Goal: Task Accomplishment & Management: Manage account settings

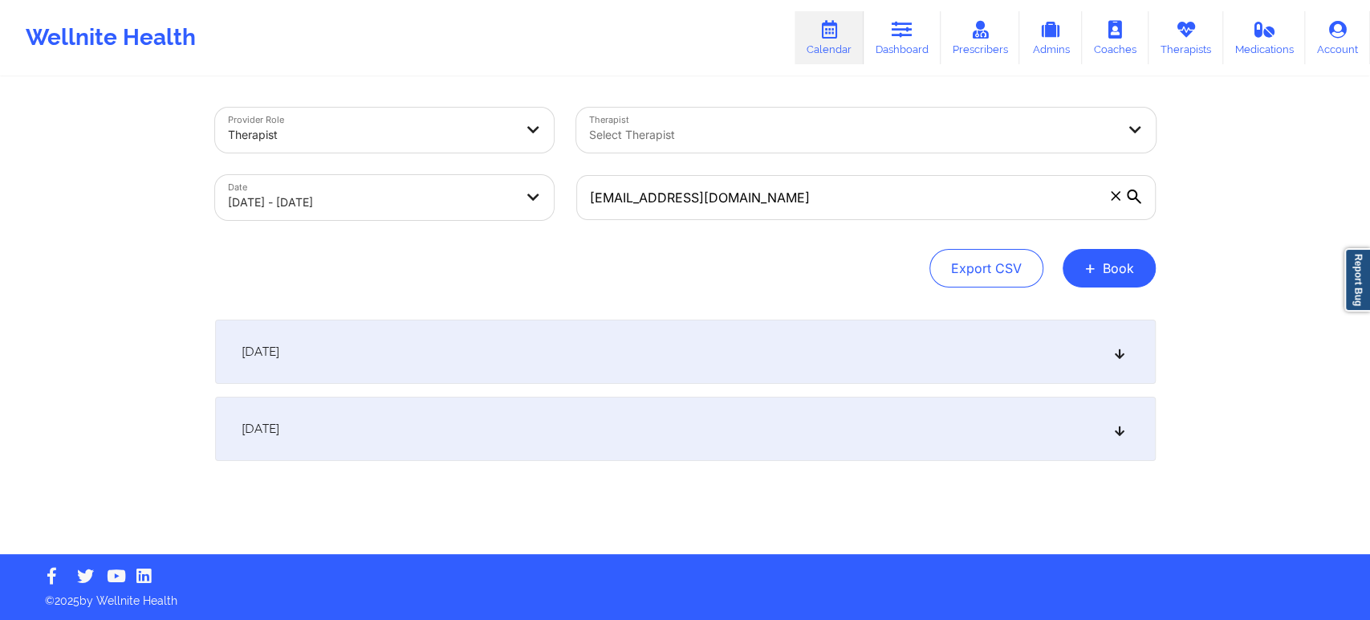
type input "[EMAIL_ADDRESS][DOMAIN_NAME]"
click at [537, 352] on div "[DATE]" at bounding box center [685, 352] width 941 height 64
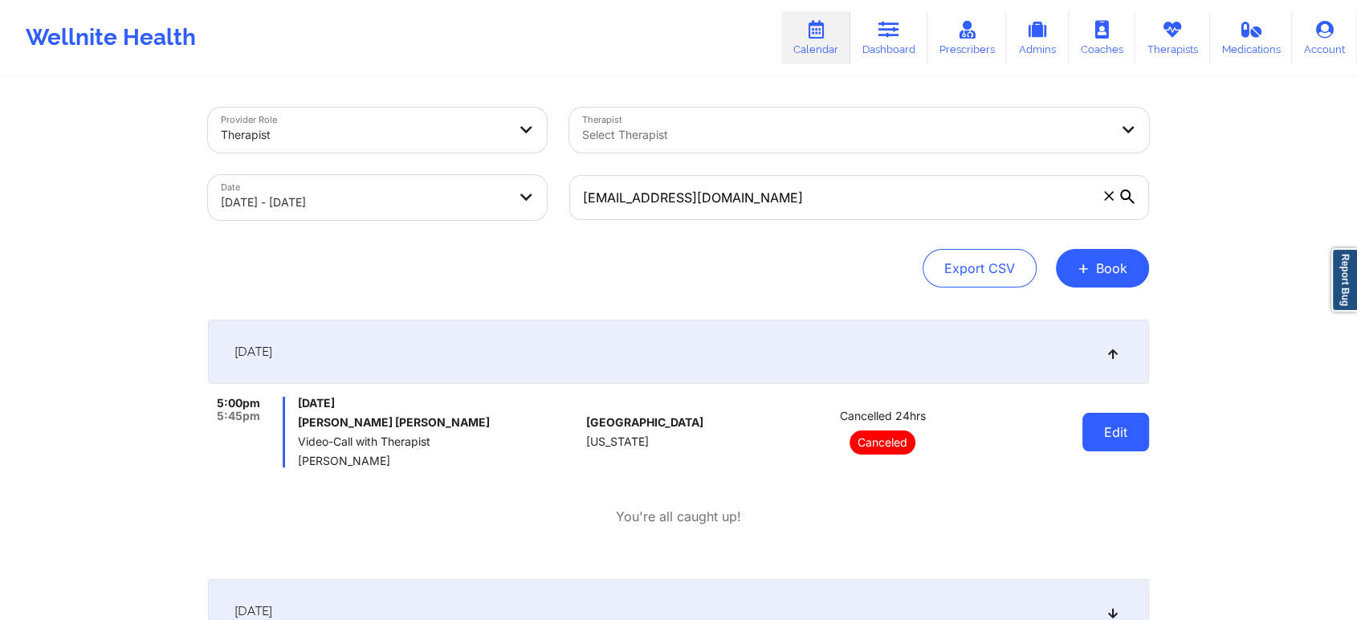
click at [1097, 428] on button "Edit" at bounding box center [1115, 432] width 67 height 39
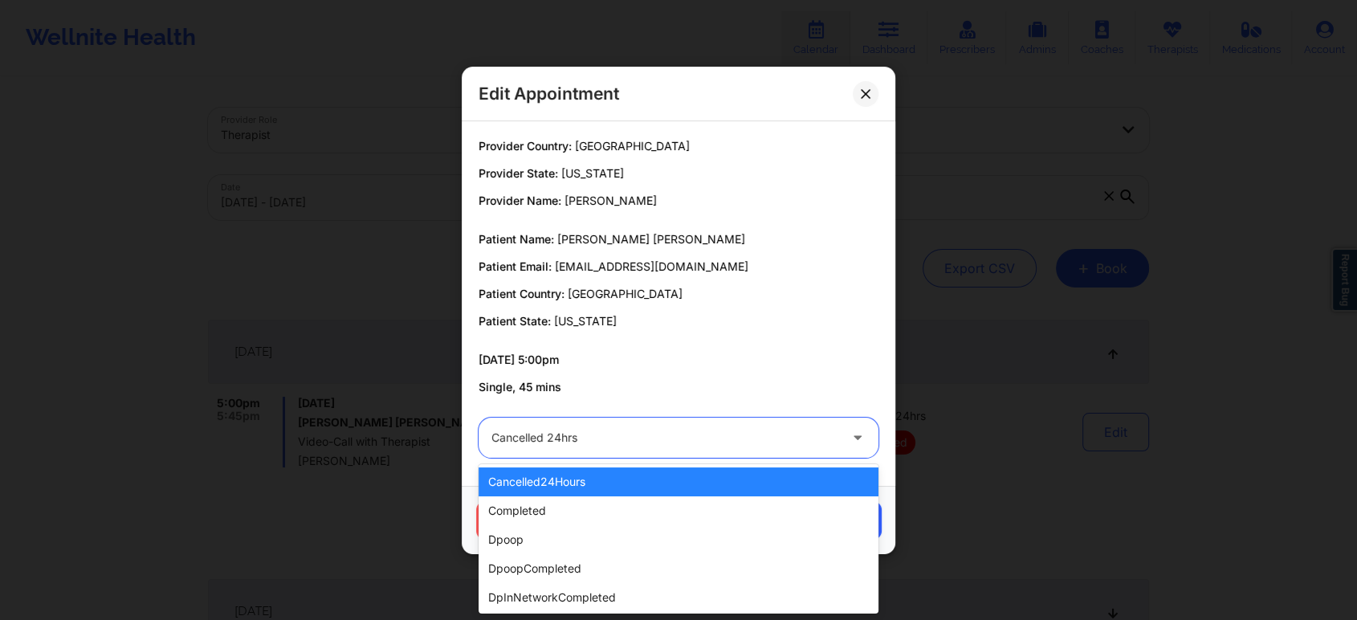
click at [771, 436] on div at bounding box center [664, 437] width 347 height 19
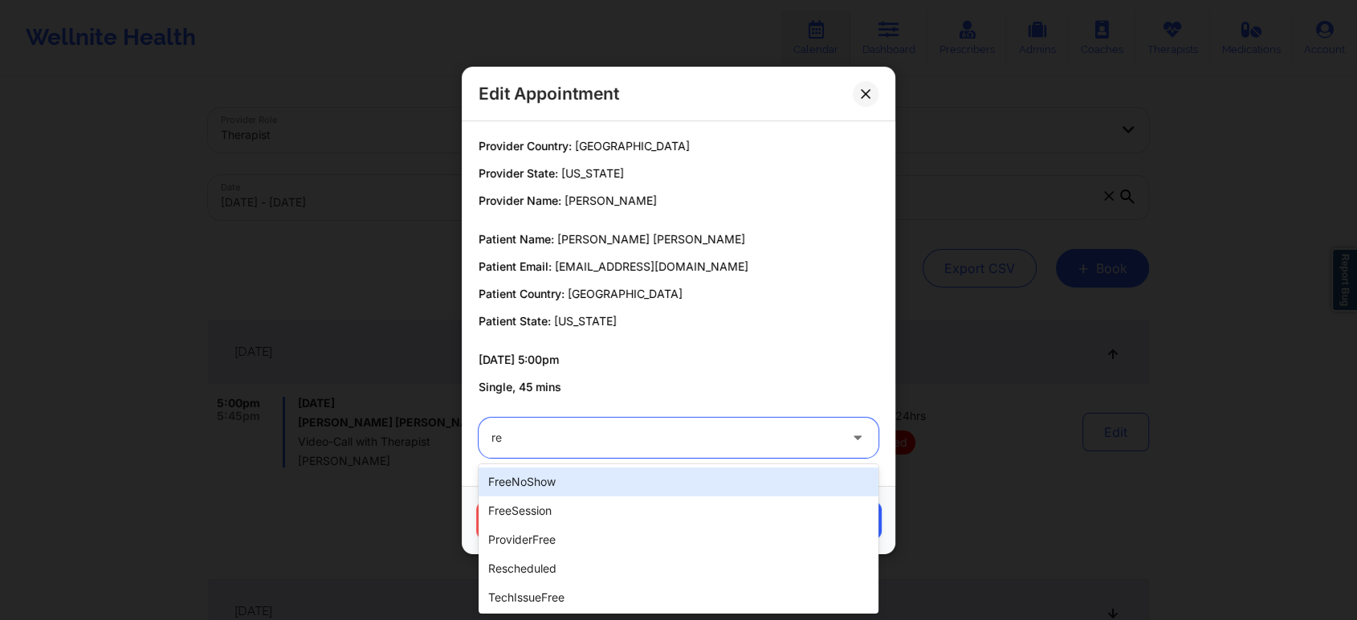
type input "res"
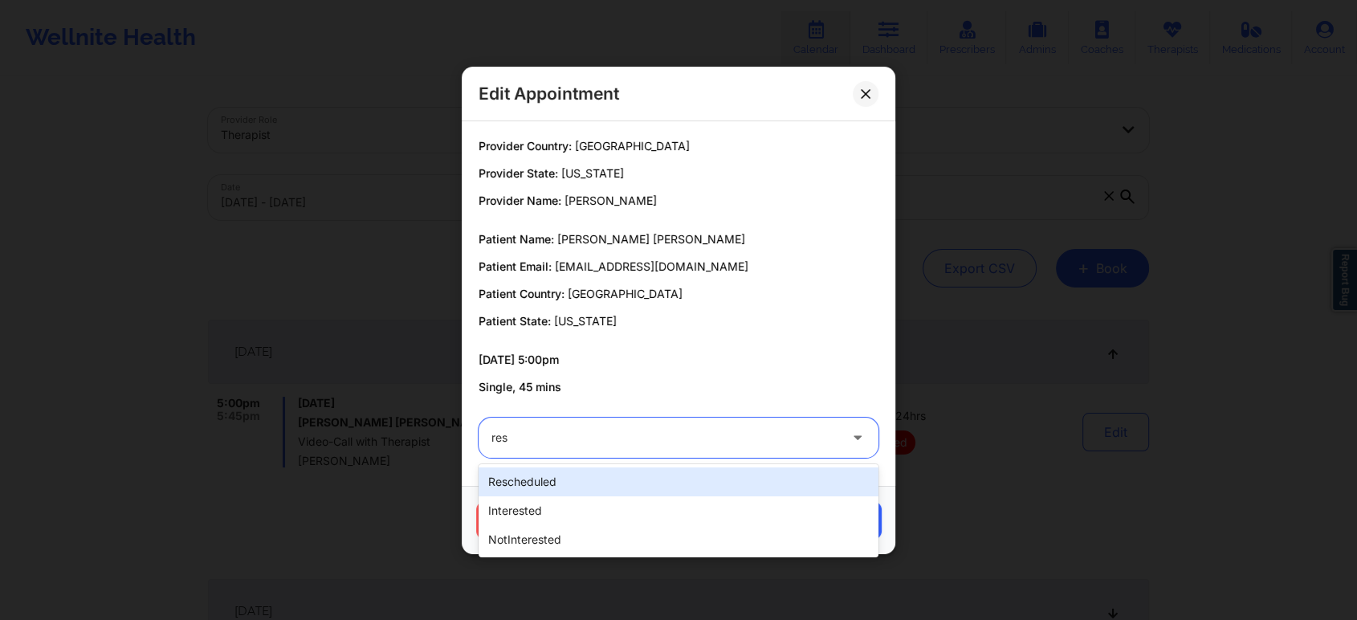
click at [608, 465] on div "rescheduled interested notInterested" at bounding box center [678, 510] width 400 height 93
click at [637, 484] on div "rescheduled" at bounding box center [678, 481] width 400 height 29
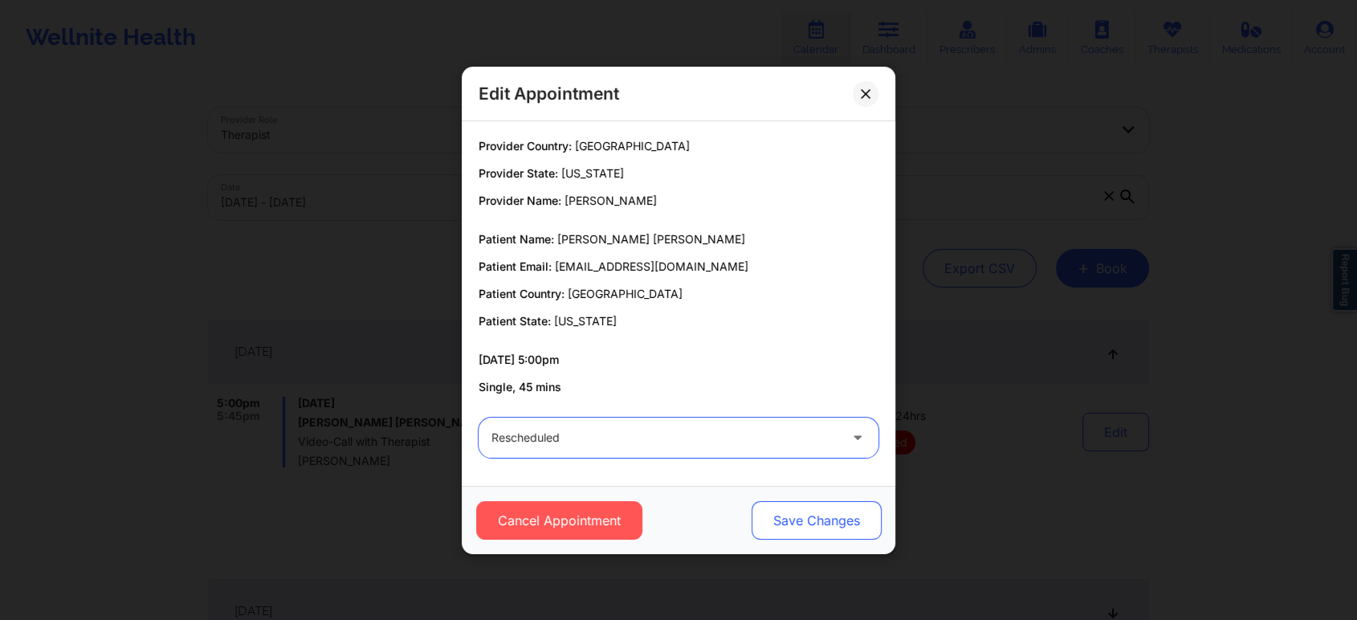
click at [782, 532] on button "Save Changes" at bounding box center [816, 520] width 130 height 39
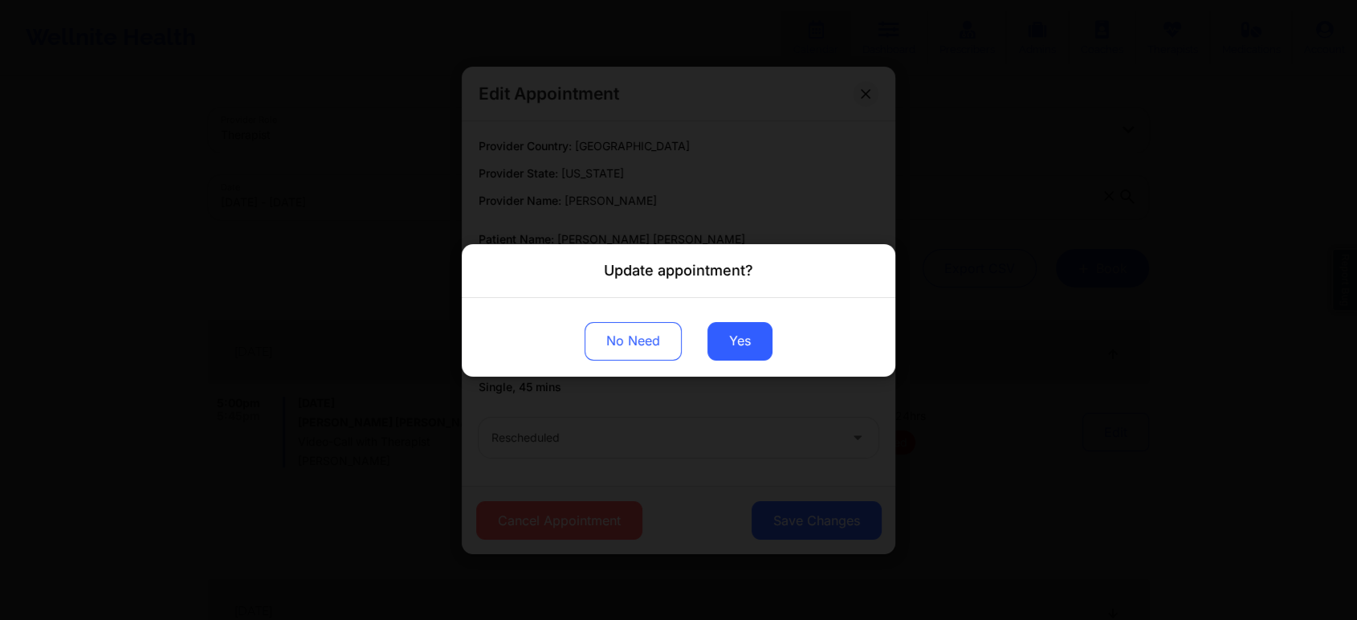
click at [771, 321] on div "No Need Yes" at bounding box center [678, 336] width 433 height 79
click at [740, 340] on button "Yes" at bounding box center [739, 340] width 65 height 39
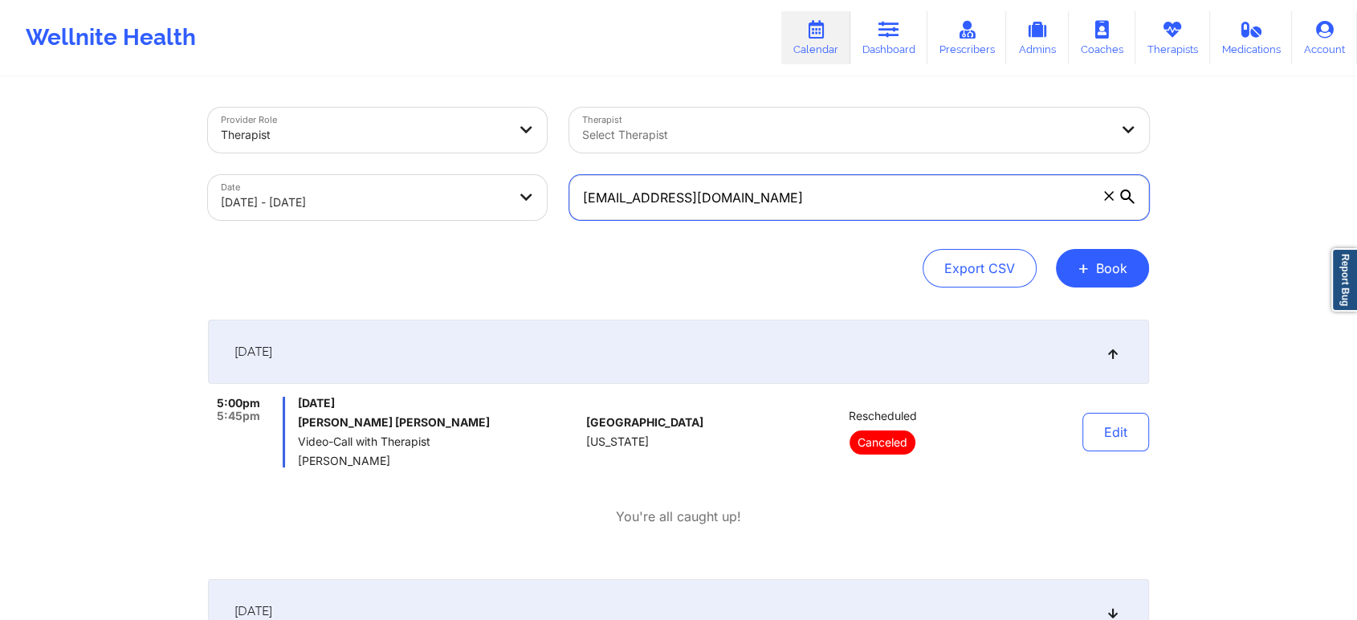
drag, startPoint x: 816, startPoint y: 194, endPoint x: 446, endPoint y: 234, distance: 371.5
click at [446, 234] on div "Provider Role Therapist Therapist Select Therapist Date [DATE] - [DATE] [EMAIL_…" at bounding box center [678, 198] width 941 height 180
paste input "[EMAIL_ADDRESS]"
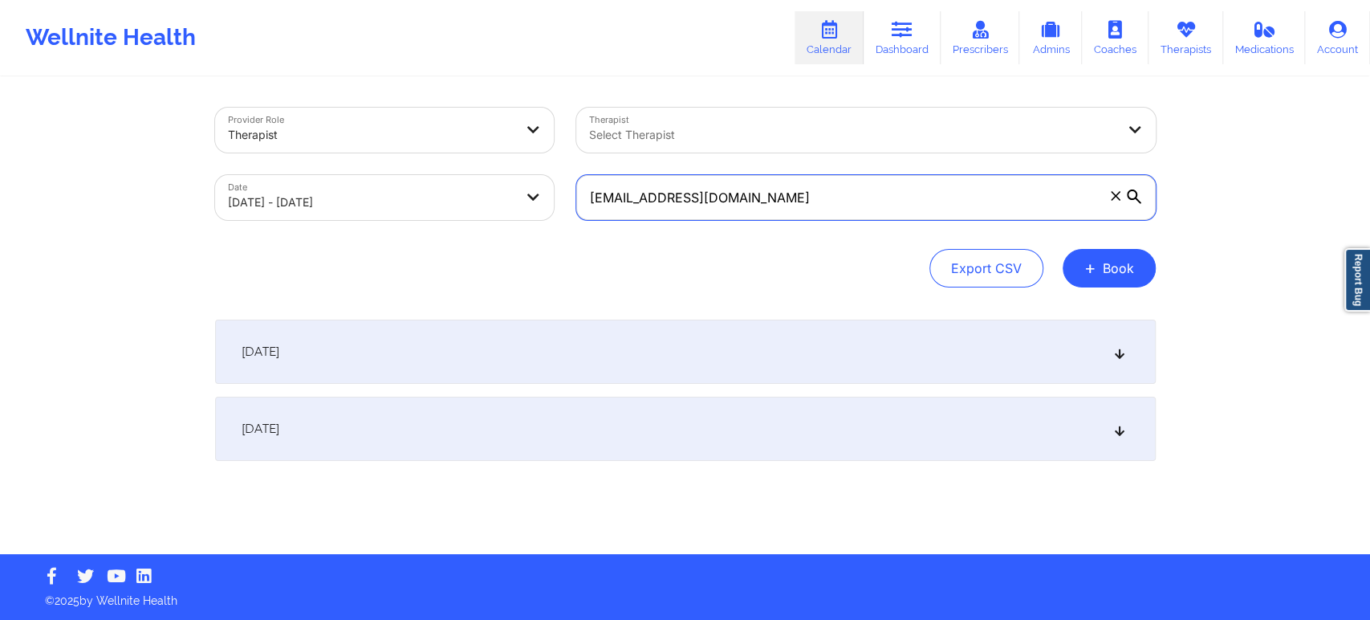
type input "[EMAIL_ADDRESS][DOMAIN_NAME]"
select select "2025-9"
select select "2025-10"
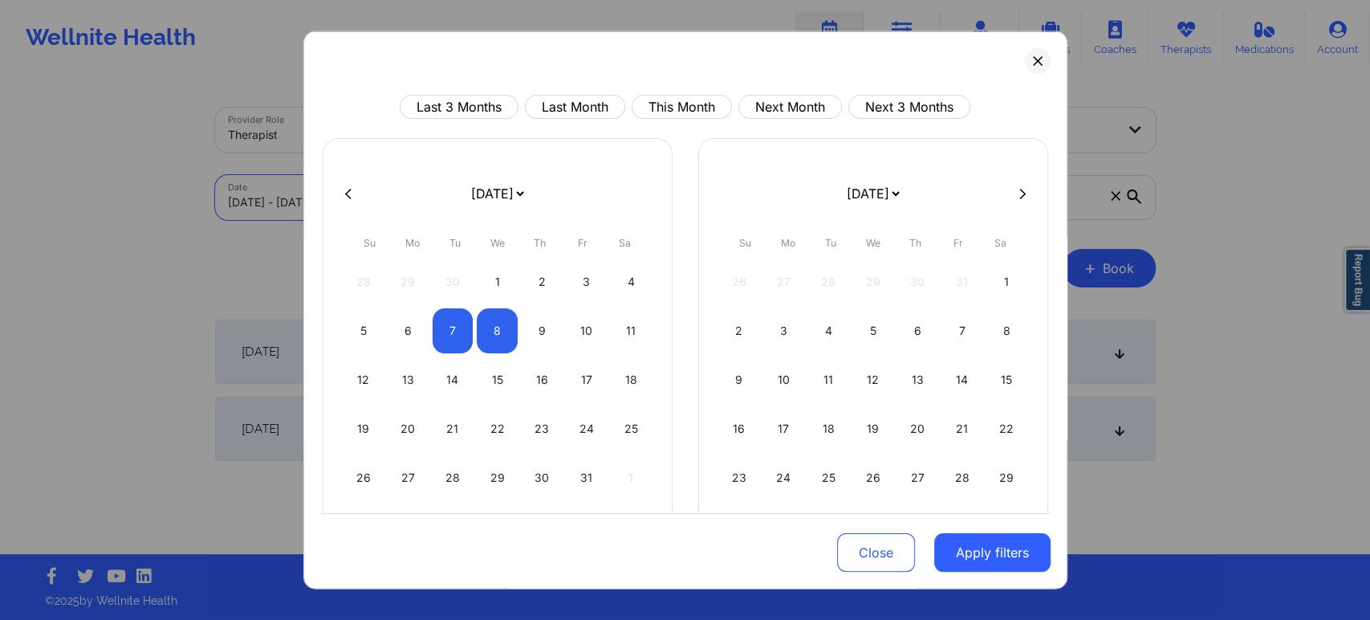
click at [401, 219] on div "[DATE] [DATE] [DATE] [DATE] [DATE] [DATE] [DATE] [DATE] [DATE] [DATE] [DATE] [D…" at bounding box center [498, 360] width 350 height 444
click at [401, 322] on div "6" at bounding box center [408, 330] width 41 height 45
select select "2025-9"
select select "2025-10"
select select "2025-9"
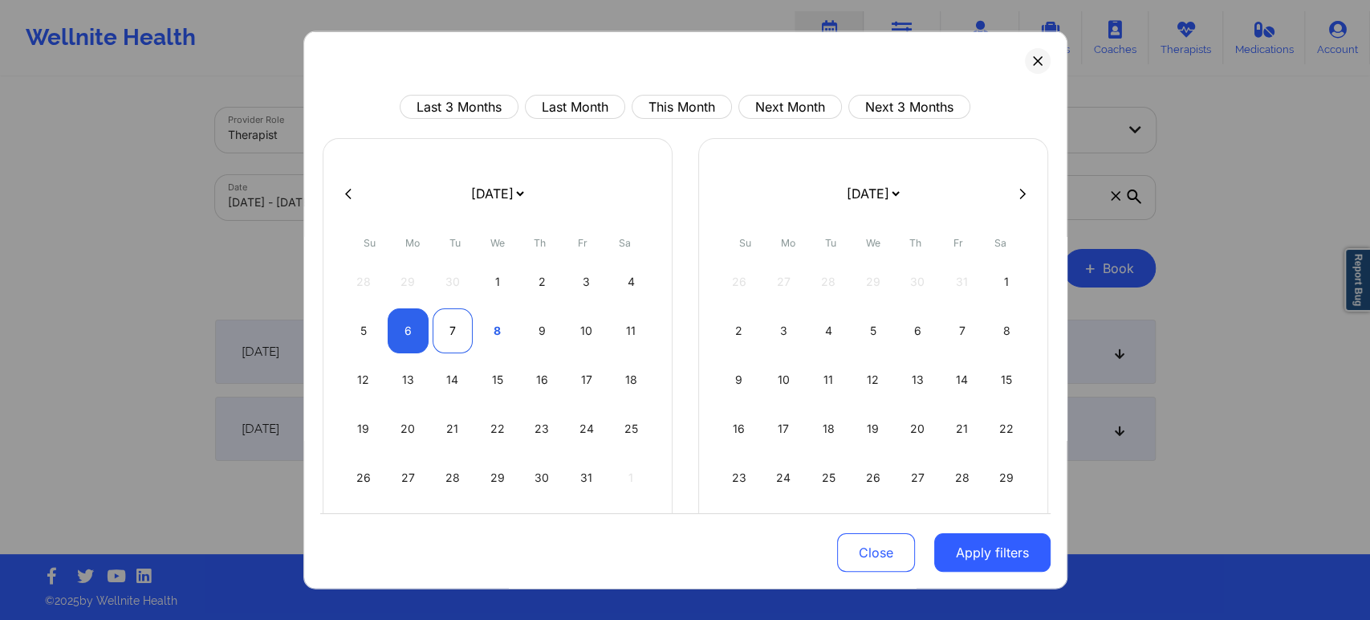
select select "2025-10"
click at [442, 324] on div "7" at bounding box center [453, 330] width 41 height 45
select select "2025-9"
select select "2025-10"
click at [987, 542] on button "Apply filters" at bounding box center [992, 552] width 116 height 39
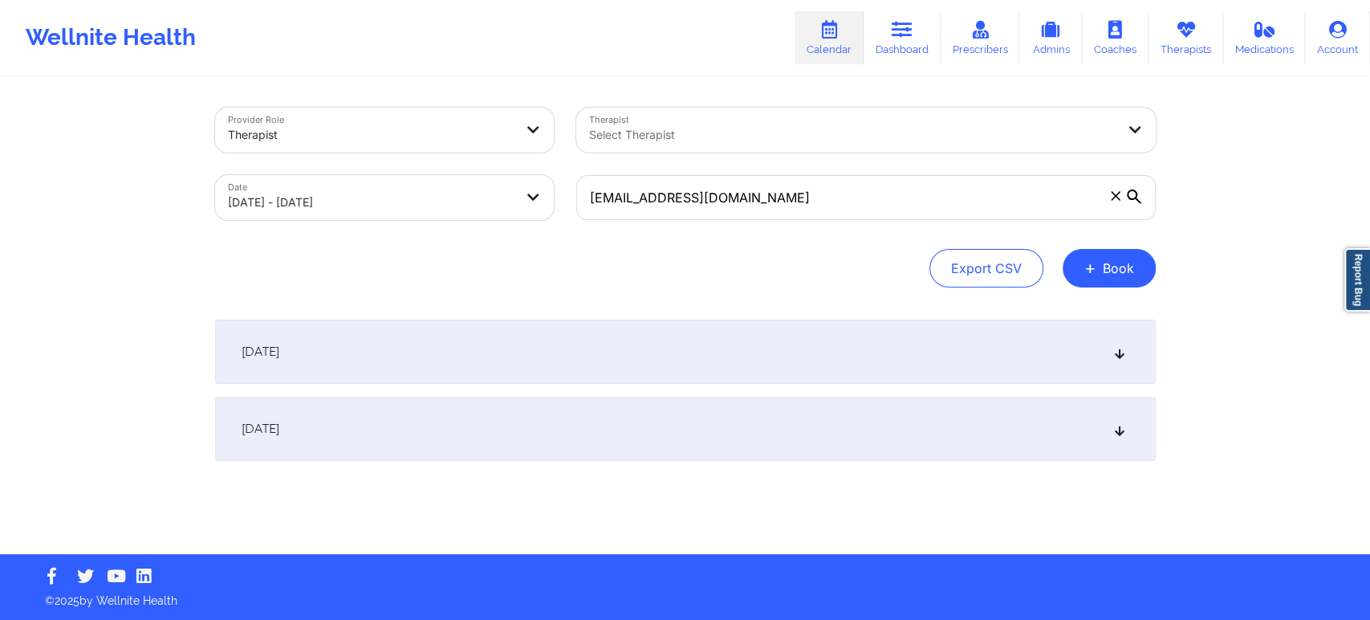
click at [687, 377] on div "[DATE]" at bounding box center [685, 352] width 941 height 64
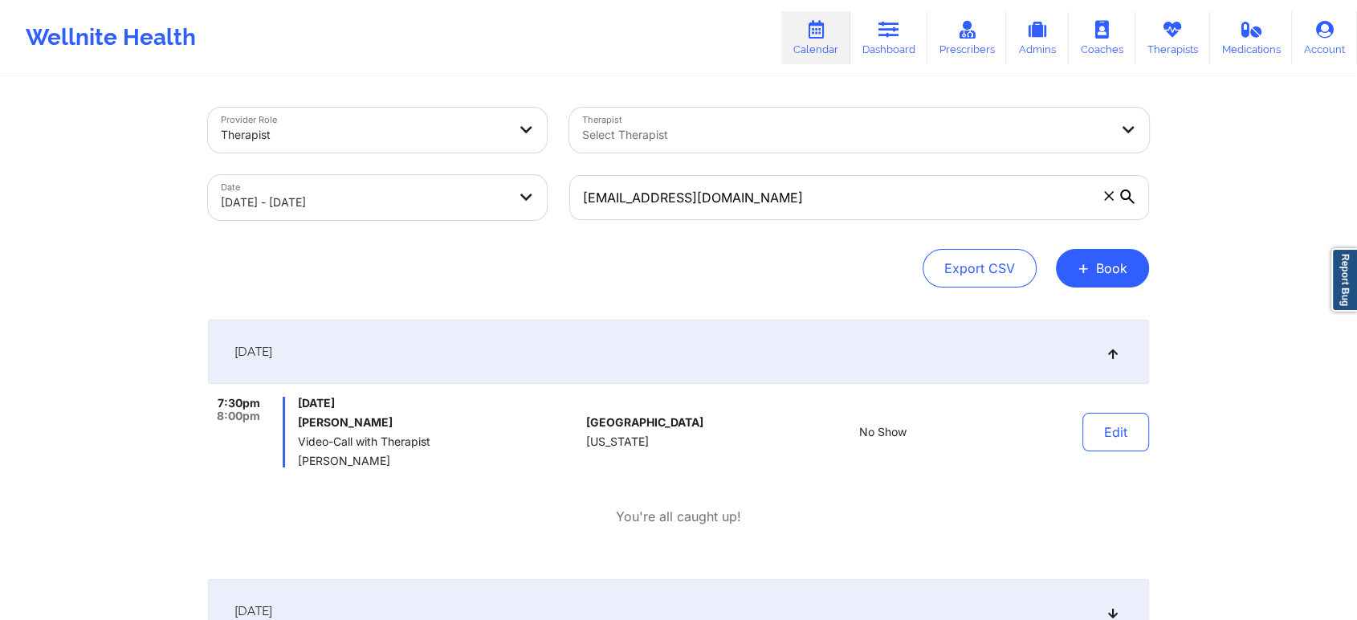
drag, startPoint x: 771, startPoint y: 227, endPoint x: 802, endPoint y: 211, distance: 34.5
click at [802, 211] on div "[EMAIL_ADDRESS][DOMAIN_NAME]" at bounding box center [859, 197] width 602 height 67
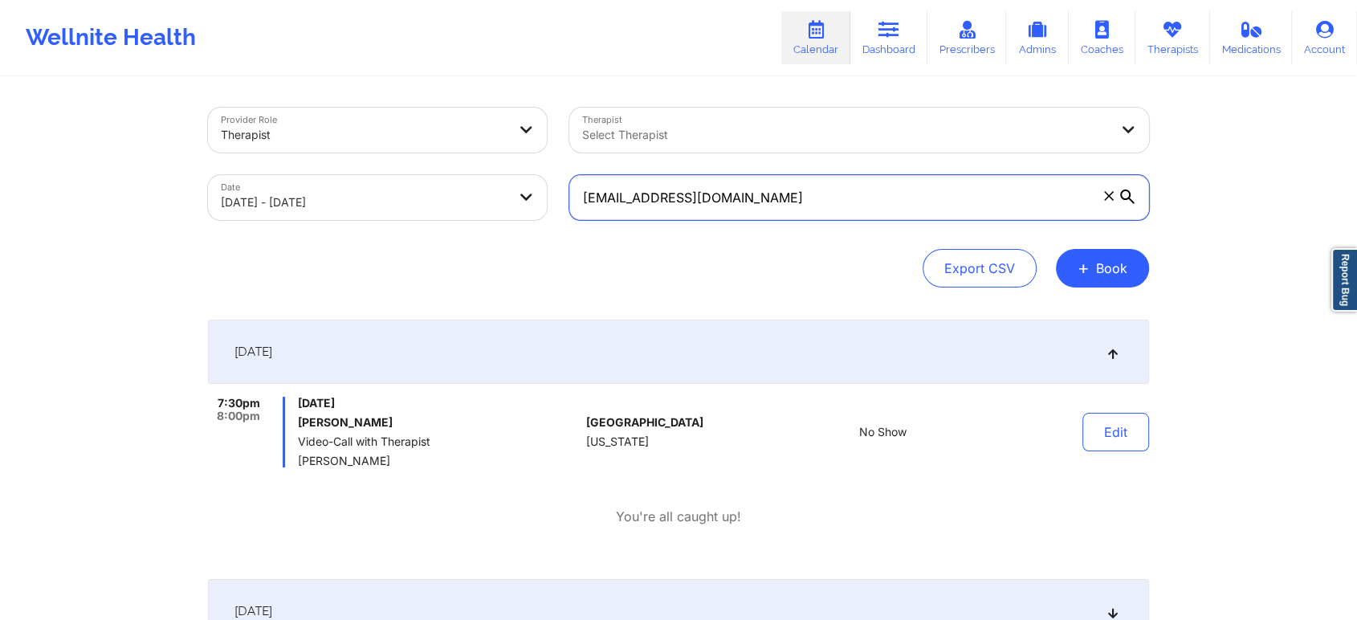
drag, startPoint x: 802, startPoint y: 211, endPoint x: 431, endPoint y: 144, distance: 377.0
click at [431, 144] on div "Provider Role Therapist Therapist Select Therapist Date [DATE] - [DATE] [EMAIL_…" at bounding box center [678, 163] width 963 height 135
paste input "[EMAIL_ADDRESS]"
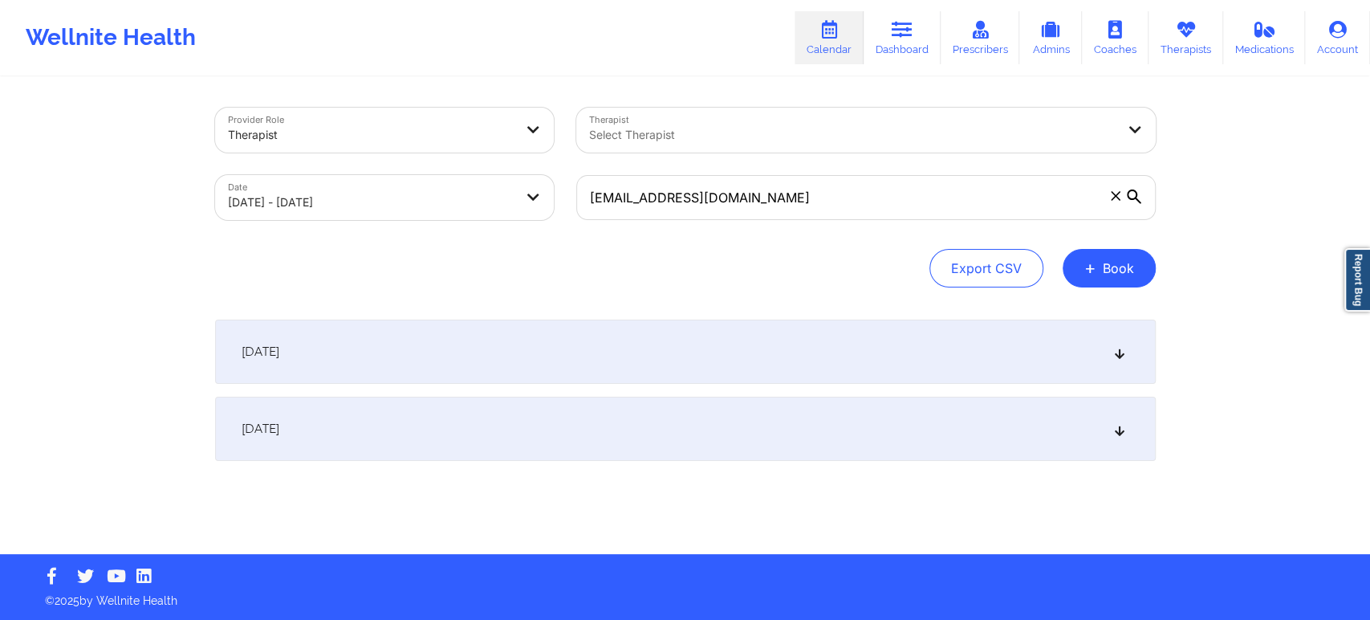
click at [667, 403] on div "[DATE]" at bounding box center [685, 429] width 941 height 64
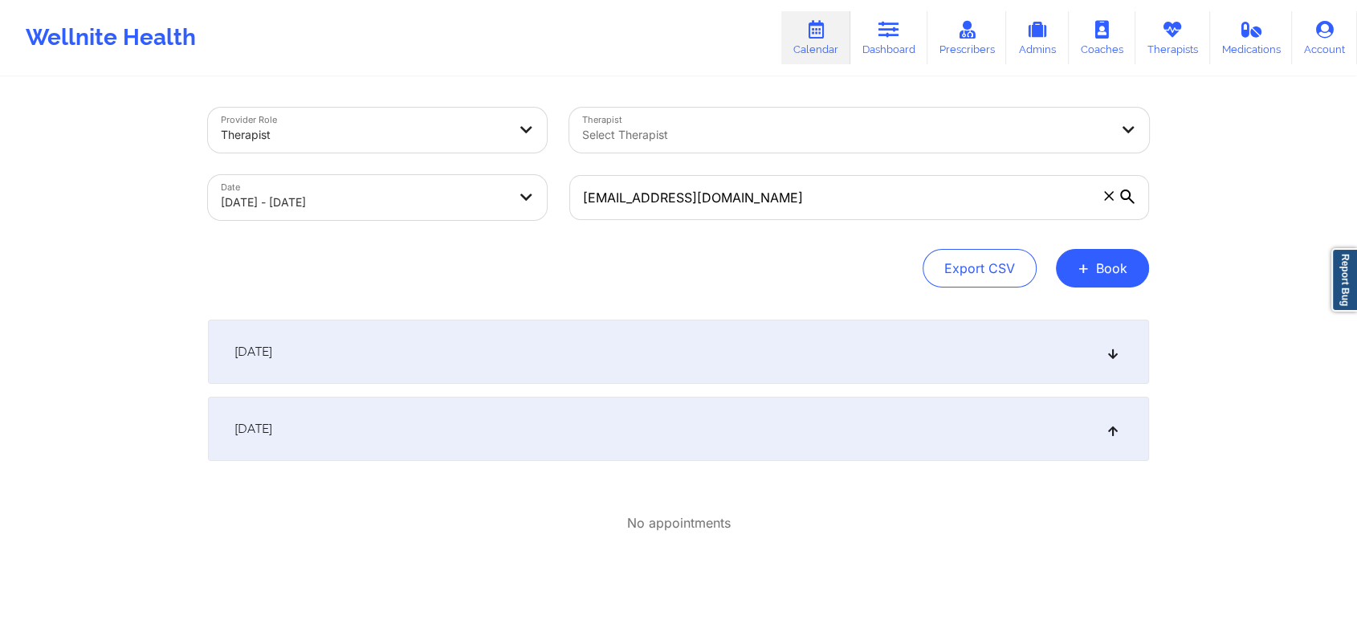
click at [730, 170] on div "[EMAIL_ADDRESS][DOMAIN_NAME]" at bounding box center [859, 197] width 602 height 67
drag, startPoint x: 730, startPoint y: 170, endPoint x: 751, endPoint y: 189, distance: 29.0
click at [751, 189] on div "[EMAIL_ADDRESS][DOMAIN_NAME]" at bounding box center [859, 197] width 602 height 67
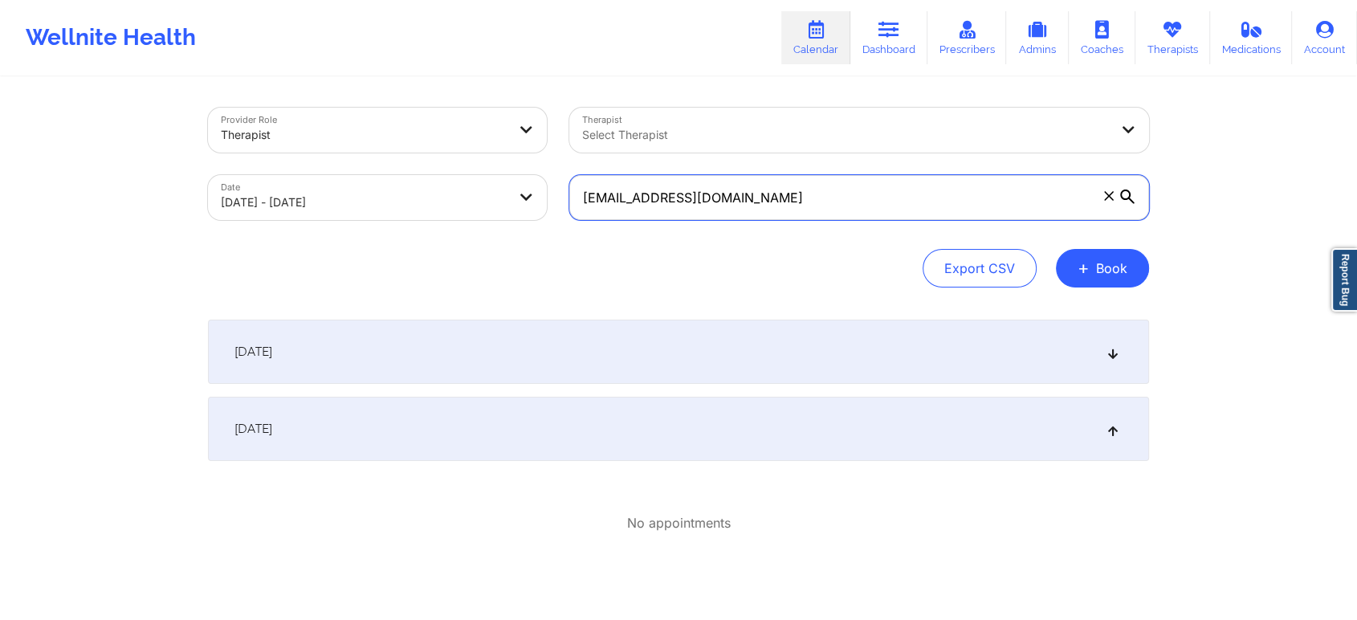
click at [751, 189] on input "[EMAIL_ADDRESS][DOMAIN_NAME]" at bounding box center [859, 197] width 580 height 45
drag, startPoint x: 751, startPoint y: 189, endPoint x: 559, endPoint y: 165, distance: 194.2
click at [559, 165] on div "[EMAIL_ADDRESS][DOMAIN_NAME]" at bounding box center [859, 197] width 602 height 67
paste input "[EMAIL_ADDRESS]"
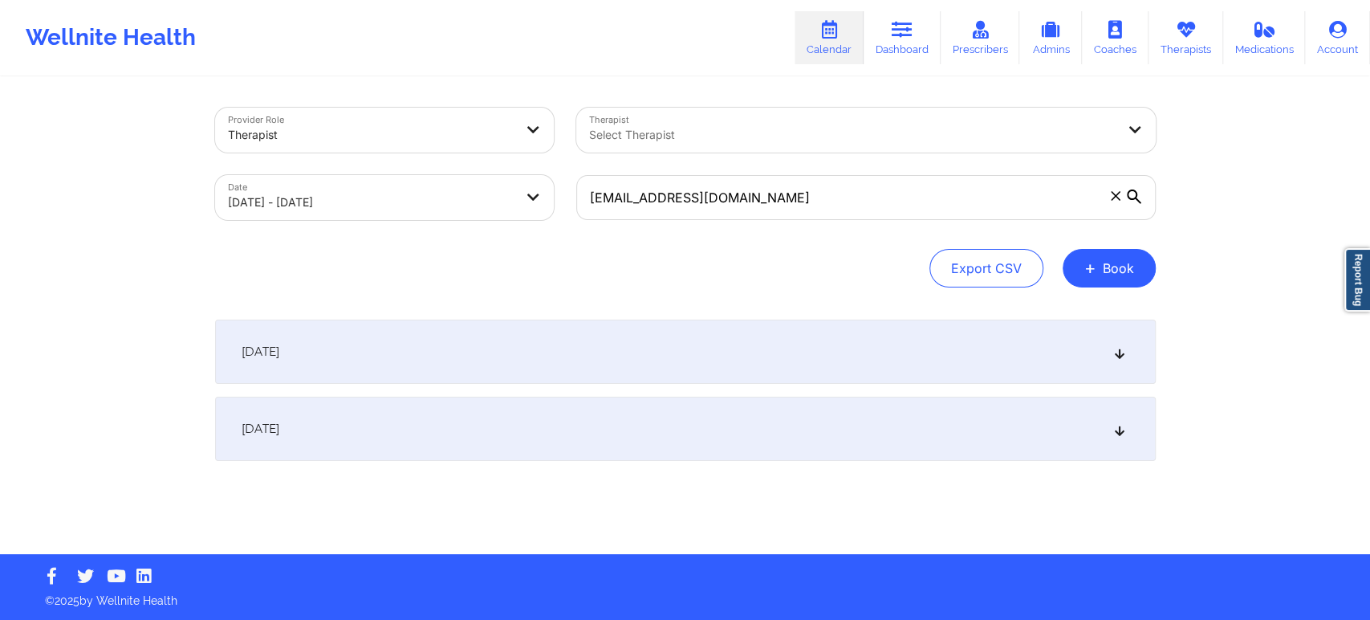
click at [579, 335] on div "[DATE]" at bounding box center [685, 352] width 941 height 64
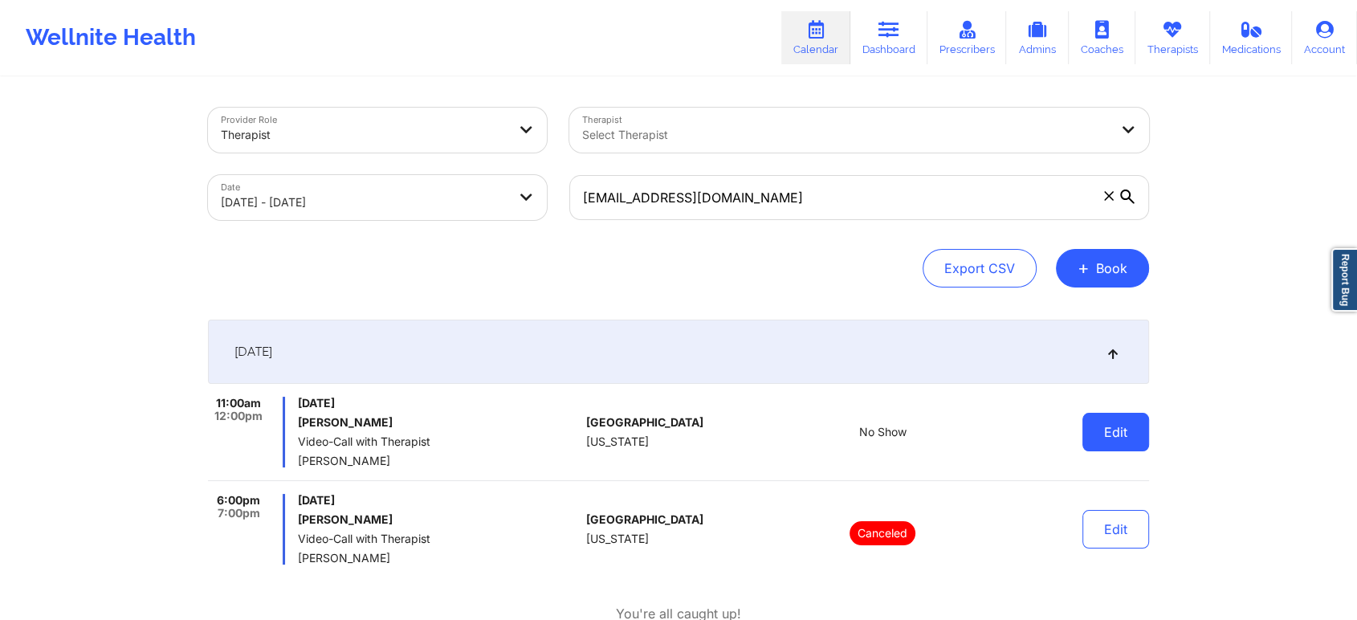
click at [1113, 425] on button "Edit" at bounding box center [1115, 432] width 67 height 39
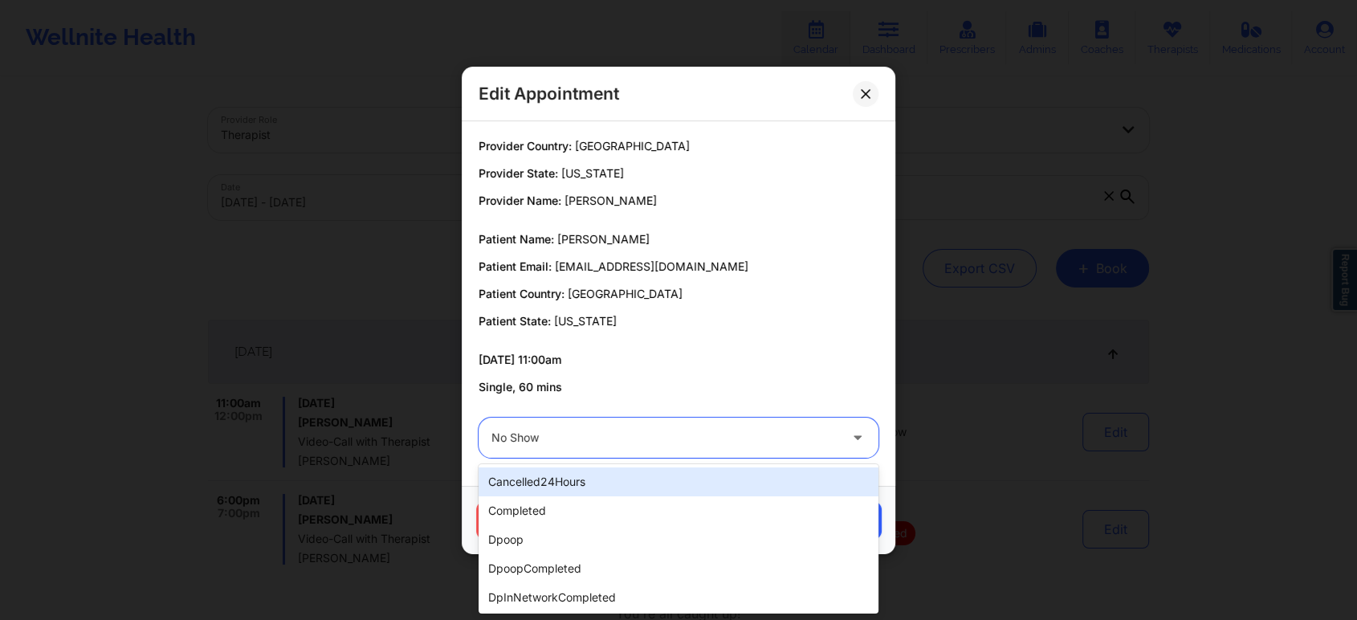
click at [671, 425] on div "No Show" at bounding box center [664, 437] width 347 height 40
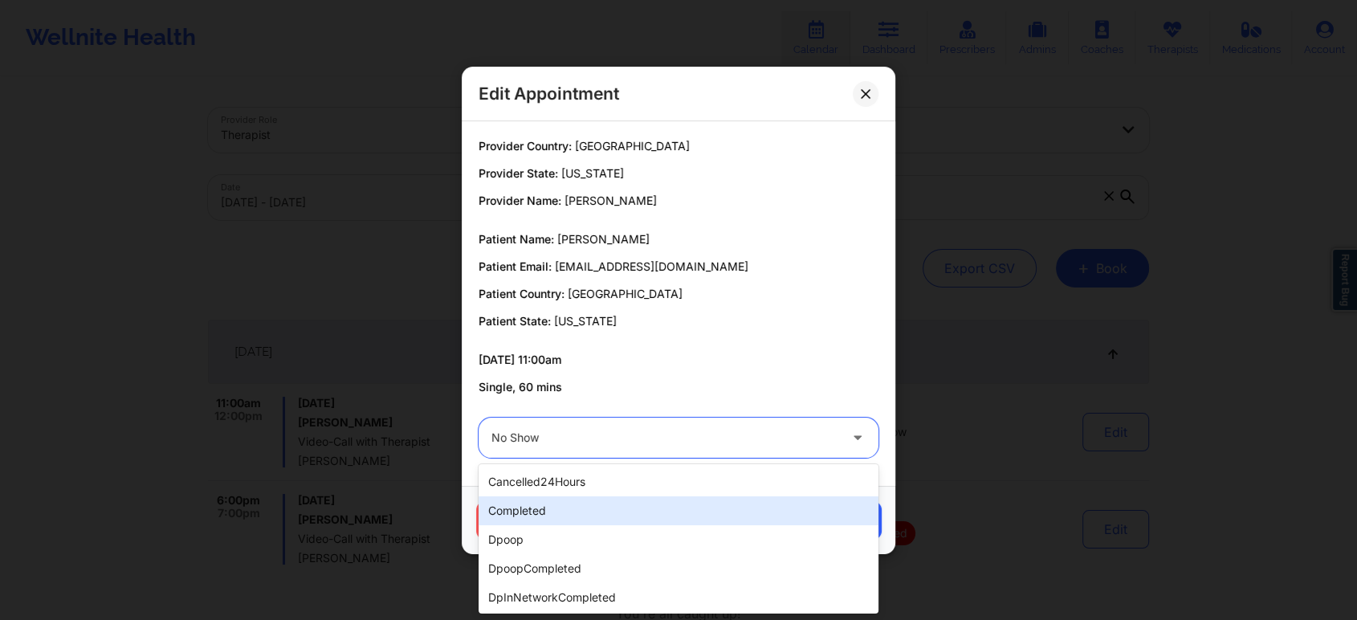
click at [543, 504] on div "completed" at bounding box center [678, 510] width 400 height 29
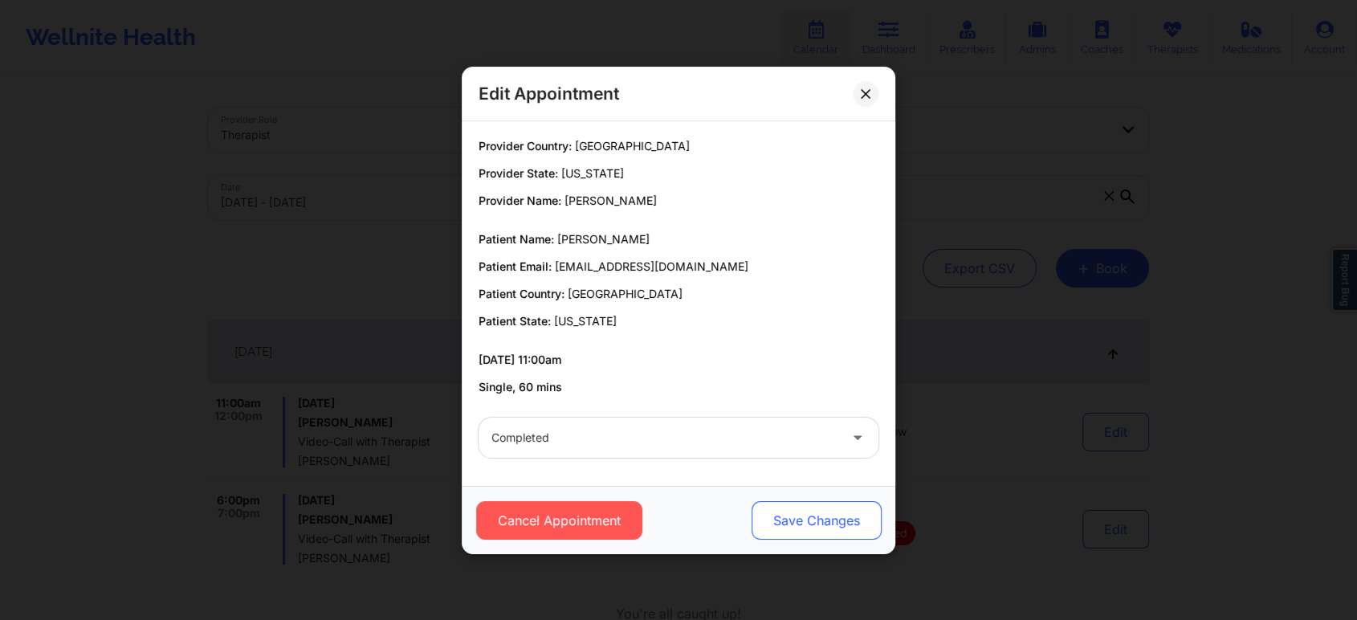
click at [837, 523] on button "Save Changes" at bounding box center [816, 520] width 130 height 39
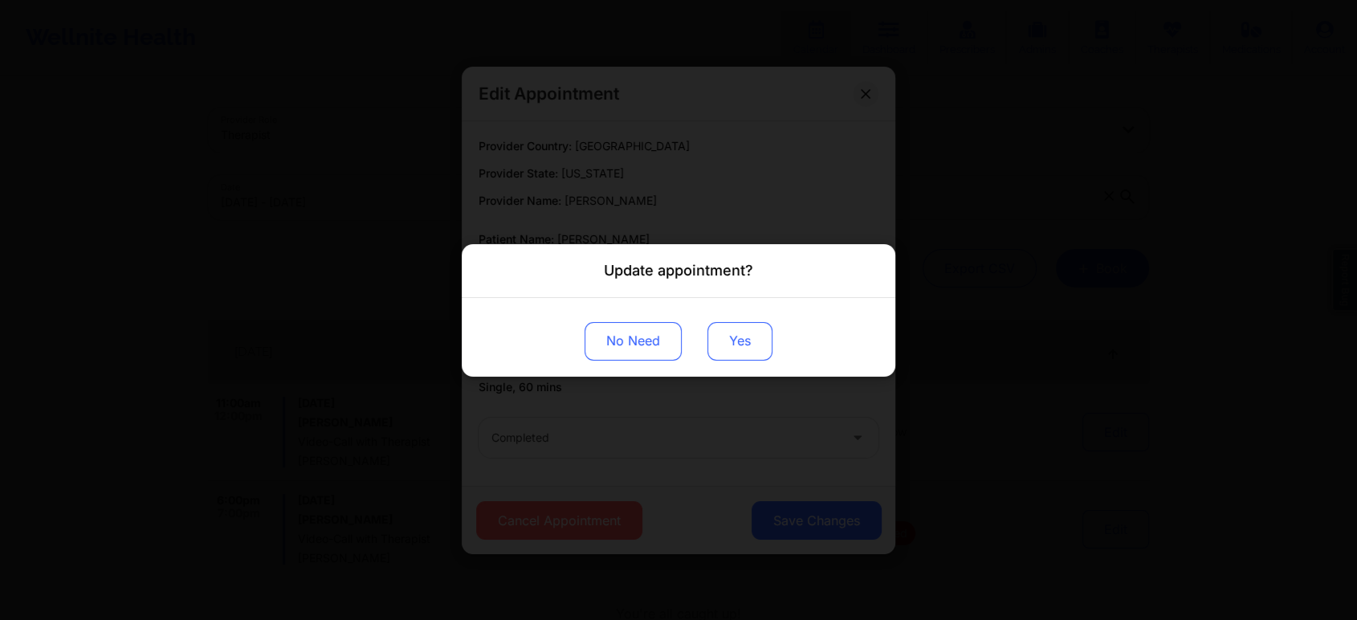
click at [731, 347] on button "Yes" at bounding box center [739, 340] width 65 height 39
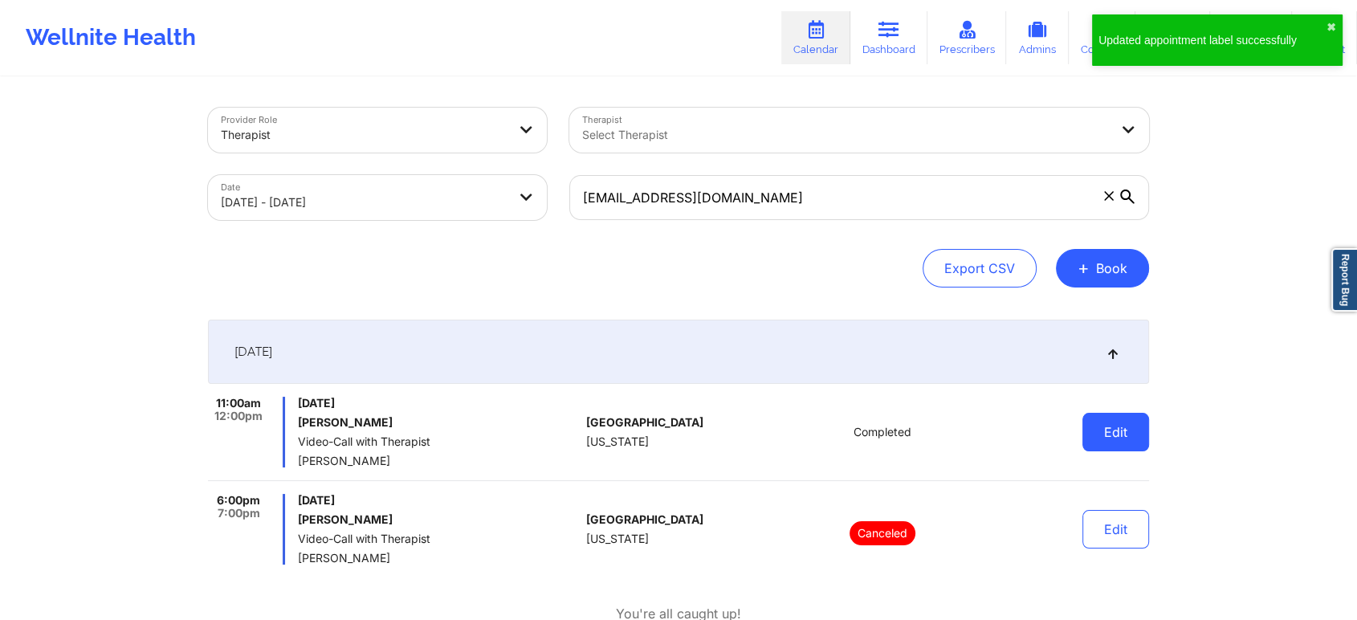
drag, startPoint x: 1079, startPoint y: 409, endPoint x: 1117, endPoint y: 440, distance: 49.6
click at [1117, 440] on div "Edit" at bounding box center [1074, 432] width 149 height 71
click at [1117, 440] on button "Edit" at bounding box center [1115, 432] width 67 height 39
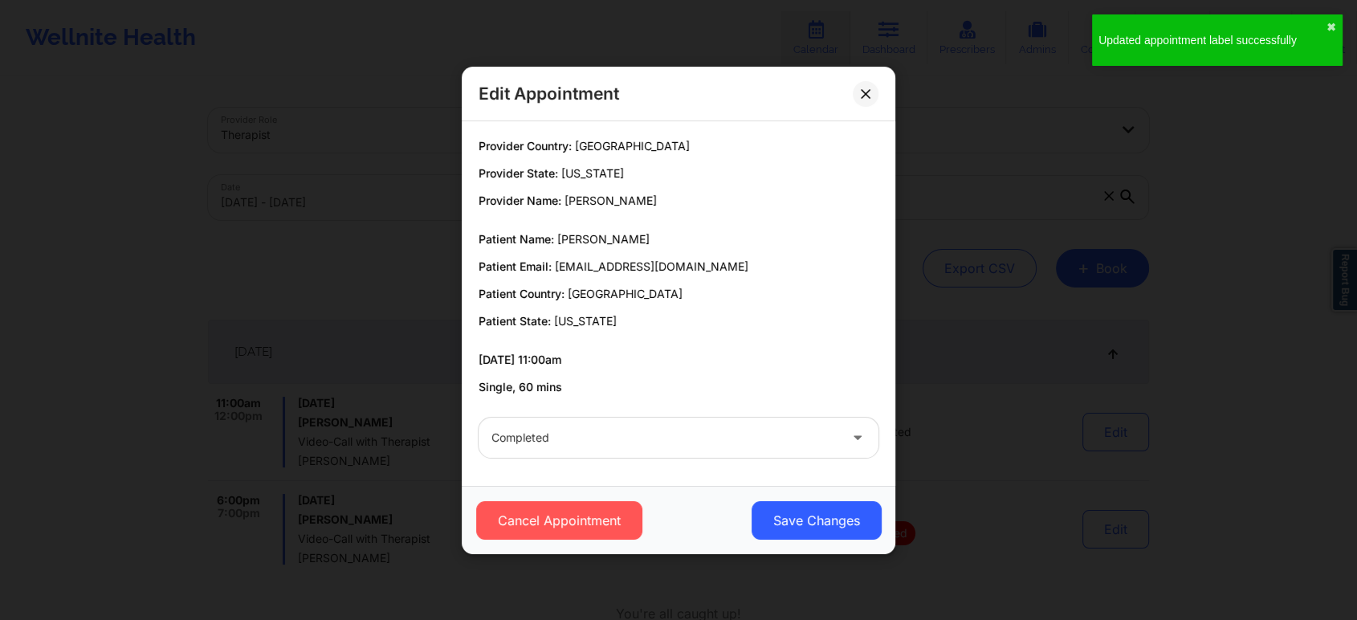
click at [785, 494] on div "Cancel Appointment Save Changes" at bounding box center [678, 520] width 433 height 68
click at [775, 517] on button "Save Changes" at bounding box center [816, 520] width 130 height 39
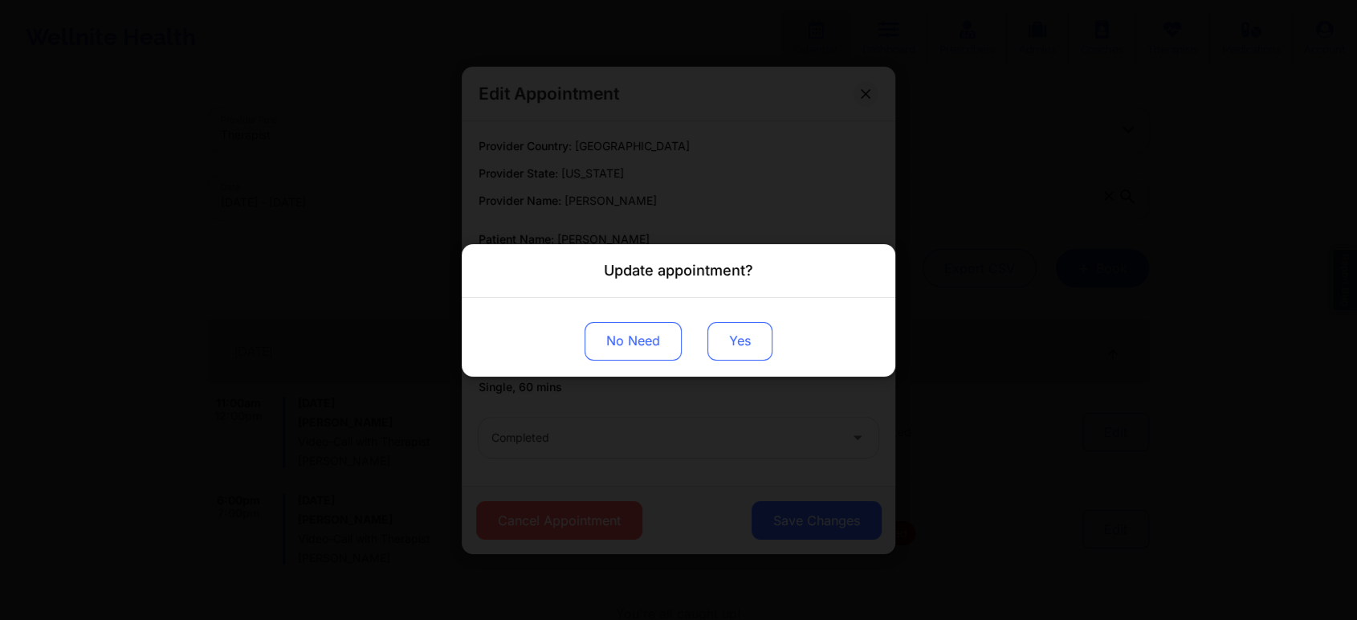
click at [718, 335] on button "Yes" at bounding box center [739, 340] width 65 height 39
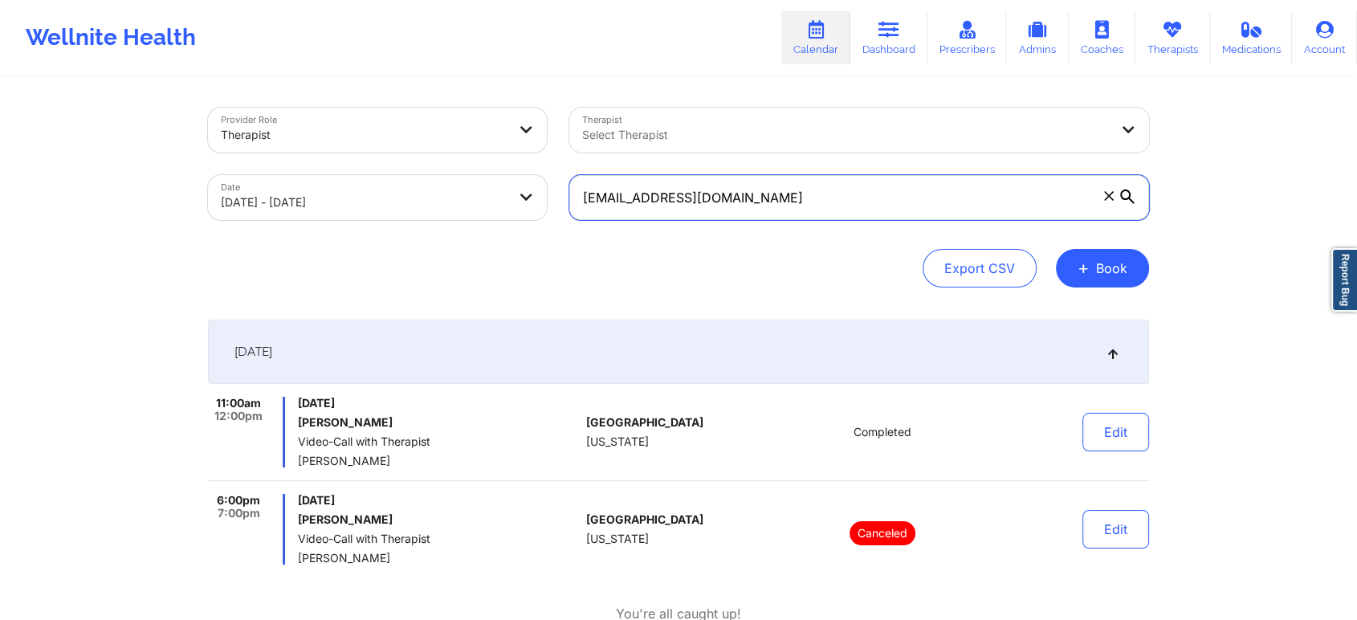
drag, startPoint x: 805, startPoint y: 195, endPoint x: 455, endPoint y: 229, distance: 351.6
click at [455, 229] on div "Provider Role Therapist Therapist Select Therapist Date [DATE] - [DATE] [EMAIL_…" at bounding box center [678, 163] width 963 height 135
paste input "[EMAIL_ADDRESS]"
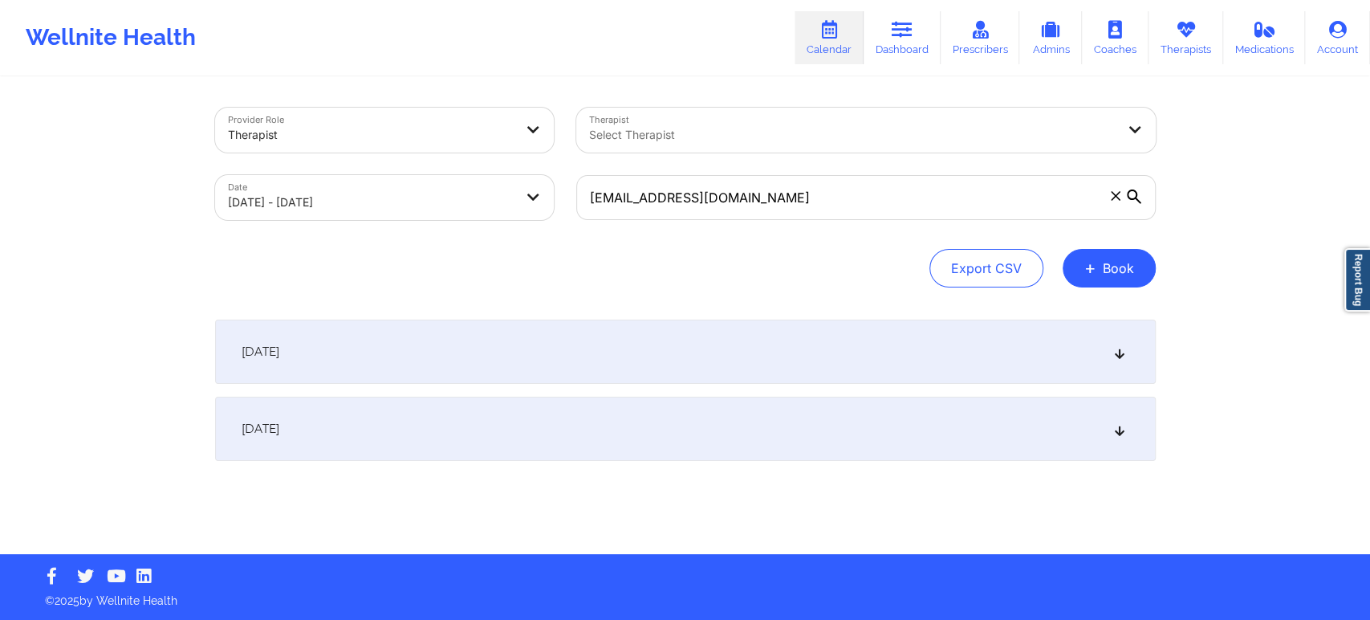
click at [539, 364] on div "[DATE]" at bounding box center [685, 352] width 941 height 64
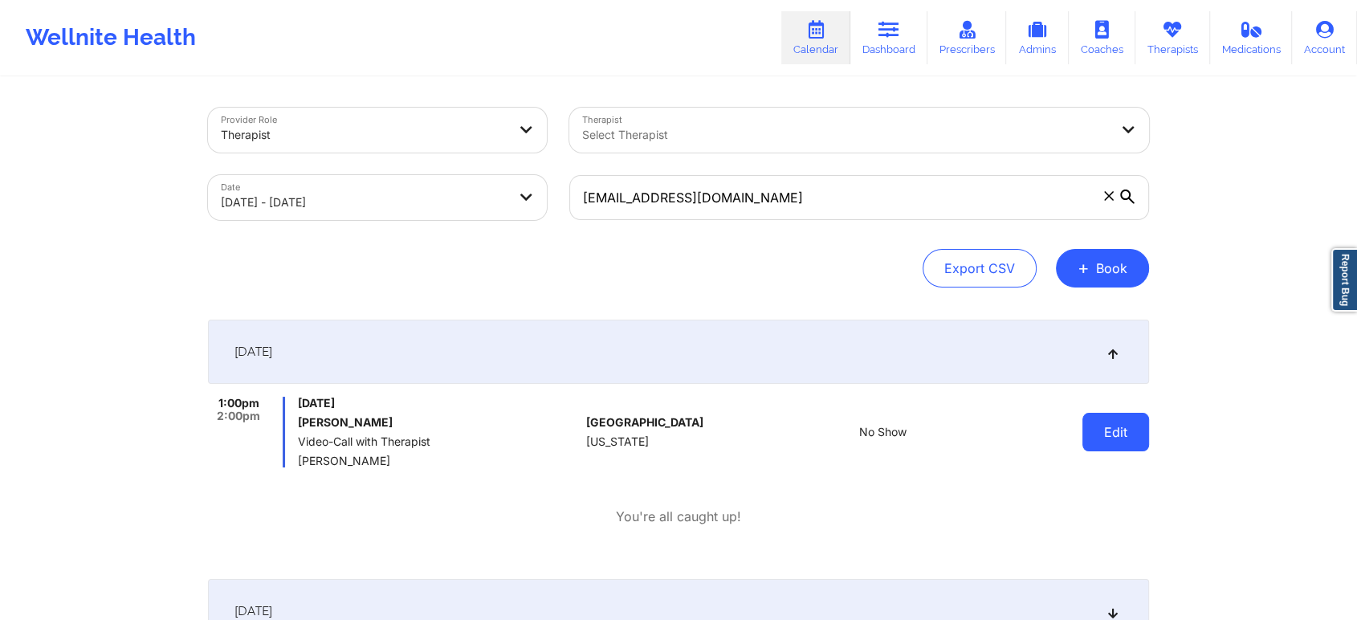
click at [1115, 438] on button "Edit" at bounding box center [1115, 432] width 67 height 39
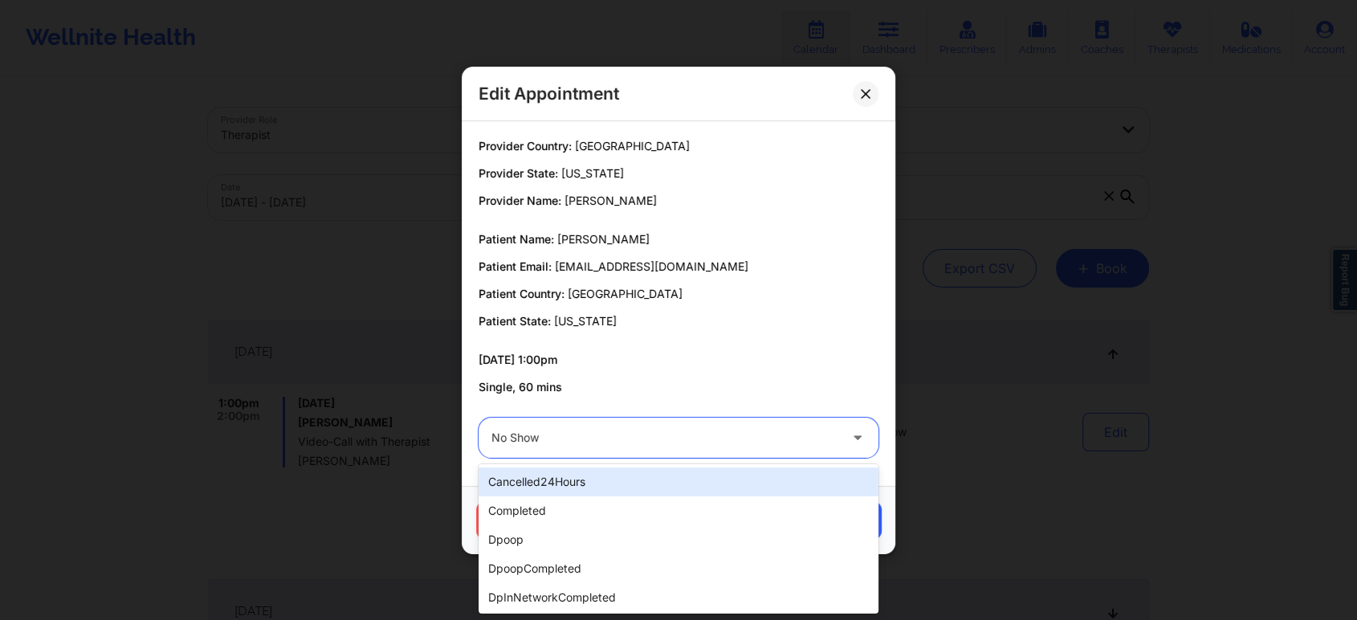
click at [597, 436] on div at bounding box center [664, 437] width 347 height 19
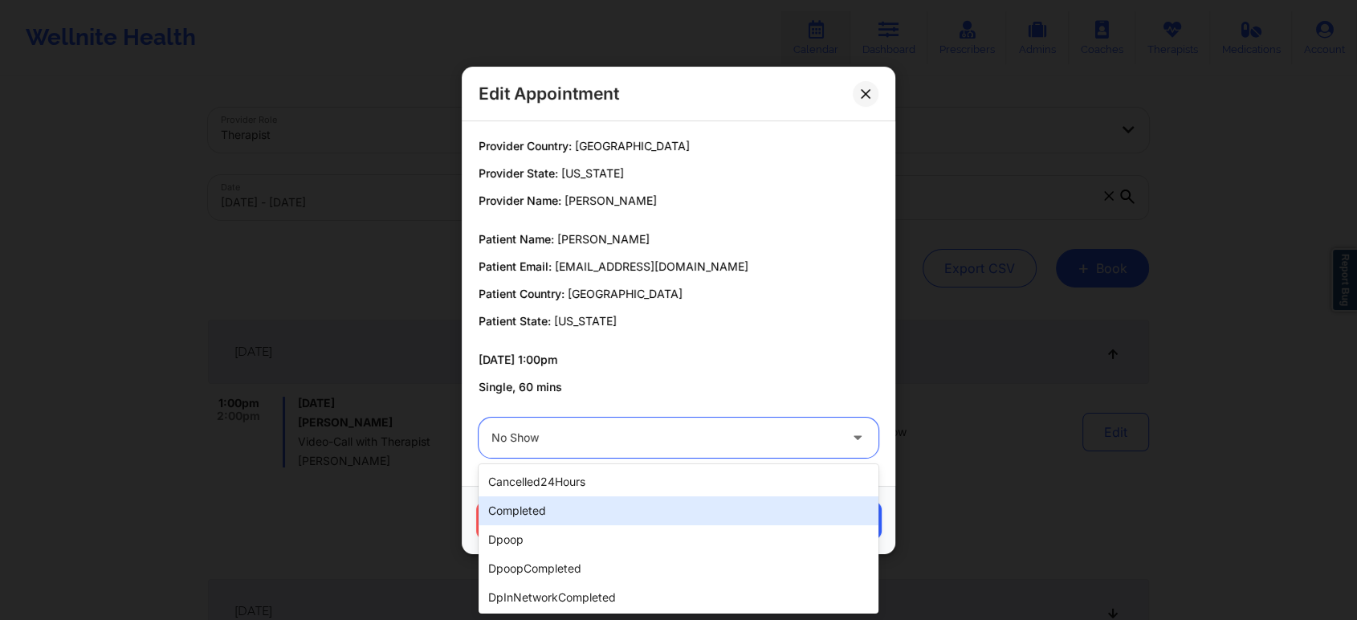
click at [565, 503] on div "completed" at bounding box center [678, 510] width 400 height 29
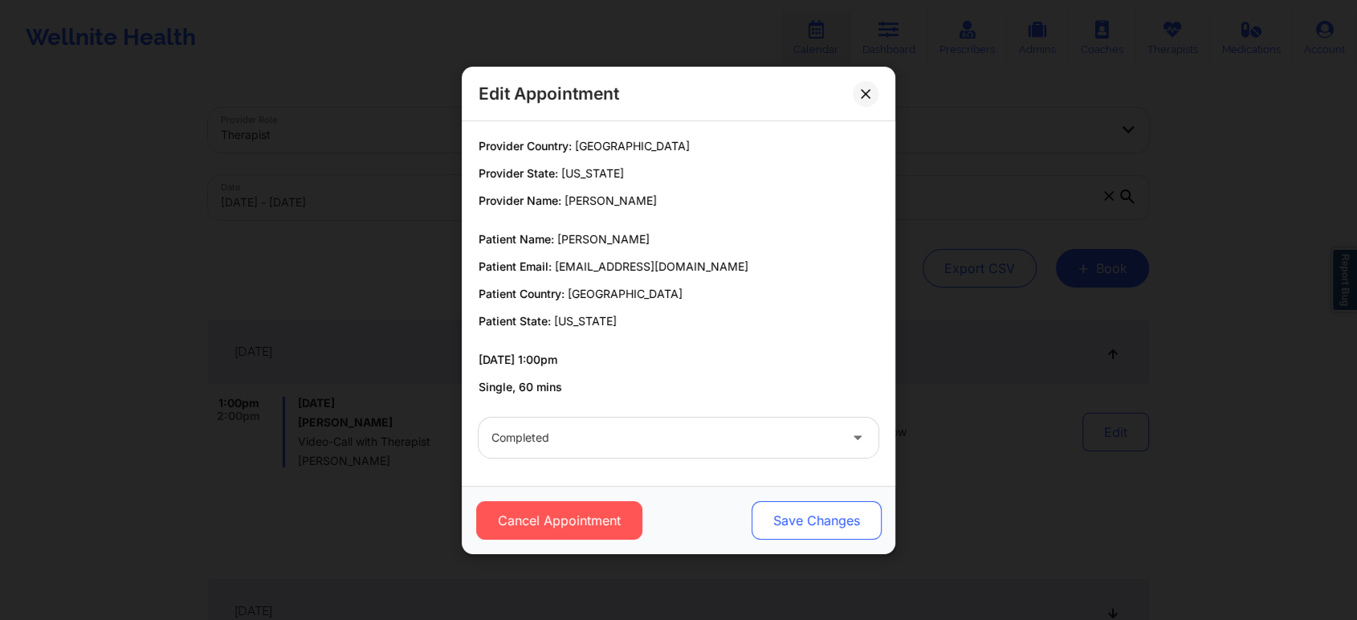
click at [806, 515] on button "Save Changes" at bounding box center [816, 520] width 130 height 39
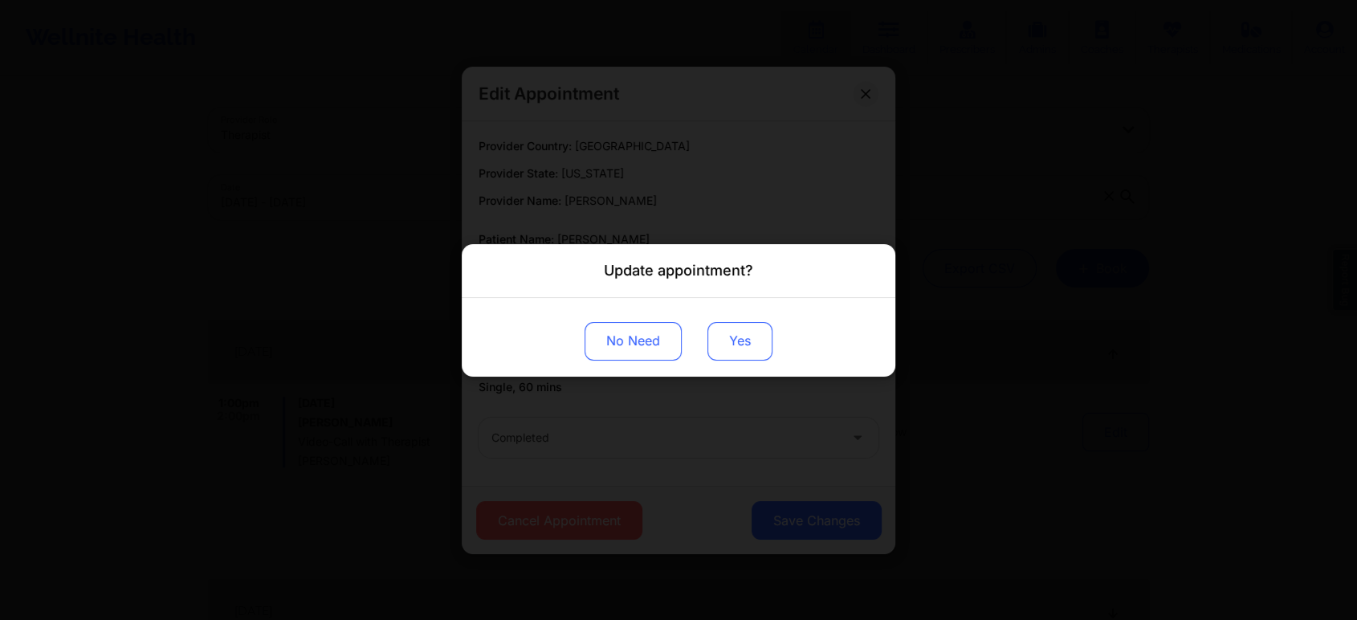
click at [732, 350] on button "Yes" at bounding box center [739, 340] width 65 height 39
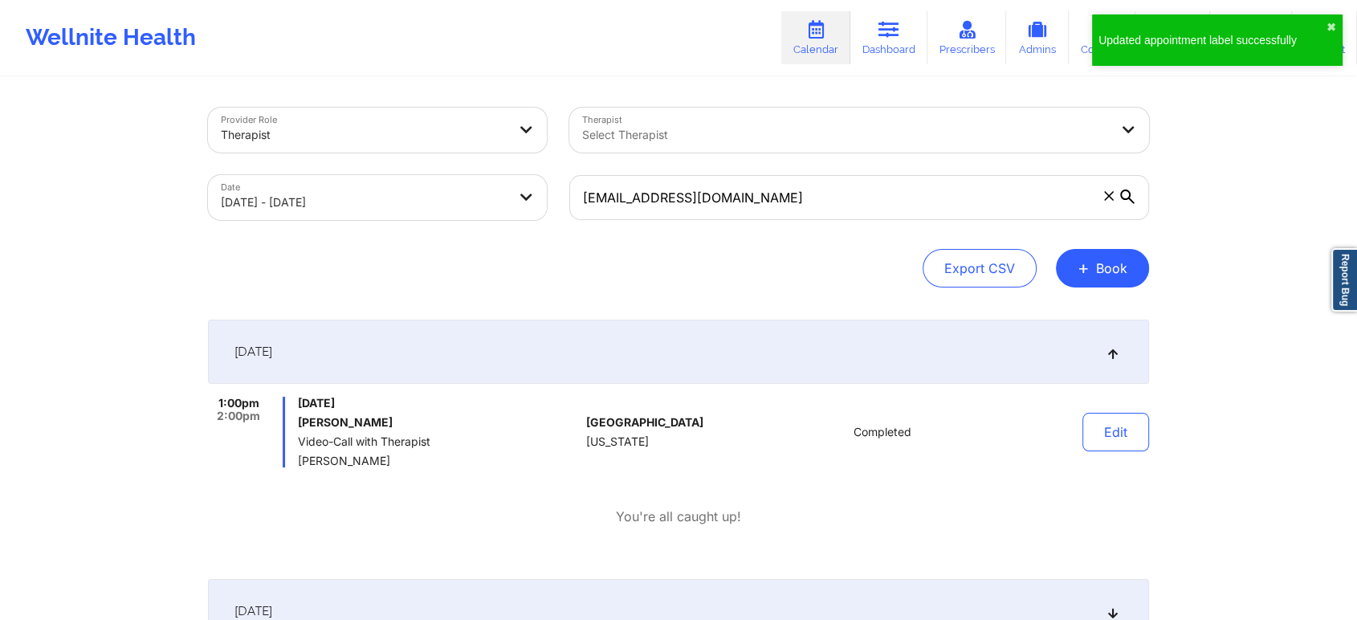
click at [1132, 461] on div "Edit" at bounding box center [1074, 432] width 149 height 71
drag, startPoint x: 1135, startPoint y: 456, endPoint x: 1137, endPoint y: 448, distance: 8.2
click at [1137, 448] on div "Edit" at bounding box center [1074, 432] width 149 height 71
click at [1137, 448] on button "Edit" at bounding box center [1115, 432] width 67 height 39
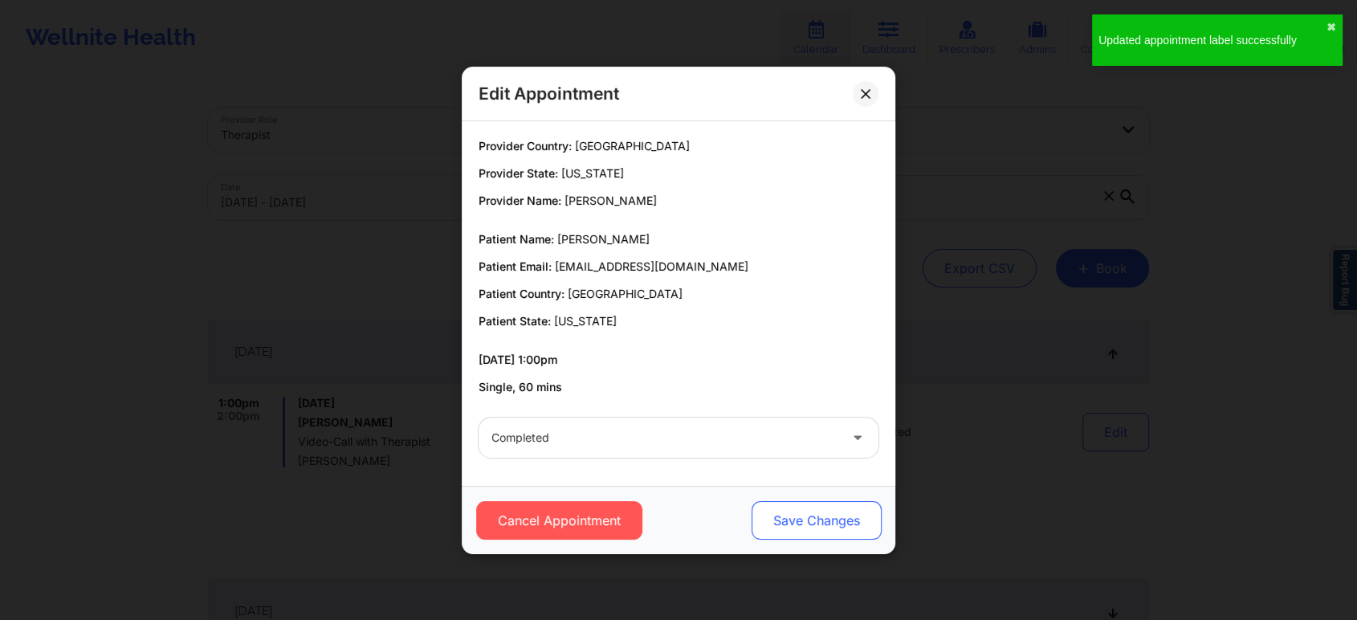
click at [851, 504] on button "Save Changes" at bounding box center [816, 520] width 130 height 39
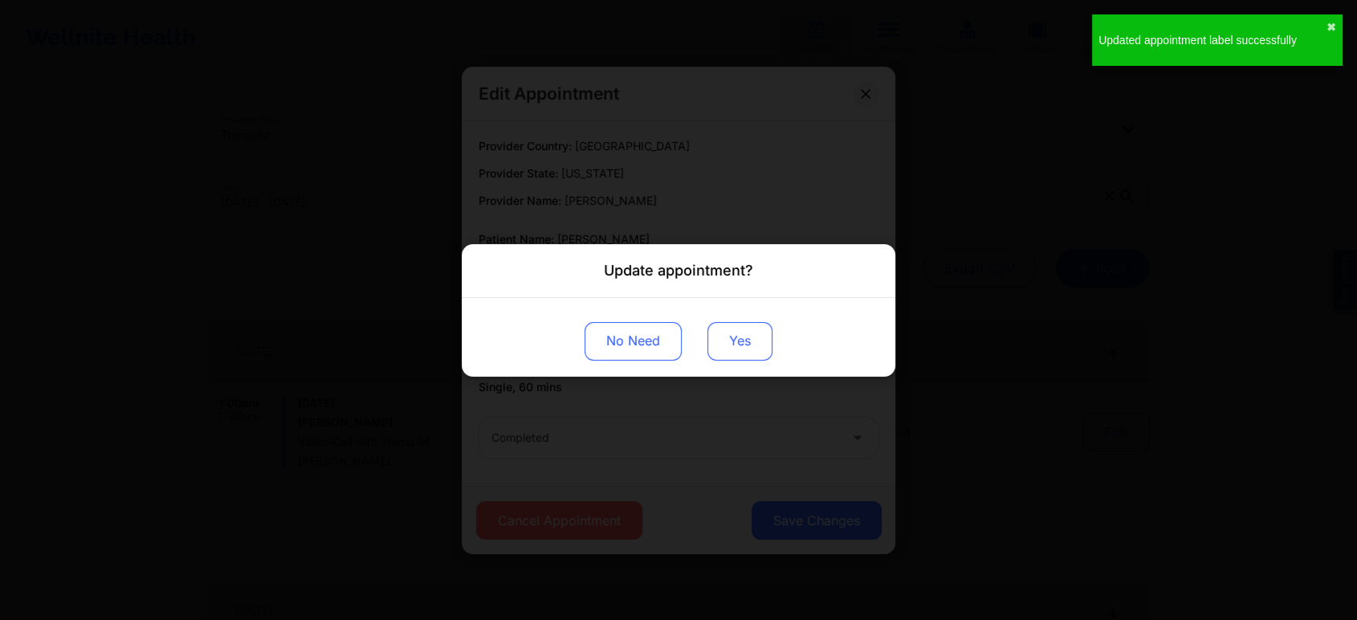
click at [741, 334] on button "Yes" at bounding box center [739, 340] width 65 height 39
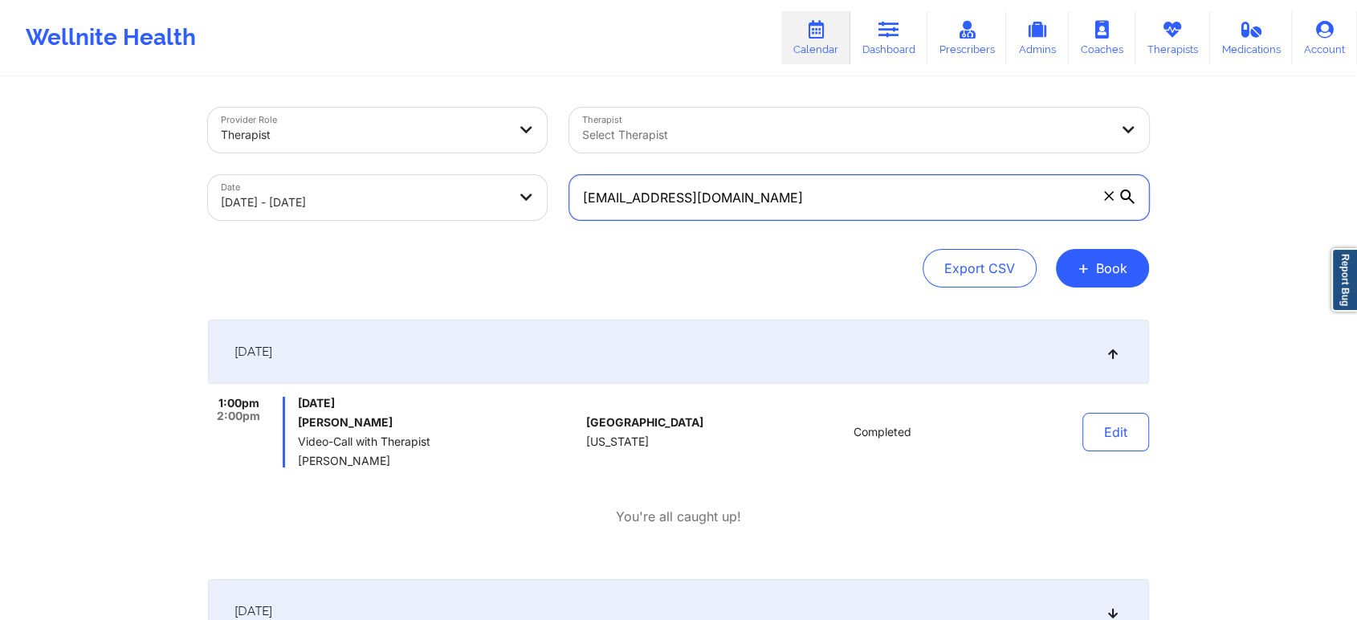
drag, startPoint x: 788, startPoint y: 182, endPoint x: 493, endPoint y: 165, distance: 295.9
click at [493, 165] on div "Provider Role Therapist Therapist Select Therapist Date [DATE] - [DATE] [EMAIL_…" at bounding box center [678, 163] width 963 height 135
paste input "[EMAIL_ADDRESS]"
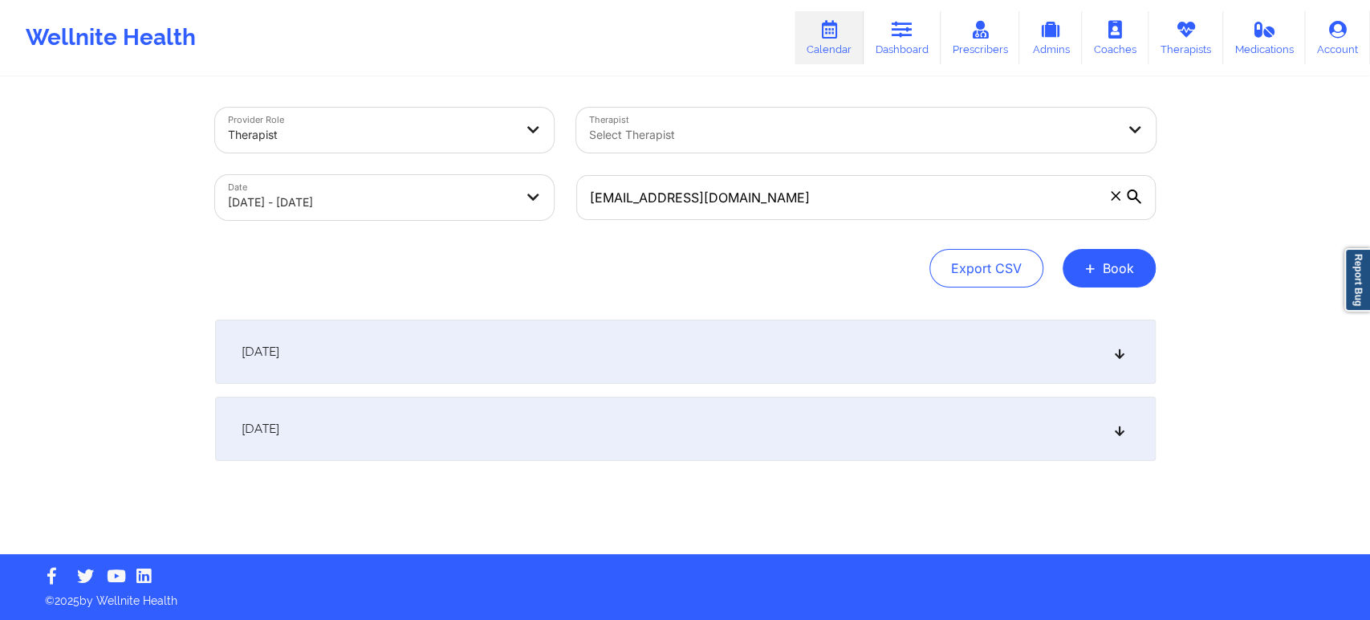
click at [909, 342] on div "[DATE]" at bounding box center [685, 352] width 941 height 64
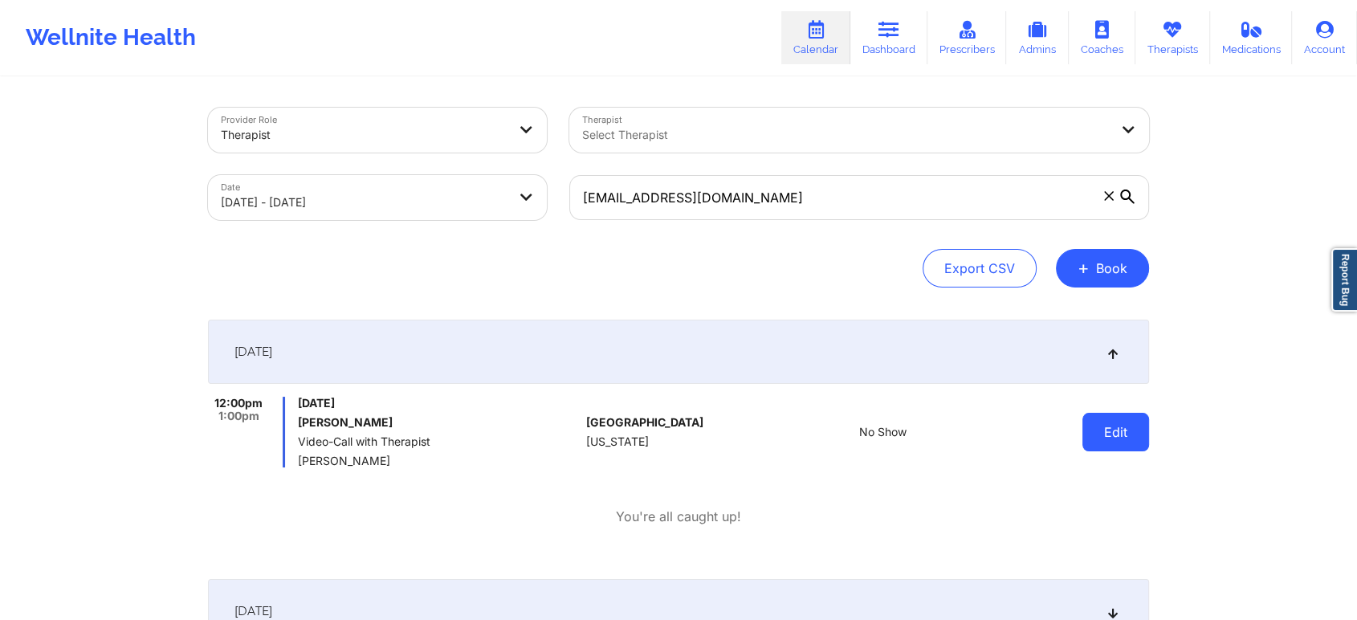
click at [1135, 435] on button "Edit" at bounding box center [1115, 432] width 67 height 39
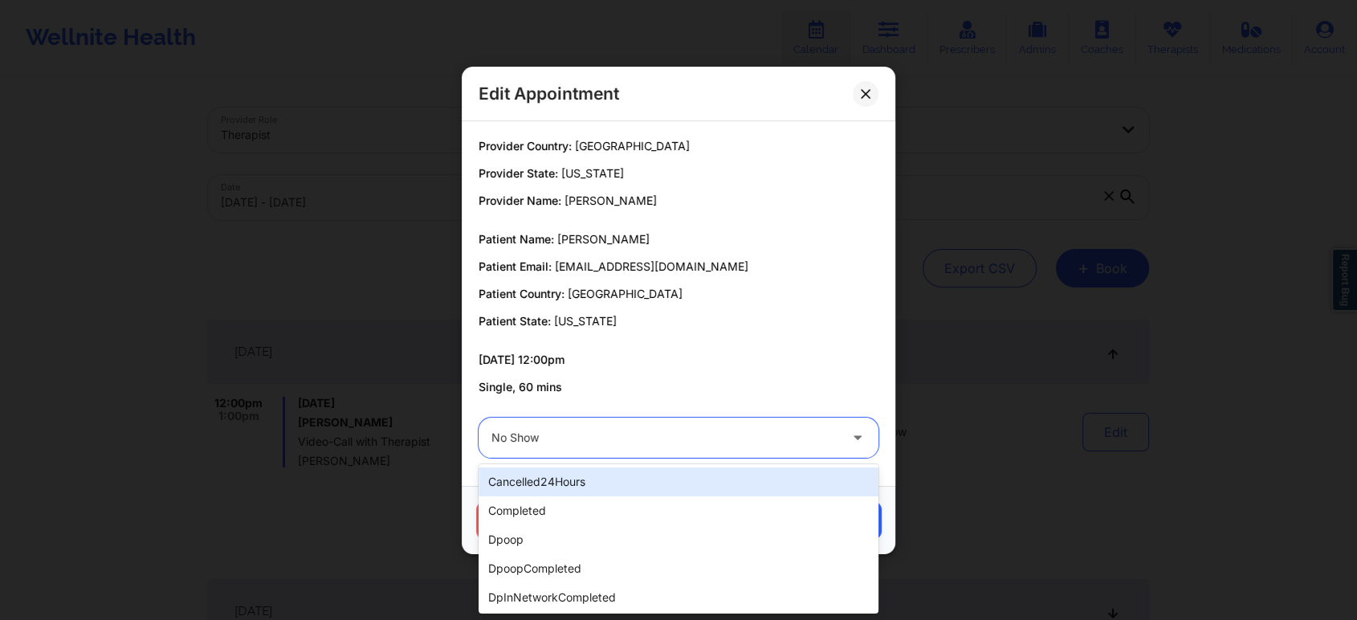
click at [703, 446] on div at bounding box center [664, 437] width 347 height 19
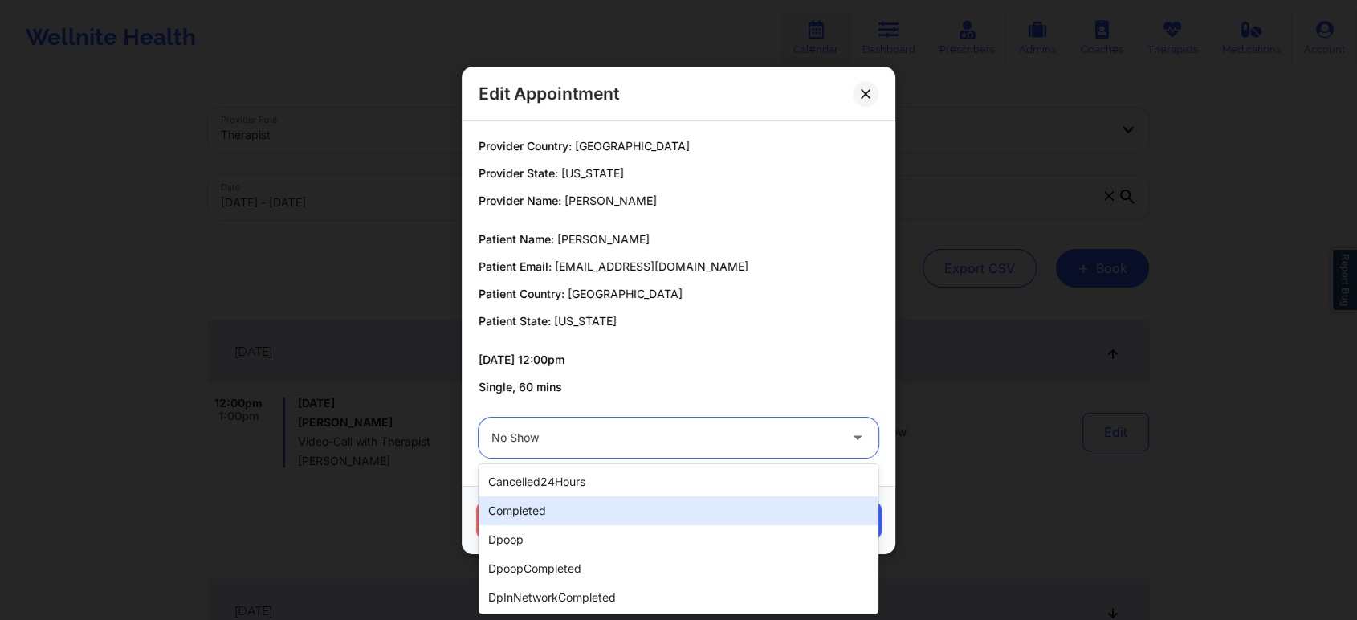
click at [600, 506] on div "completed" at bounding box center [678, 510] width 400 height 29
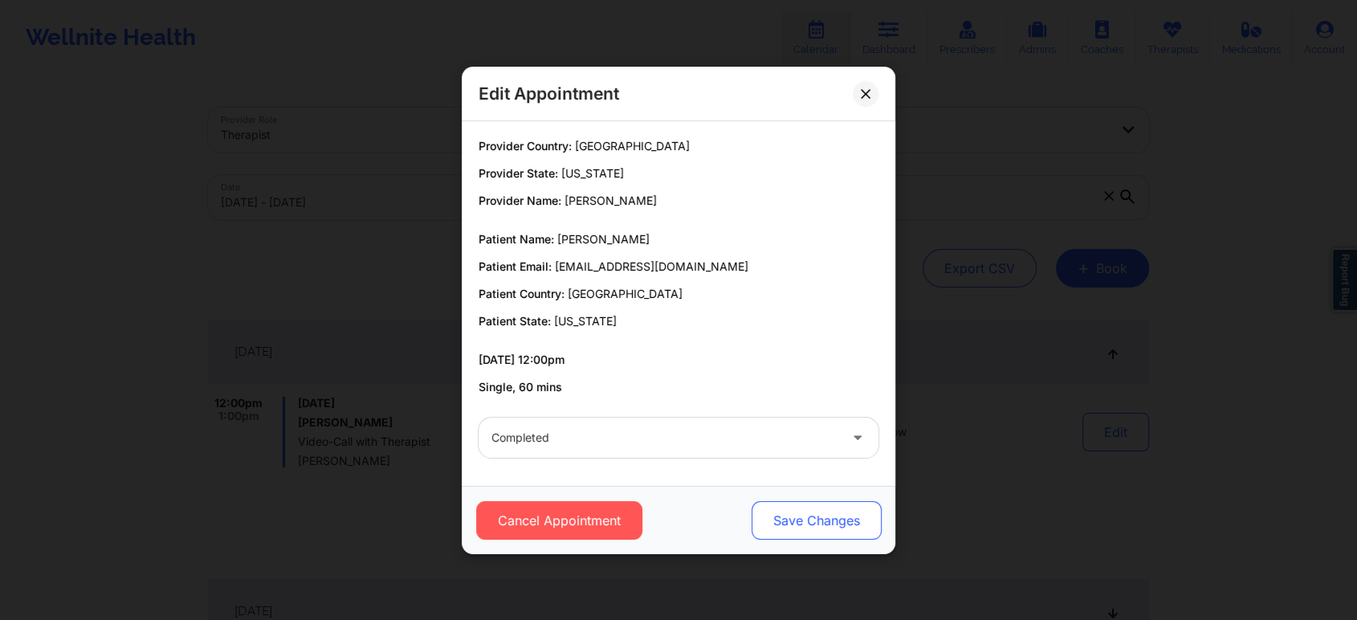
click at [815, 511] on button "Save Changes" at bounding box center [816, 520] width 130 height 39
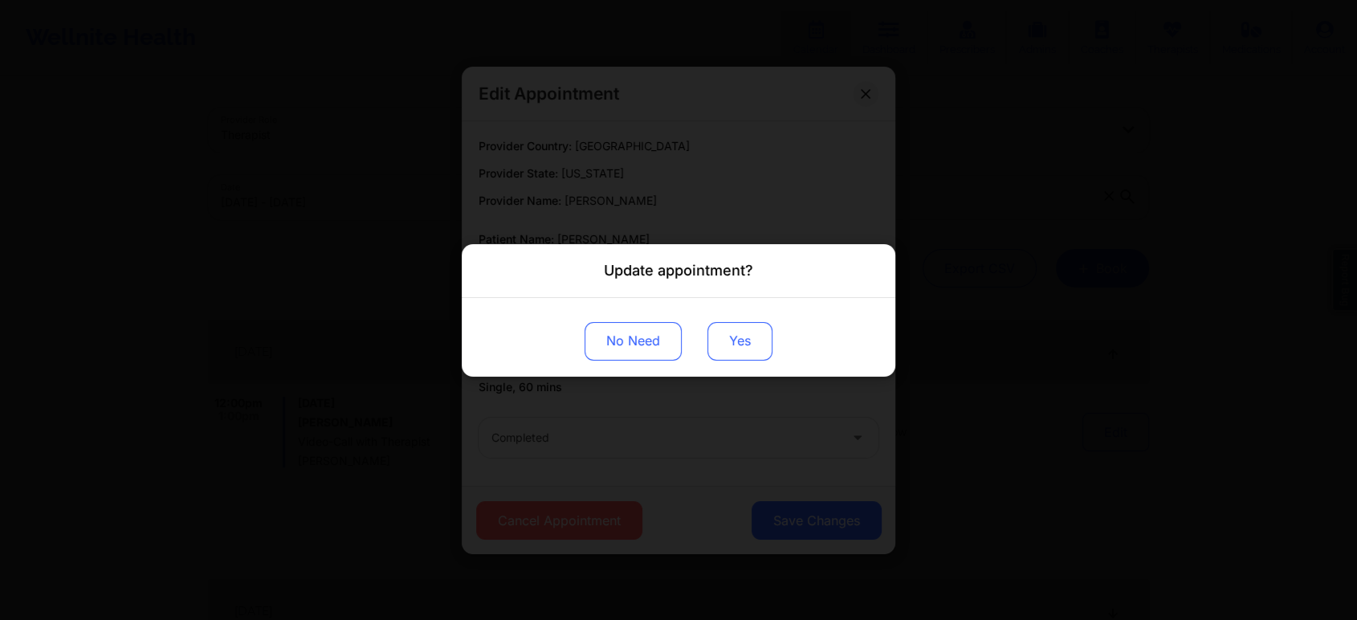
click at [750, 353] on button "Yes" at bounding box center [739, 340] width 65 height 39
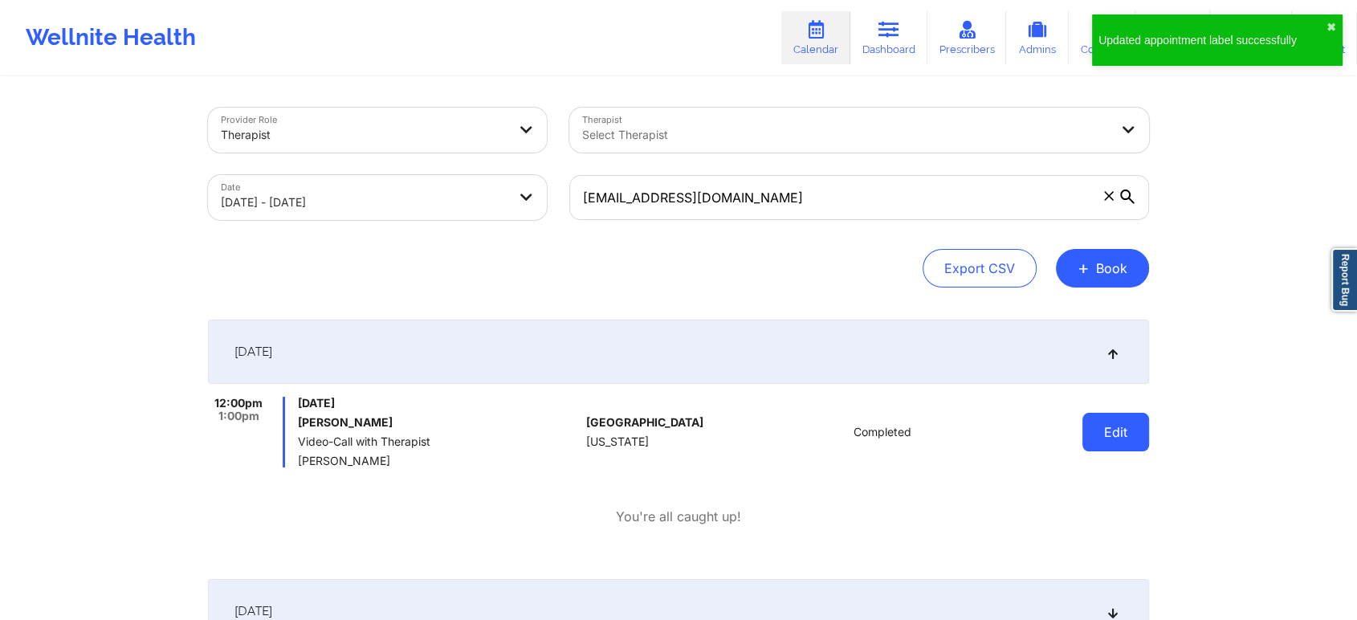
click at [1117, 443] on button "Edit" at bounding box center [1115, 432] width 67 height 39
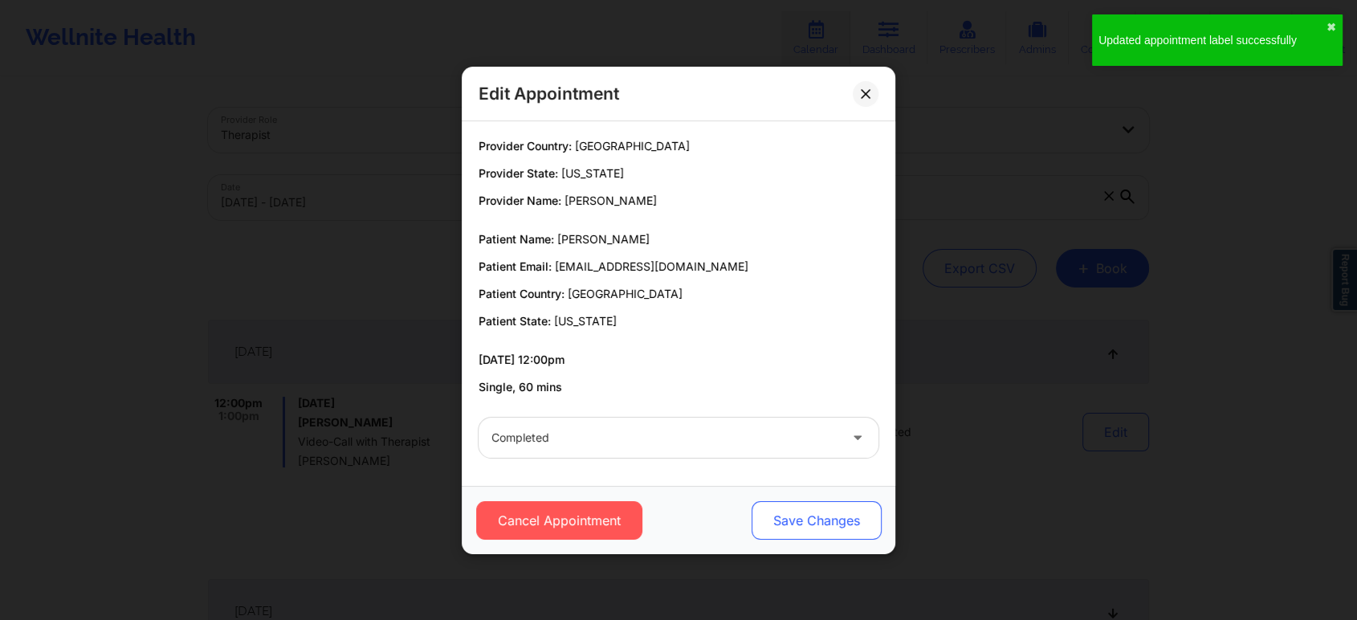
click at [830, 531] on button "Save Changes" at bounding box center [816, 520] width 130 height 39
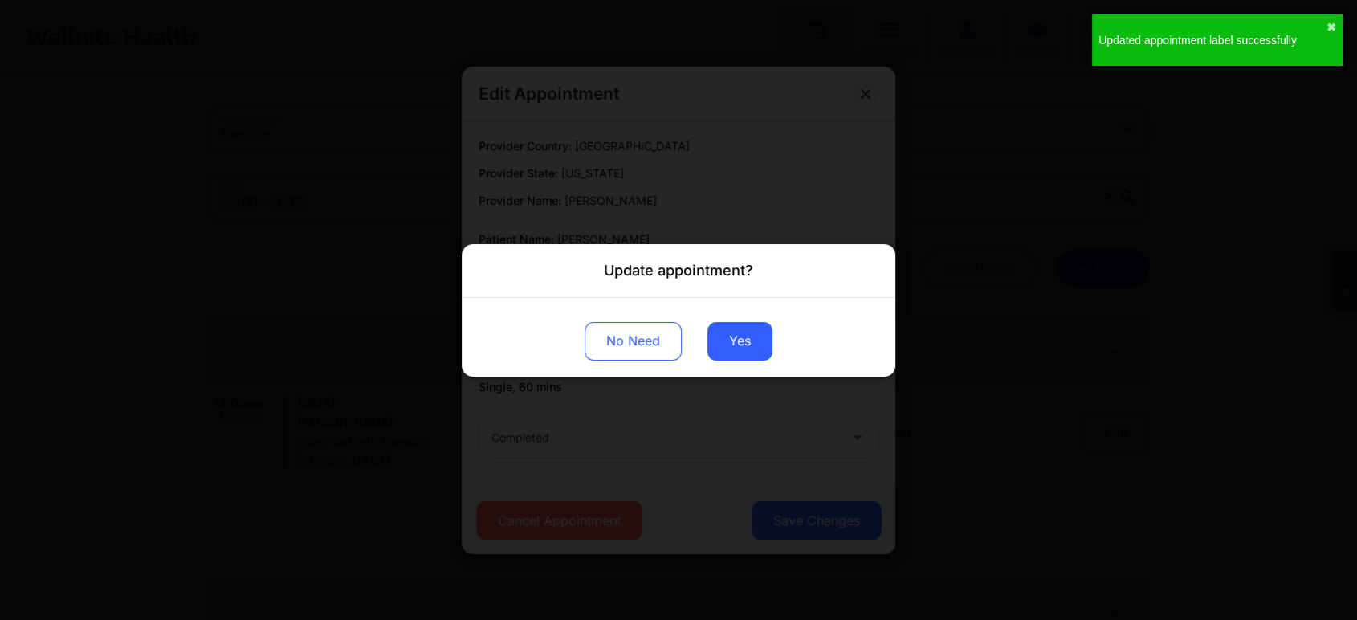
click at [739, 360] on div "No Need Yes" at bounding box center [678, 336] width 433 height 79
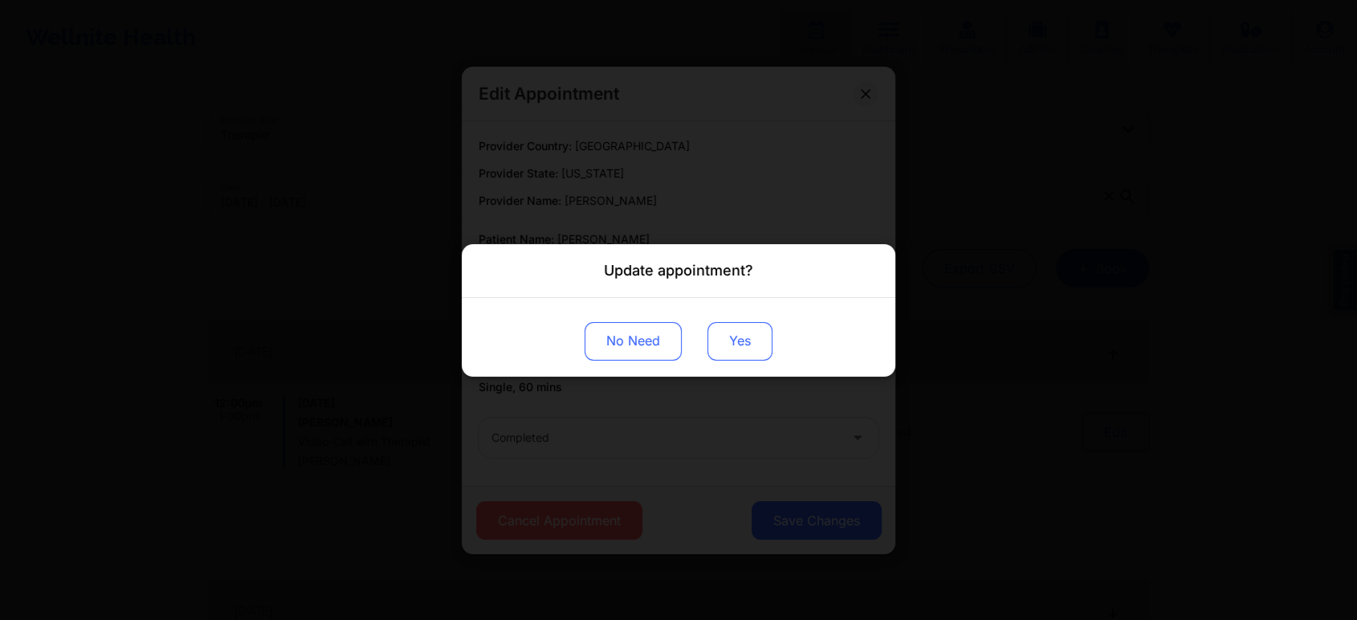
click at [748, 344] on button "Yes" at bounding box center [739, 340] width 65 height 39
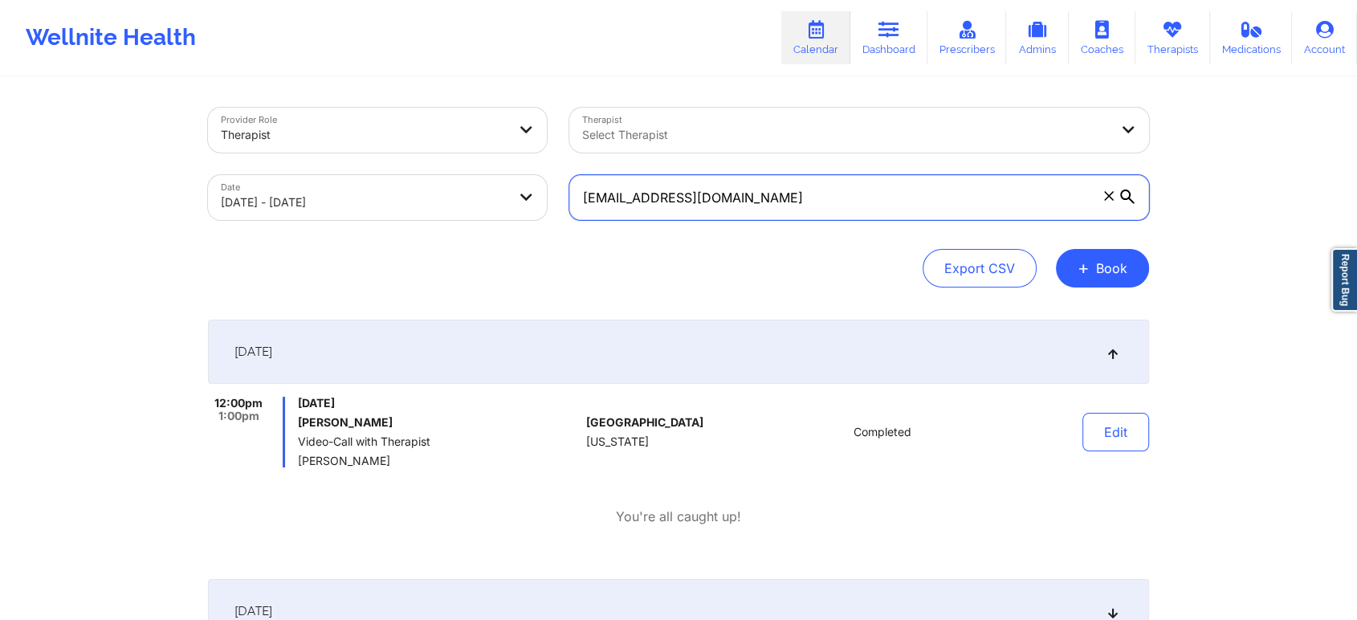
drag, startPoint x: 748, startPoint y: 215, endPoint x: 513, endPoint y: 183, distance: 237.4
click at [513, 183] on div "Provider Role Therapist Therapist Select Therapist Date [DATE] - [DATE] [EMAIL_…" at bounding box center [678, 163] width 963 height 135
paste input "tmurphy1332"
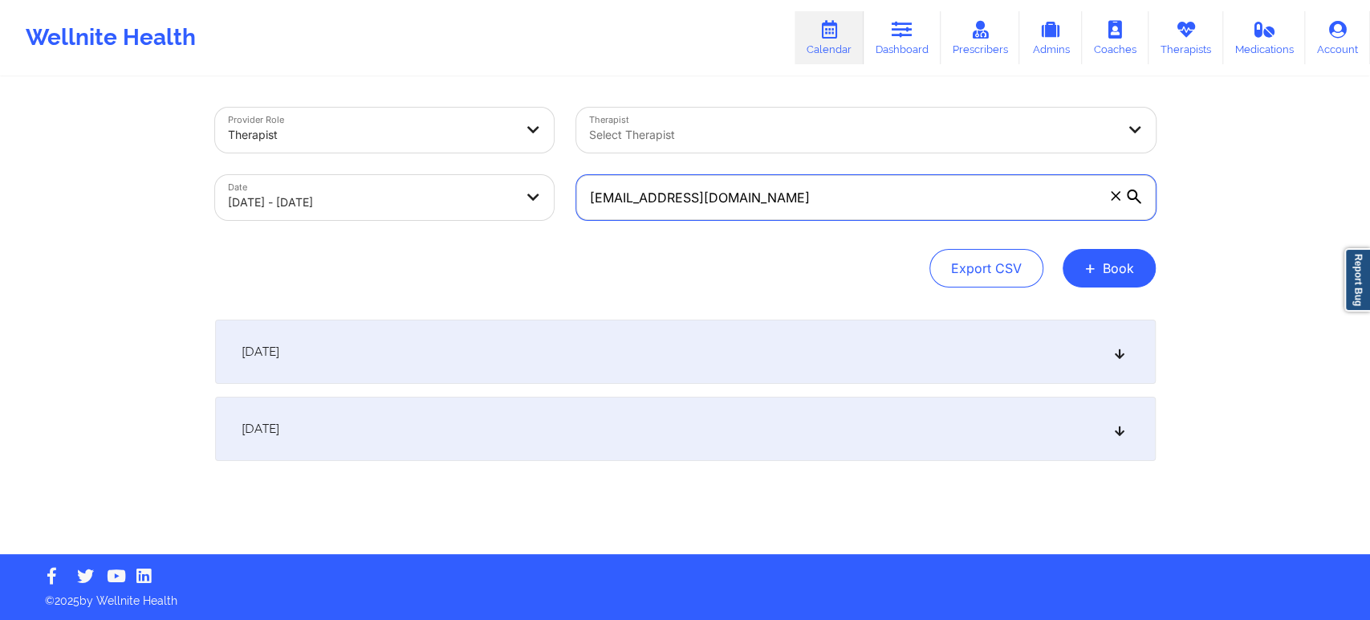
type input "[EMAIL_ADDRESS][DOMAIN_NAME]"
click at [748, 369] on div "[DATE]" at bounding box center [685, 352] width 941 height 64
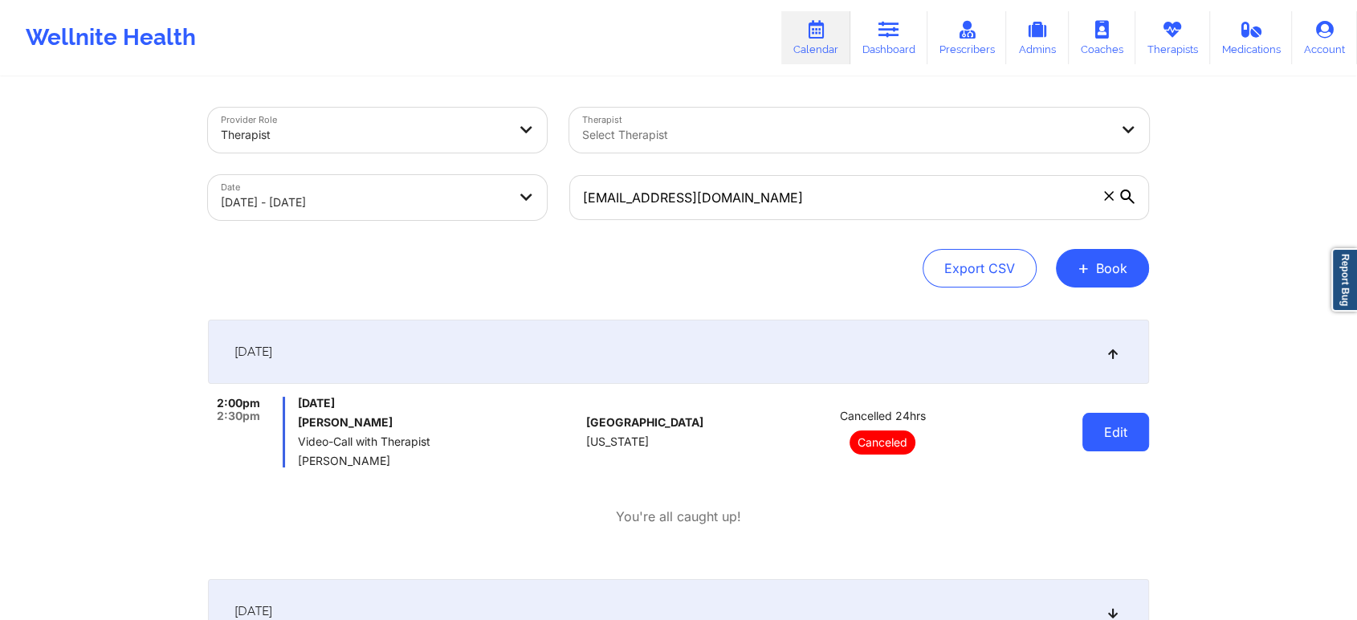
click at [1131, 434] on button "Edit" at bounding box center [1115, 432] width 67 height 39
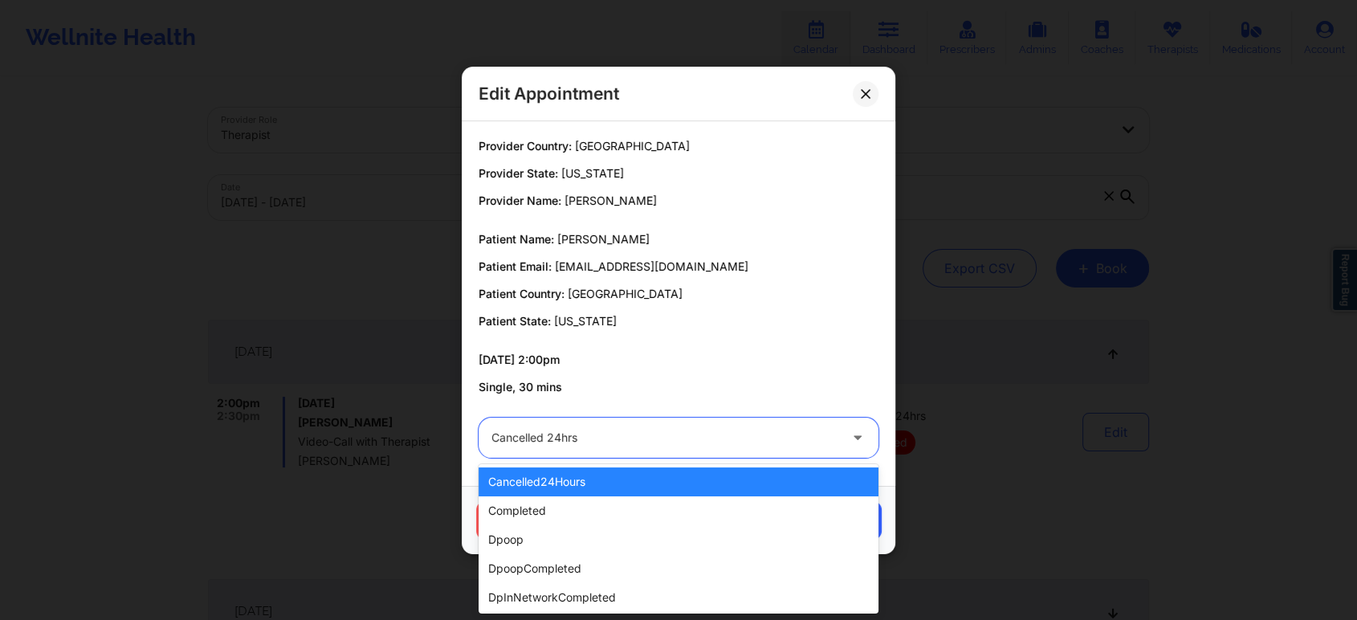
click at [568, 451] on div "Cancelled 24hrs" at bounding box center [664, 437] width 347 height 40
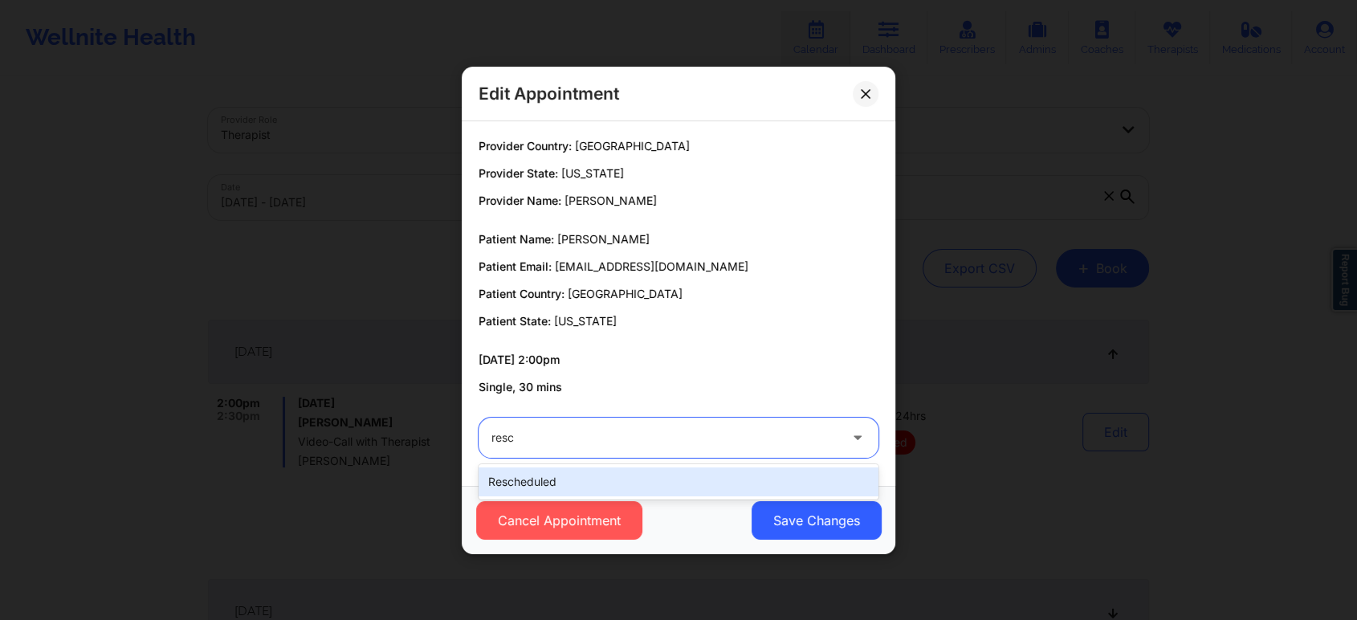
type input "[PERSON_NAME]"
click at [551, 486] on div "rescheduled" at bounding box center [678, 481] width 400 height 29
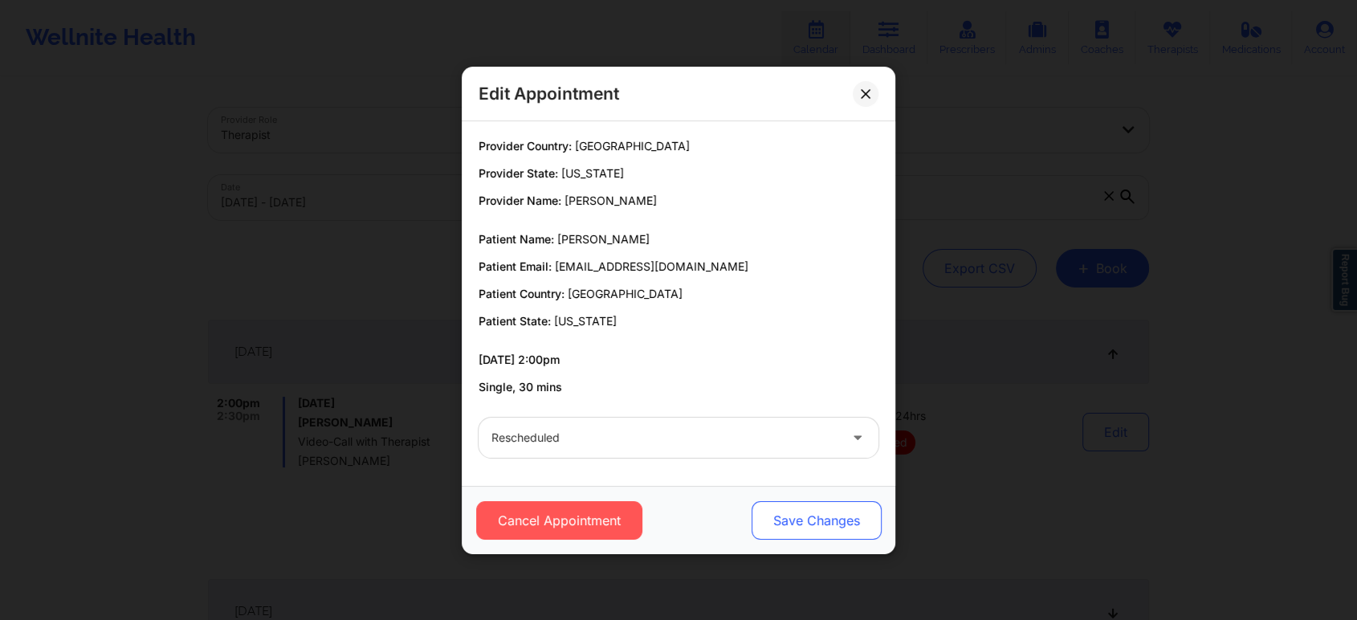
click at [816, 519] on button "Save Changes" at bounding box center [816, 520] width 130 height 39
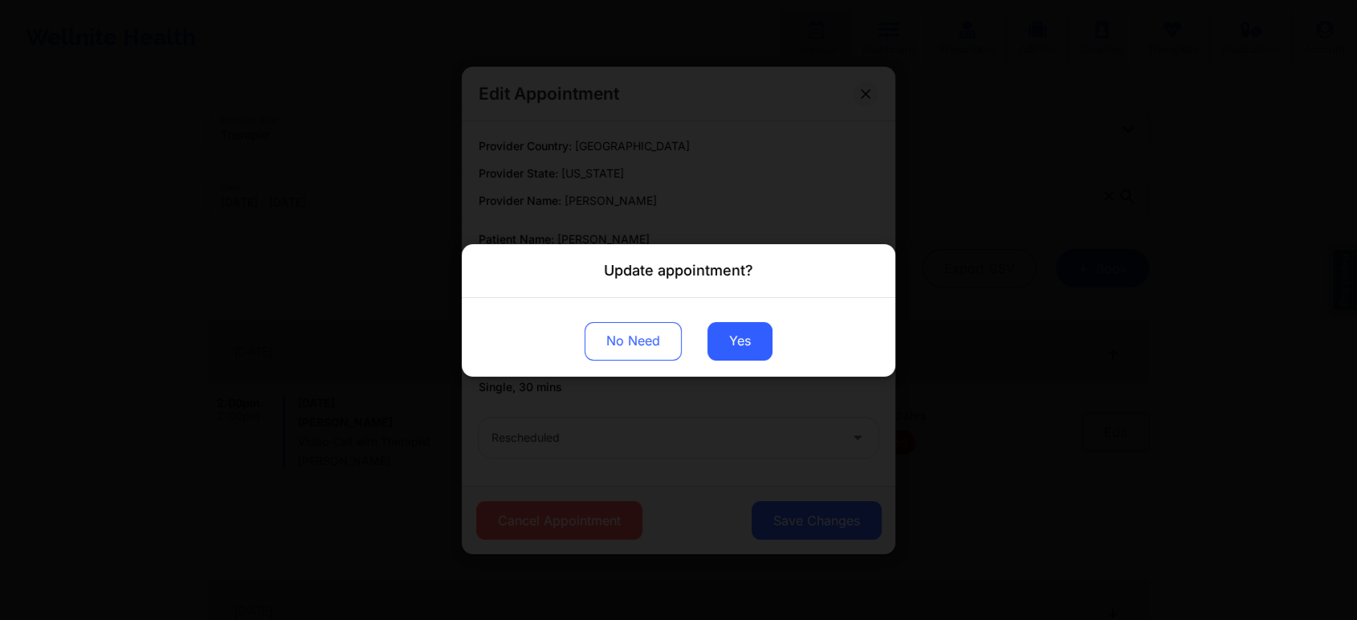
drag, startPoint x: 758, startPoint y: 349, endPoint x: 681, endPoint y: 661, distance: 321.6
click at [681, 619] on html "Wellnite Health Calendar Dashboard Prescribers Admins Coaches Therapists Medica…" at bounding box center [678, 310] width 1357 height 620
click at [737, 338] on button "Yes" at bounding box center [739, 340] width 65 height 39
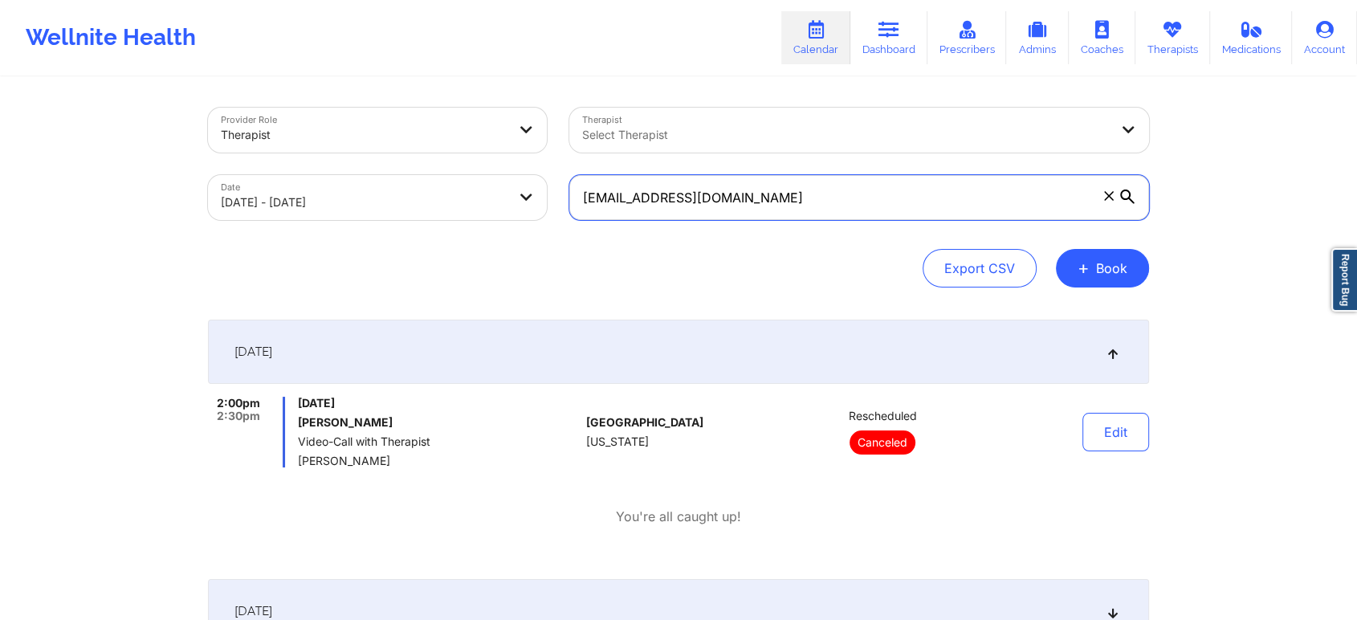
drag, startPoint x: 776, startPoint y: 206, endPoint x: 446, endPoint y: 178, distance: 331.1
click at [446, 178] on div "Provider Role Therapist Therapist Select Therapist Date [DATE] - [DATE] [EMAIL_…" at bounding box center [678, 163] width 963 height 135
paste input "lizbethramirezp6"
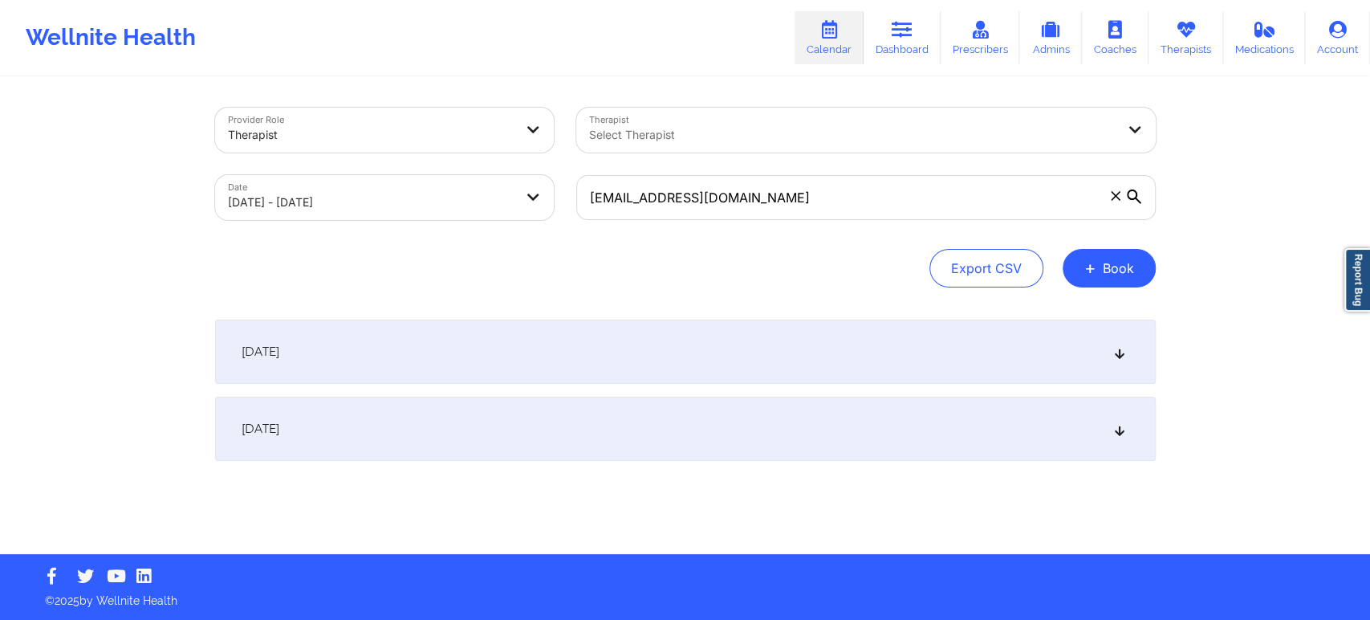
click at [698, 368] on div "[DATE]" at bounding box center [685, 352] width 941 height 64
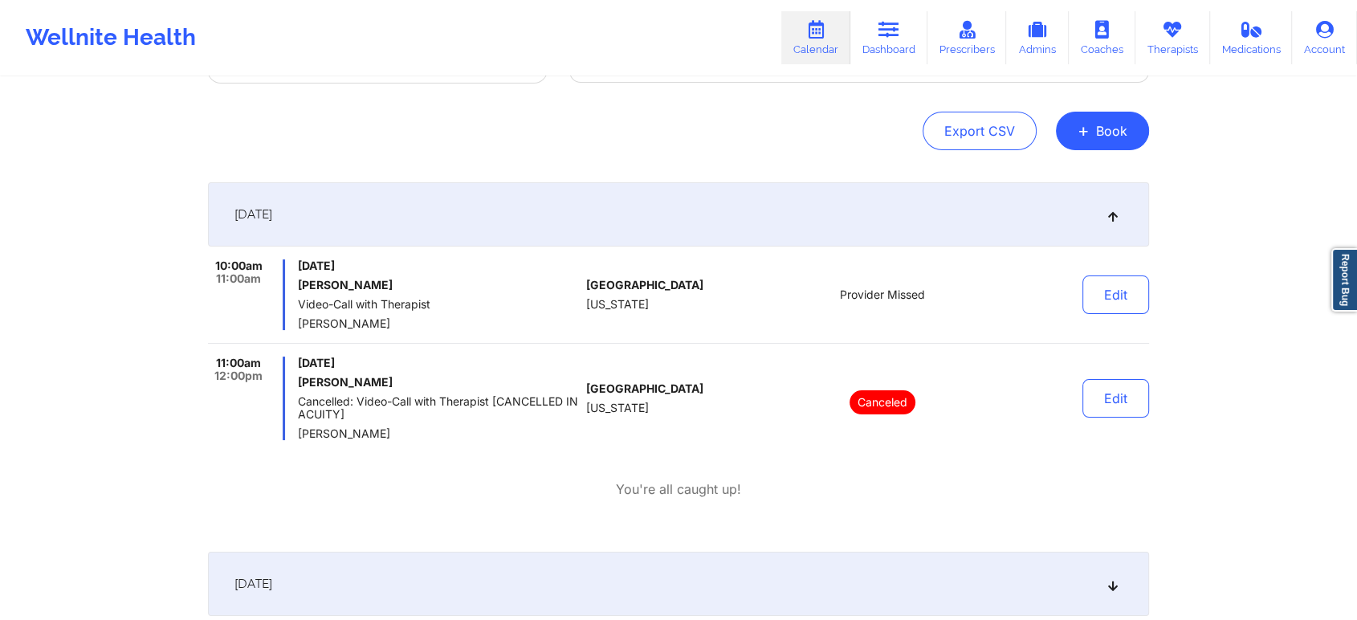
scroll to position [62, 0]
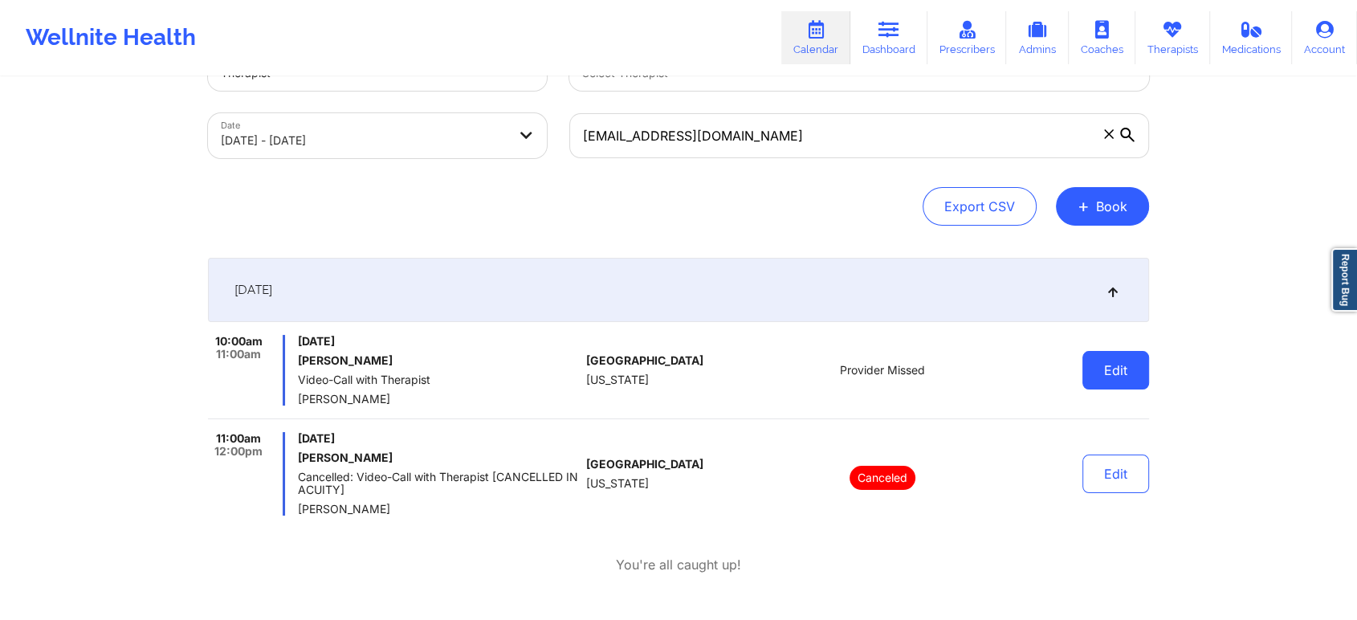
click at [1143, 383] on button "Edit" at bounding box center [1115, 370] width 67 height 39
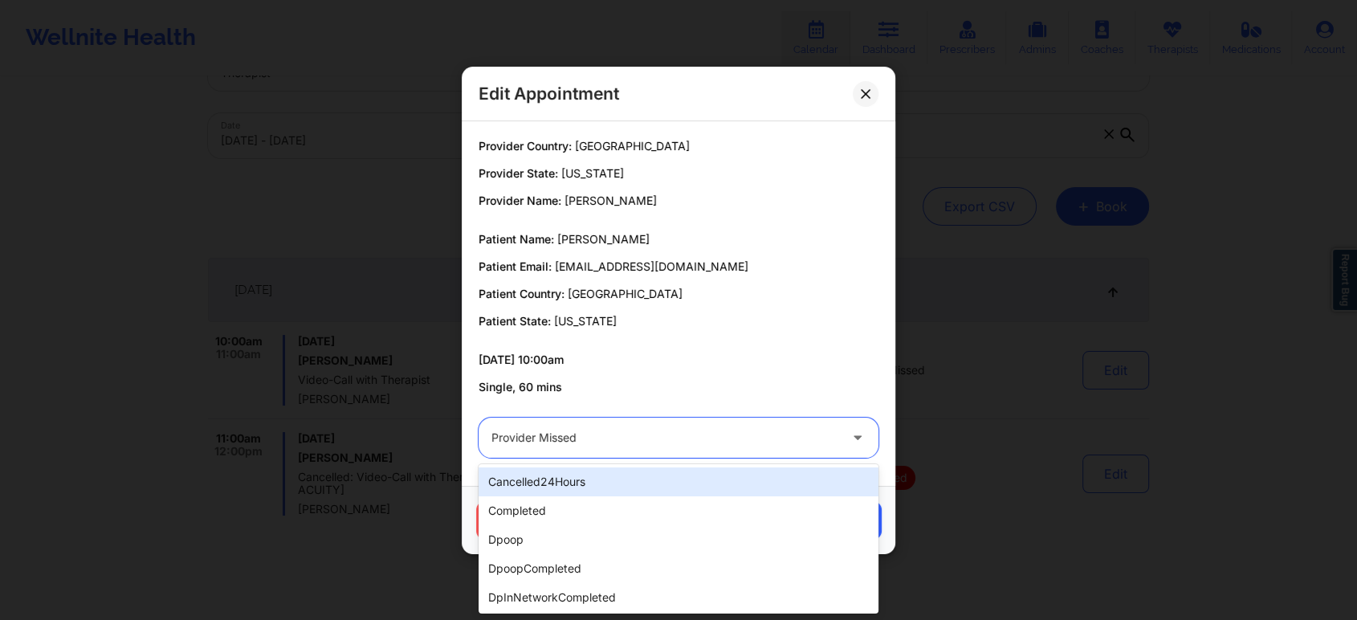
click at [553, 448] on div "Provider Missed" at bounding box center [664, 437] width 347 height 40
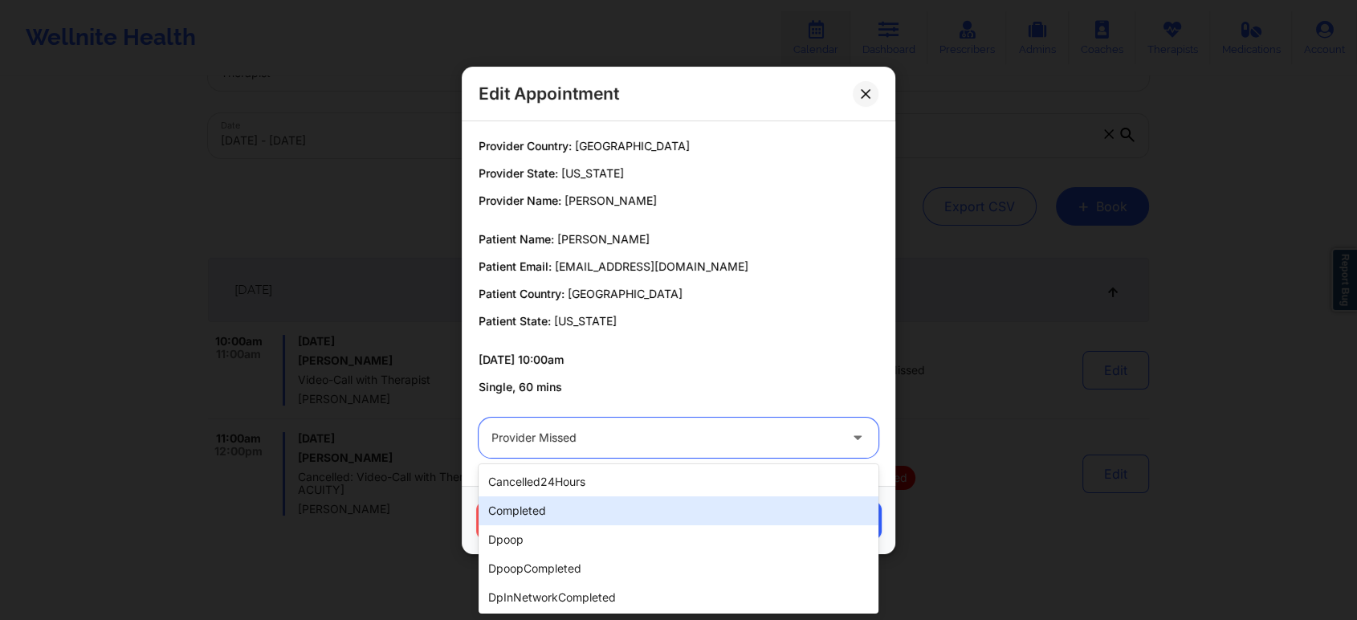
click at [580, 511] on div "completed" at bounding box center [678, 510] width 400 height 29
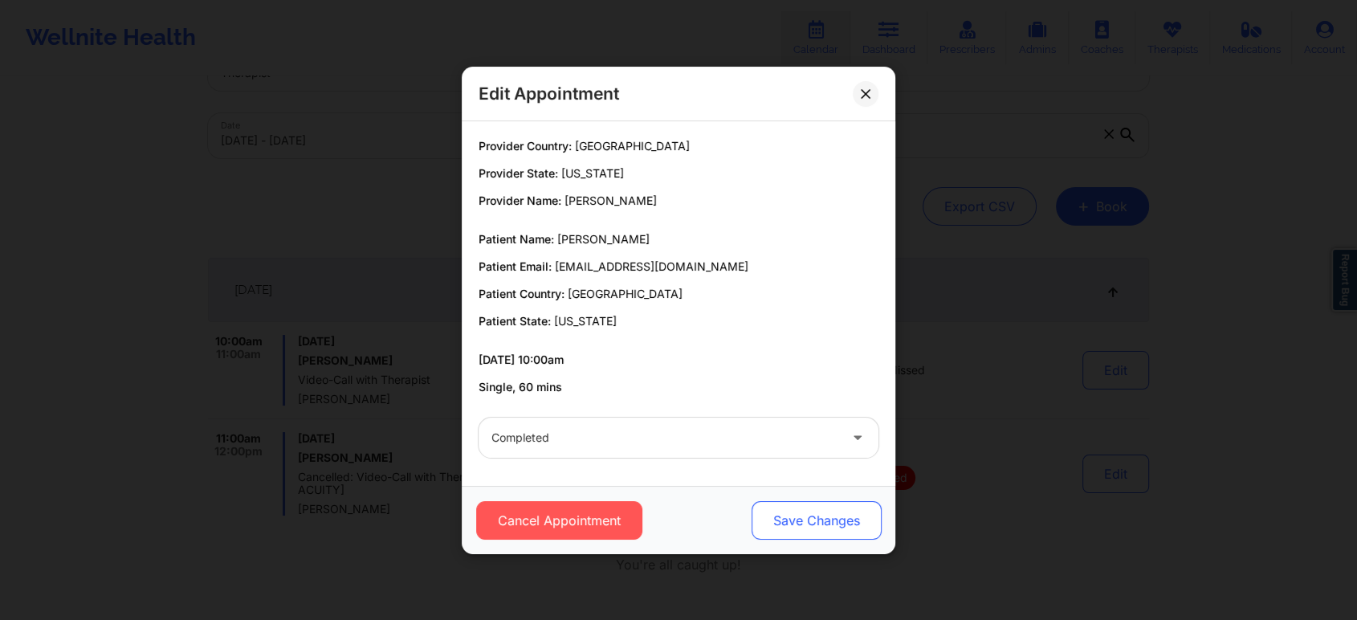
click at [812, 504] on button "Save Changes" at bounding box center [816, 520] width 130 height 39
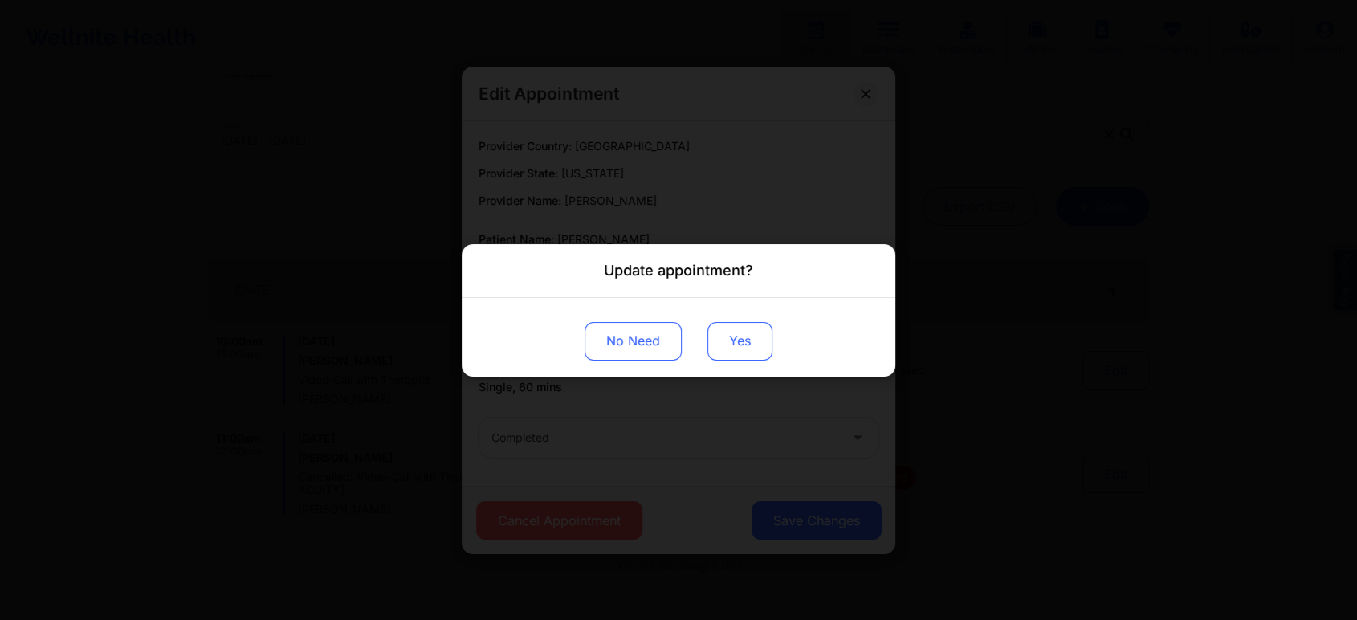
click at [748, 358] on button "Yes" at bounding box center [739, 340] width 65 height 39
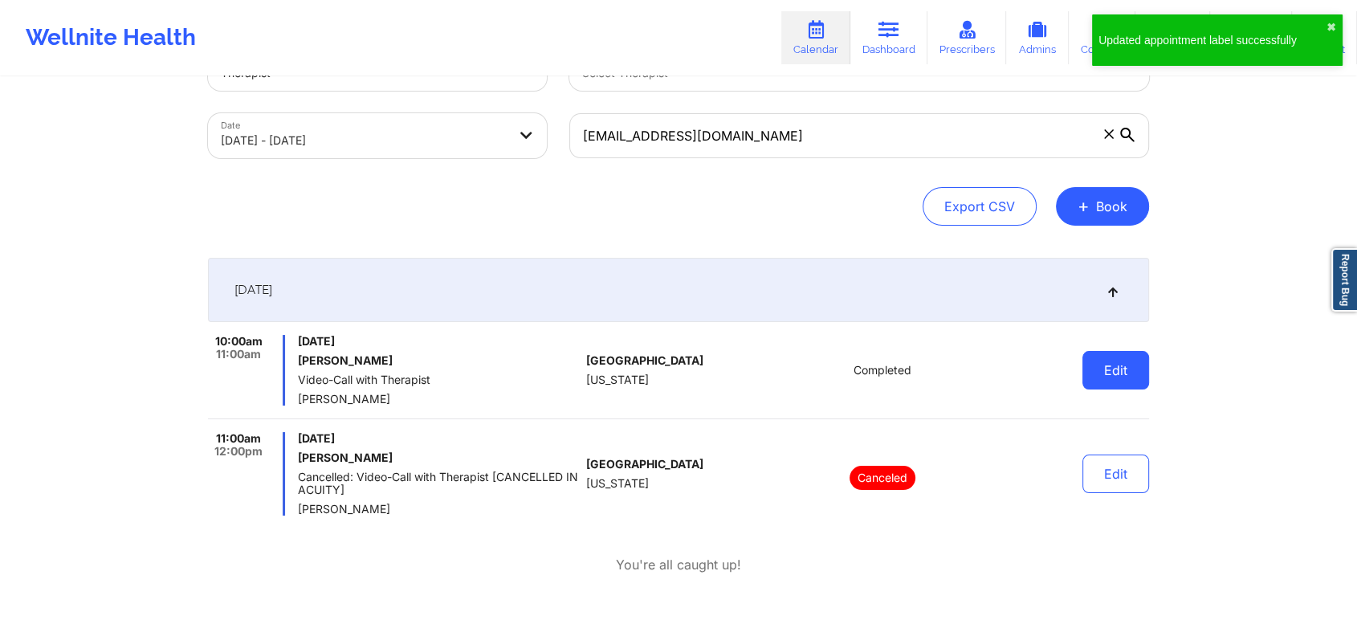
click at [1124, 361] on button "Edit" at bounding box center [1115, 370] width 67 height 39
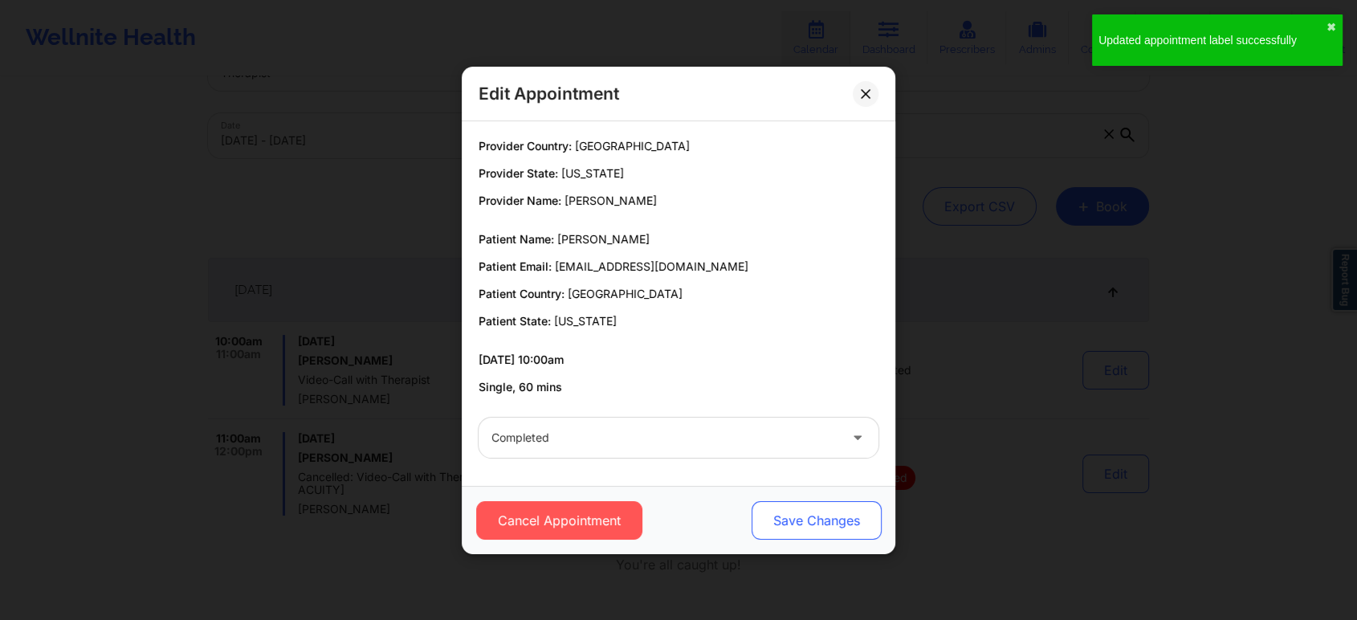
click at [845, 511] on button "Save Changes" at bounding box center [816, 520] width 130 height 39
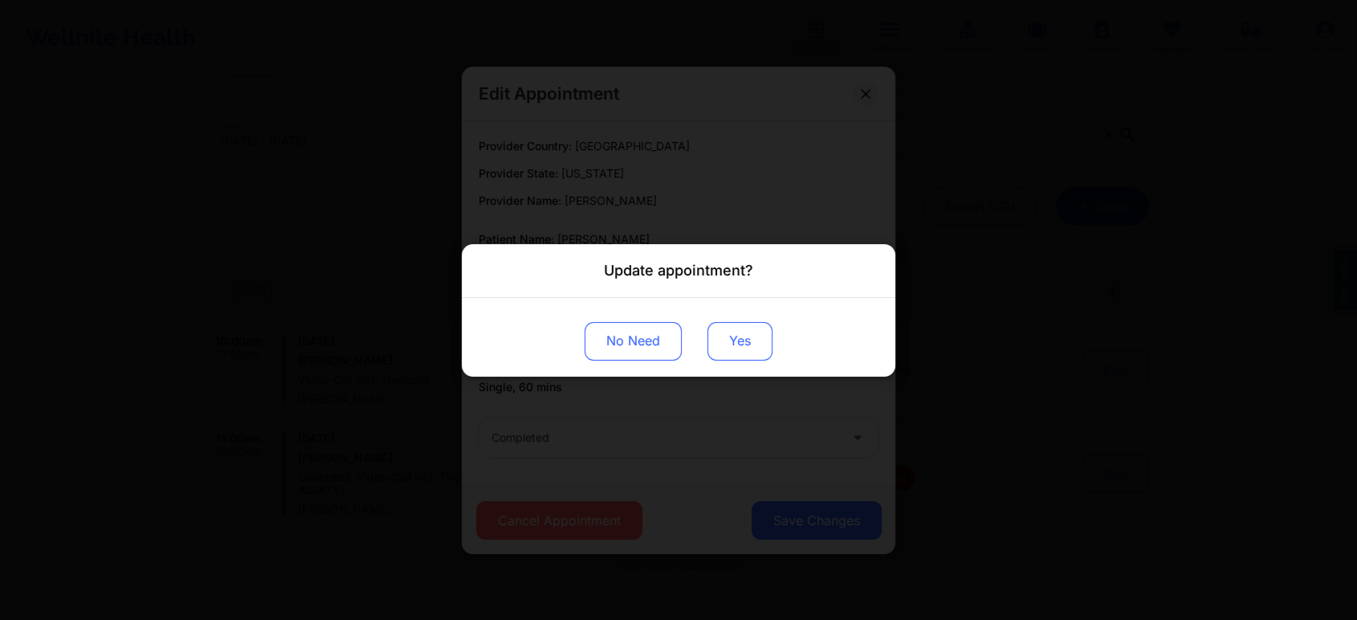
click at [732, 343] on button "Yes" at bounding box center [739, 340] width 65 height 39
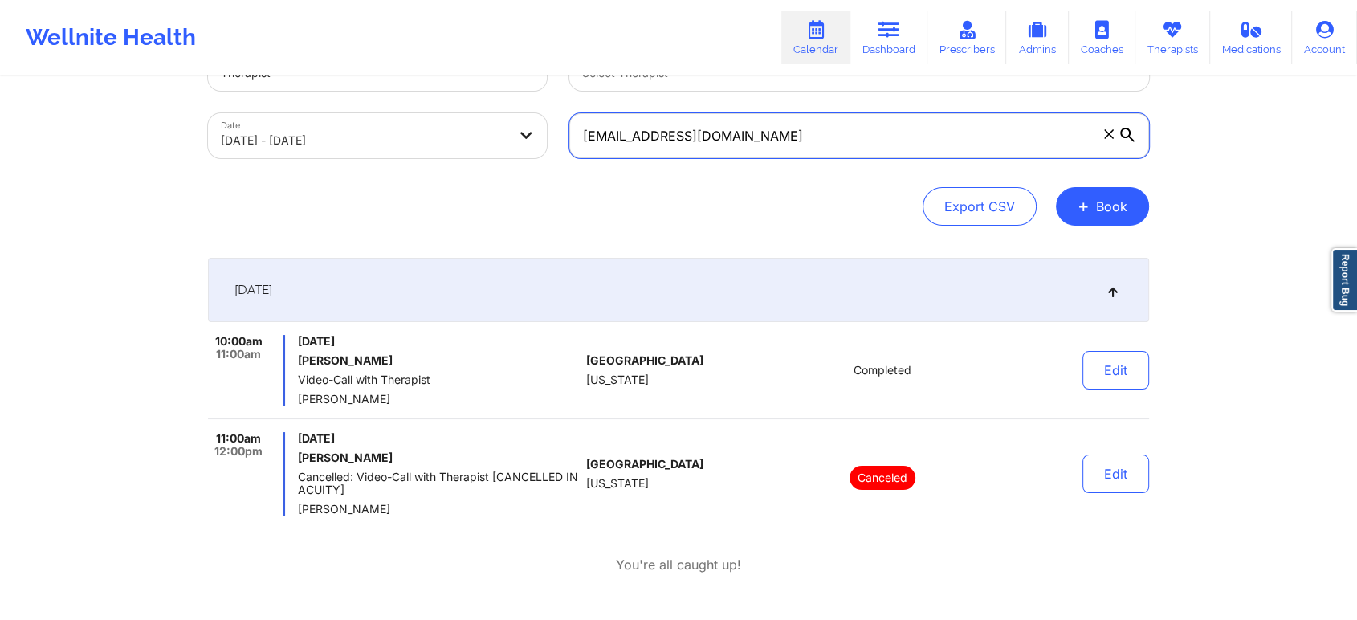
drag, startPoint x: 784, startPoint y: 144, endPoint x: 415, endPoint y: 102, distance: 370.9
click at [415, 102] on div "Provider Role Therapist Therapist Select Therapist Date [DATE] - [DATE] [EMAIL_…" at bounding box center [678, 102] width 963 height 135
paste input "[EMAIL_ADDRESS][DOMAIN_NAME] brackinmichelle"
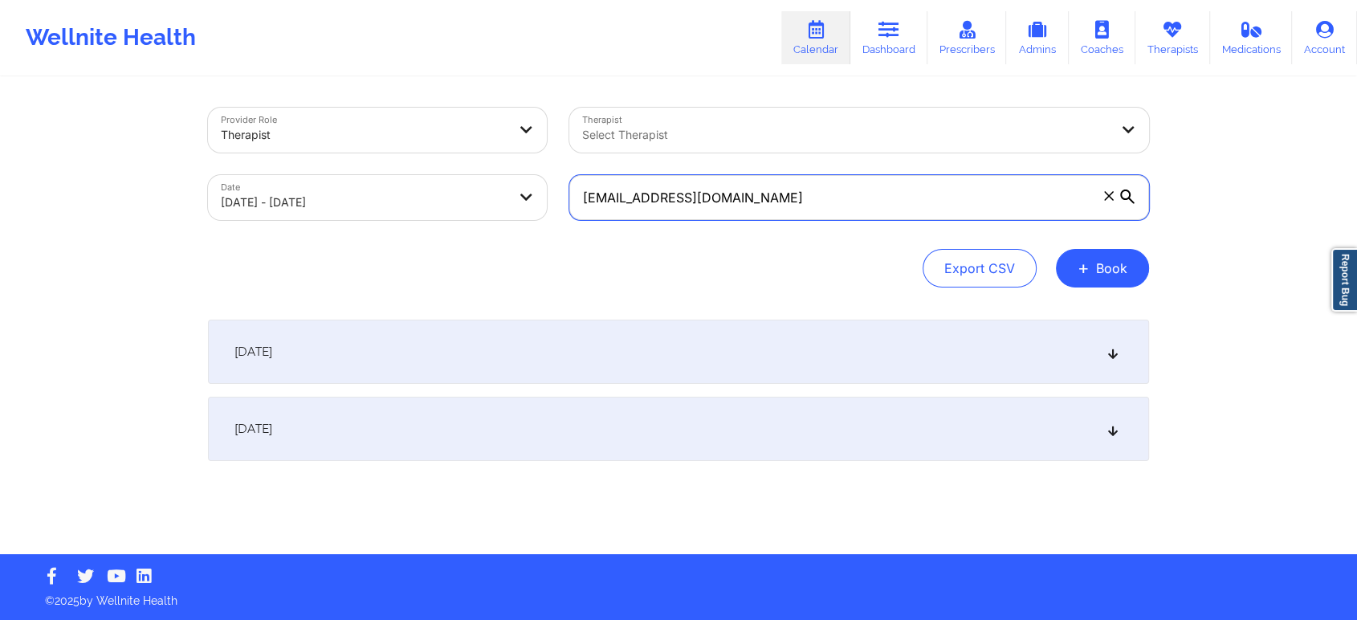
scroll to position [0, 0]
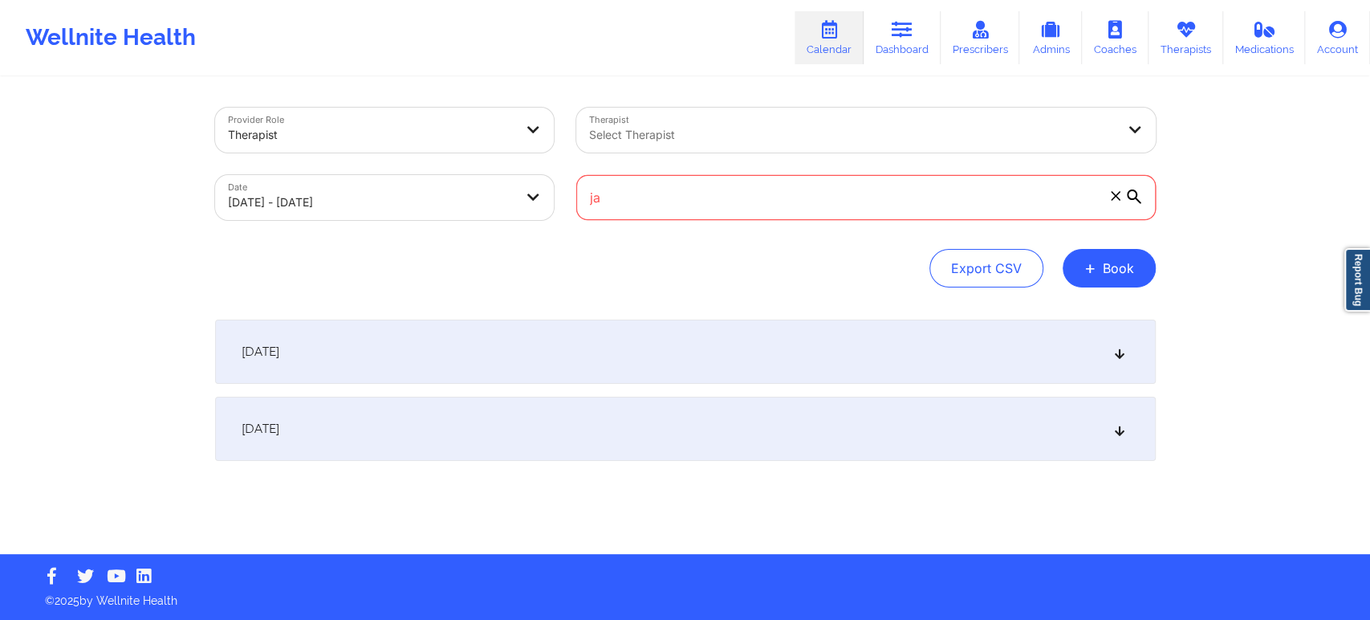
type input "j"
click at [501, 353] on div "[DATE]" at bounding box center [685, 352] width 941 height 64
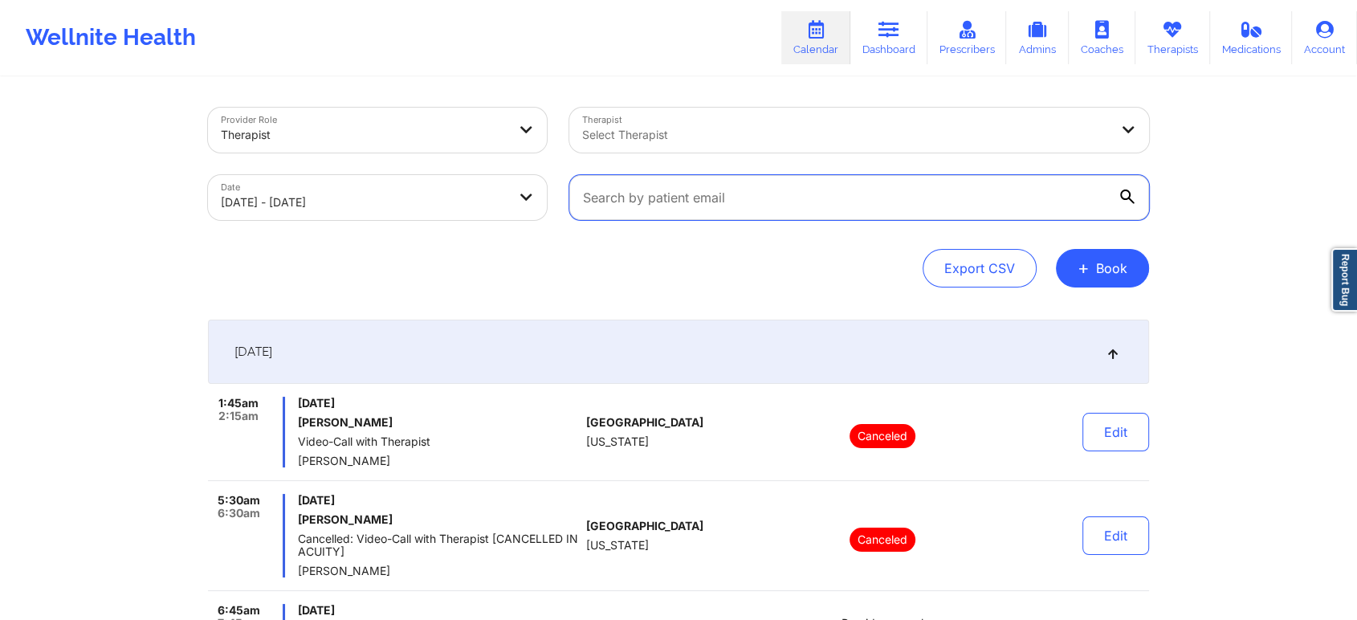
click at [751, 178] on input "text" at bounding box center [859, 197] width 580 height 45
paste input "[EMAIL_ADDRESS][DOMAIN_NAME]"
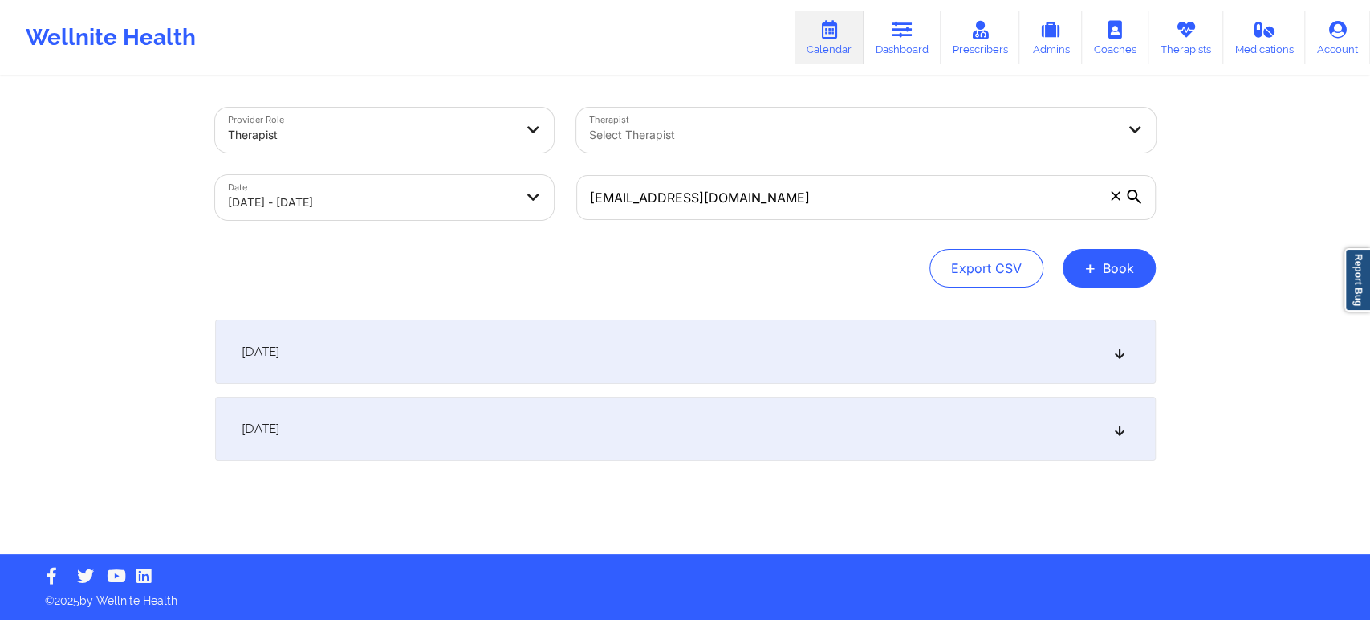
click at [450, 355] on div "[DATE]" at bounding box center [685, 352] width 941 height 64
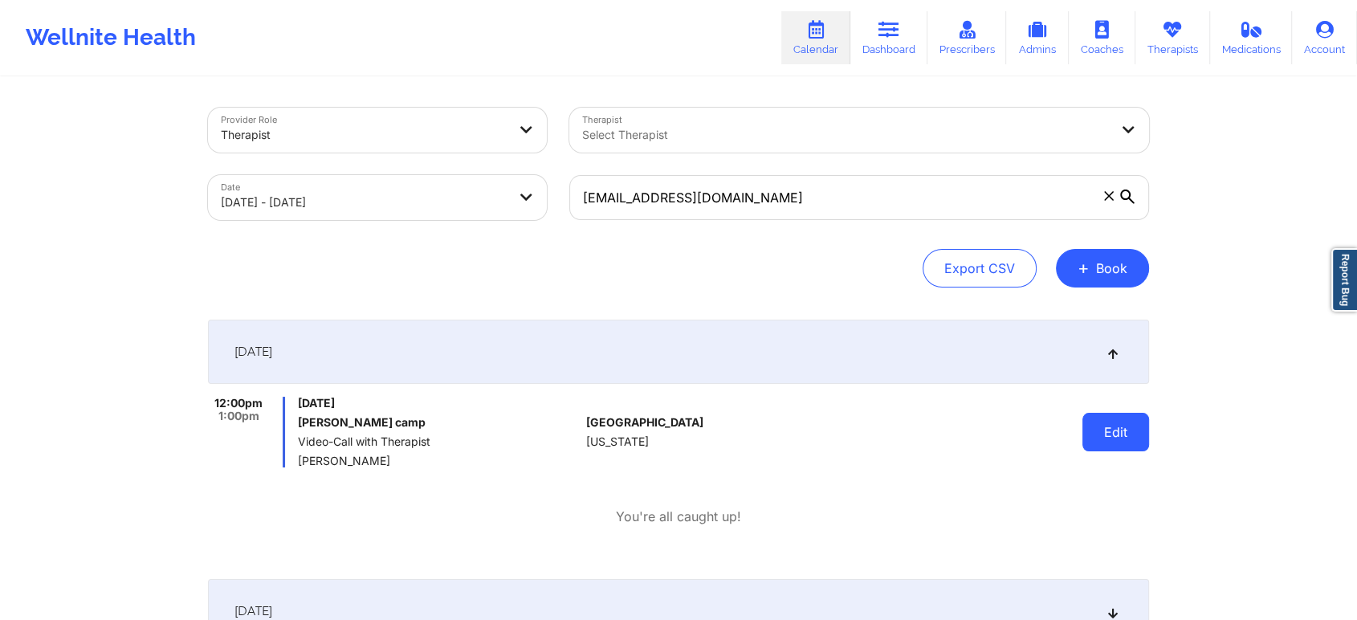
click at [1136, 442] on button "Edit" at bounding box center [1115, 432] width 67 height 39
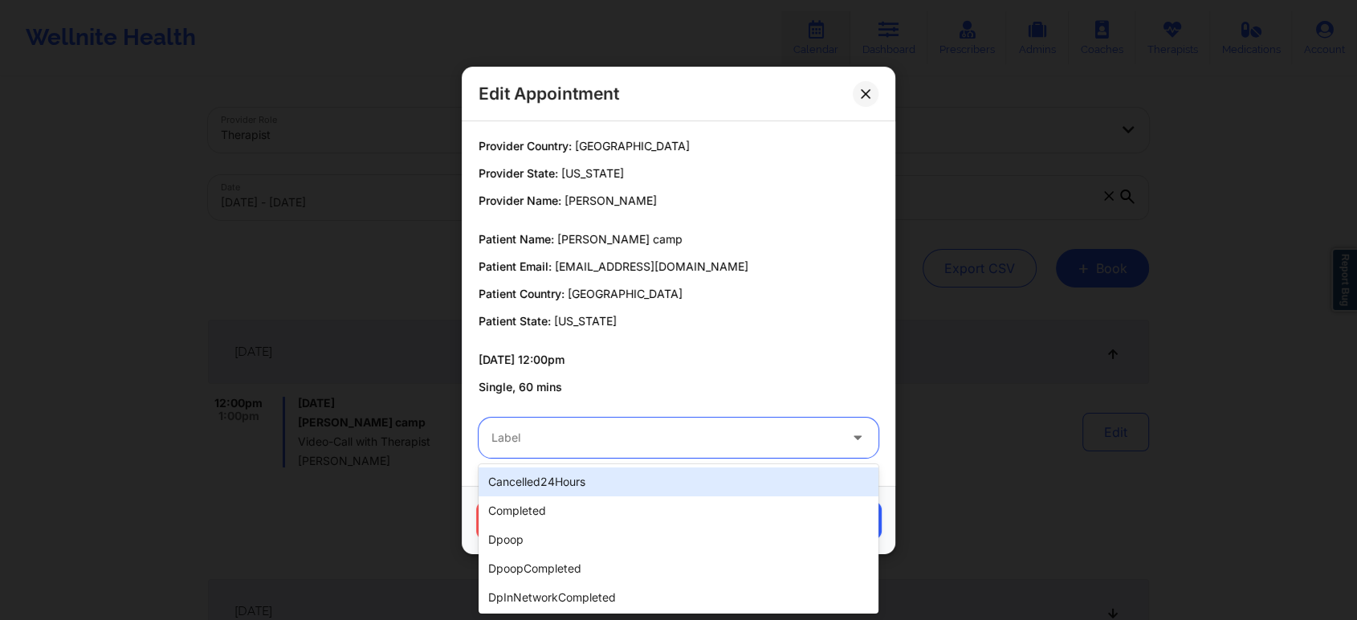
click at [709, 456] on div "Label" at bounding box center [658, 437] width 361 height 40
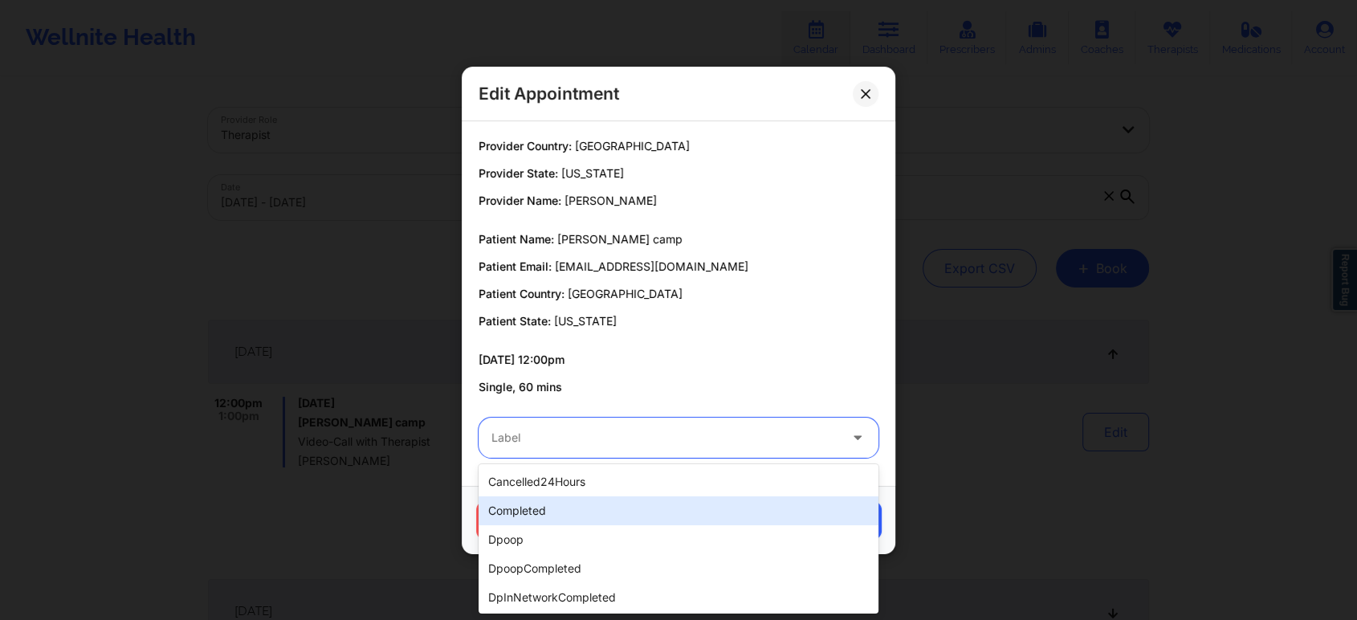
click at [578, 503] on div "completed" at bounding box center [678, 510] width 400 height 29
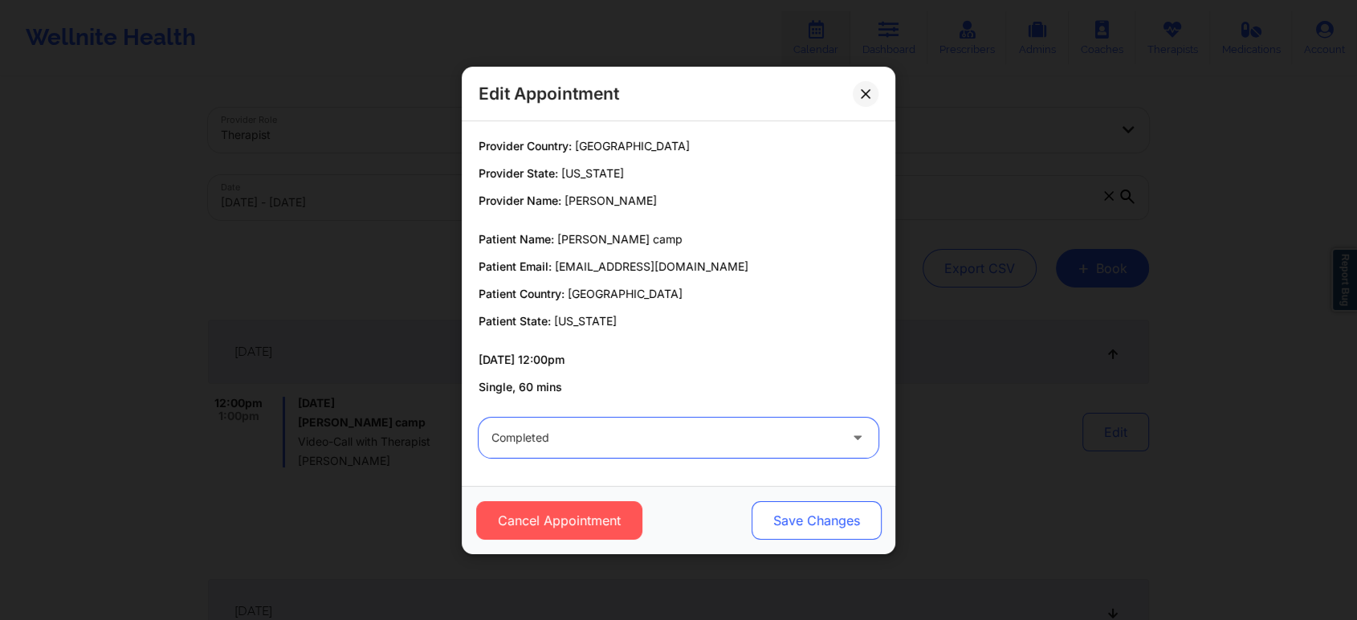
click at [846, 516] on button "Save Changes" at bounding box center [816, 520] width 130 height 39
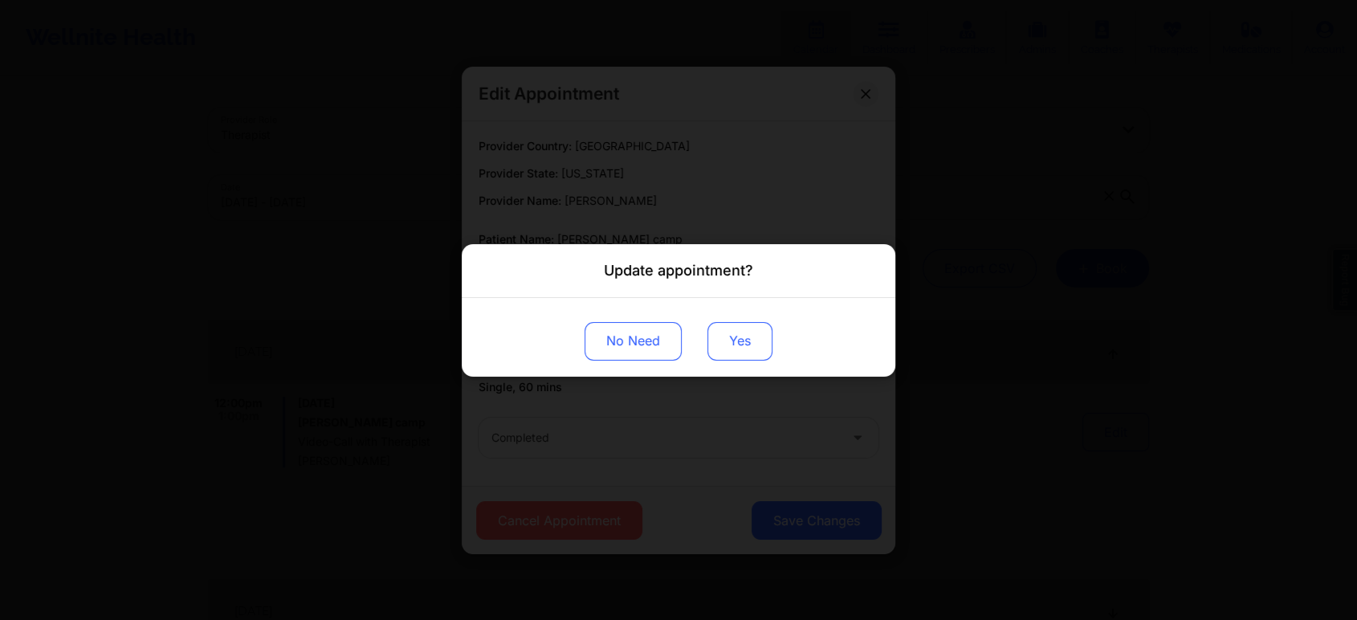
click at [726, 330] on button "Yes" at bounding box center [739, 340] width 65 height 39
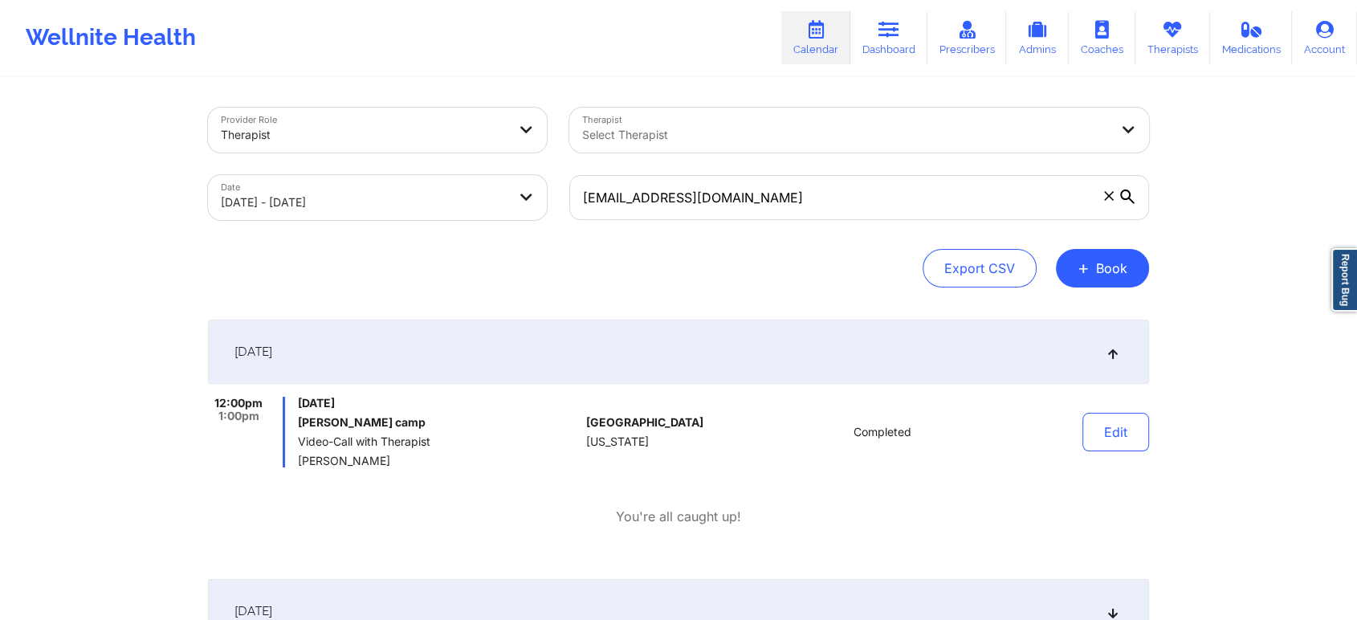
click at [1070, 434] on div "Edit" at bounding box center [1074, 432] width 149 height 71
drag, startPoint x: 1073, startPoint y: 435, endPoint x: 1101, endPoint y: 433, distance: 27.3
click at [1101, 433] on div "Edit" at bounding box center [1074, 432] width 149 height 71
click at [1101, 433] on button "Edit" at bounding box center [1115, 432] width 67 height 39
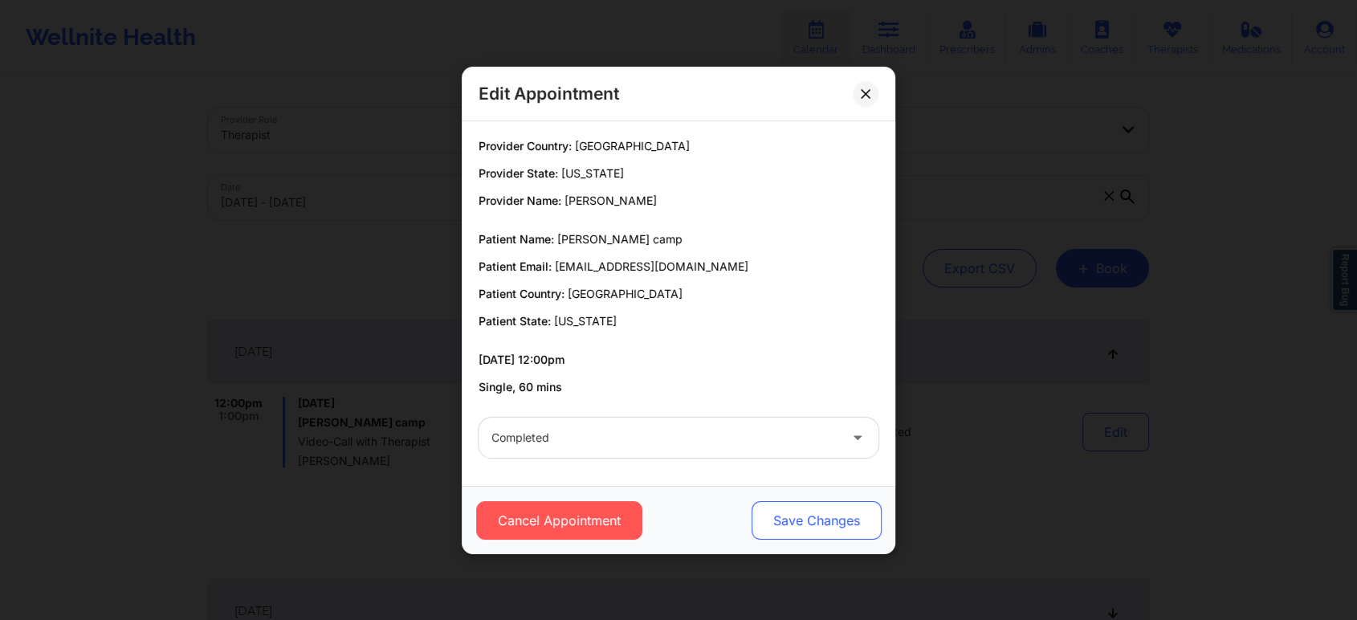
click at [772, 516] on button "Save Changes" at bounding box center [816, 520] width 130 height 39
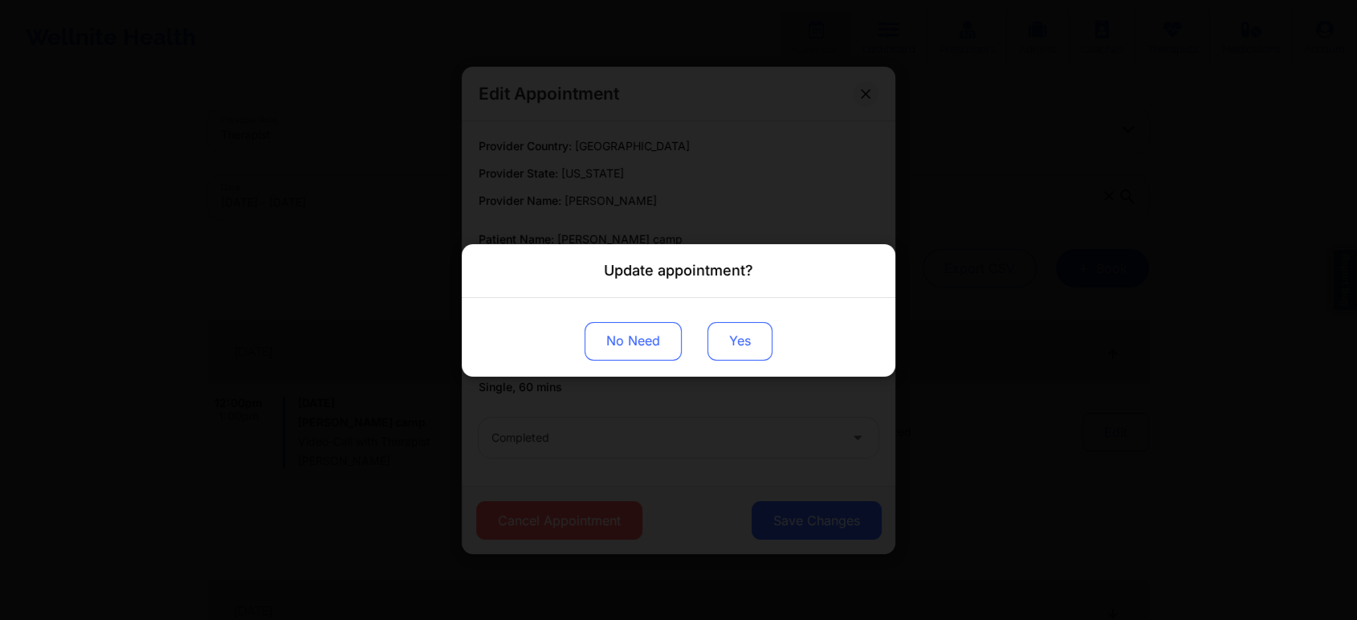
click at [739, 341] on button "Yes" at bounding box center [739, 340] width 65 height 39
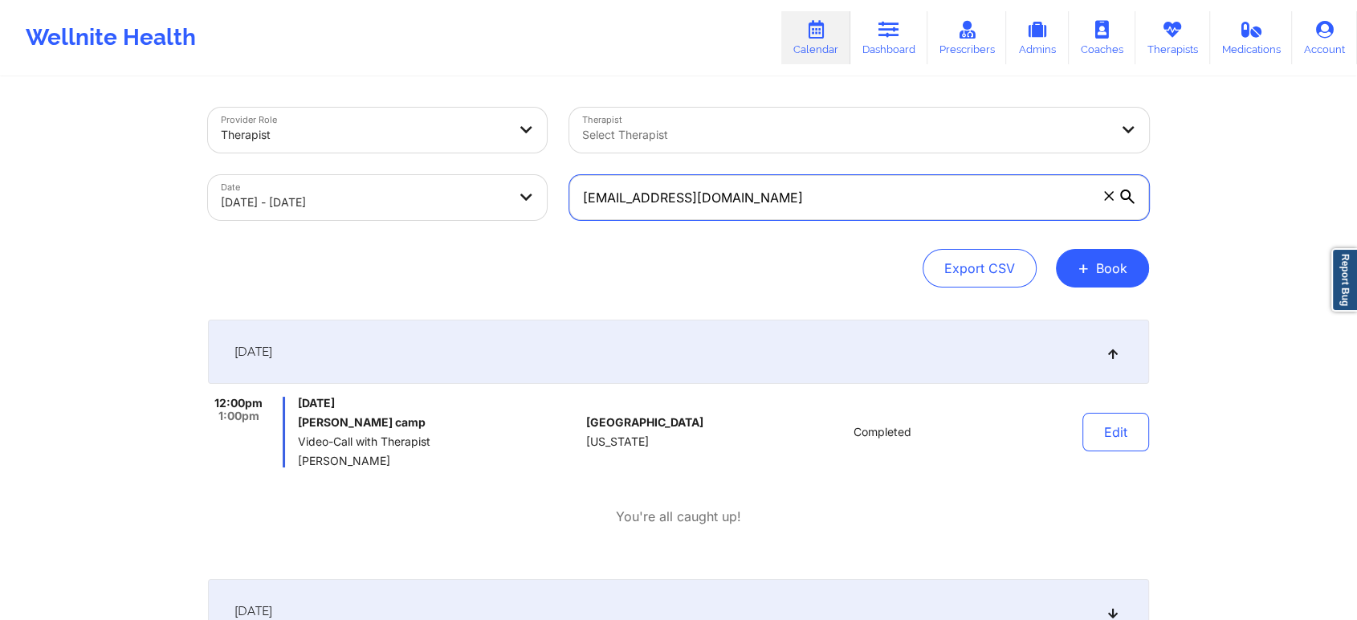
drag, startPoint x: 828, startPoint y: 204, endPoint x: 407, endPoint y: 190, distance: 421.7
click at [407, 190] on div "Provider Role Therapist Therapist Select Therapist Date [DATE] - [DATE] [EMAIL_…" at bounding box center [678, 163] width 963 height 135
paste input "[EMAIL_ADDRESS]"
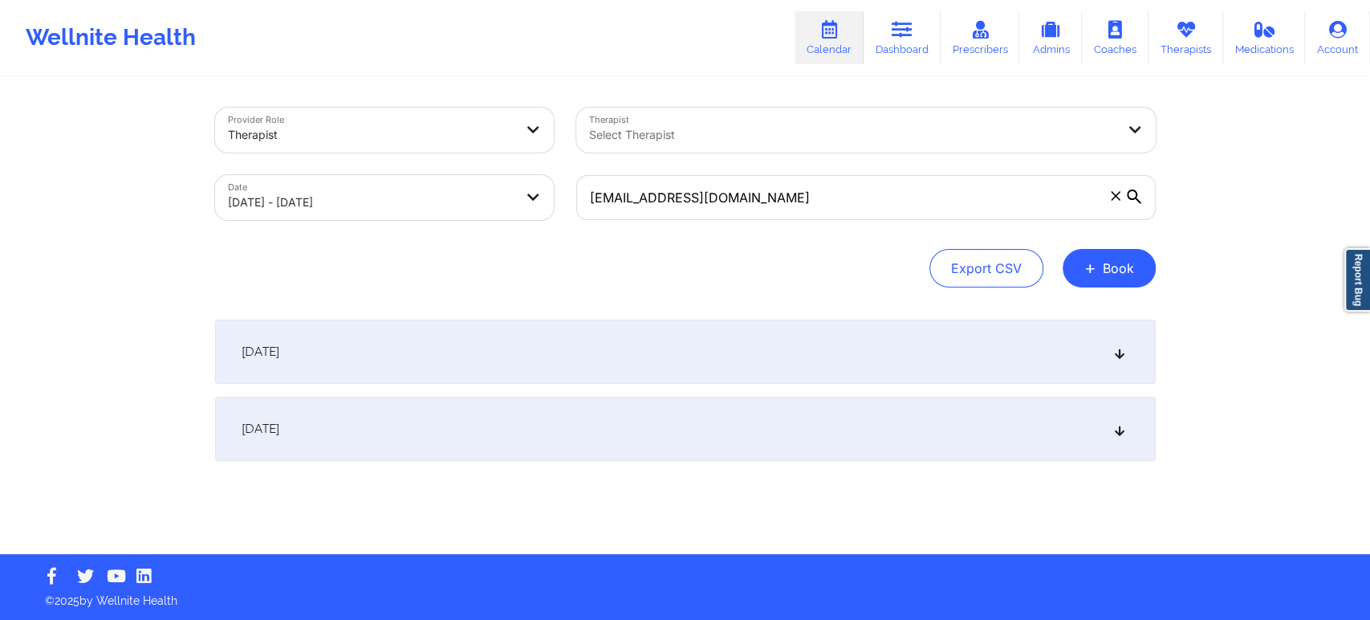
click at [1356, 108] on div "Provider Role Therapist Therapist Select Therapist Date [DATE] - [DATE] [EMAIL_…" at bounding box center [685, 277] width 1370 height 554
click at [949, 438] on div "[DATE]" at bounding box center [685, 429] width 941 height 64
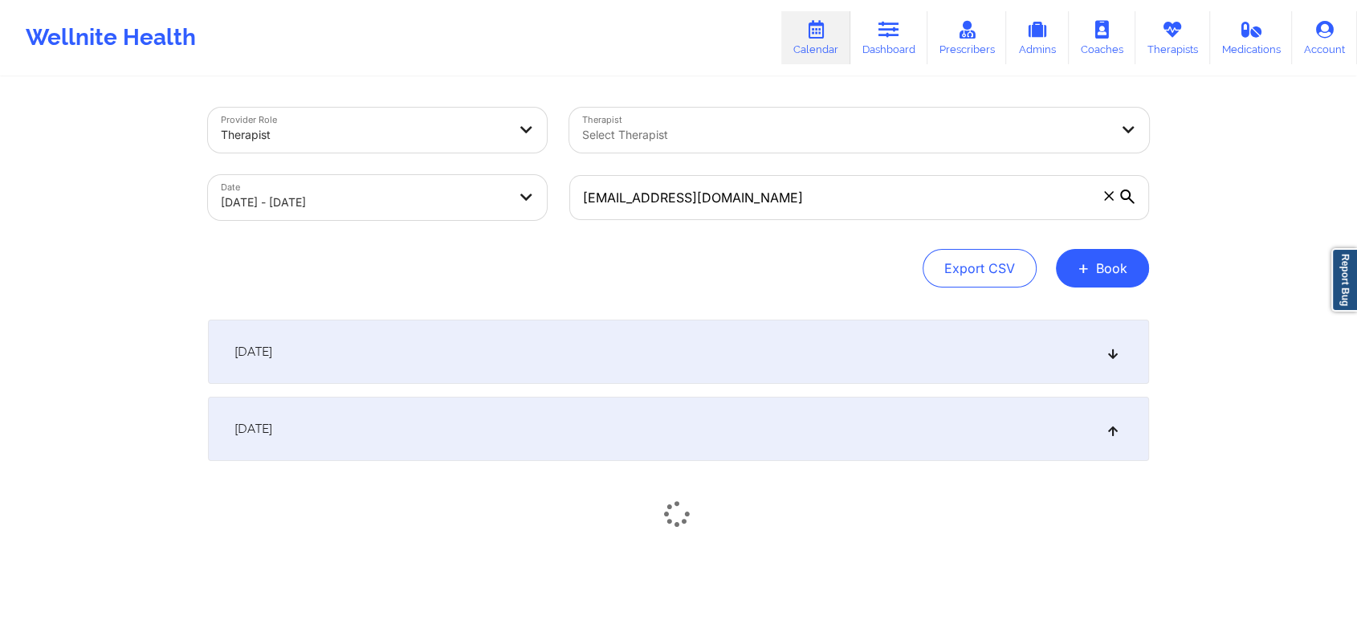
click at [949, 438] on div "[DATE]" at bounding box center [678, 429] width 941 height 64
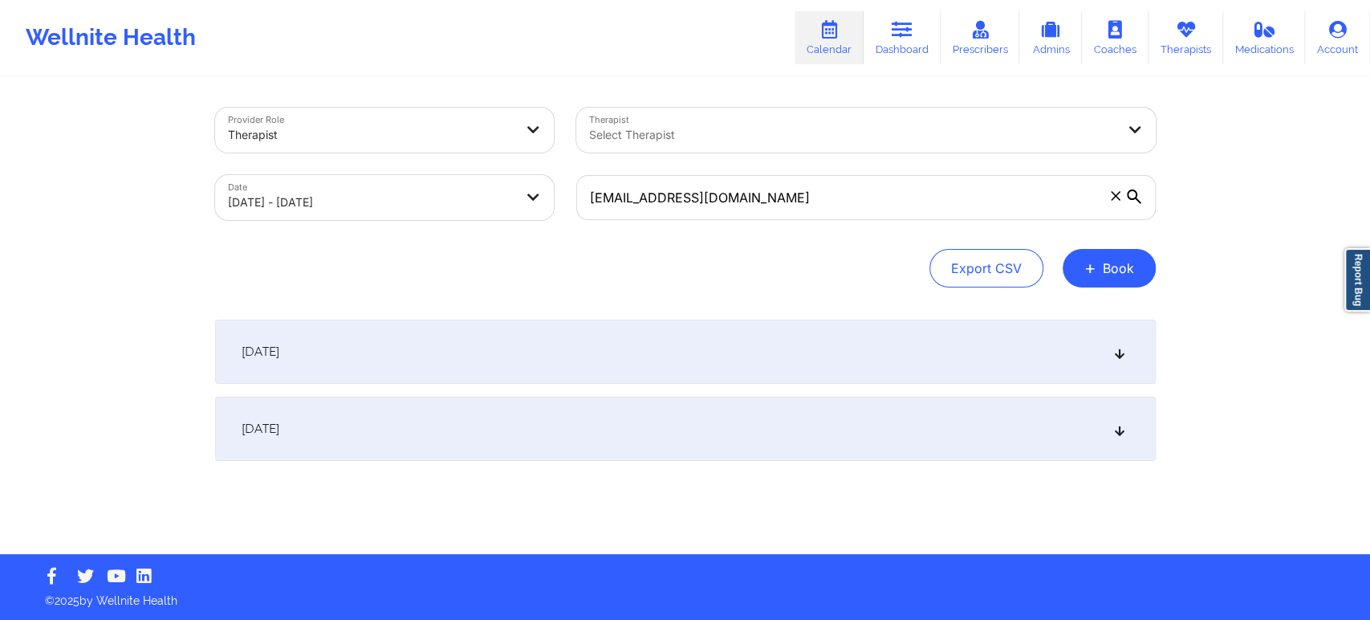
click at [949, 438] on div "[DATE]" at bounding box center [685, 429] width 941 height 64
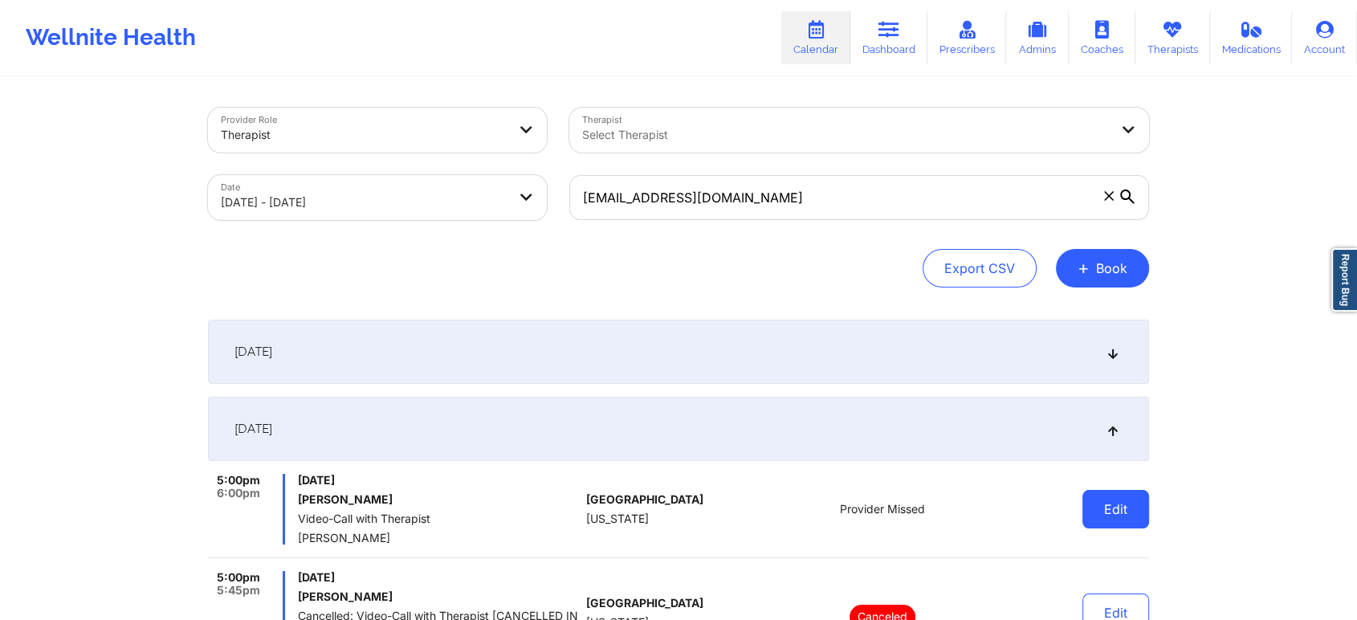
click at [1121, 509] on button "Edit" at bounding box center [1115, 509] width 67 height 39
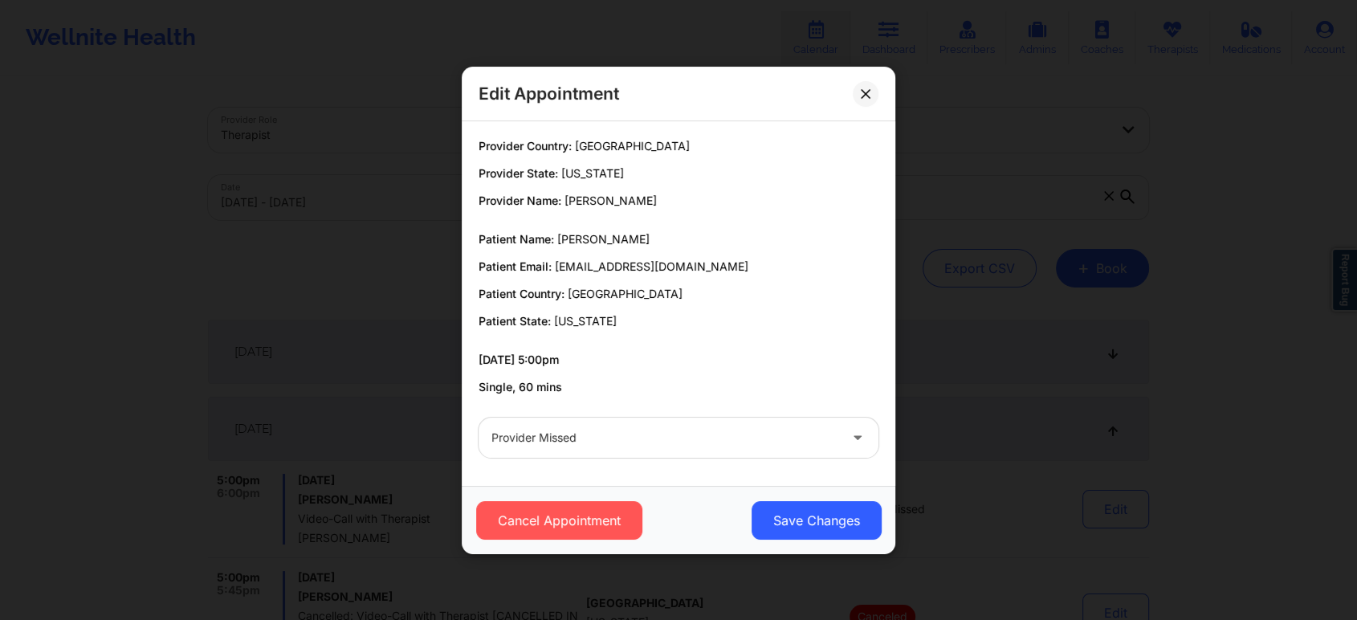
click at [531, 439] on div at bounding box center [664, 437] width 347 height 19
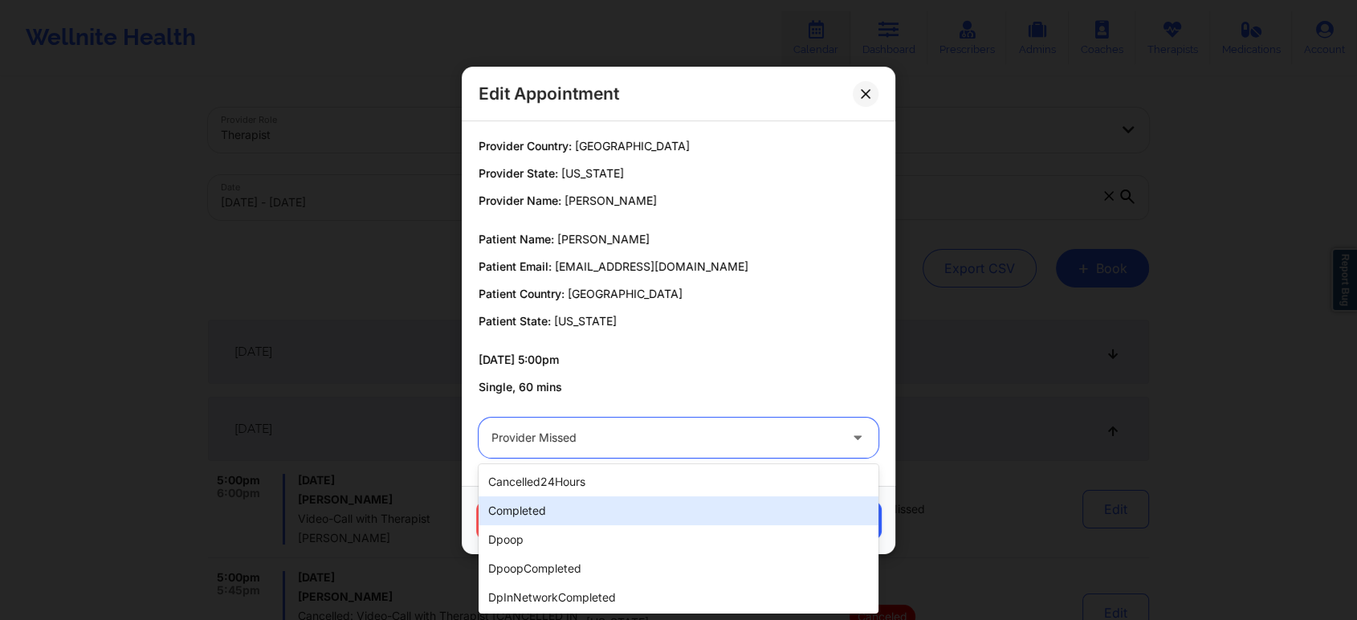
click at [539, 508] on div "completed" at bounding box center [678, 510] width 400 height 29
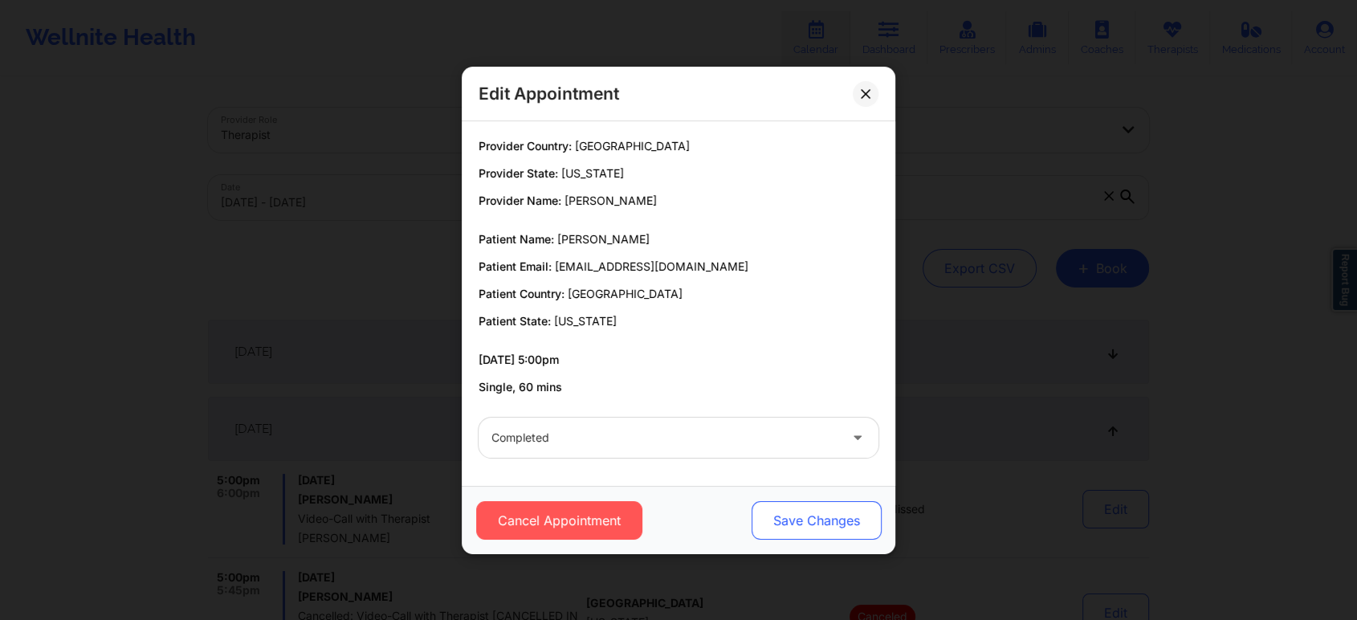
click at [841, 527] on button "Save Changes" at bounding box center [816, 520] width 130 height 39
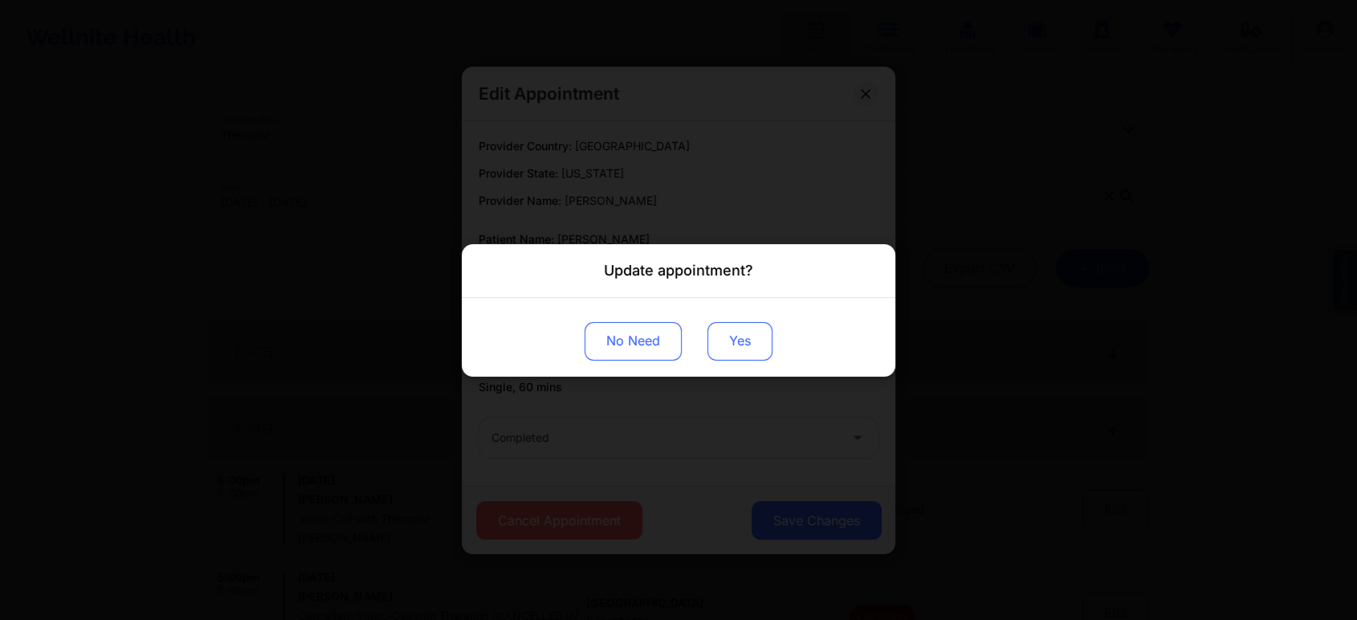
click at [763, 347] on button "Yes" at bounding box center [739, 340] width 65 height 39
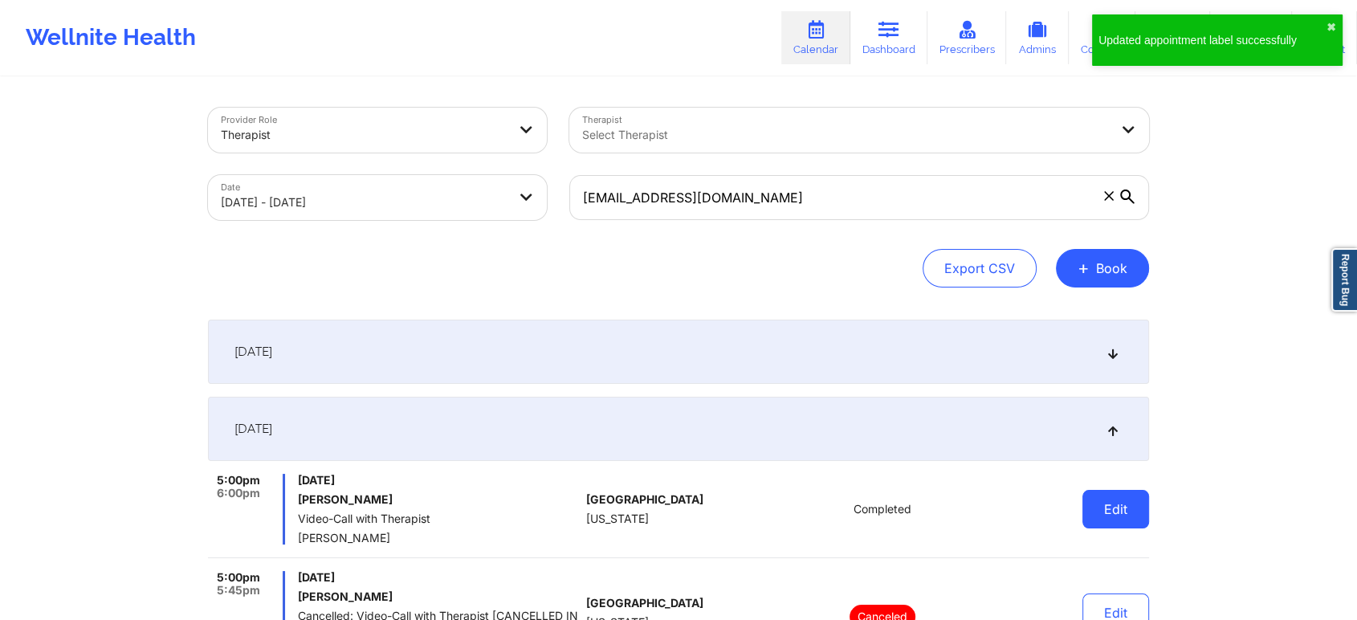
click at [1098, 522] on button "Edit" at bounding box center [1115, 509] width 67 height 39
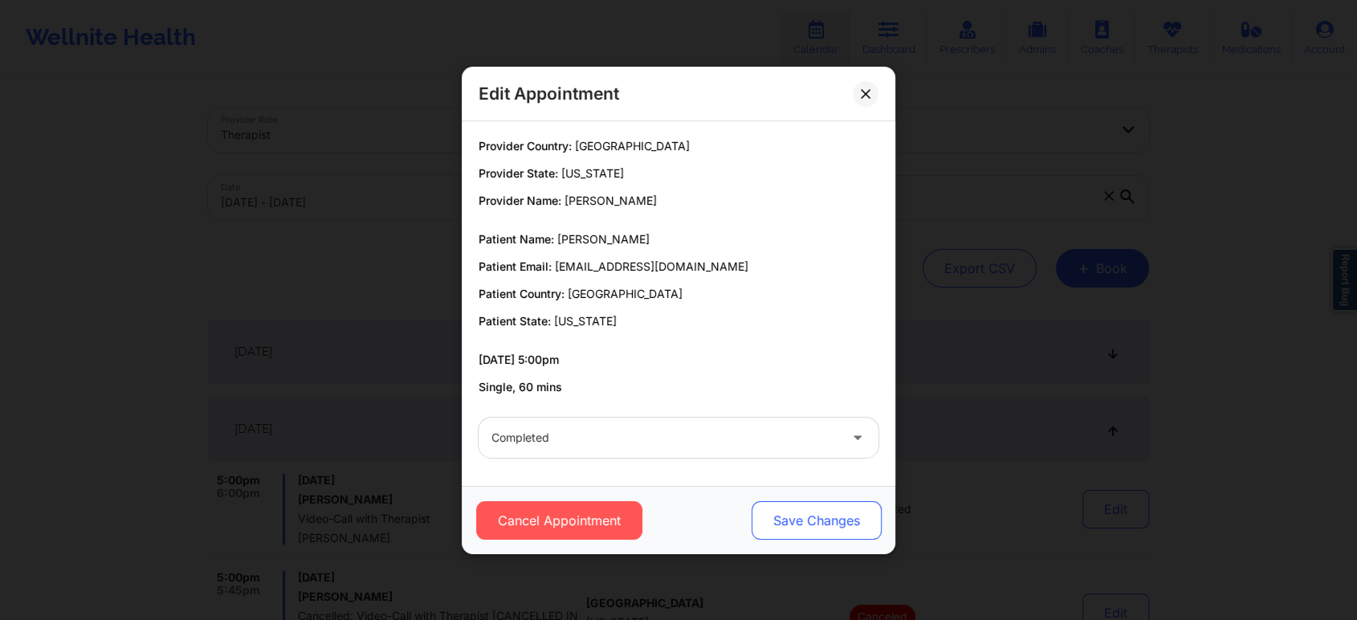
click at [779, 523] on button "Save Changes" at bounding box center [816, 520] width 130 height 39
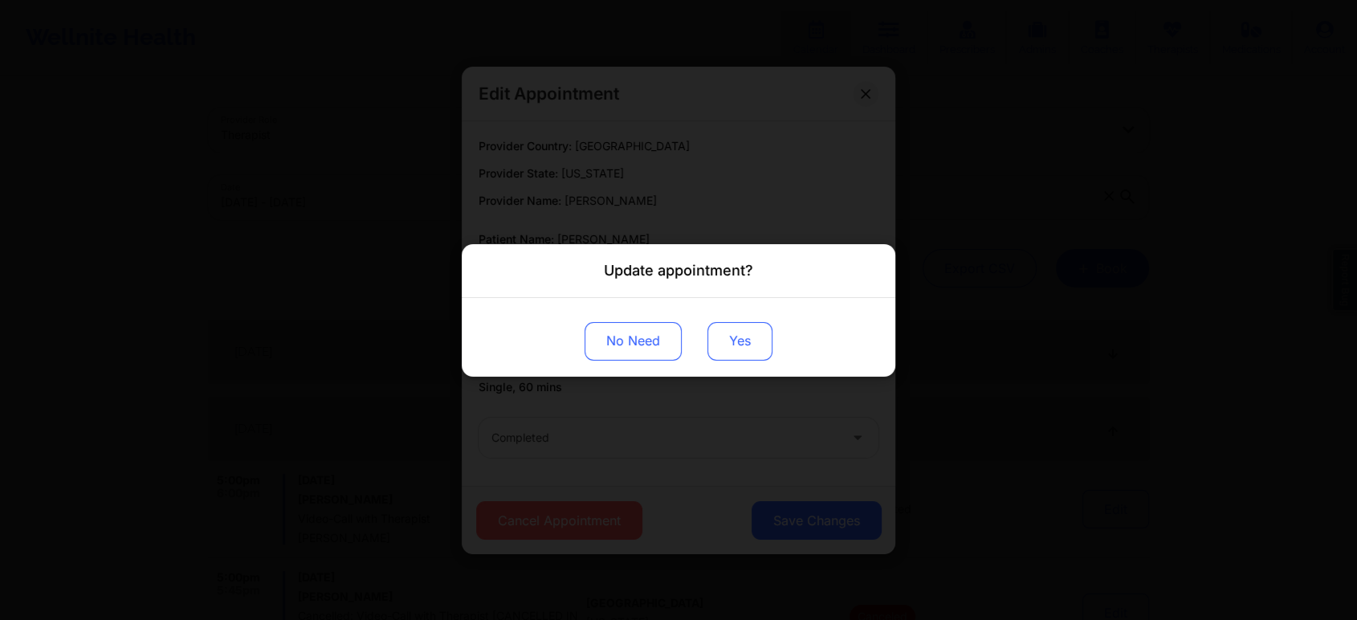
click at [712, 324] on button "Yes" at bounding box center [739, 340] width 65 height 39
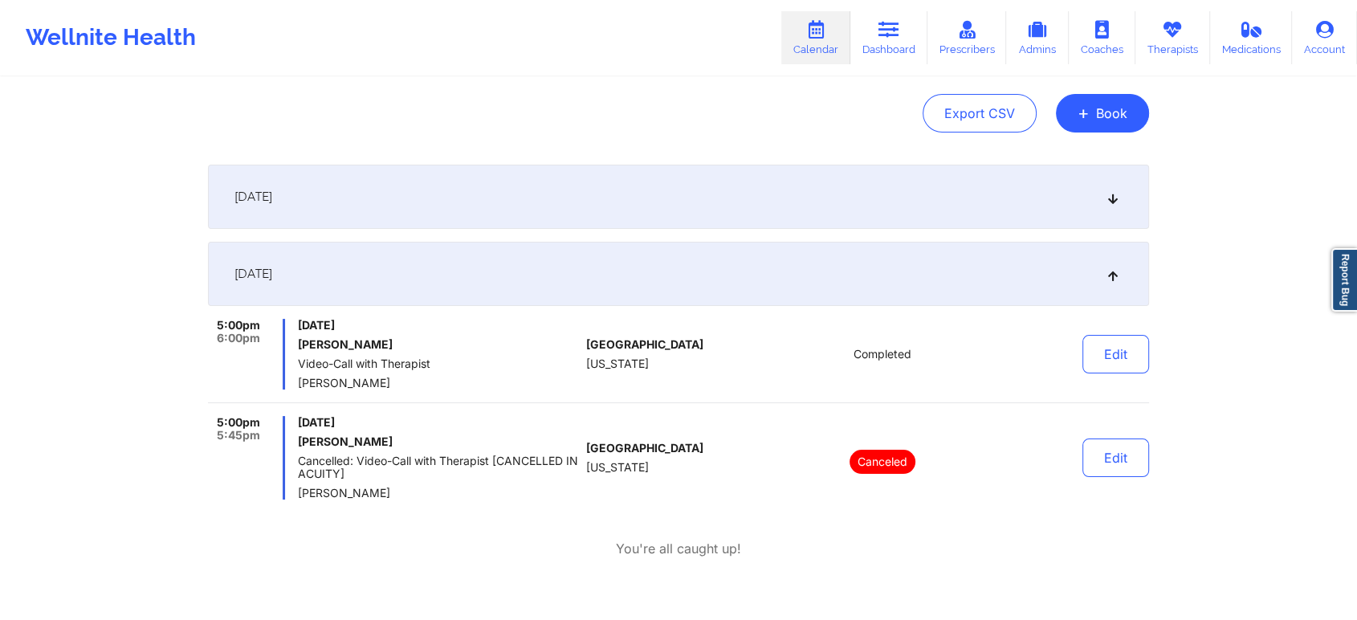
scroll to position [123, 0]
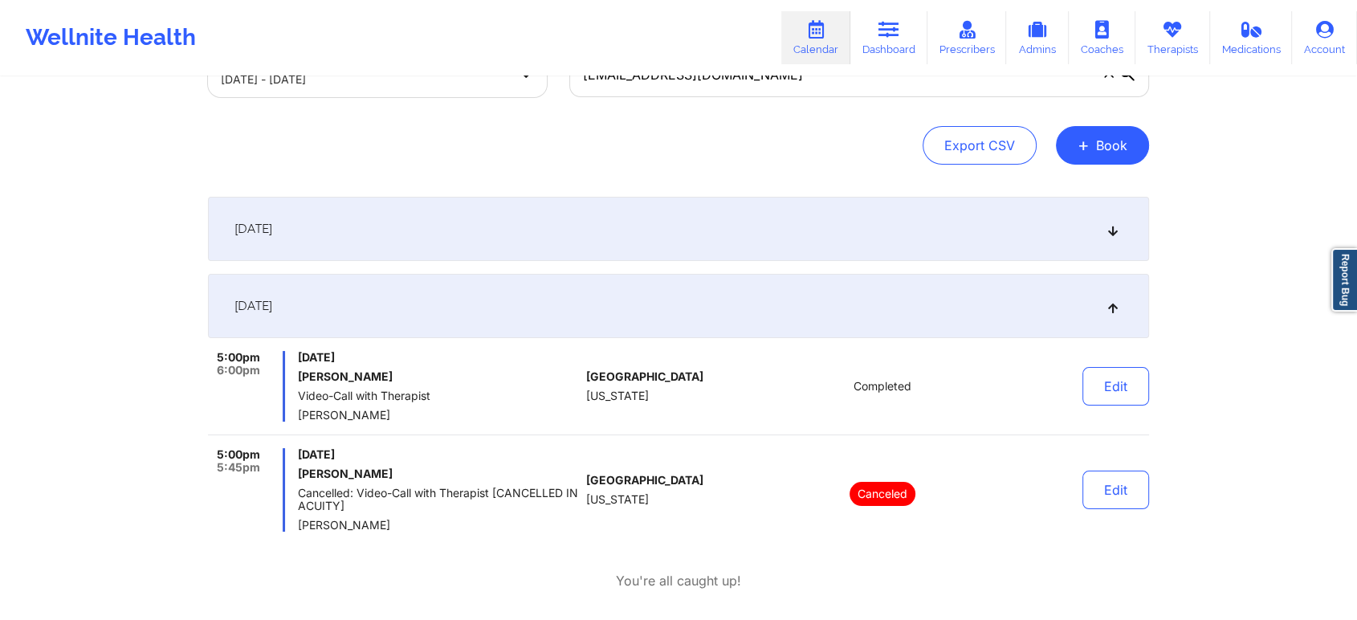
click at [773, 250] on div "[DATE]" at bounding box center [678, 229] width 941 height 64
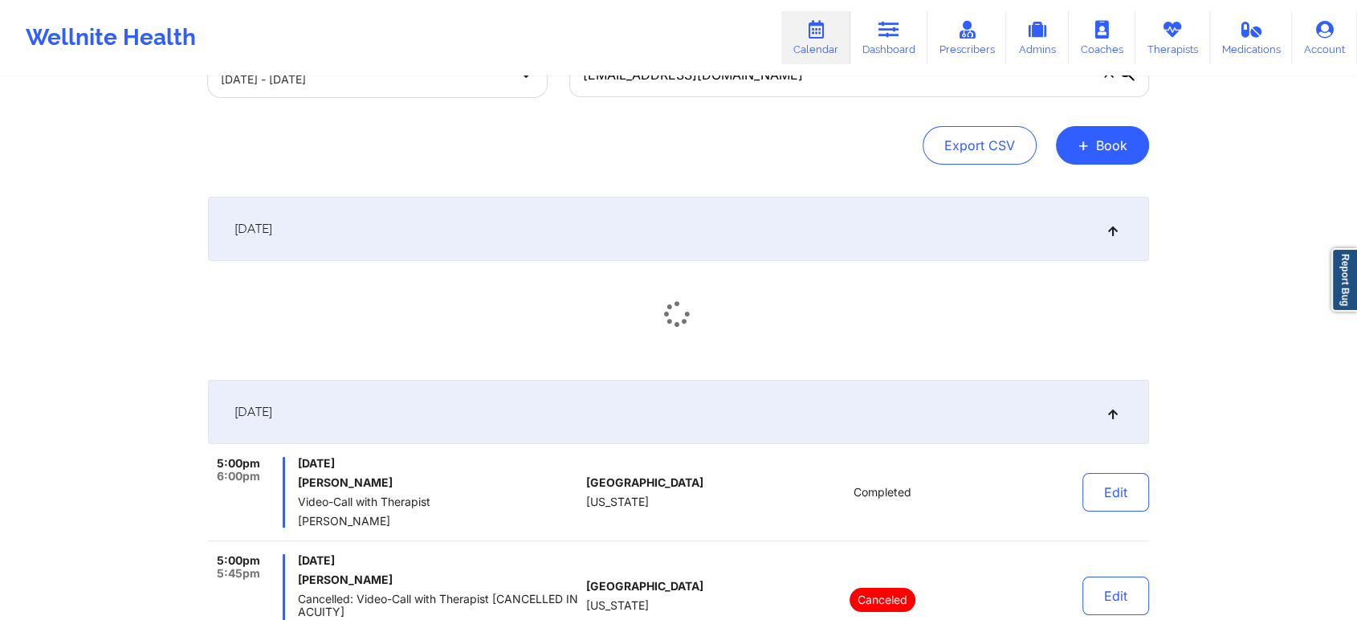
click at [773, 250] on div "[DATE]" at bounding box center [678, 229] width 941 height 64
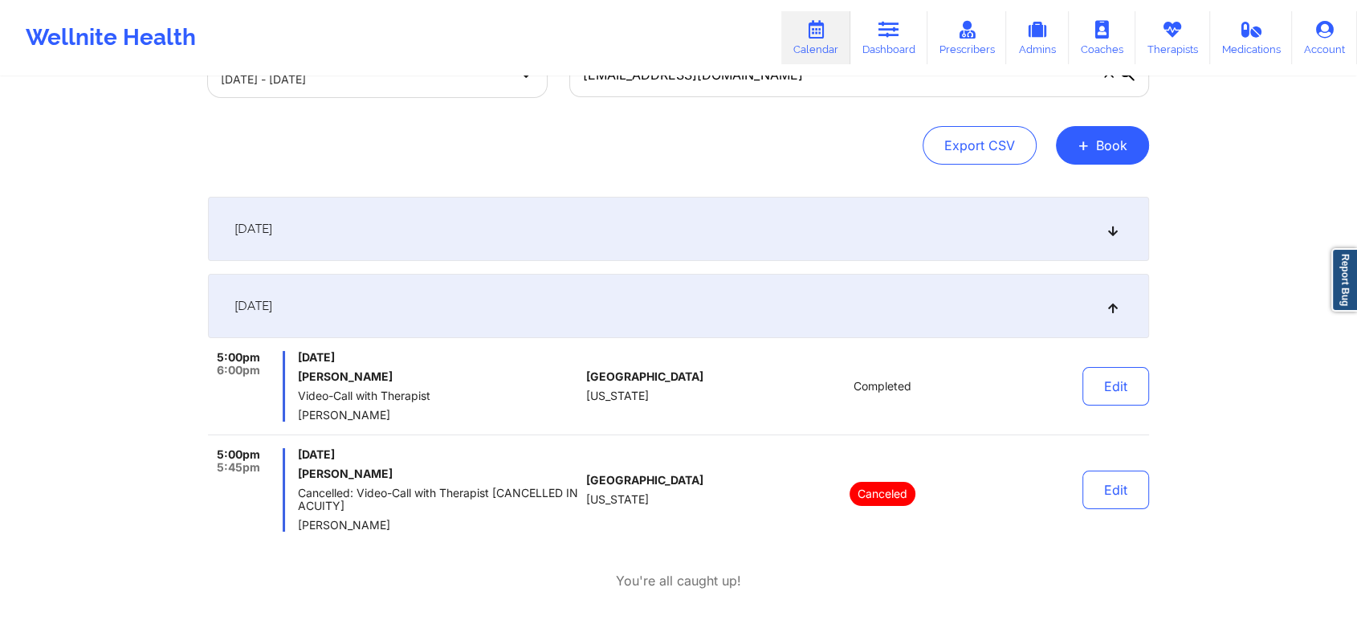
click at [773, 250] on div "[DATE]" at bounding box center [678, 229] width 941 height 64
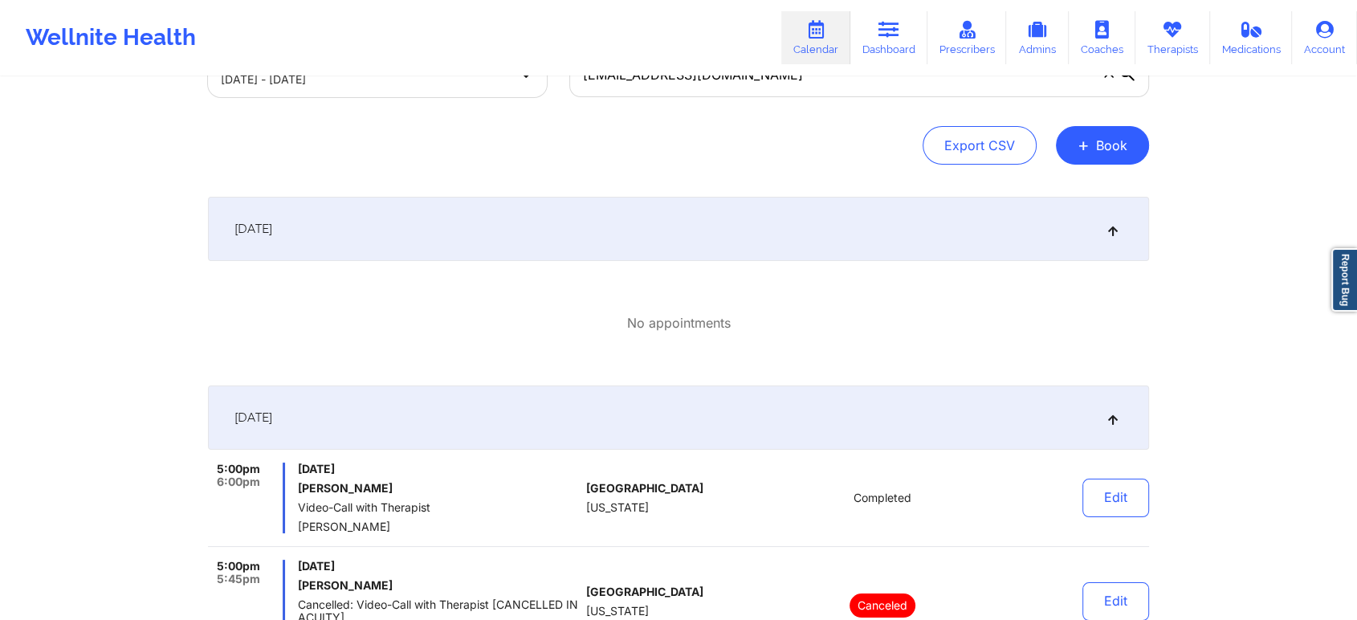
scroll to position [0, 0]
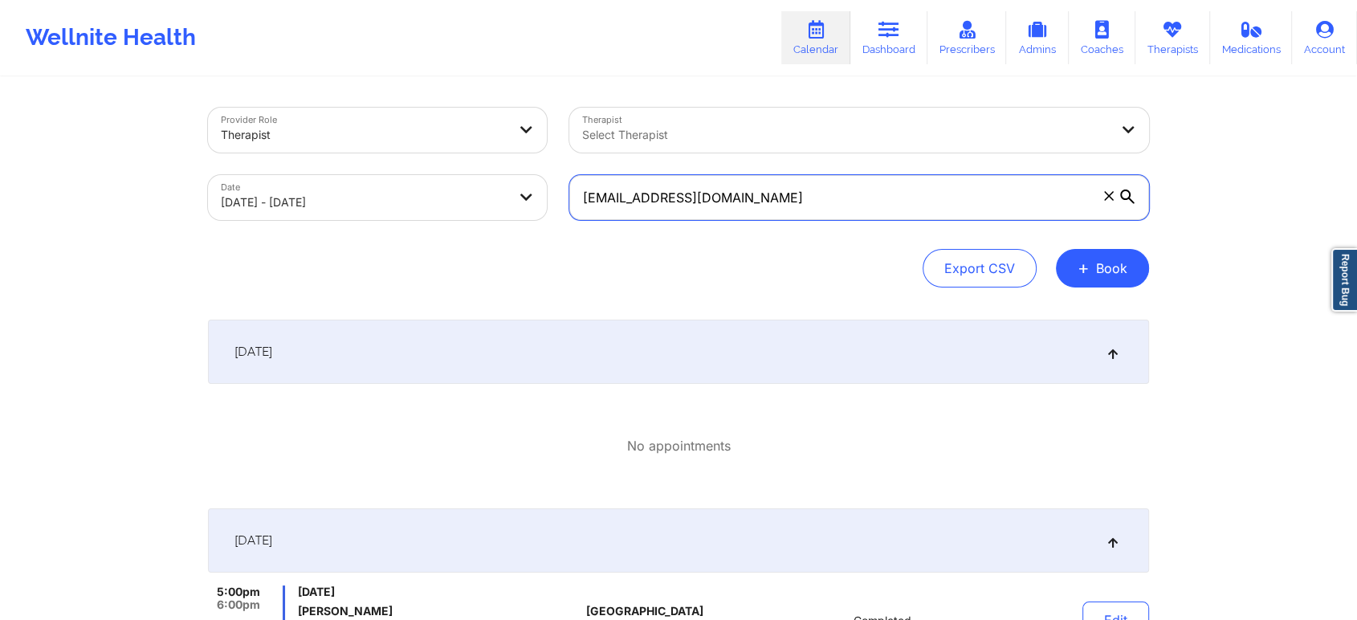
drag, startPoint x: 787, startPoint y: 191, endPoint x: 330, endPoint y: 185, distance: 456.8
click at [330, 185] on div "Provider Role Therapist Therapist Select Therapist Date [DATE] - [DATE] [EMAIL_…" at bounding box center [678, 163] width 963 height 135
paste input "[EMAIL_ADDRESS]"
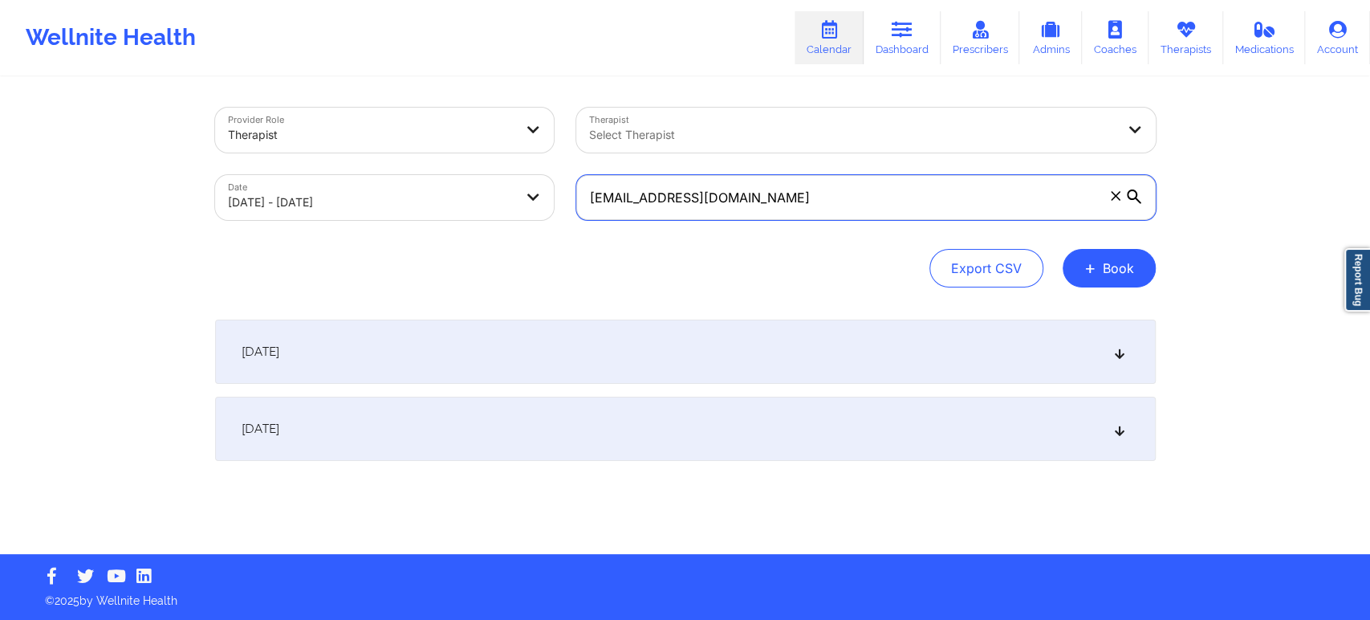
type input "[EMAIL_ADDRESS][DOMAIN_NAME]"
click at [486, 357] on div "[DATE]" at bounding box center [685, 352] width 941 height 64
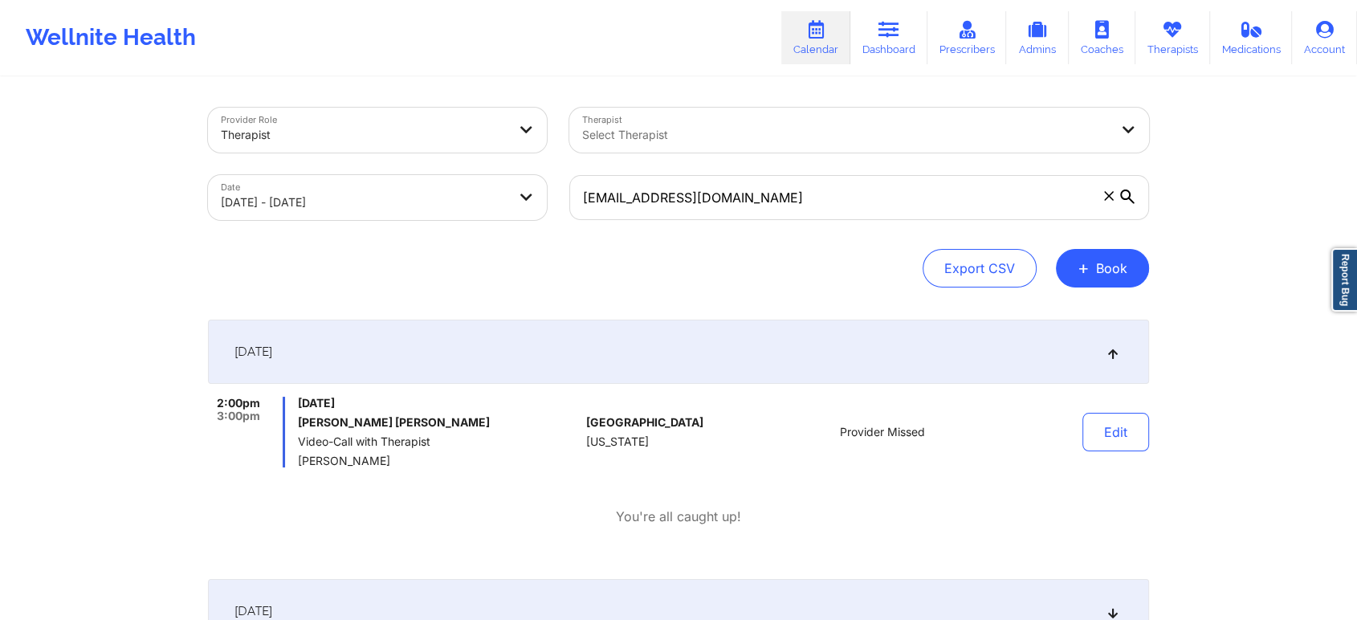
select select "2025-9"
select select "2025-10"
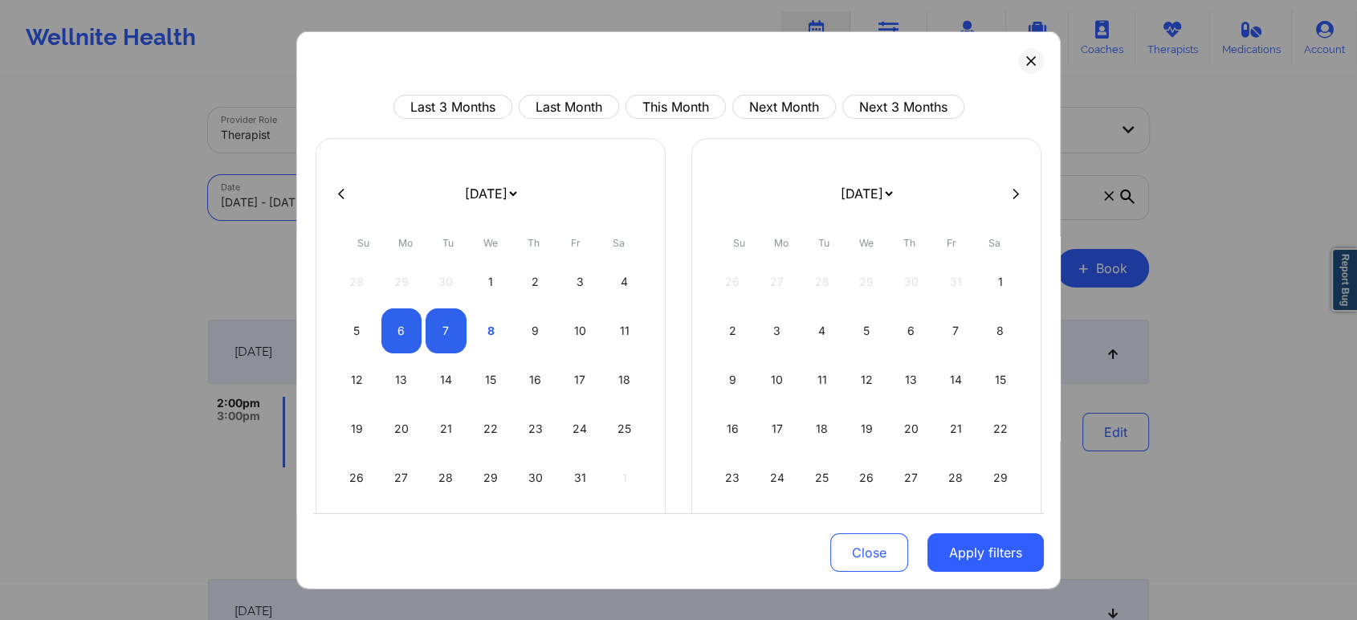
click at [337, 179] on body "Wellnite Health Calendar Dashboard Prescribers Admins Coaches Therapists Medica…" at bounding box center [678, 310] width 1357 height 620
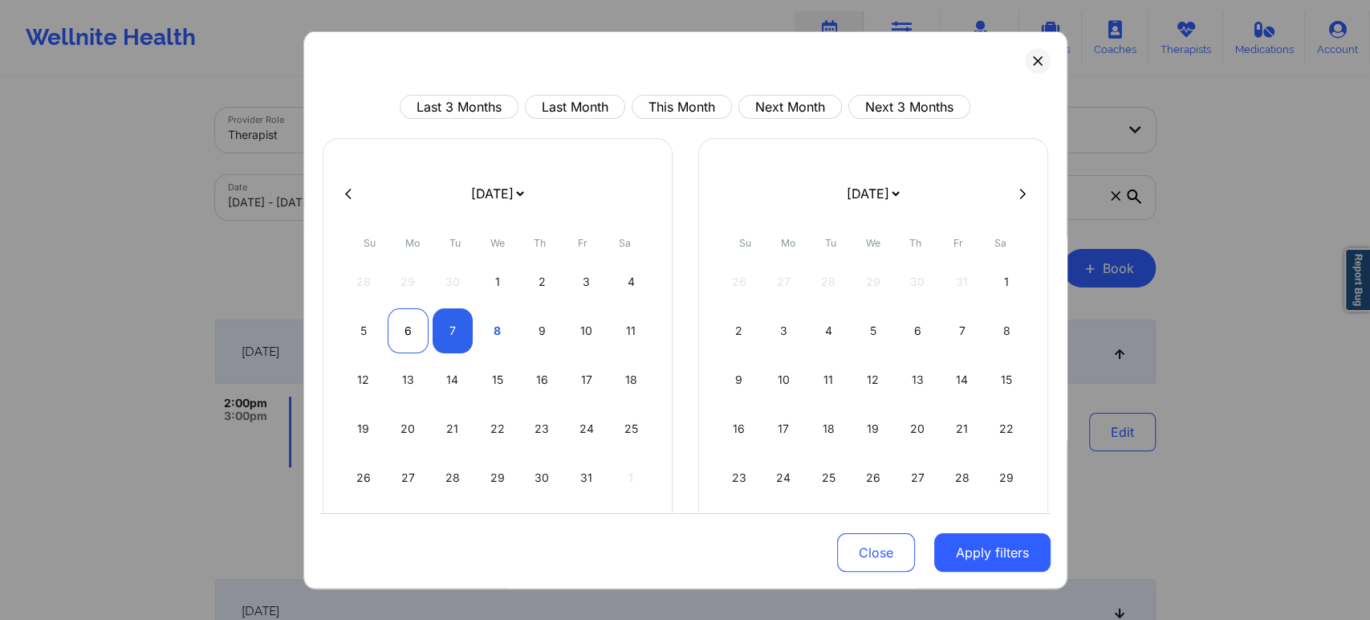
click at [399, 324] on div "6" at bounding box center [408, 330] width 41 height 45
select select "2025-9"
select select "2025-10"
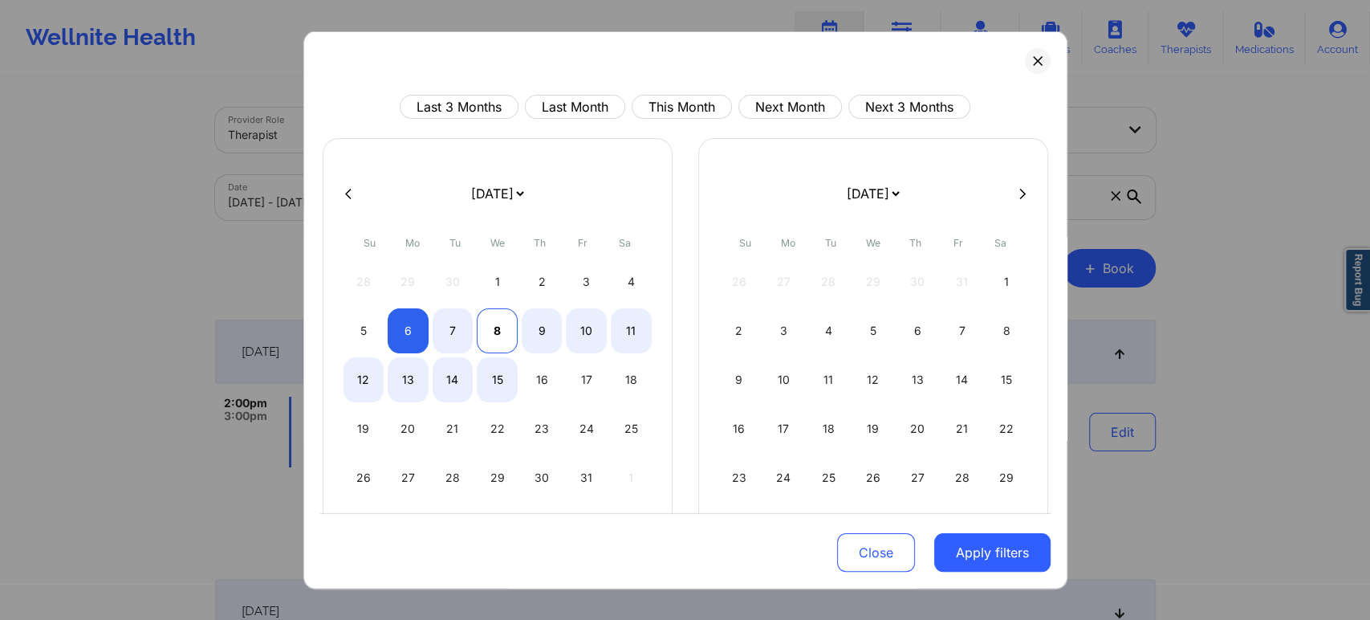
select select "2025-9"
select select "2025-10"
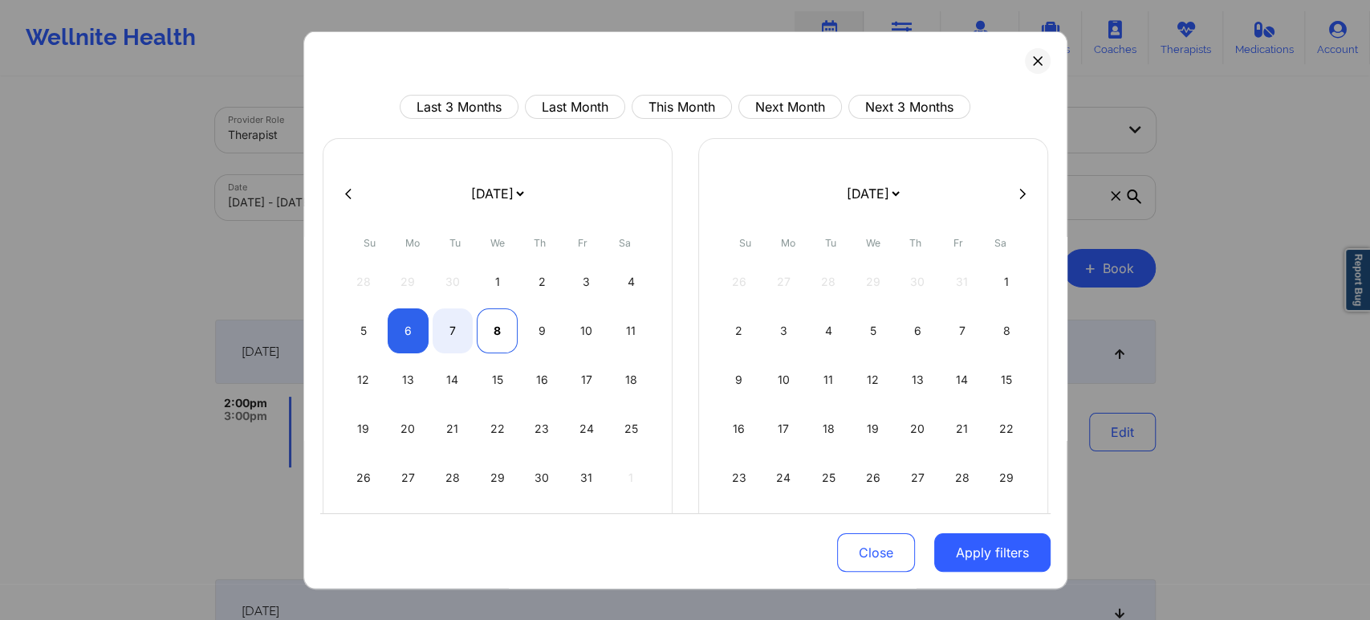
click at [482, 312] on div "8" at bounding box center [497, 330] width 41 height 45
select select "2025-9"
select select "2025-10"
click at [983, 546] on button "Apply filters" at bounding box center [992, 552] width 116 height 39
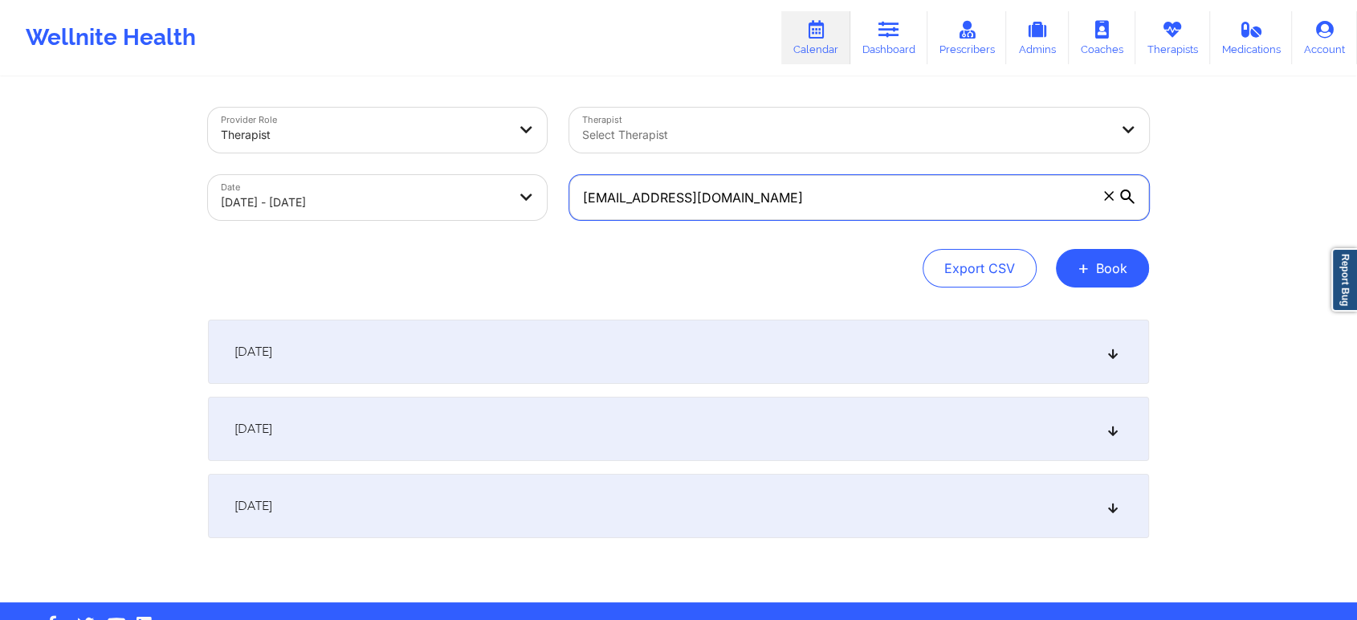
drag, startPoint x: 793, startPoint y: 173, endPoint x: 629, endPoint y: 189, distance: 165.4
click at [629, 189] on input "[EMAIL_ADDRESS][DOMAIN_NAME]" at bounding box center [859, 197] width 580 height 45
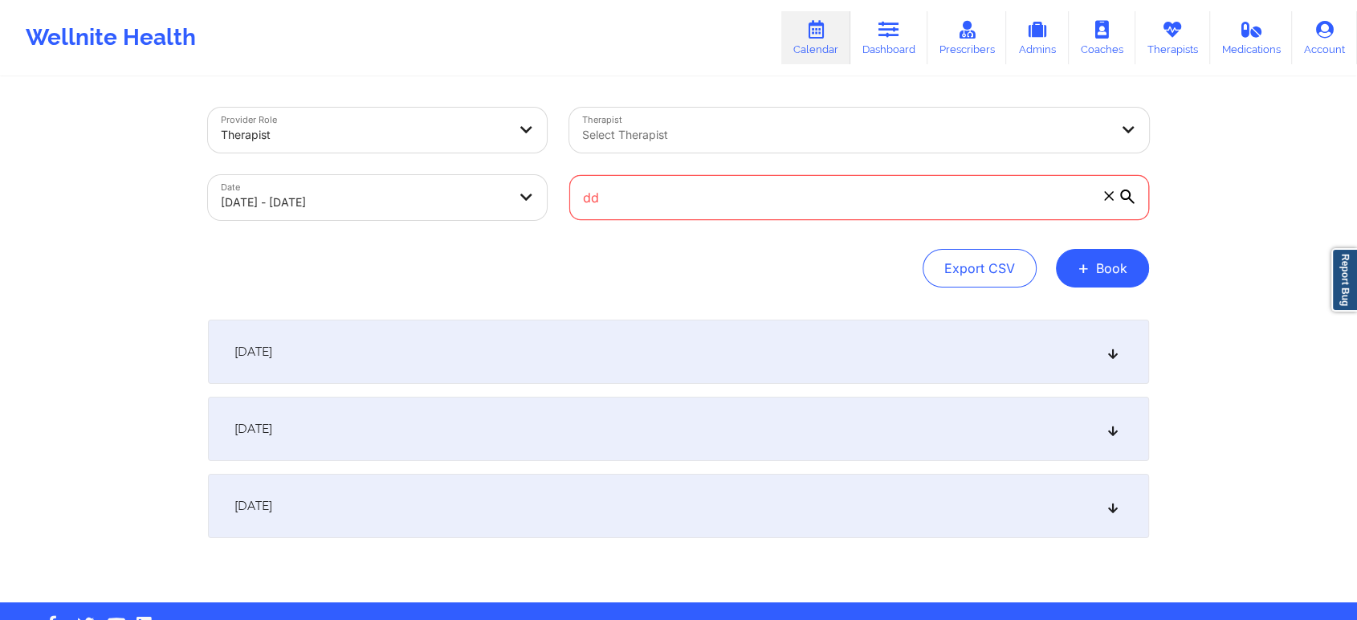
type input "d"
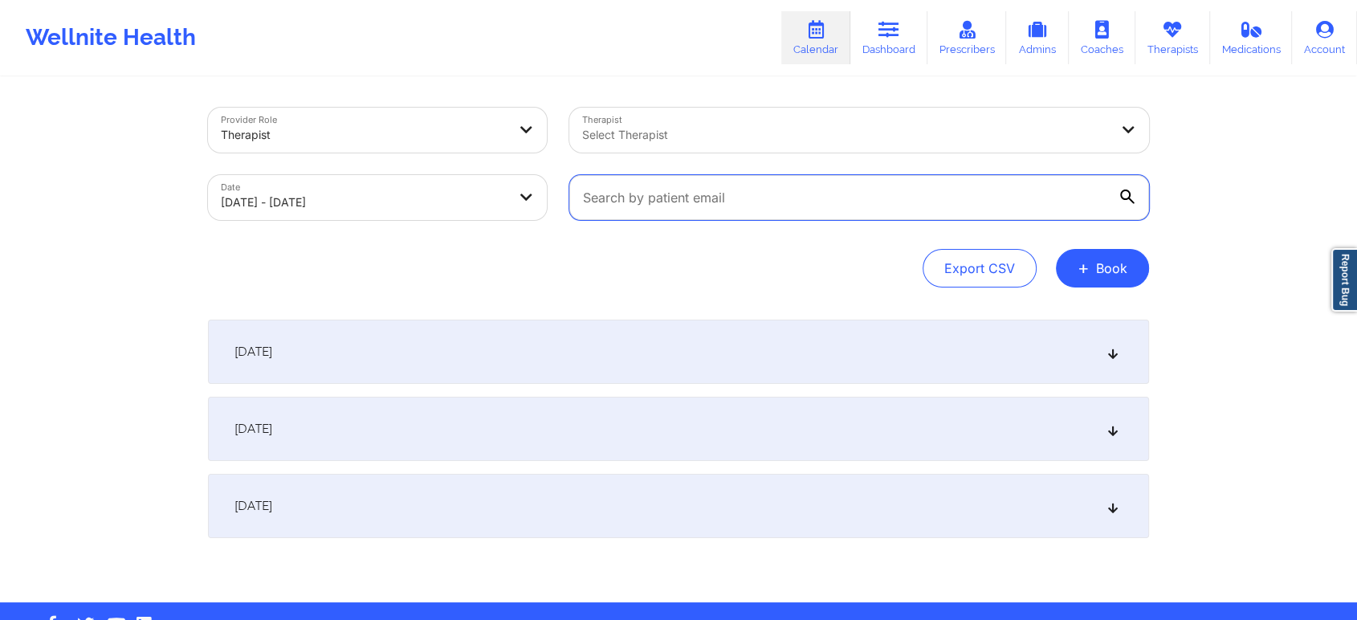
paste input "[PERSON_NAME]"
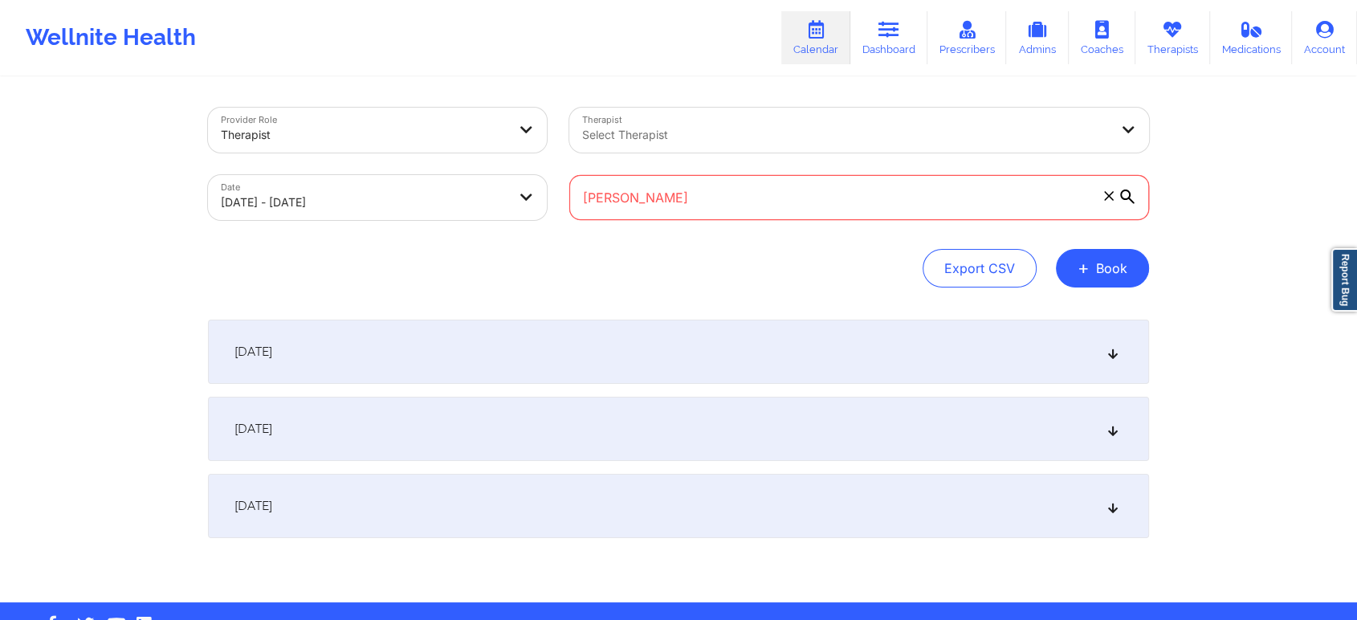
drag, startPoint x: 790, startPoint y: 186, endPoint x: 474, endPoint y: 147, distance: 318.7
click at [474, 147] on div "Provider Role Therapist Therapist Select Therapist Date [DATE] - [DATE] [PERSON…" at bounding box center [678, 163] width 963 height 135
paste input "[PERSON_NAME][EMAIL_ADDRESS][DOMAIN_NAME]"
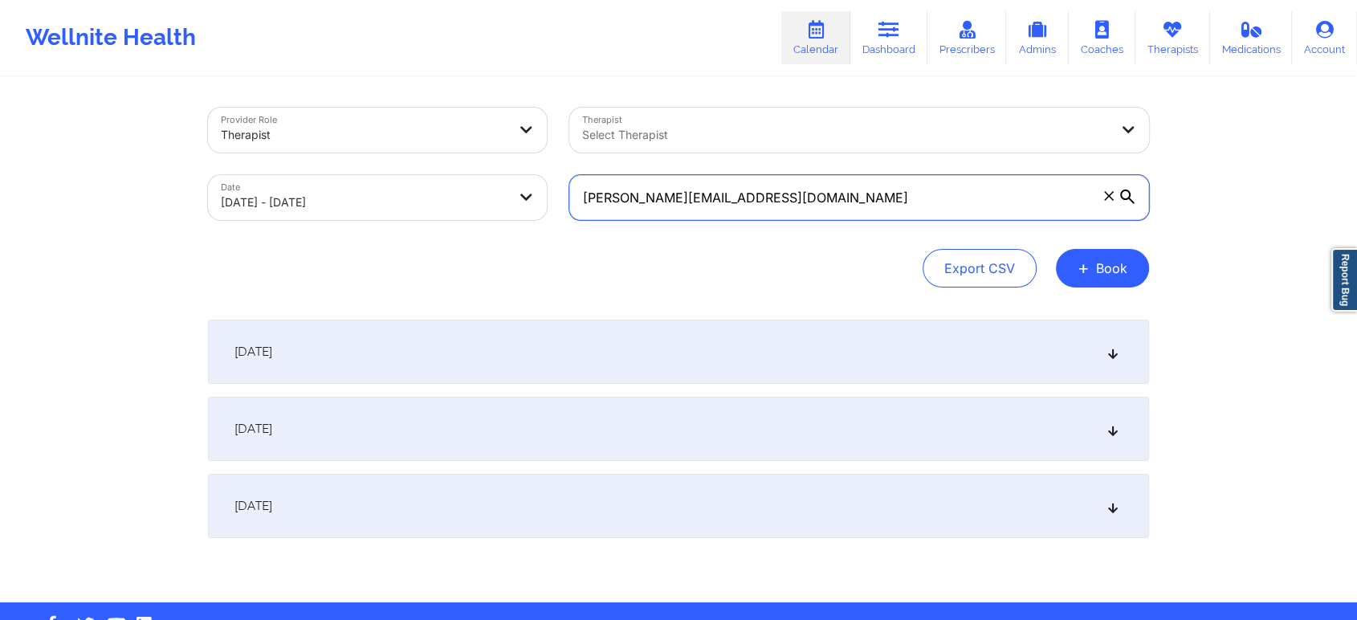
type input "[PERSON_NAME][EMAIL_ADDRESS][DOMAIN_NAME]"
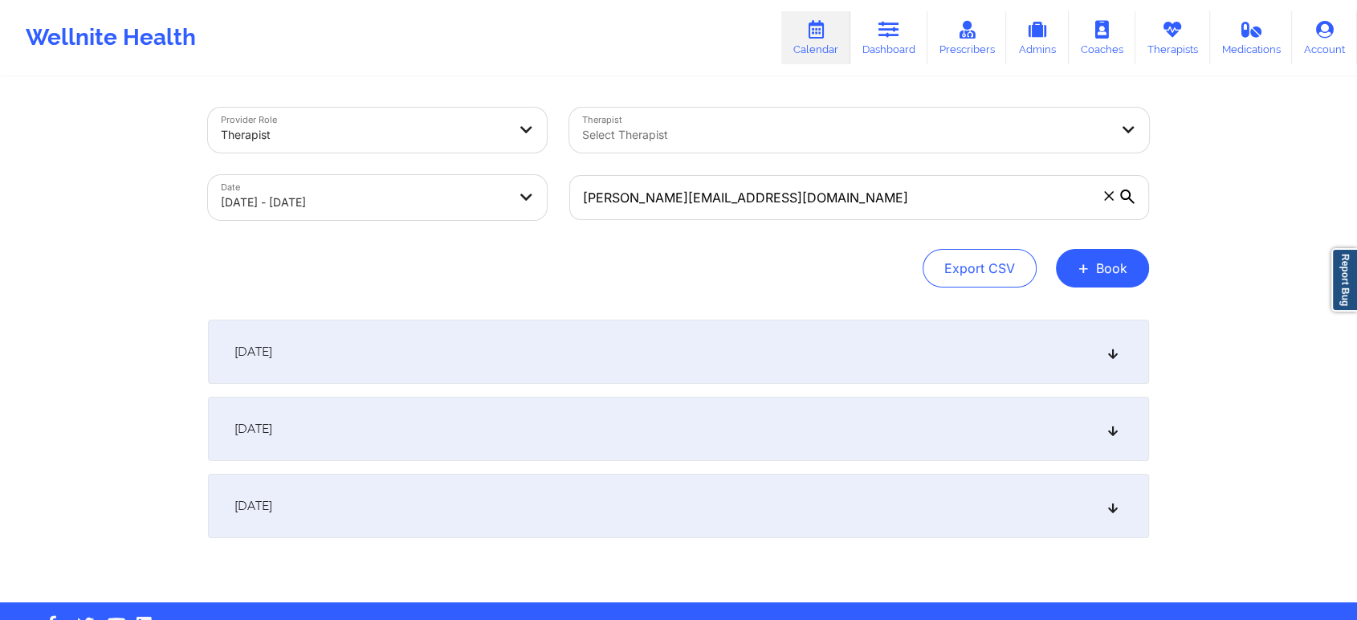
click at [886, 515] on div "[DATE]" at bounding box center [678, 506] width 941 height 64
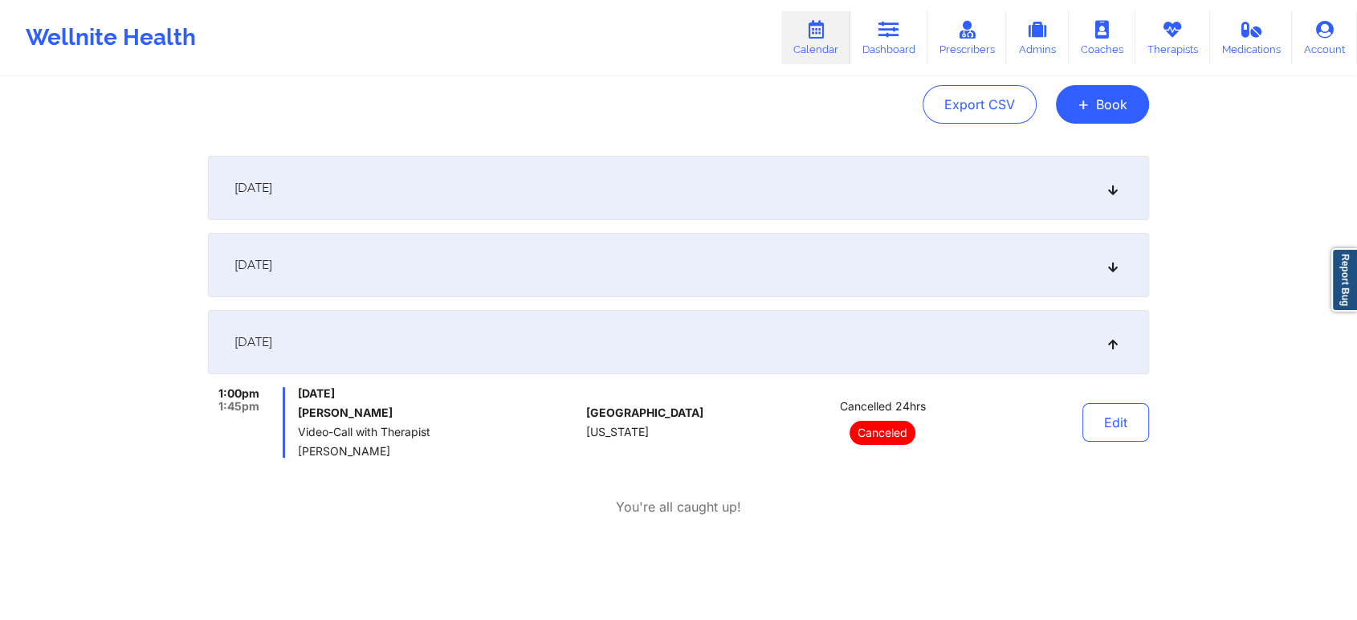
scroll to position [163, 0]
click at [1092, 430] on button "Edit" at bounding box center [1115, 423] width 67 height 39
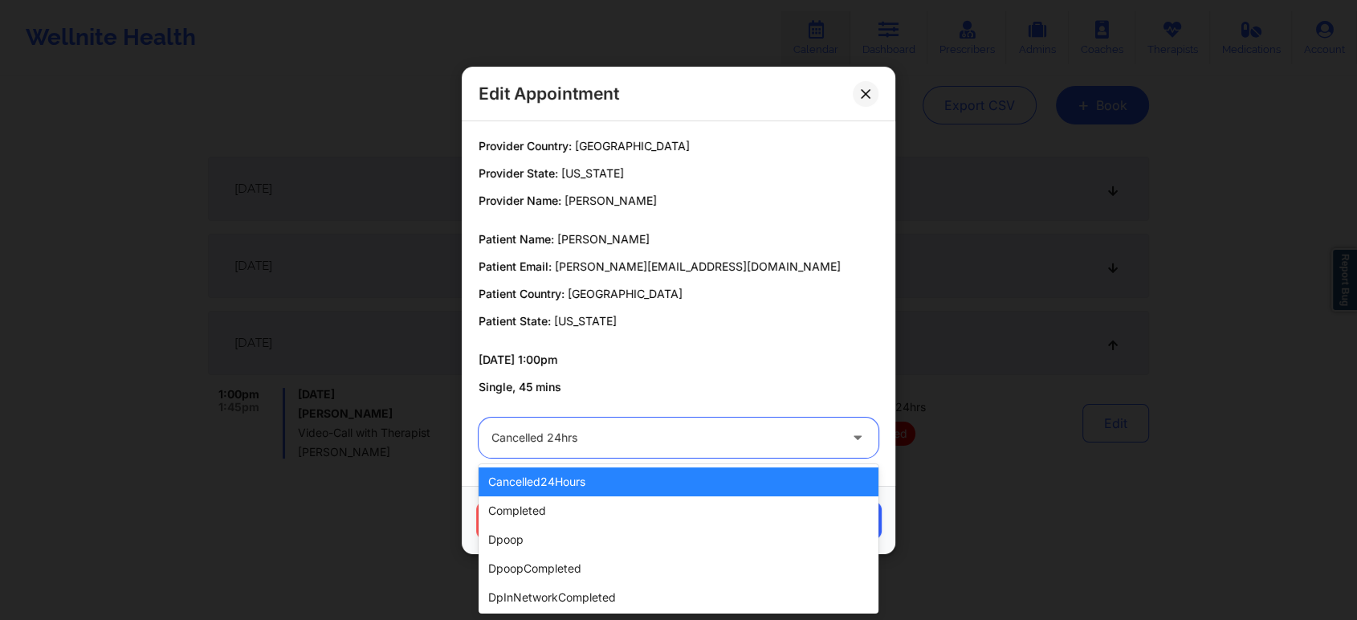
click at [668, 451] on div "Cancelled 24hrs" at bounding box center [664, 437] width 347 height 40
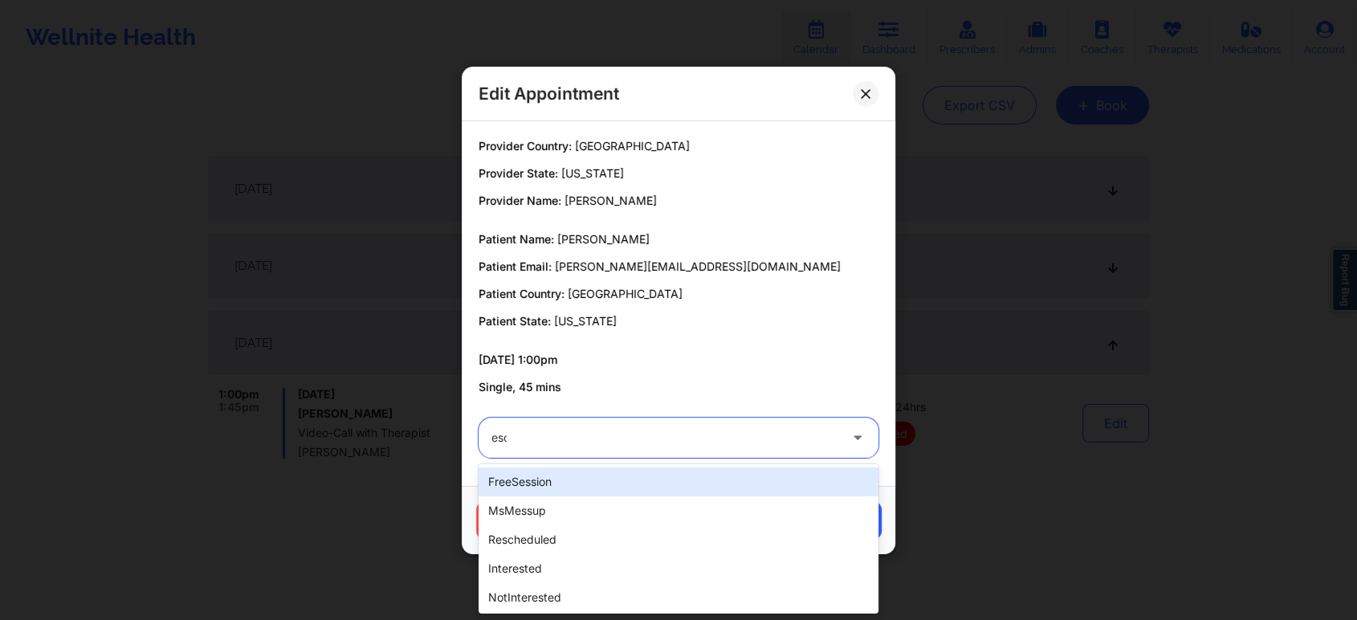
type input "[PERSON_NAME]"
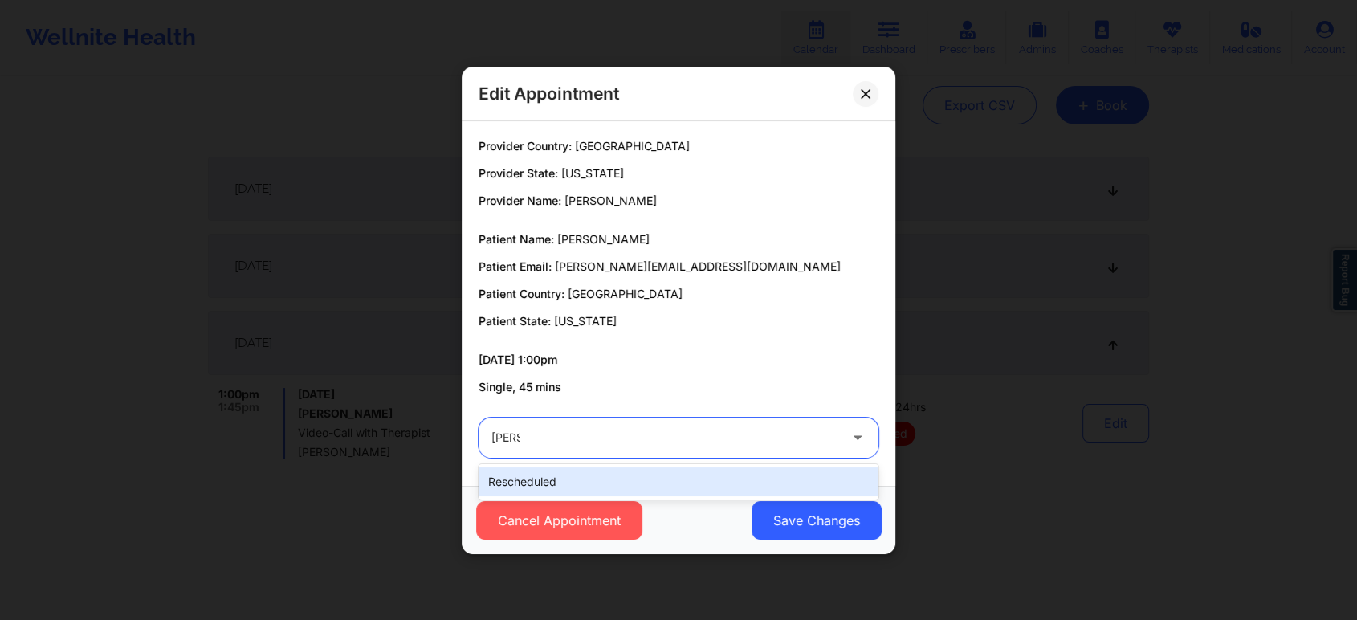
click at [637, 474] on div "rescheduled" at bounding box center [678, 481] width 400 height 29
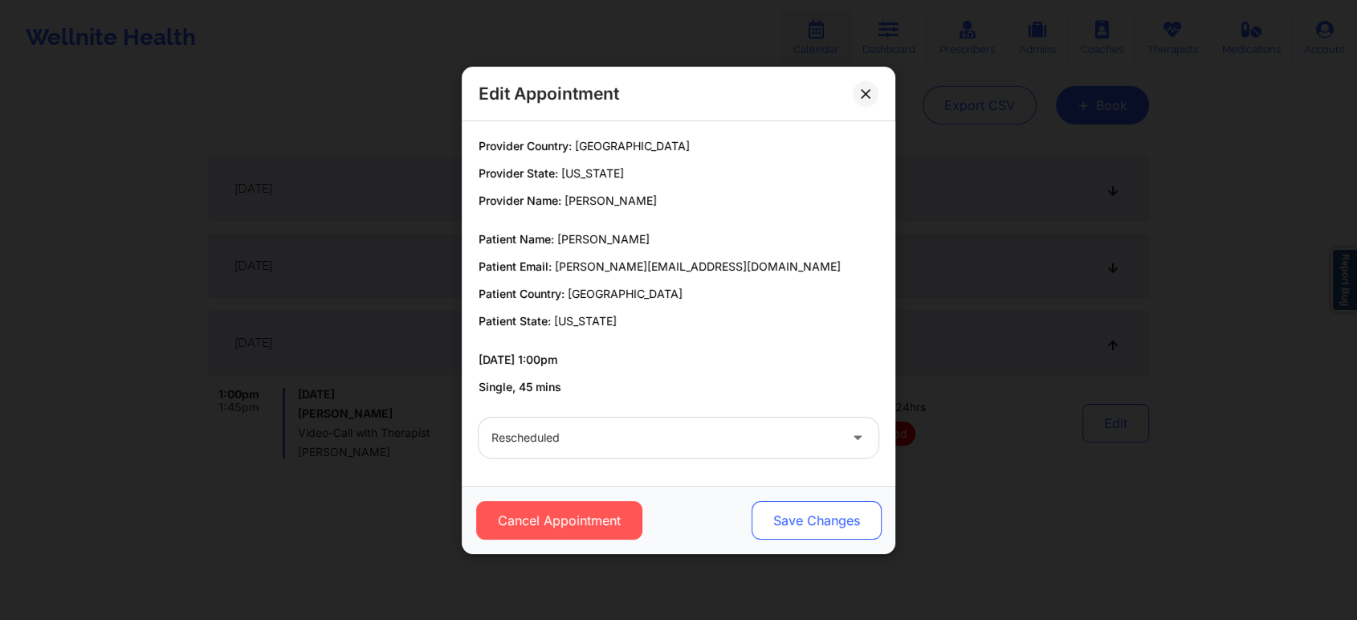
click at [826, 503] on button "Save Changes" at bounding box center [816, 520] width 130 height 39
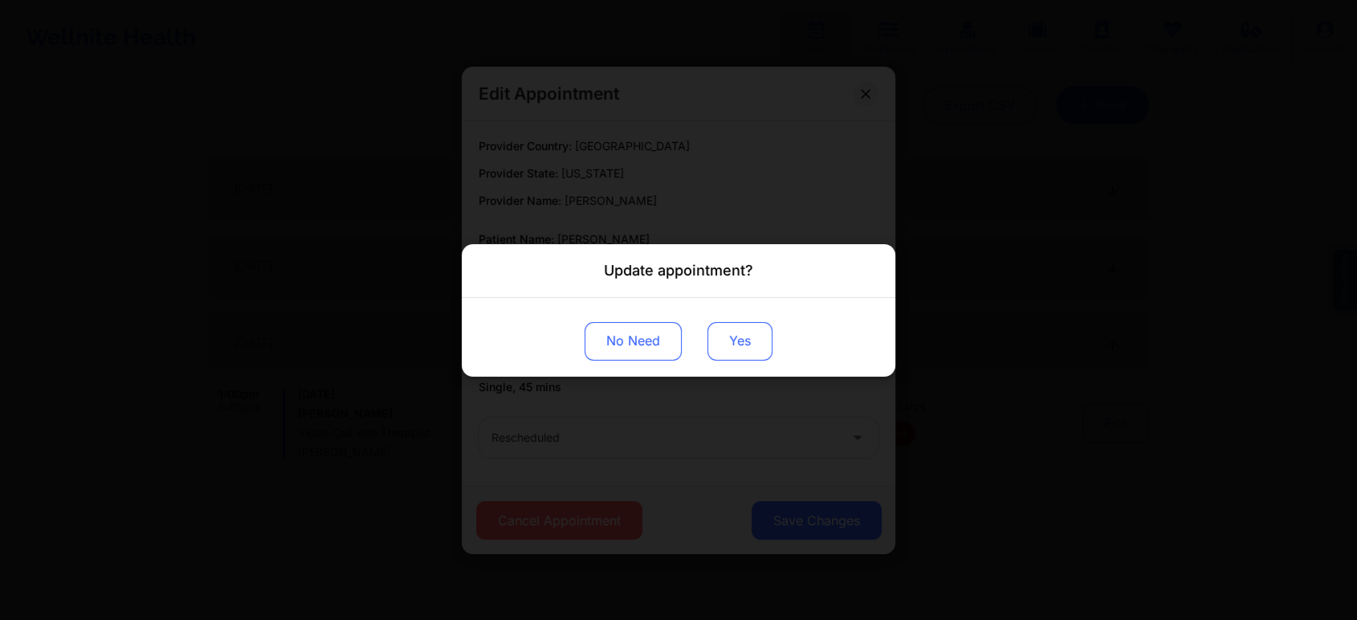
click at [743, 353] on button "Yes" at bounding box center [739, 340] width 65 height 39
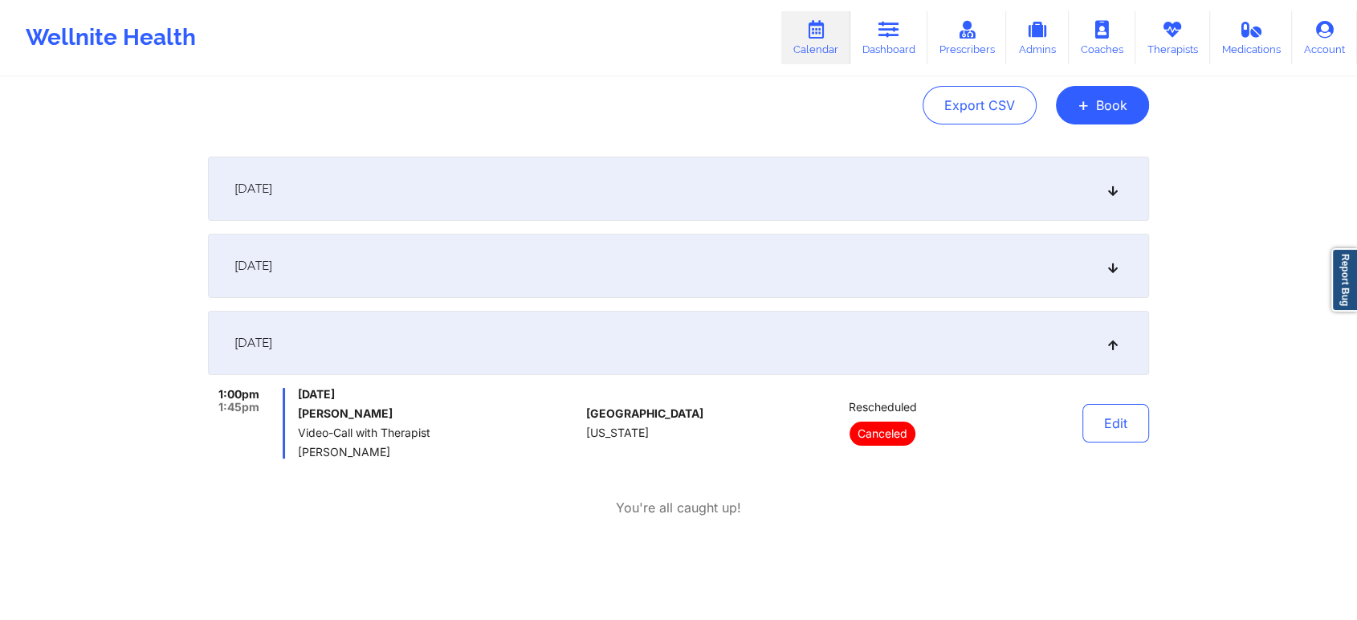
scroll to position [0, 0]
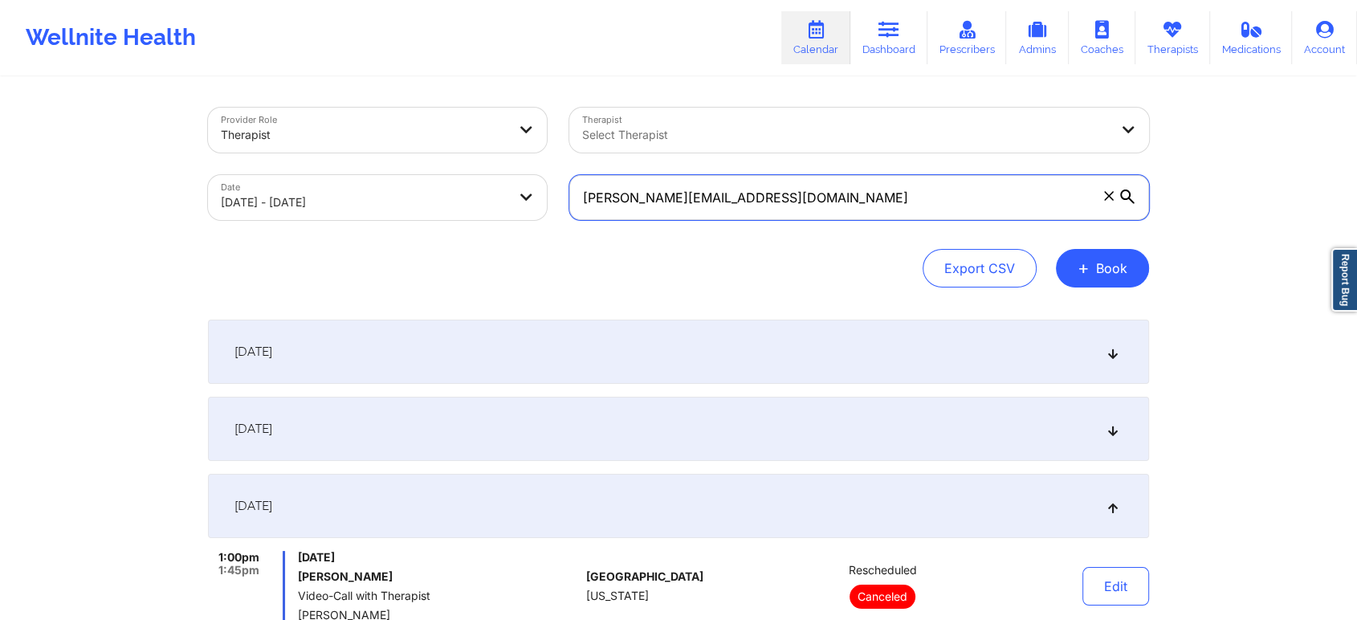
drag, startPoint x: 790, startPoint y: 191, endPoint x: 459, endPoint y: 189, distance: 330.8
click at [459, 189] on div "Provider Role Therapist Therapist Select Therapist Date [DATE] - [DATE] [PERSON…" at bounding box center [678, 163] width 963 height 135
paste input "[EMAIL_ADDRESS]"
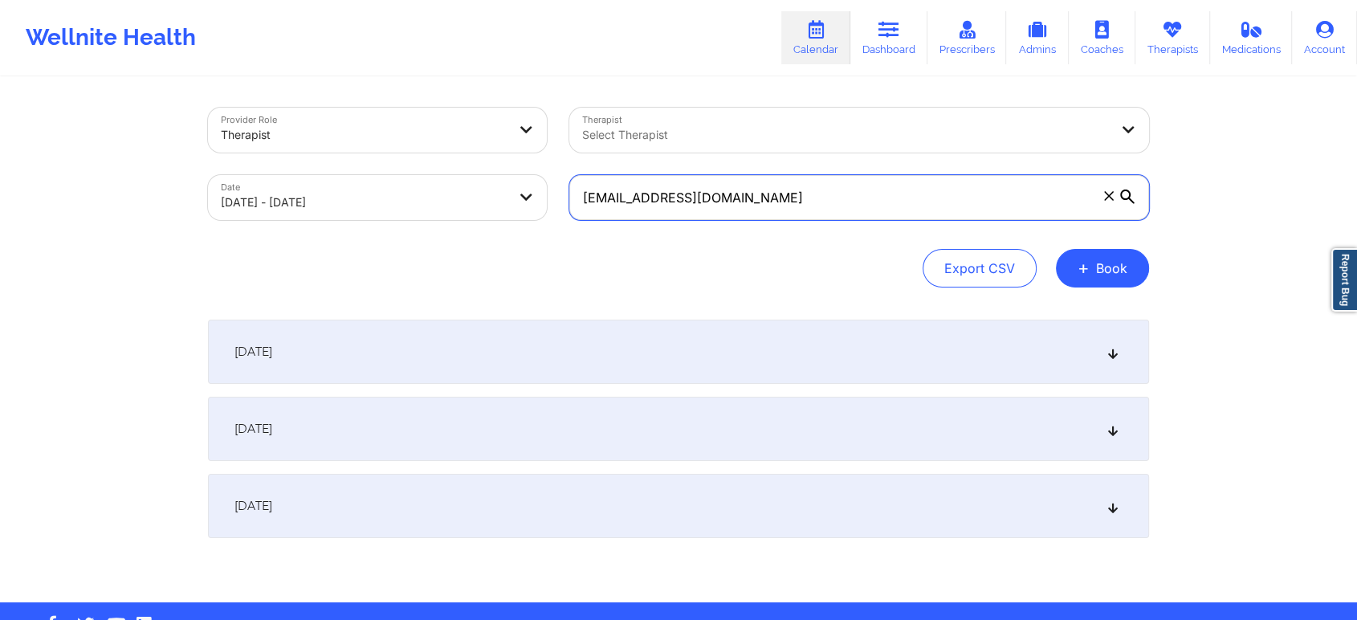
type input "[EMAIL_ADDRESS][DOMAIN_NAME]"
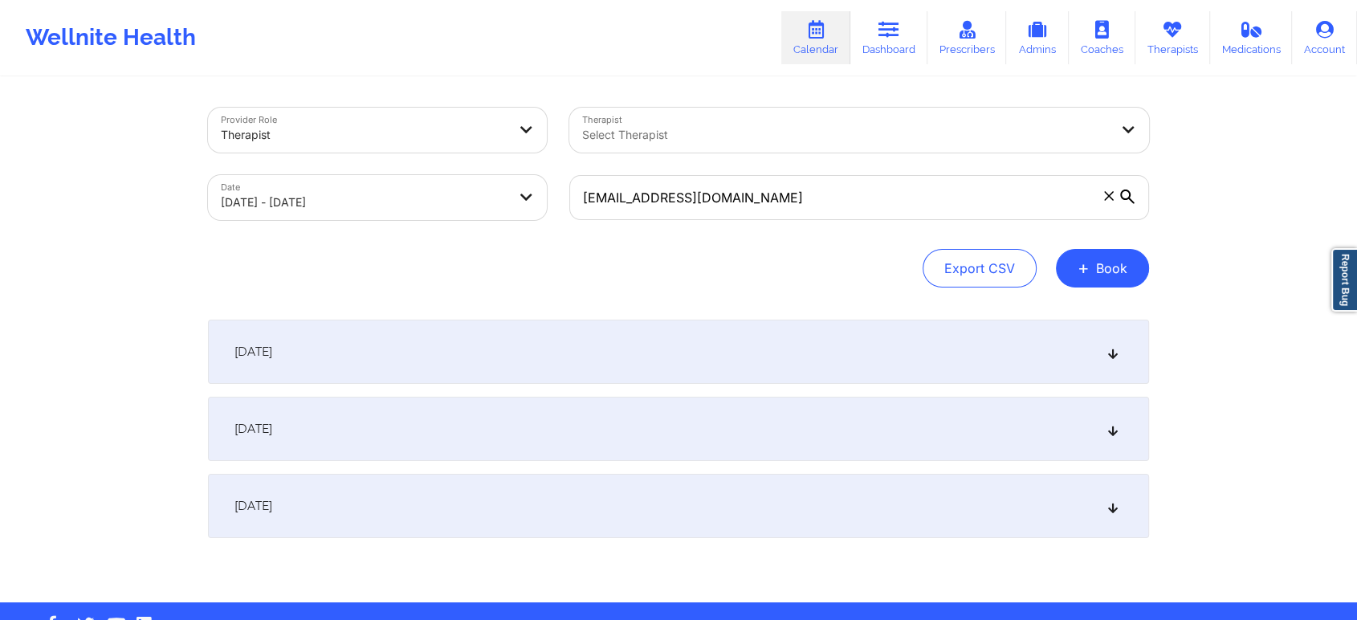
click at [835, 435] on div "[DATE]" at bounding box center [678, 429] width 941 height 64
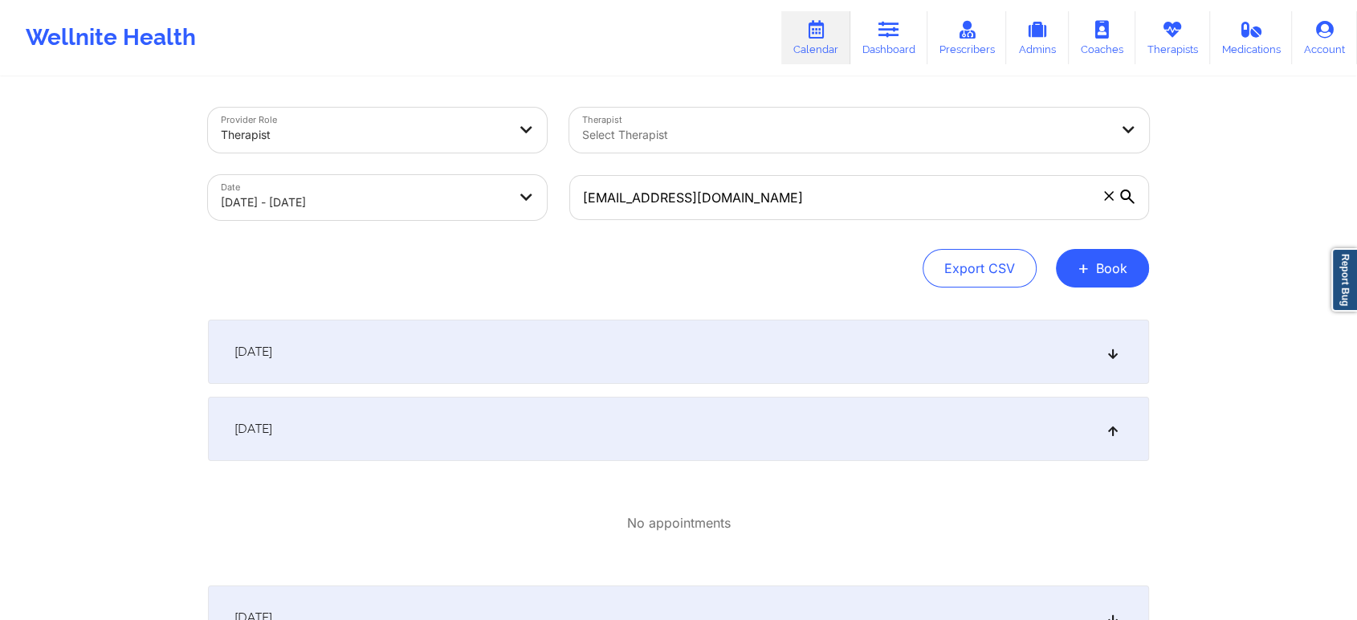
click at [504, 320] on div "[DATE]" at bounding box center [678, 352] width 941 height 64
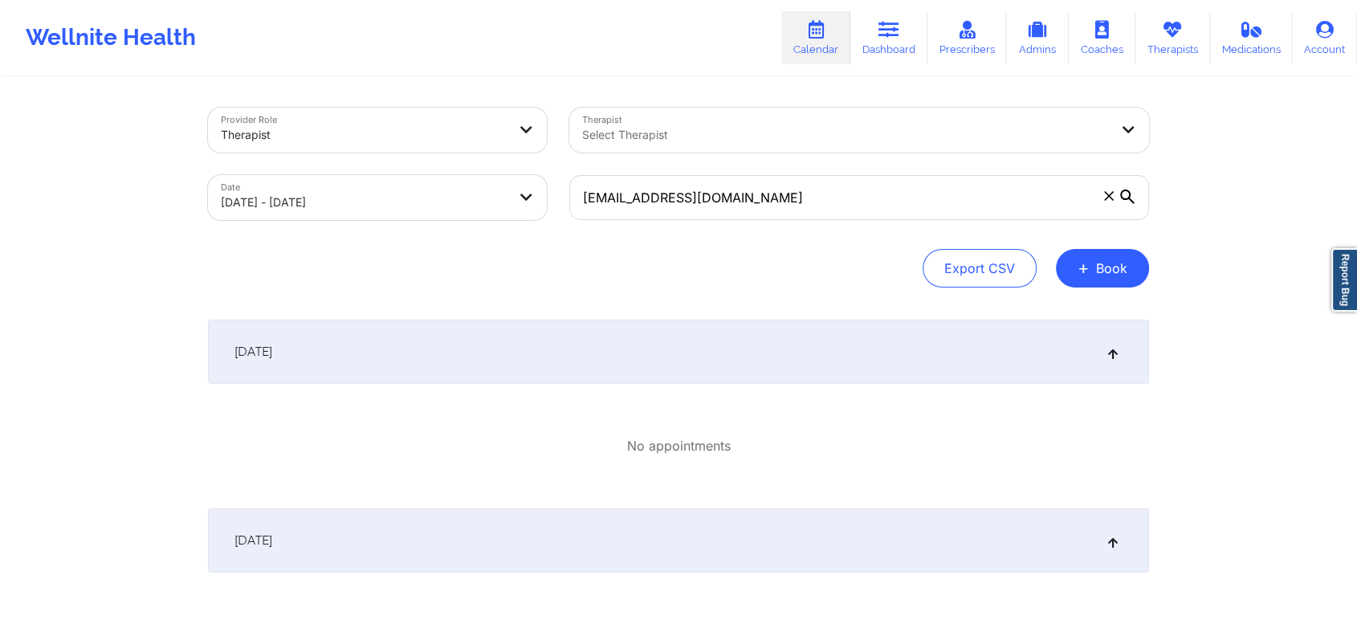
select select "2025-9"
select select "2025-10"
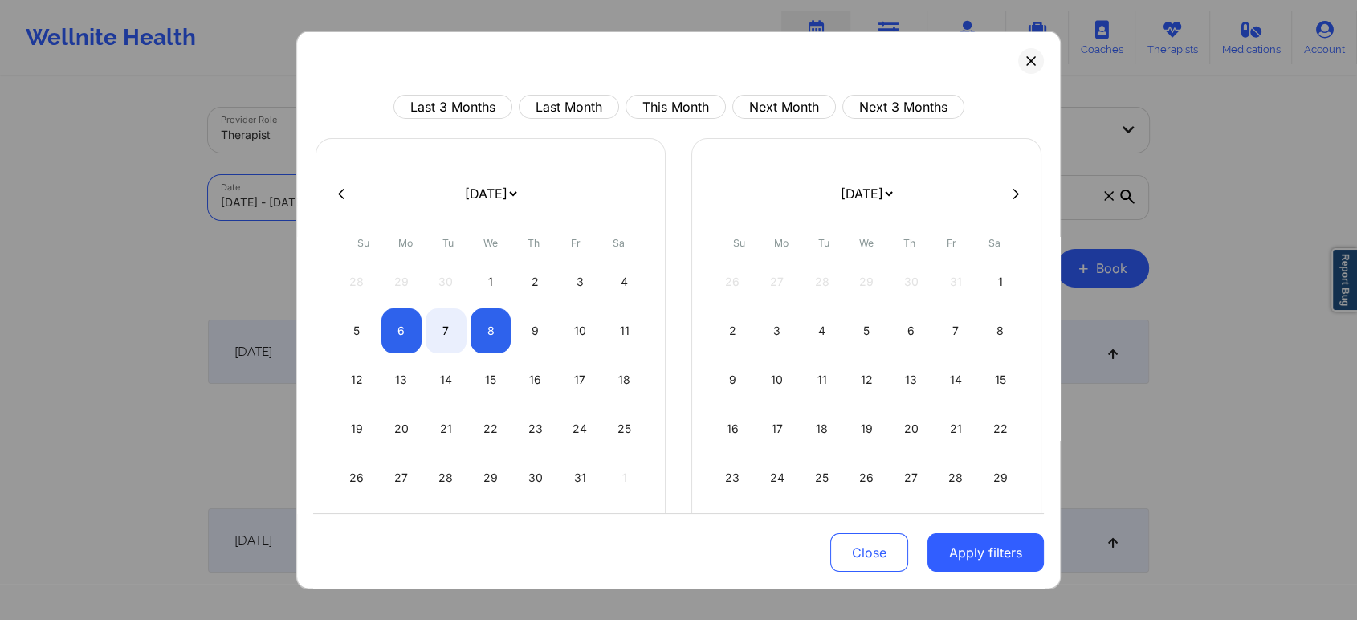
click at [379, 198] on body "Wellnite Health Calendar Dashboard Prescribers Admins Coaches Therapists Medica…" at bounding box center [678, 310] width 1357 height 620
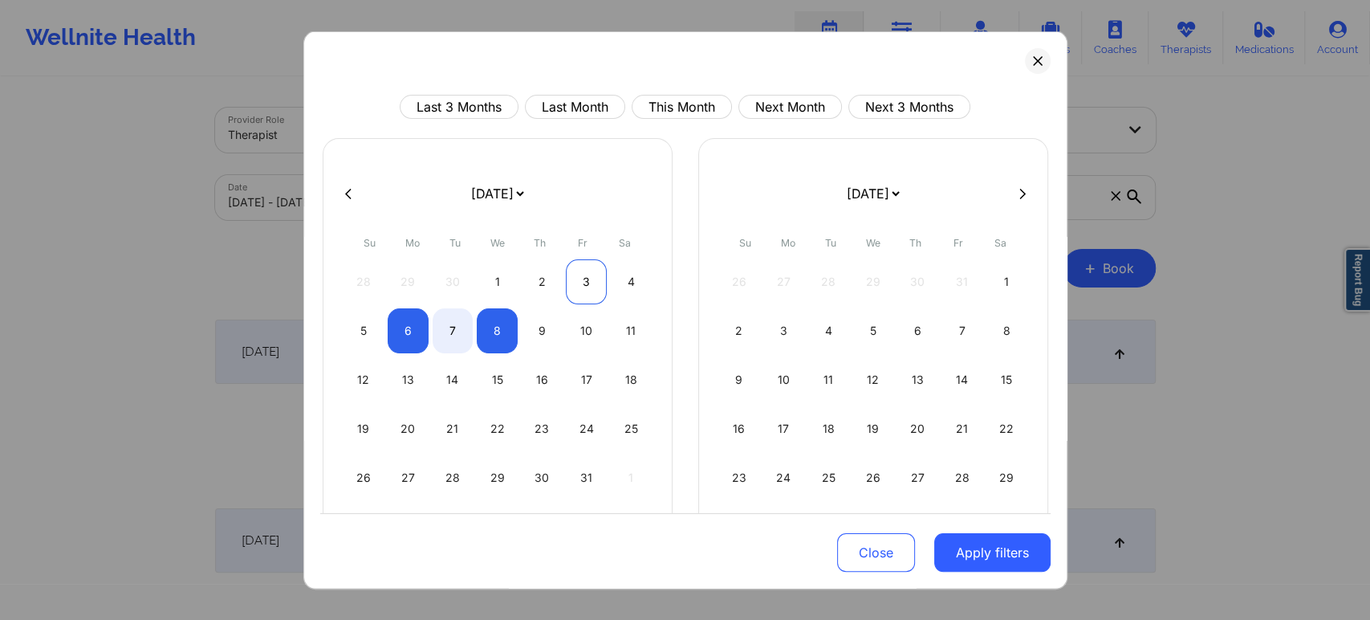
click at [581, 271] on div "3" at bounding box center [586, 281] width 41 height 45
select select "2025-9"
select select "2025-10"
select select "2025-9"
select select "2025-10"
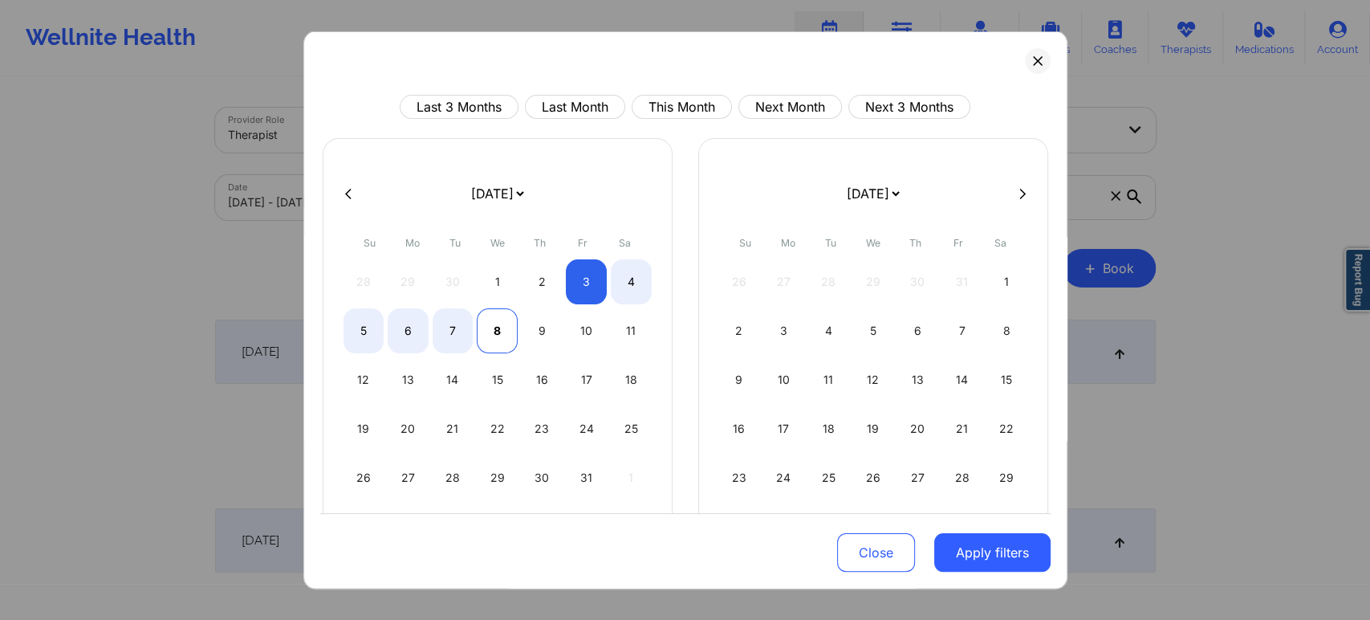
click at [491, 336] on div "8" at bounding box center [497, 330] width 41 height 45
select select "2025-9"
select select "2025-10"
click at [977, 554] on button "Apply filters" at bounding box center [992, 552] width 116 height 39
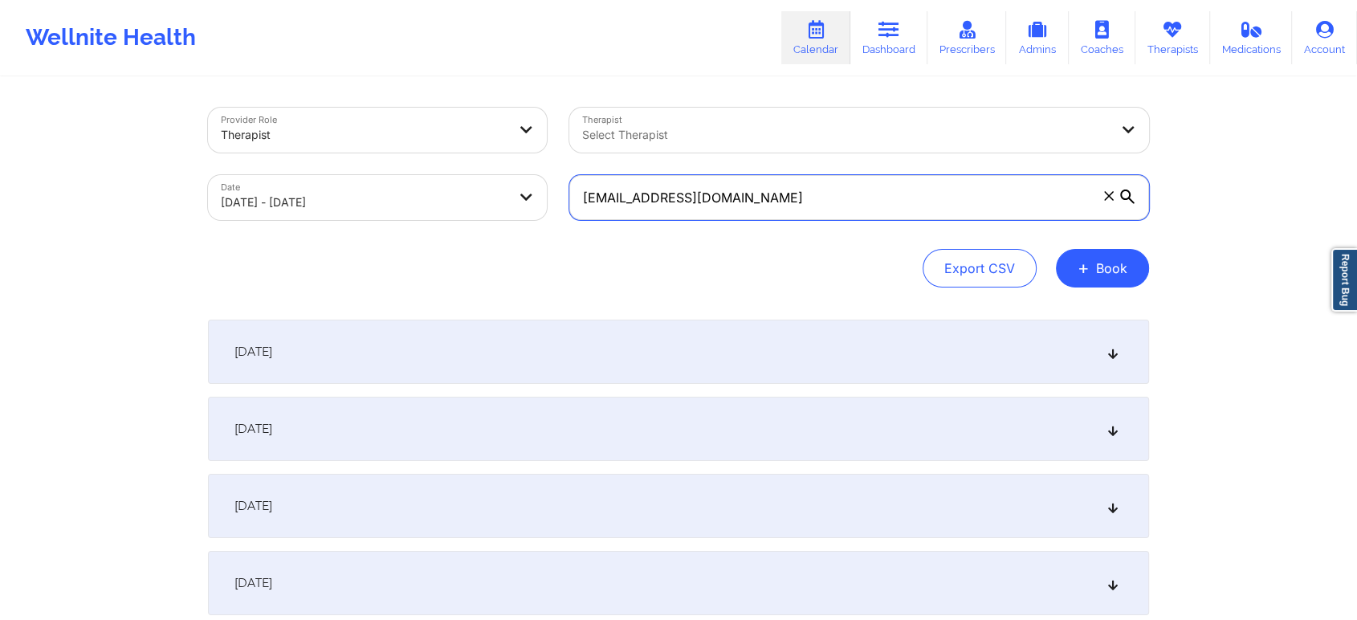
drag, startPoint x: 770, startPoint y: 201, endPoint x: 420, endPoint y: 174, distance: 351.0
click at [420, 174] on div "Provider Role Therapist Therapist Select Therapist Date [DATE] - [DATE] [EMAIL_…" at bounding box center [678, 163] width 963 height 135
paste input "lindsayjess123"
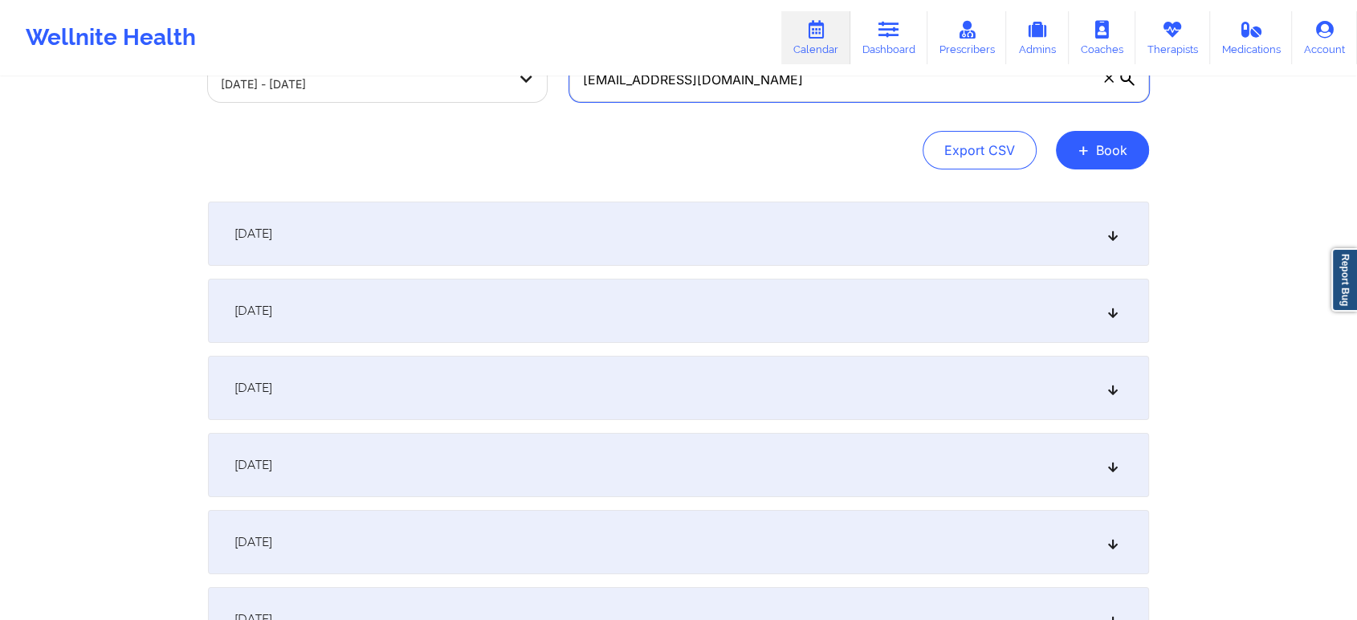
scroll to position [128, 0]
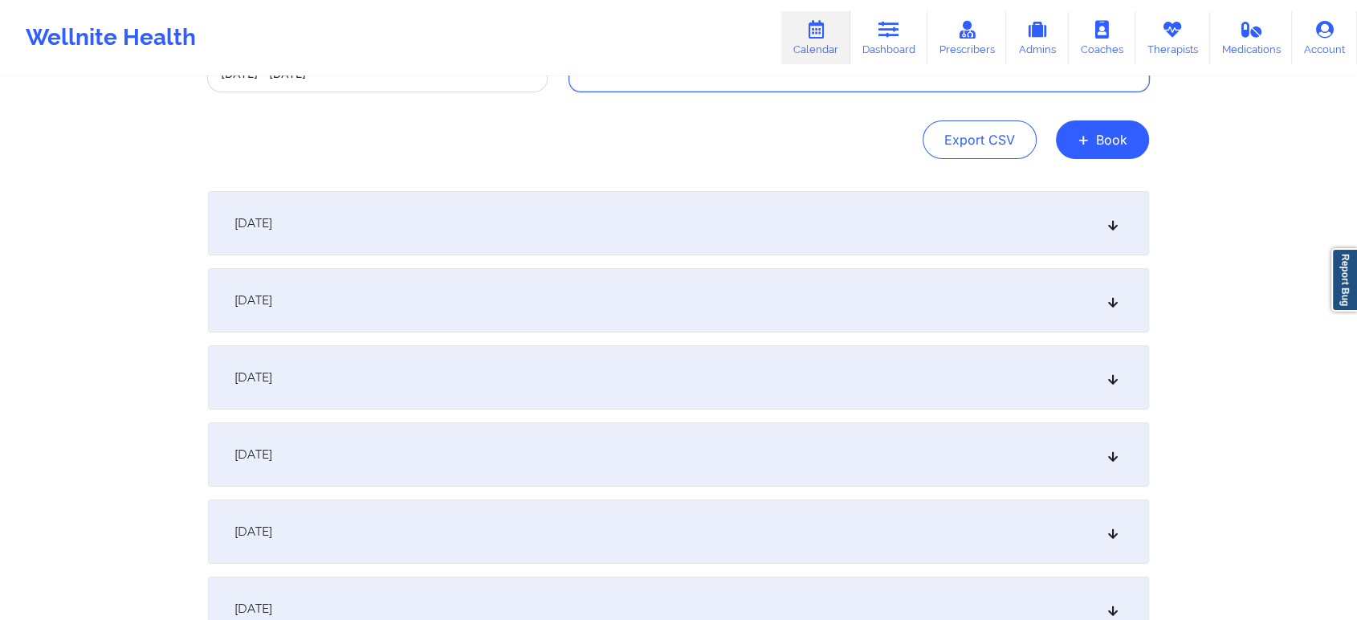
type input "[EMAIL_ADDRESS][DOMAIN_NAME]"
click at [649, 194] on div "[DATE]" at bounding box center [678, 223] width 941 height 64
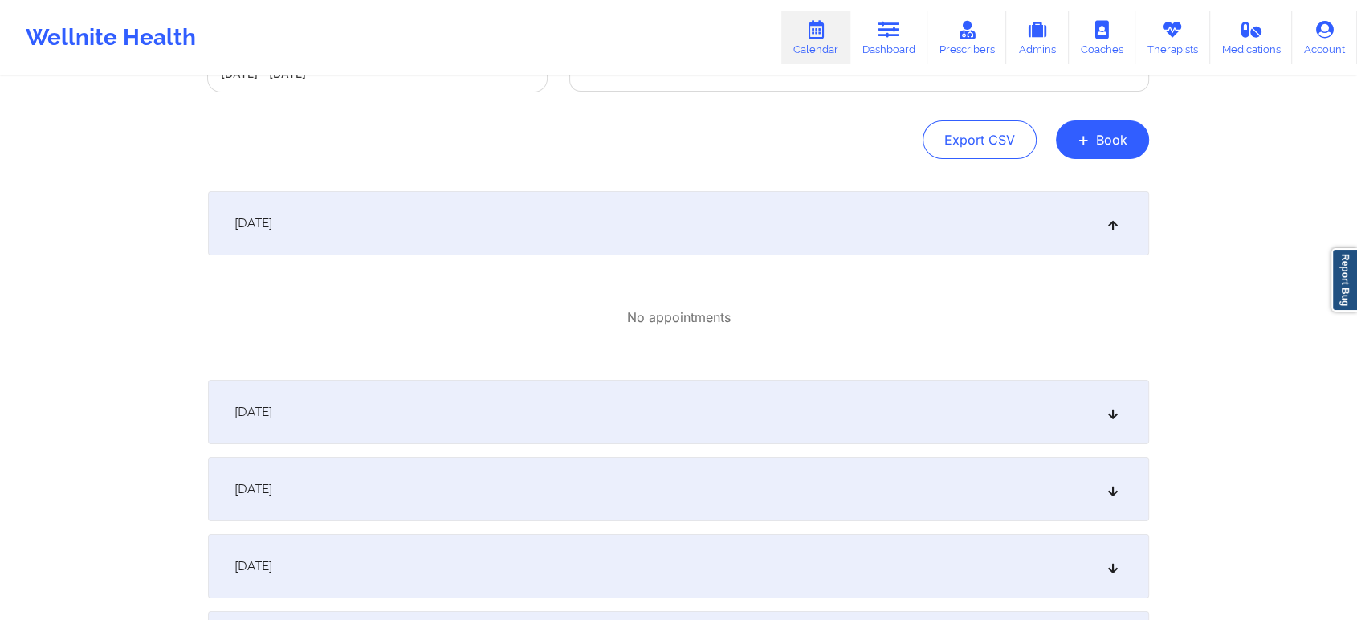
click at [689, 408] on div "[DATE]" at bounding box center [678, 412] width 941 height 64
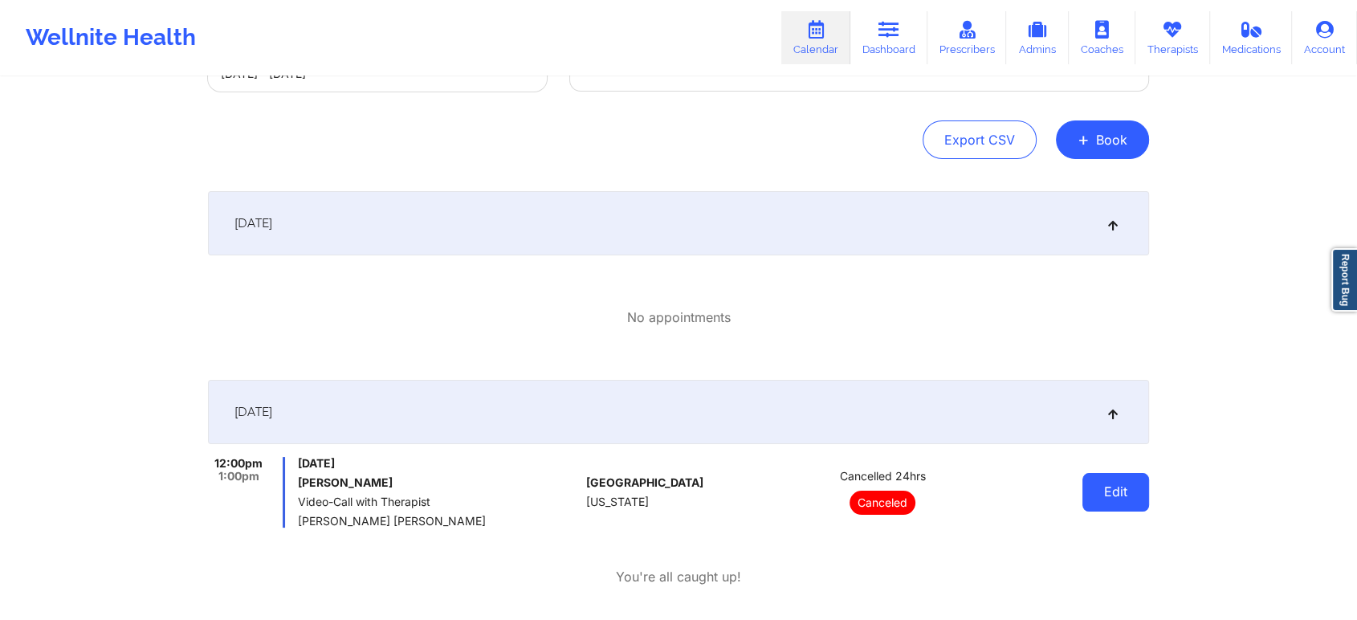
click at [1130, 501] on button "Edit" at bounding box center [1115, 492] width 67 height 39
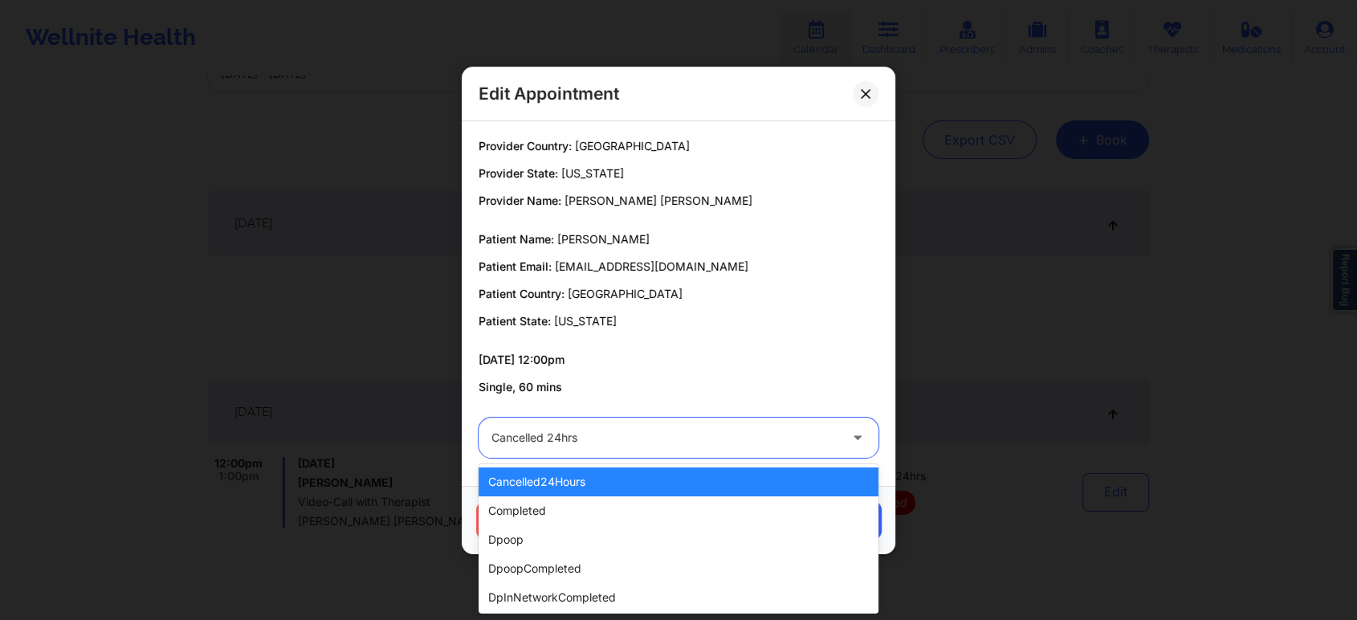
click at [703, 450] on div "Cancelled 24hrs" at bounding box center [664, 437] width 347 height 40
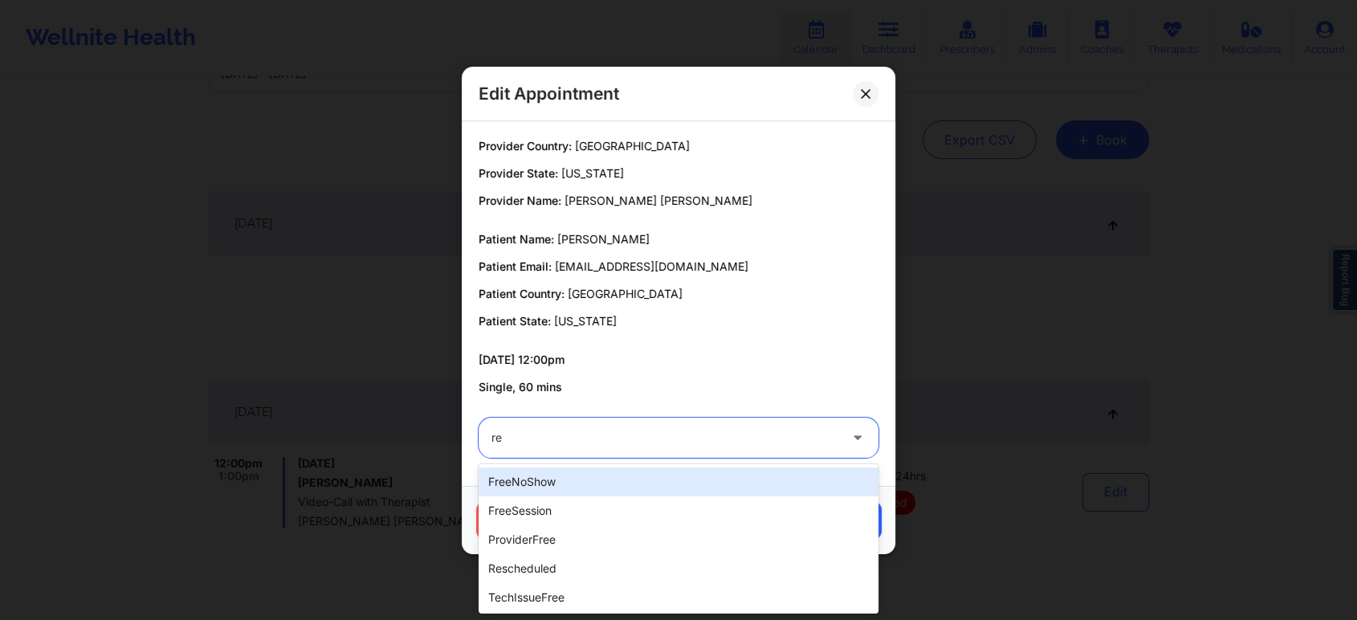
type input "res"
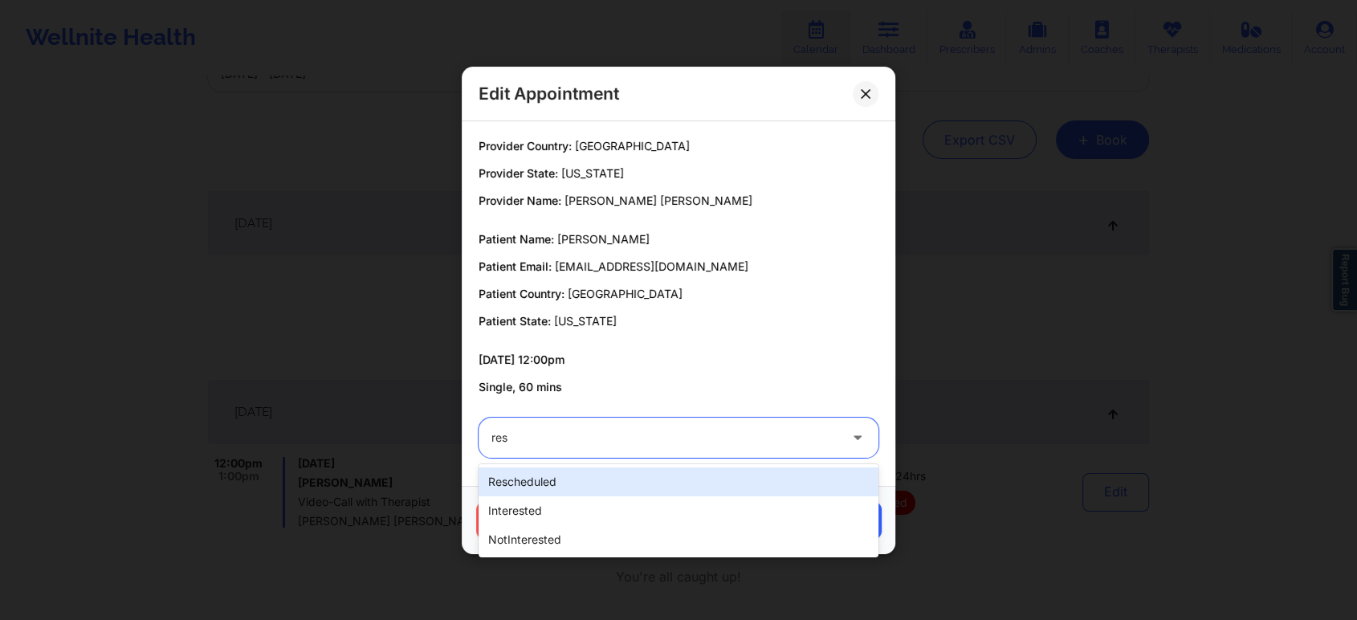
click at [629, 482] on div "rescheduled" at bounding box center [678, 481] width 400 height 29
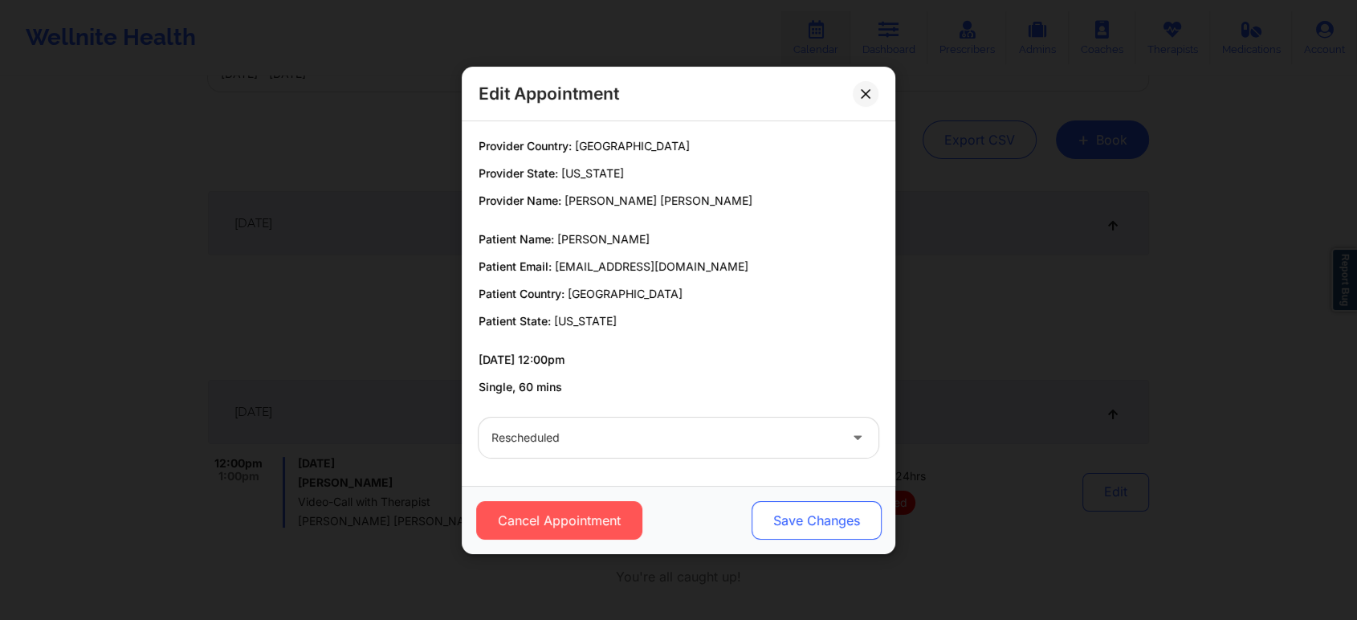
click at [802, 506] on button "Save Changes" at bounding box center [816, 520] width 130 height 39
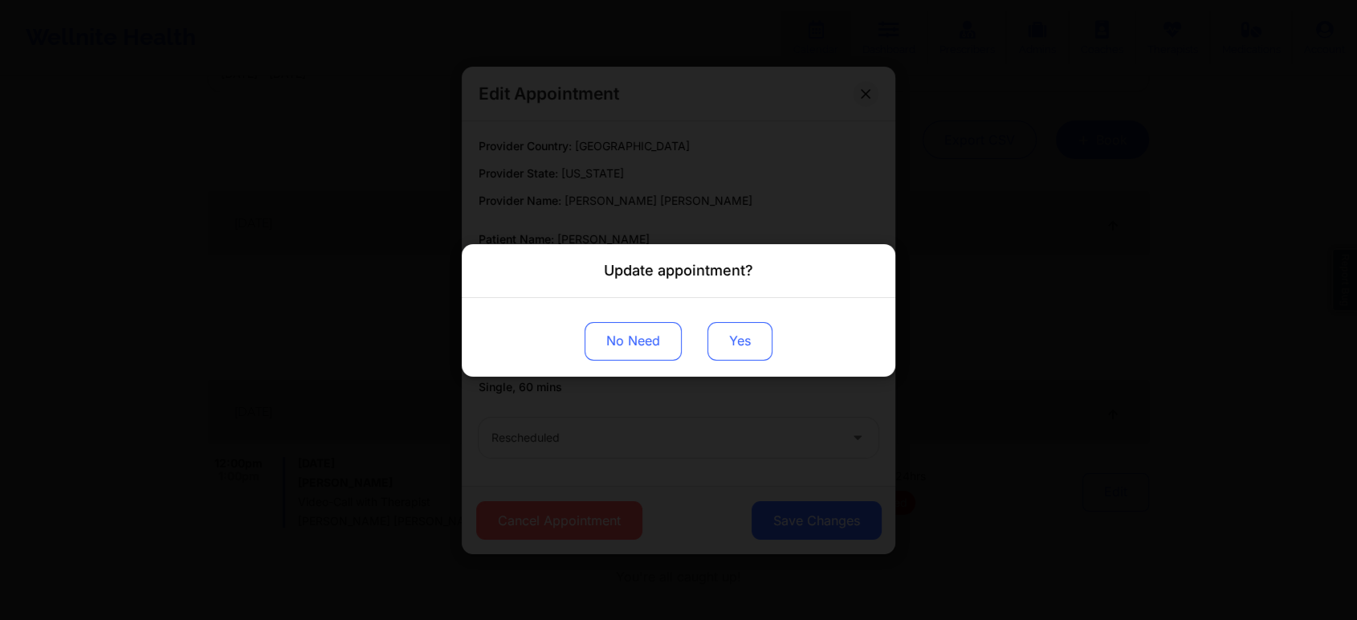
click at [736, 340] on button "Yes" at bounding box center [739, 340] width 65 height 39
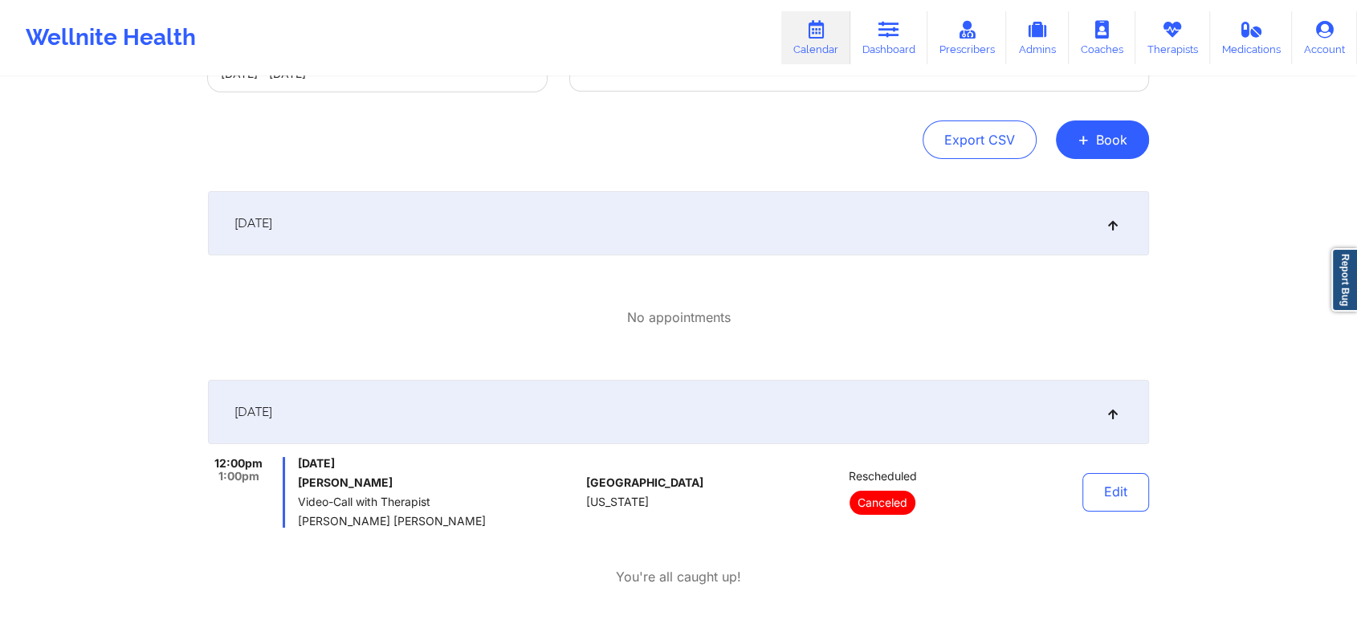
scroll to position [0, 0]
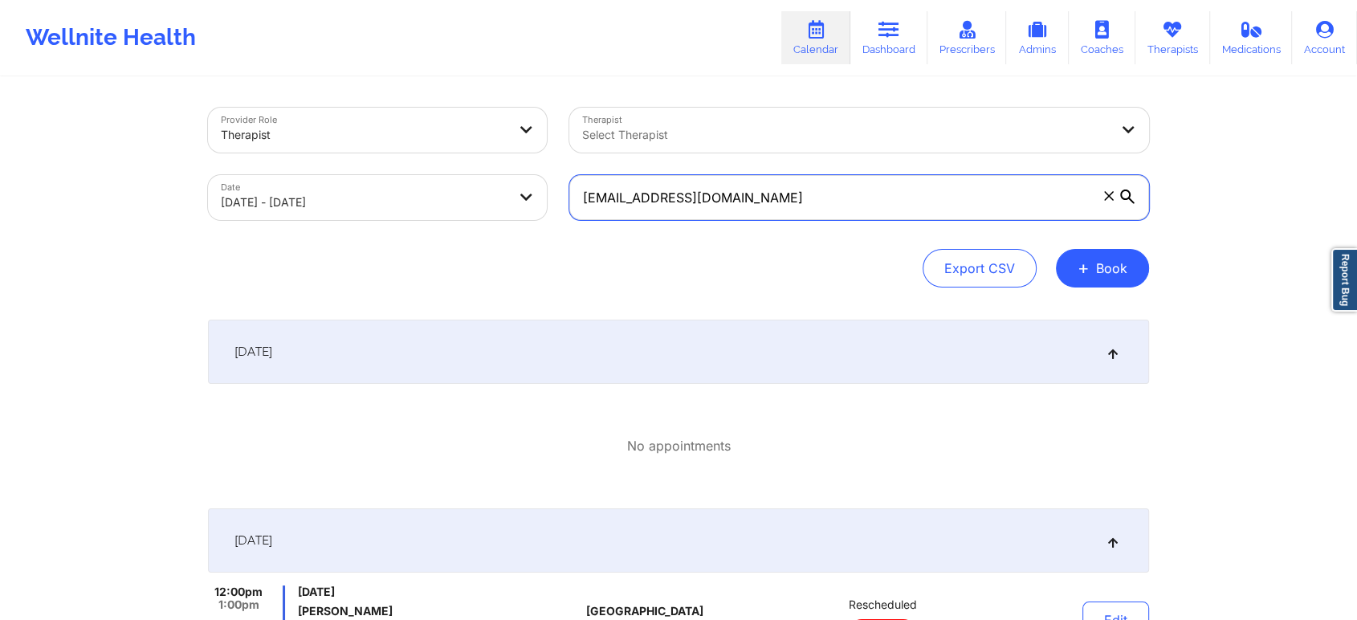
drag, startPoint x: 825, startPoint y: 214, endPoint x: 409, endPoint y: 181, distance: 418.0
click at [409, 181] on div "Provider Role Therapist Therapist Select Therapist Date [DATE] - [DATE] [EMAIL_…" at bounding box center [678, 163] width 963 height 135
paste input "eysteer"
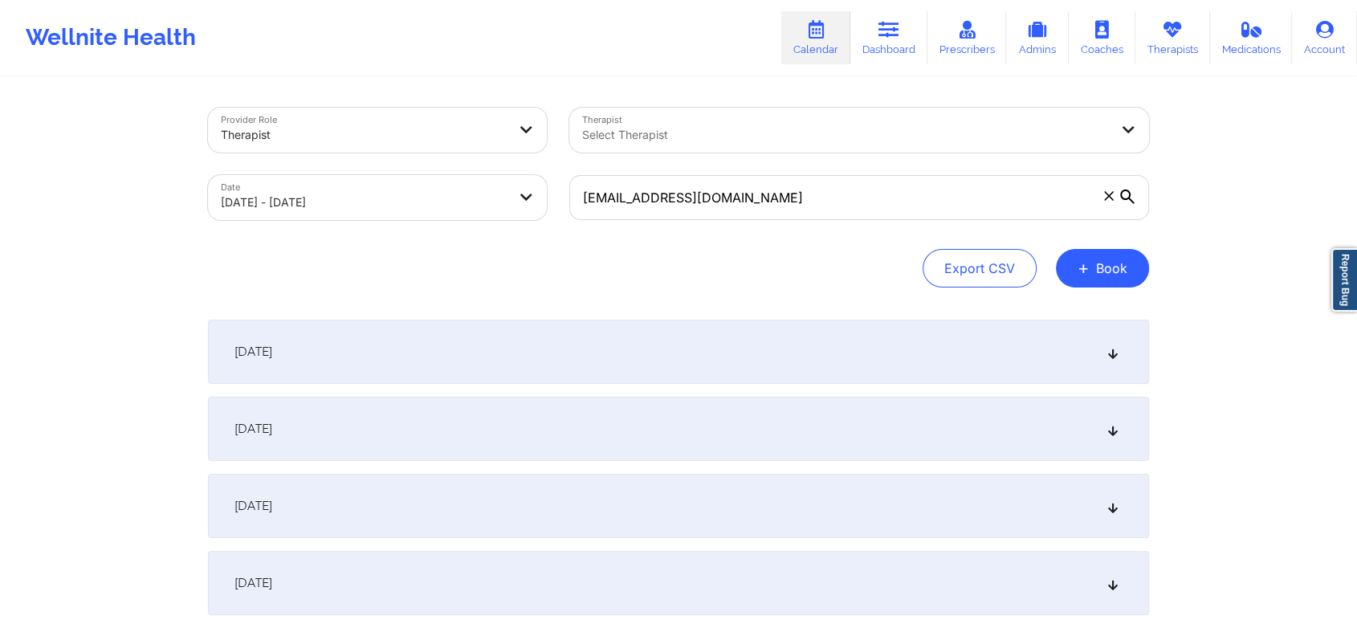
drag, startPoint x: 666, startPoint y: 393, endPoint x: 655, endPoint y: 408, distance: 18.5
click at [655, 408] on div "[DATE] No appointments [DATE] No appointments [DATE] No appointments [DATE] No …" at bounding box center [678, 545] width 941 height 450
click at [655, 408] on div "[DATE]" at bounding box center [678, 429] width 941 height 64
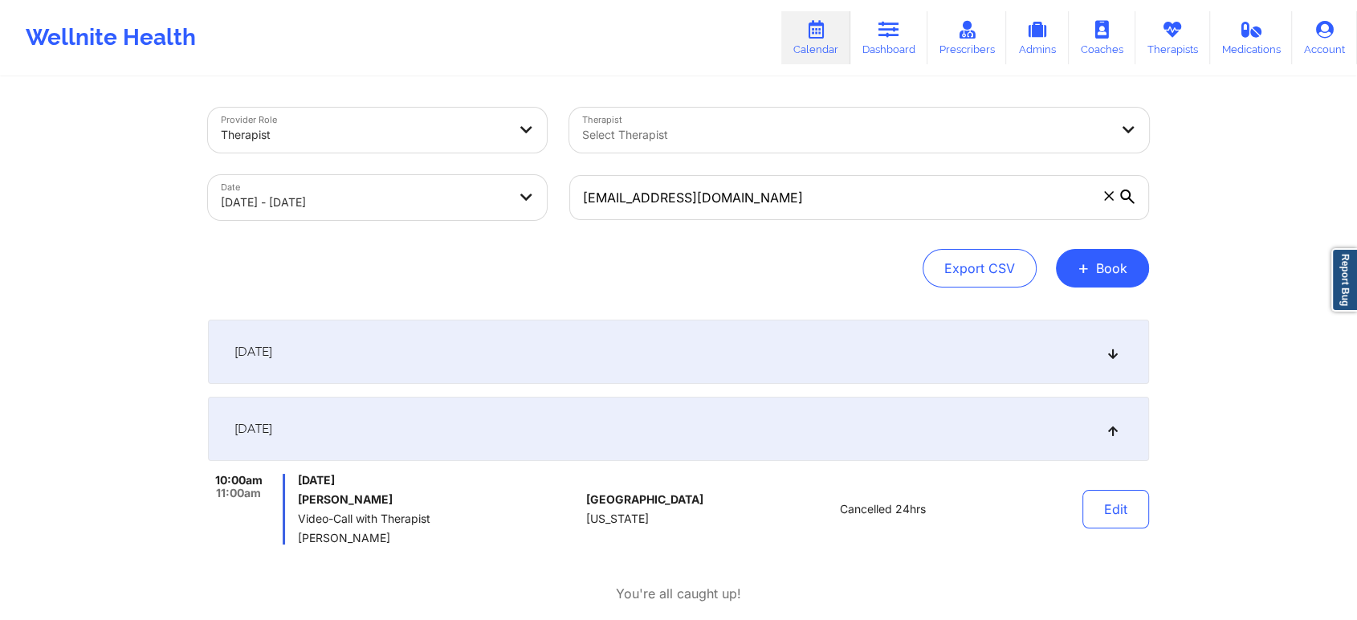
scroll to position [461, 0]
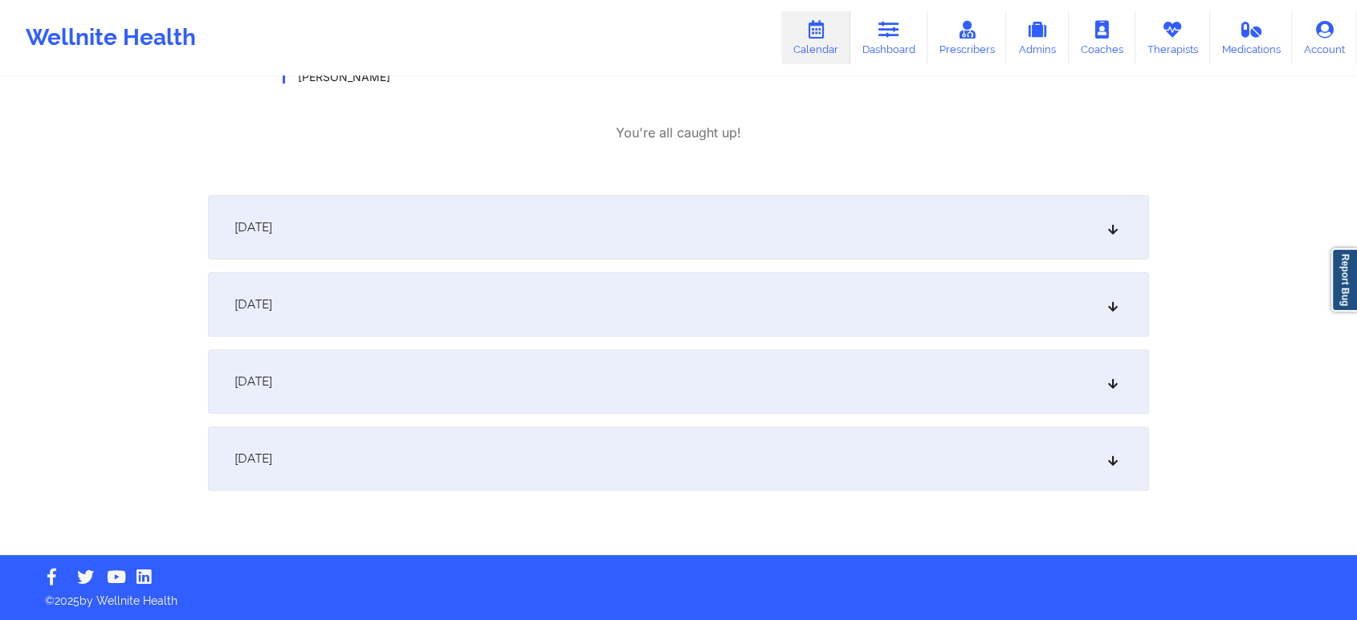
click at [574, 384] on div "[DATE]" at bounding box center [678, 381] width 941 height 64
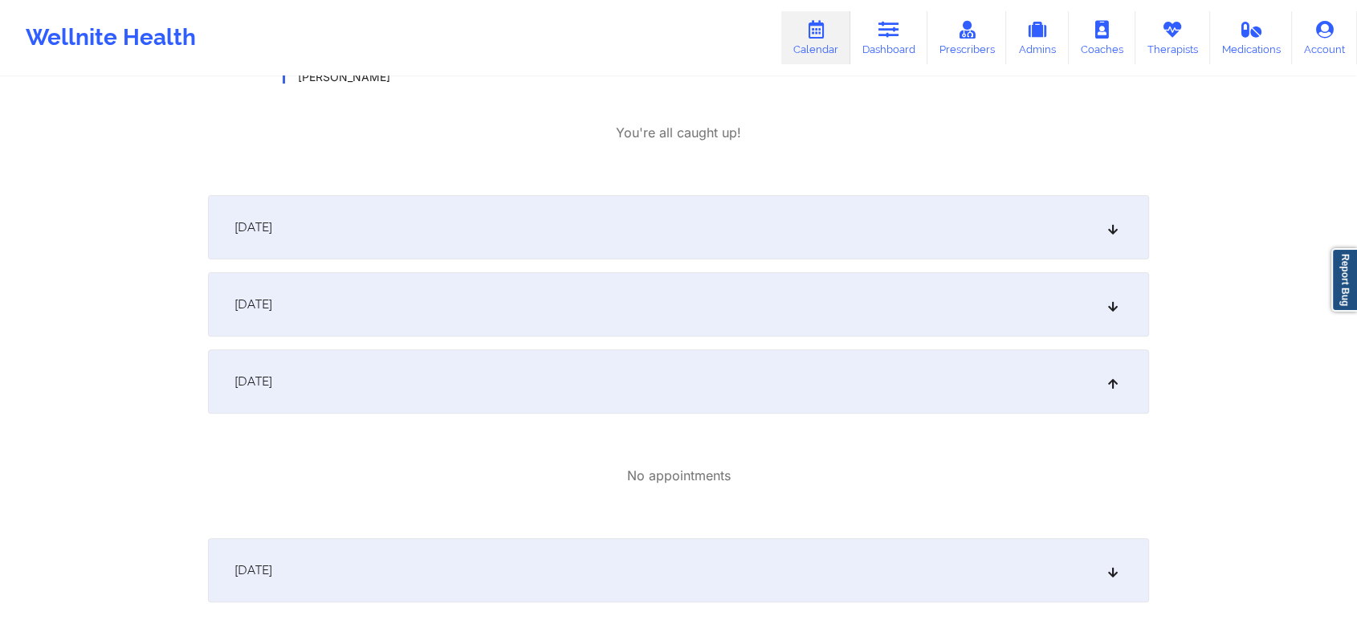
click at [272, 300] on span "[DATE]" at bounding box center [253, 304] width 38 height 16
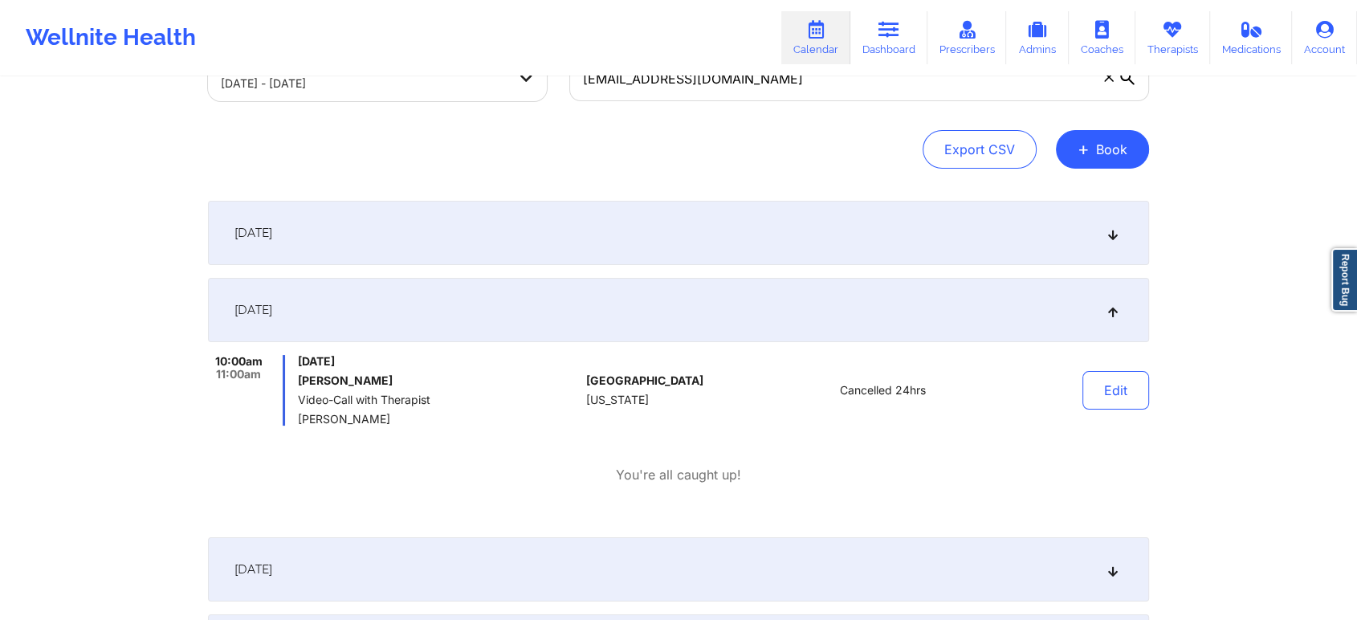
scroll to position [0, 0]
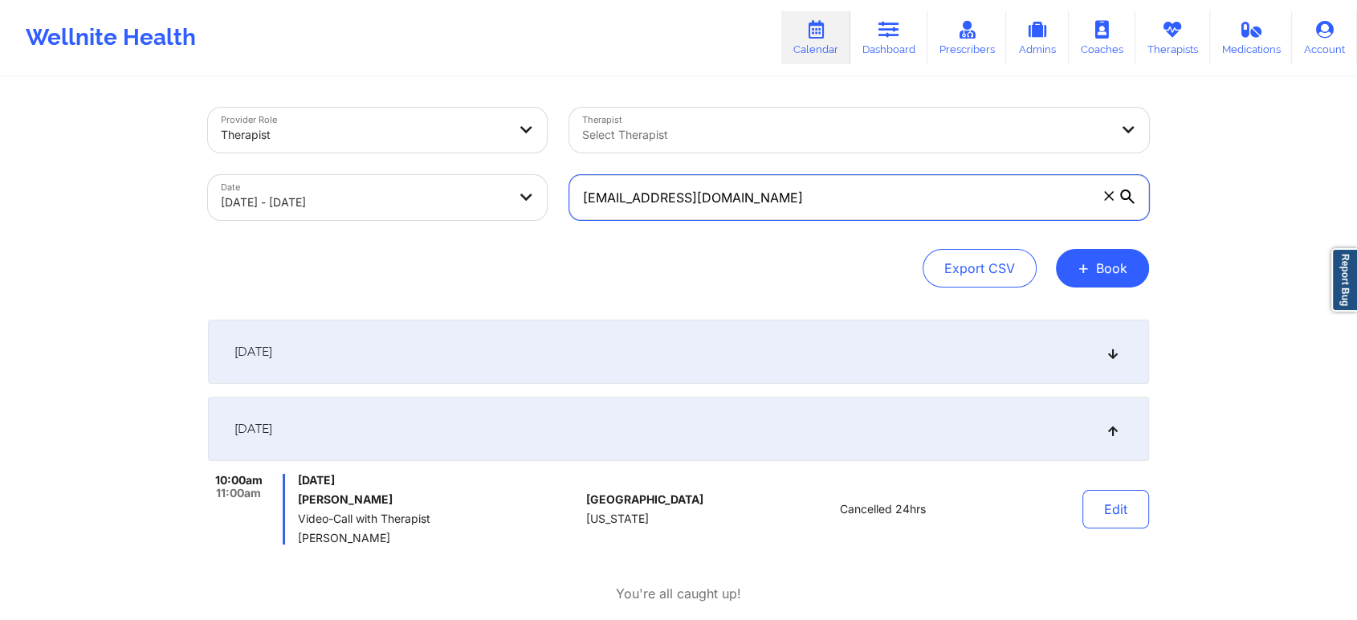
drag, startPoint x: 828, startPoint y: 185, endPoint x: 453, endPoint y: 197, distance: 375.9
click at [453, 197] on div "Provider Role Therapist Therapist Select Therapist Date [DATE] - [DATE] [EMAIL_…" at bounding box center [678, 163] width 963 height 135
paste input "meshallshan"
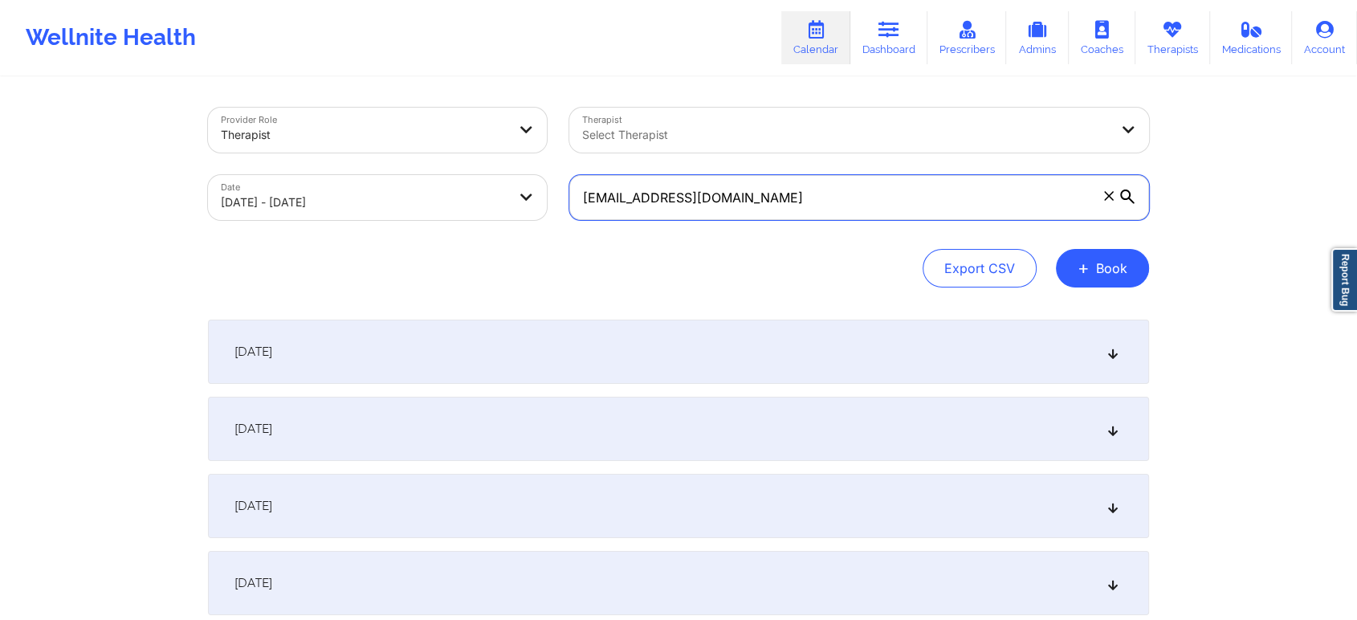
drag, startPoint x: 732, startPoint y: 185, endPoint x: 357, endPoint y: 189, distance: 374.9
click at [357, 189] on div "Provider Role Therapist Therapist Select Therapist Date [DATE] - [DATE] [EMAIL_…" at bounding box center [678, 163] width 963 height 135
paste input "hailey.johnson0228"
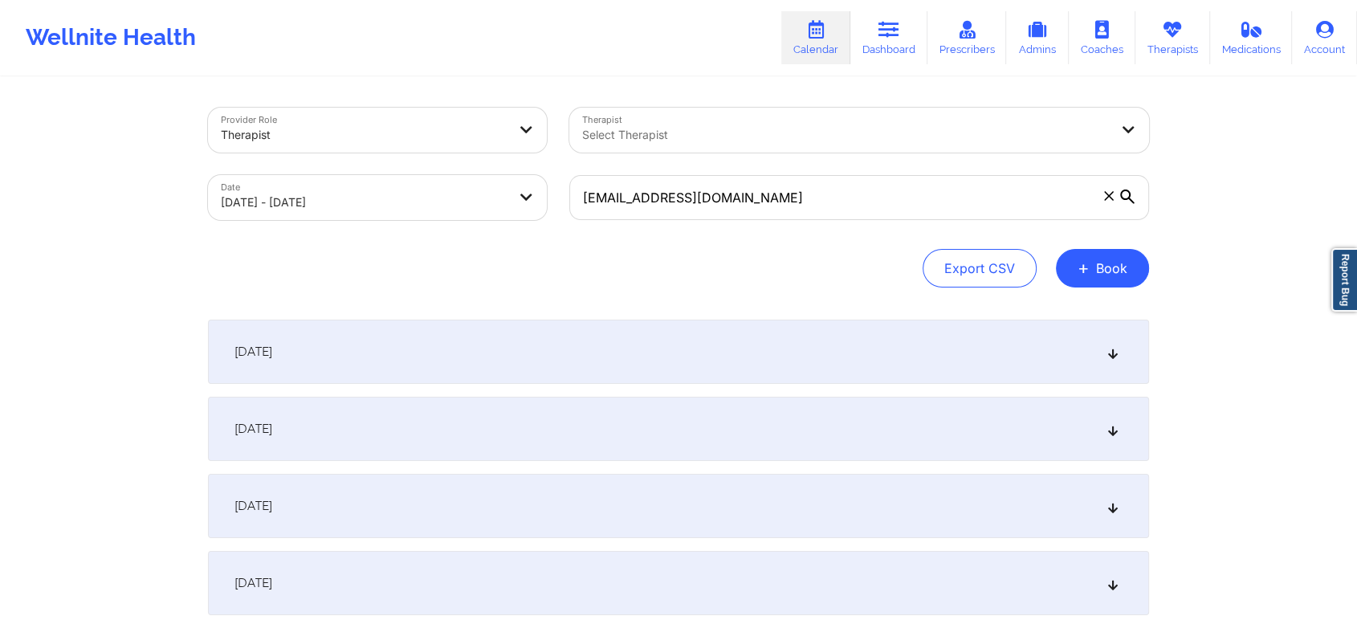
drag, startPoint x: 906, startPoint y: 169, endPoint x: 733, endPoint y: 179, distance: 172.9
click at [733, 179] on div "[EMAIL_ADDRESS][DOMAIN_NAME]" at bounding box center [859, 197] width 602 height 67
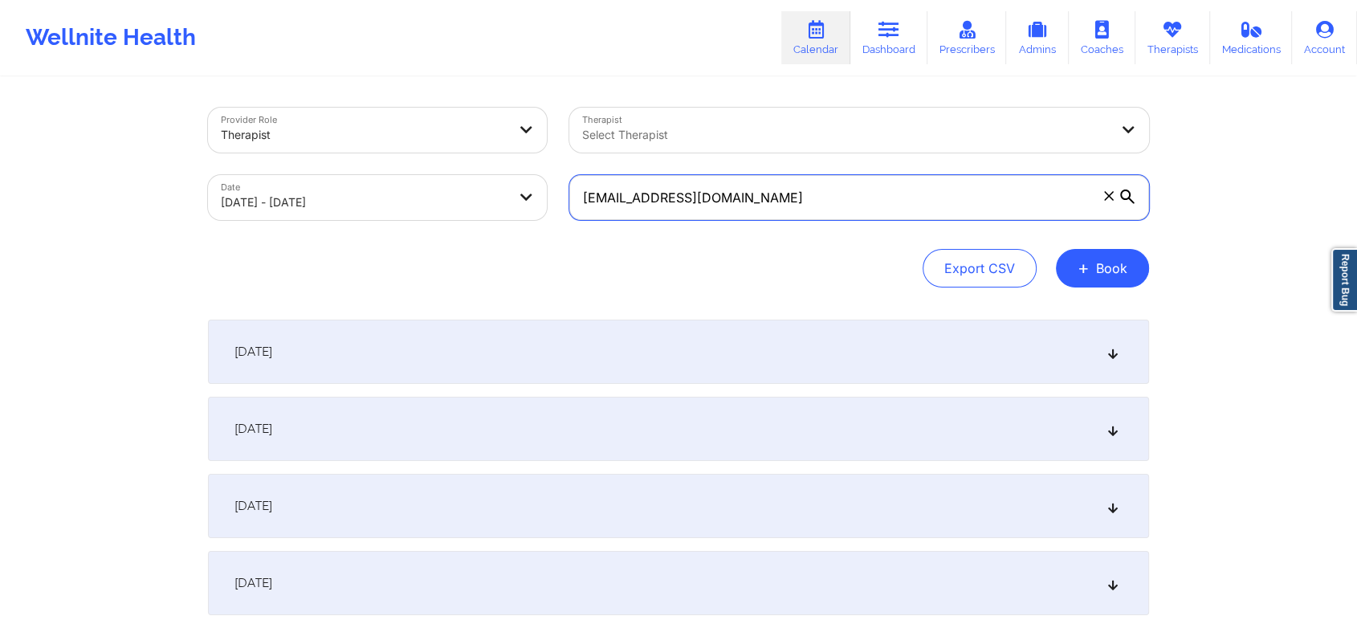
drag, startPoint x: 816, startPoint y: 196, endPoint x: 279, endPoint y: 200, distance: 537.9
click at [279, 200] on div "Provider Role Therapist Therapist Select Therapist Date [DATE] - [DATE] [EMAIL_…" at bounding box center [678, 163] width 963 height 135
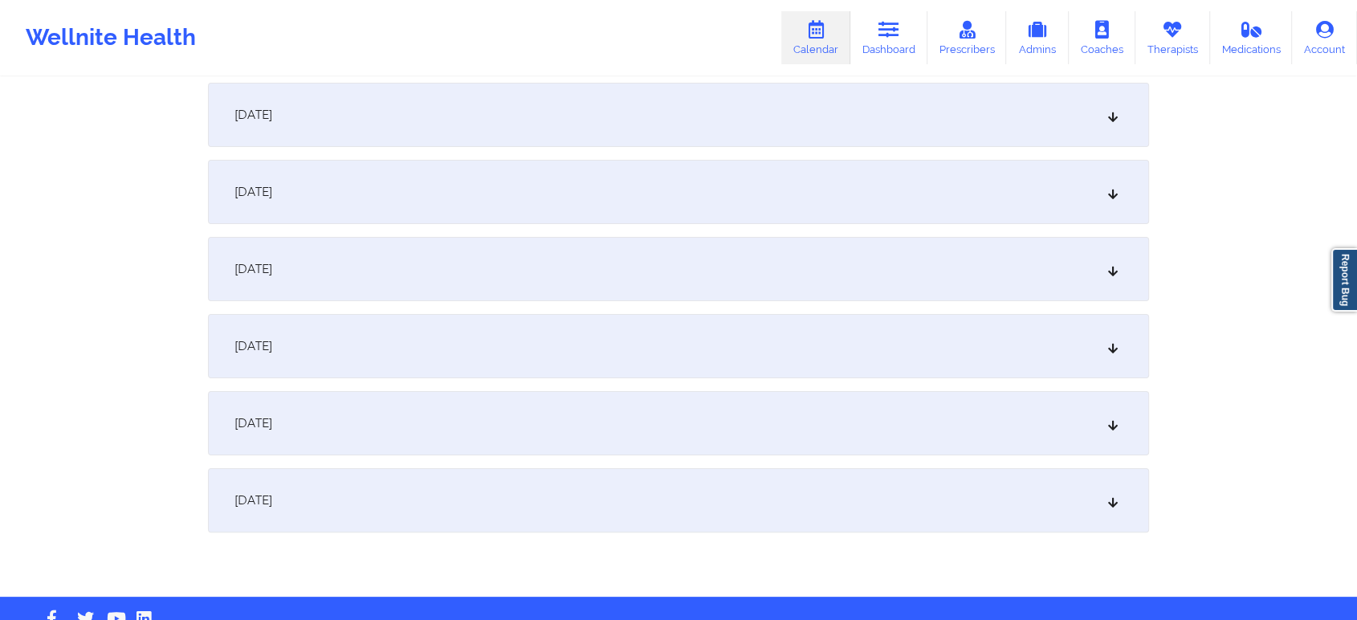
scroll to position [238, 0]
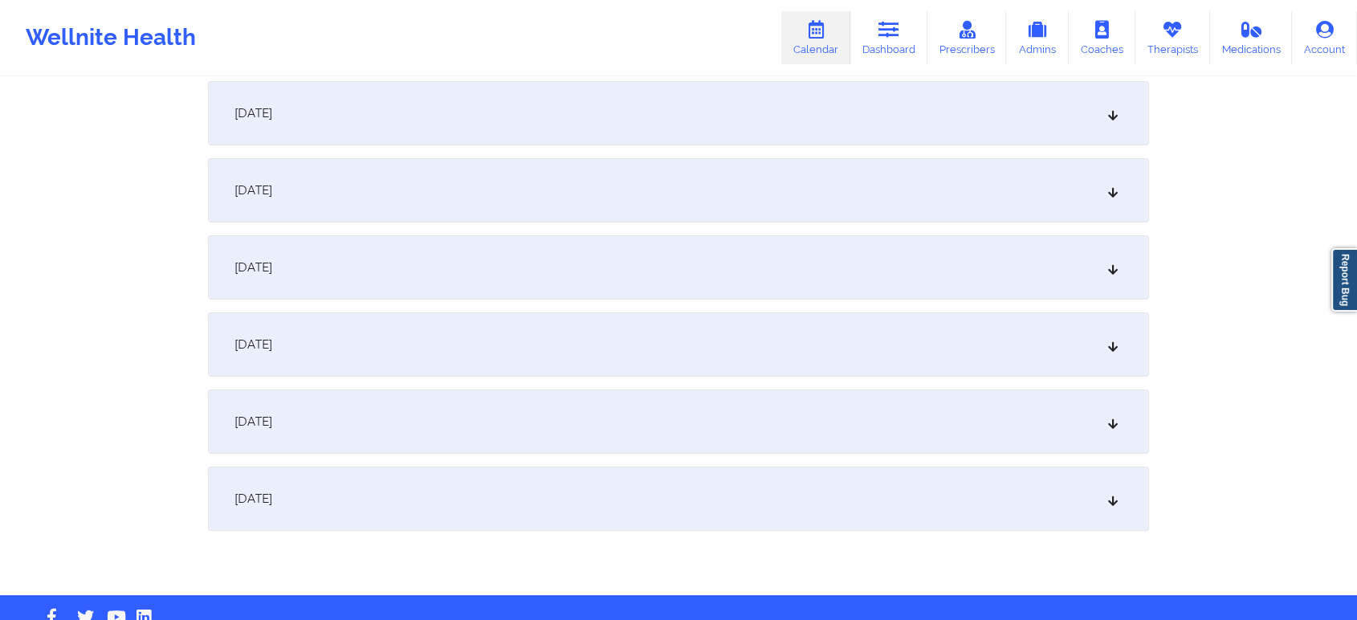
click at [642, 376] on div "[DATE] No appointments [DATE] No appointments [DATE] No appointments [DATE] No …" at bounding box center [678, 306] width 941 height 450
click at [700, 345] on div "[DATE]" at bounding box center [678, 344] width 941 height 64
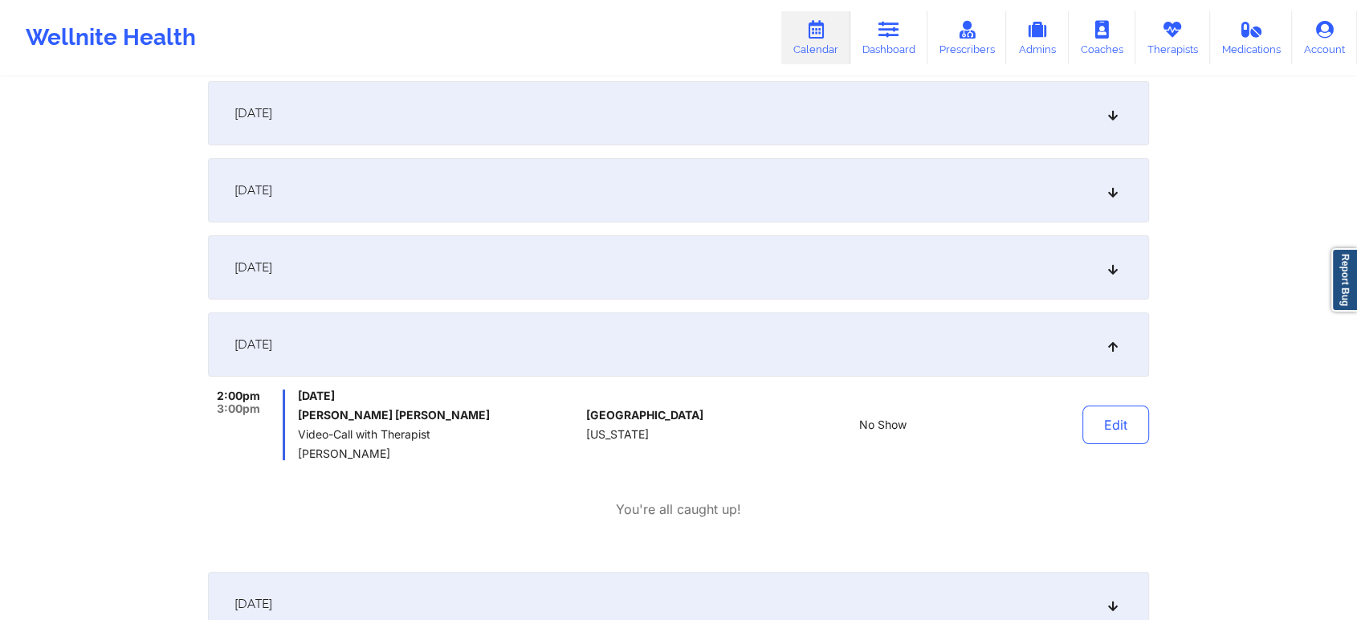
scroll to position [0, 0]
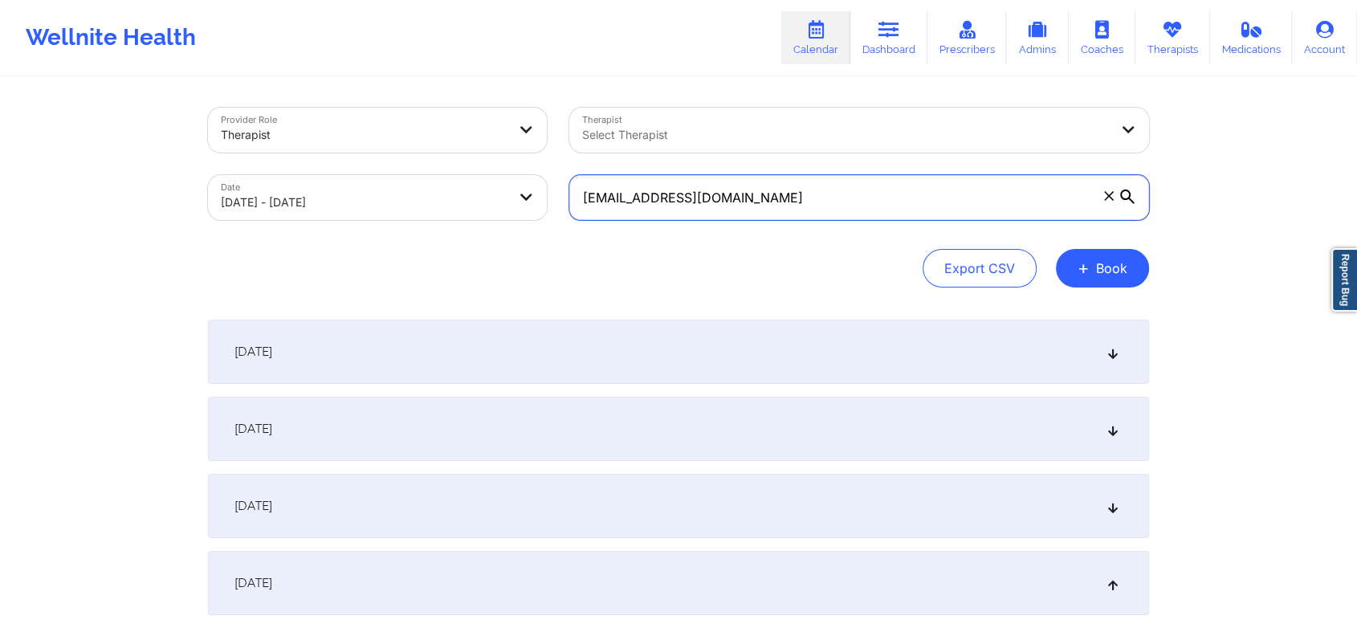
drag, startPoint x: 858, startPoint y: 199, endPoint x: 487, endPoint y: 159, distance: 373.0
click at [487, 159] on div "Provider Role Therapist Therapist Select Therapist Date [DATE] - [DATE] [EMAIL_…" at bounding box center [678, 163] width 963 height 135
paste input "[EMAIL_ADDRESS]"
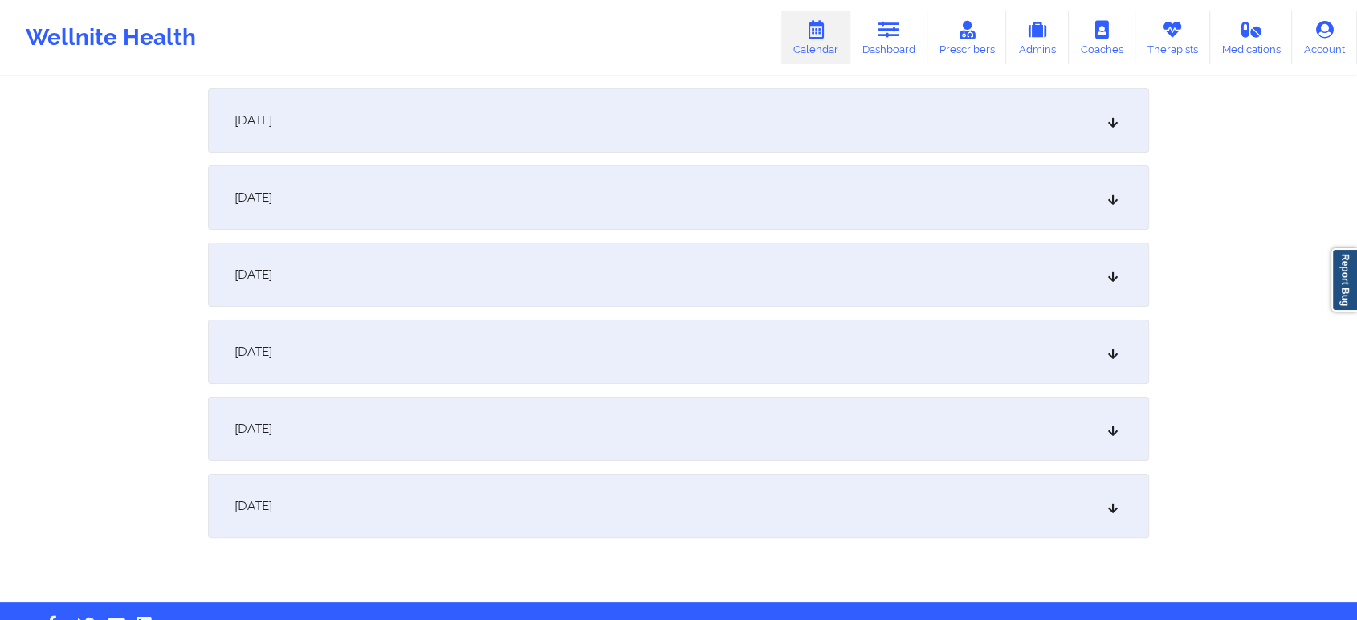
scroll to position [259, 0]
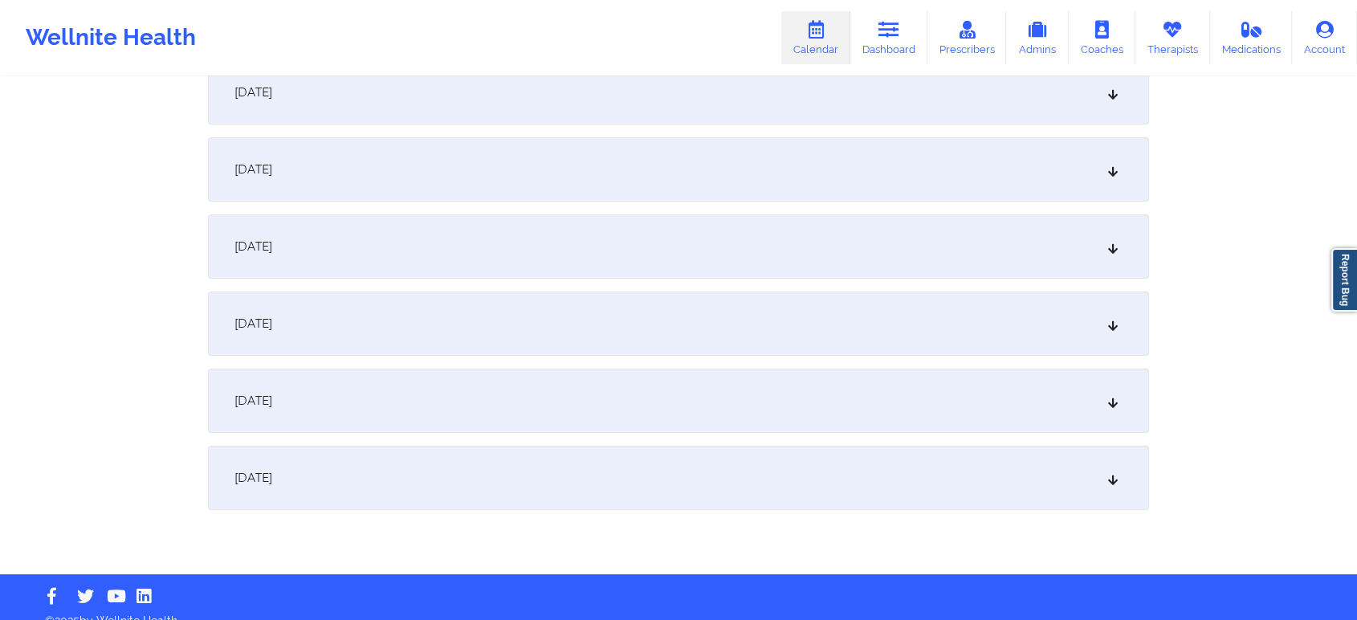
click at [547, 320] on div "[DATE]" at bounding box center [678, 323] width 941 height 64
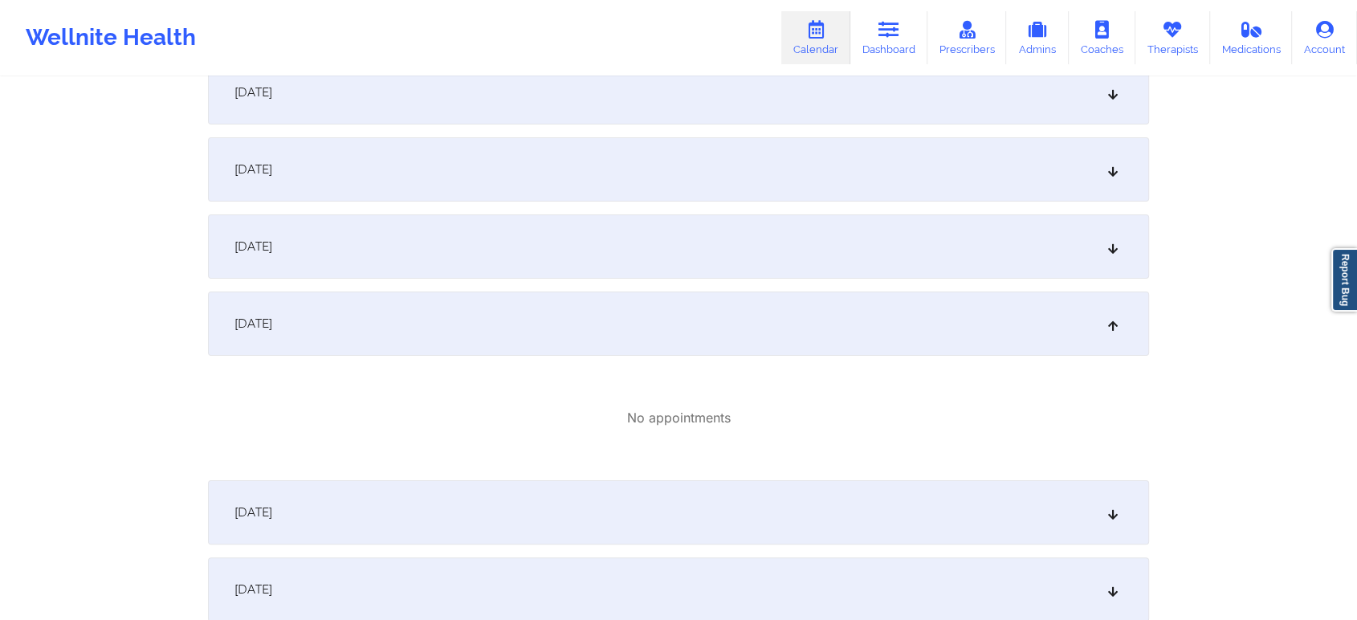
scroll to position [0, 0]
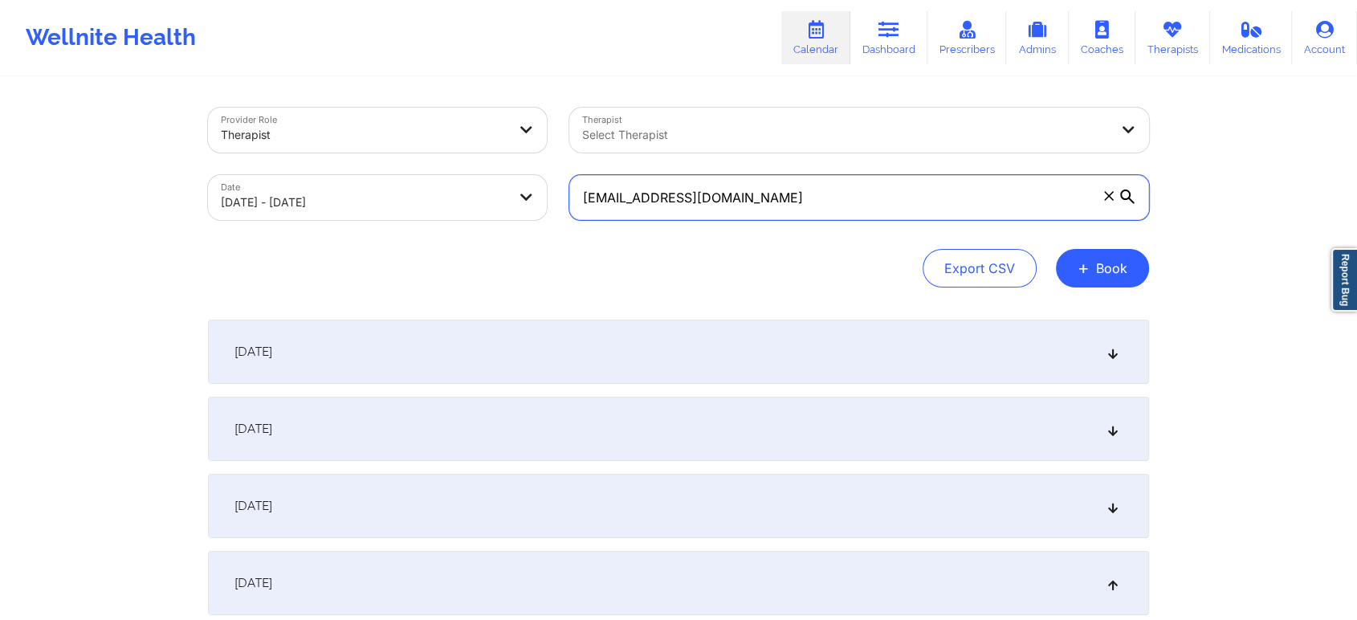
drag, startPoint x: 748, startPoint y: 199, endPoint x: 395, endPoint y: 165, distance: 354.9
click at [395, 165] on div "Provider Role Therapist Therapist Select Therapist Date [DATE] - [DATE] [EMAIL_…" at bounding box center [678, 163] width 963 height 135
paste input "[EMAIL_ADDRESS]"
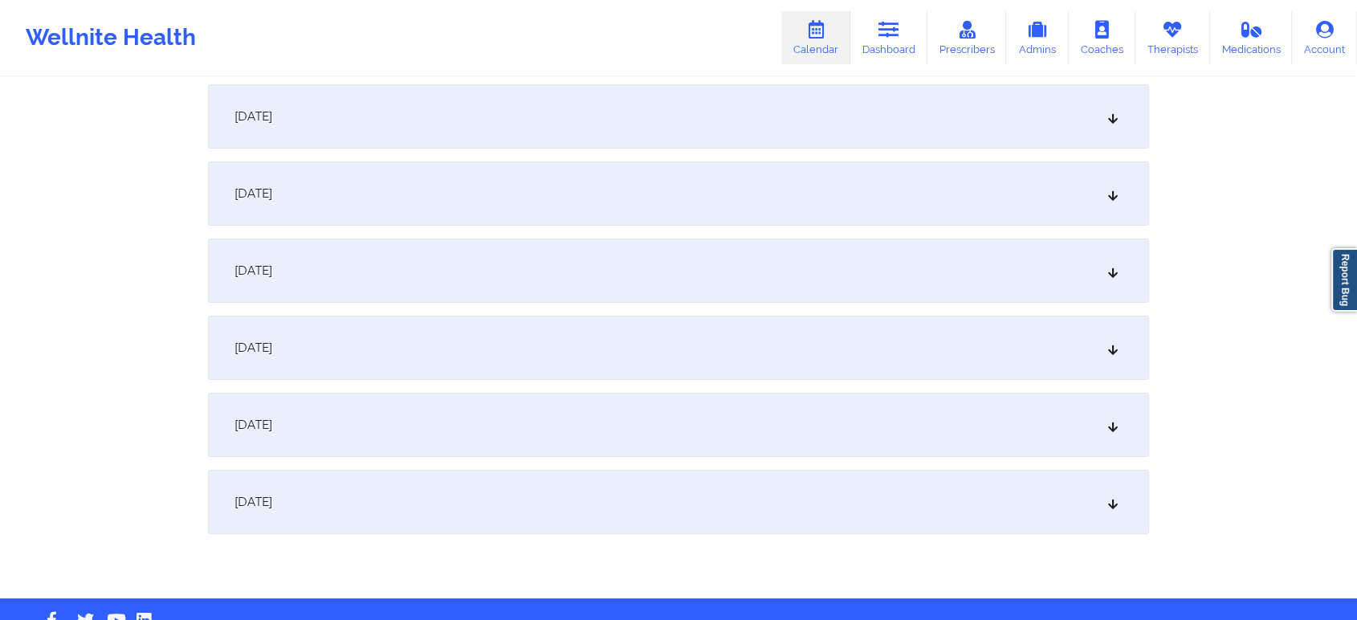
scroll to position [109, 0]
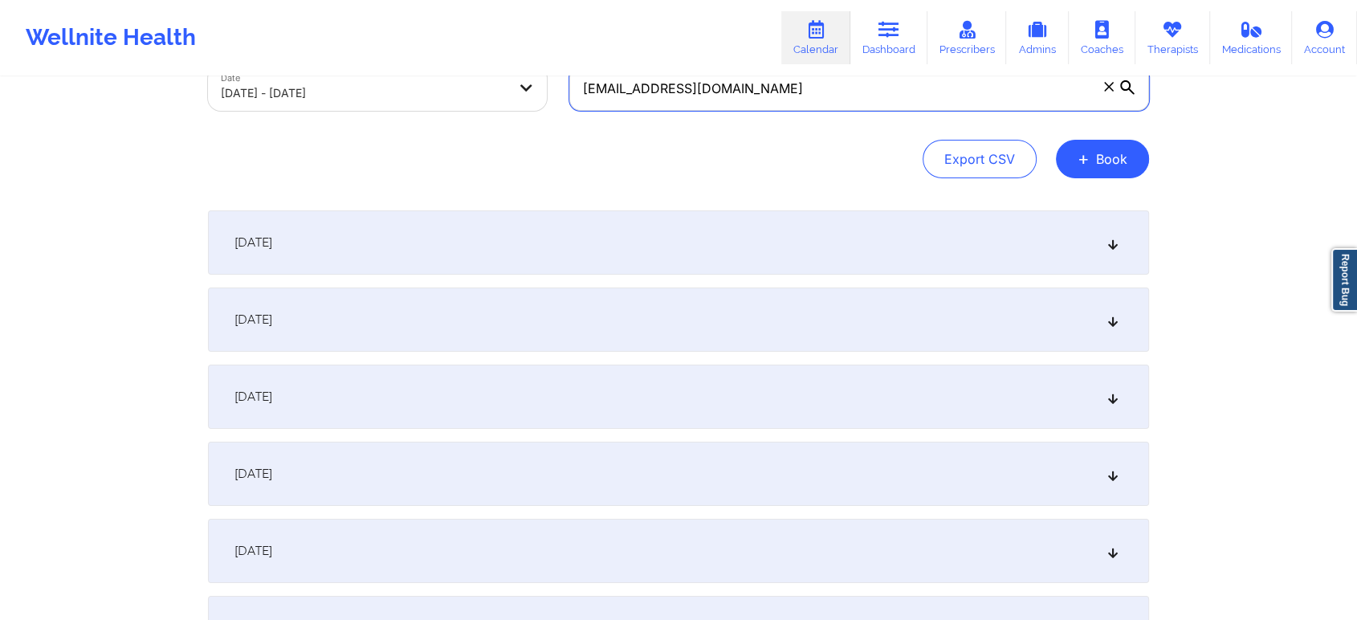
drag, startPoint x: 756, startPoint y: 88, endPoint x: 380, endPoint y: 73, distance: 376.8
click at [380, 73] on div "Wellnite Health Calendar Dashboard Prescribers Admins Coaches Therapists Medica…" at bounding box center [678, 307] width 1357 height 833
paste input "illeen.diplan"
drag, startPoint x: 882, startPoint y: 103, endPoint x: 396, endPoint y: 62, distance: 488.2
click at [396, 62] on div "Wellnite Health Calendar Dashboard Prescribers Admins Coaches Therapists Medica…" at bounding box center [678, 307] width 1357 height 833
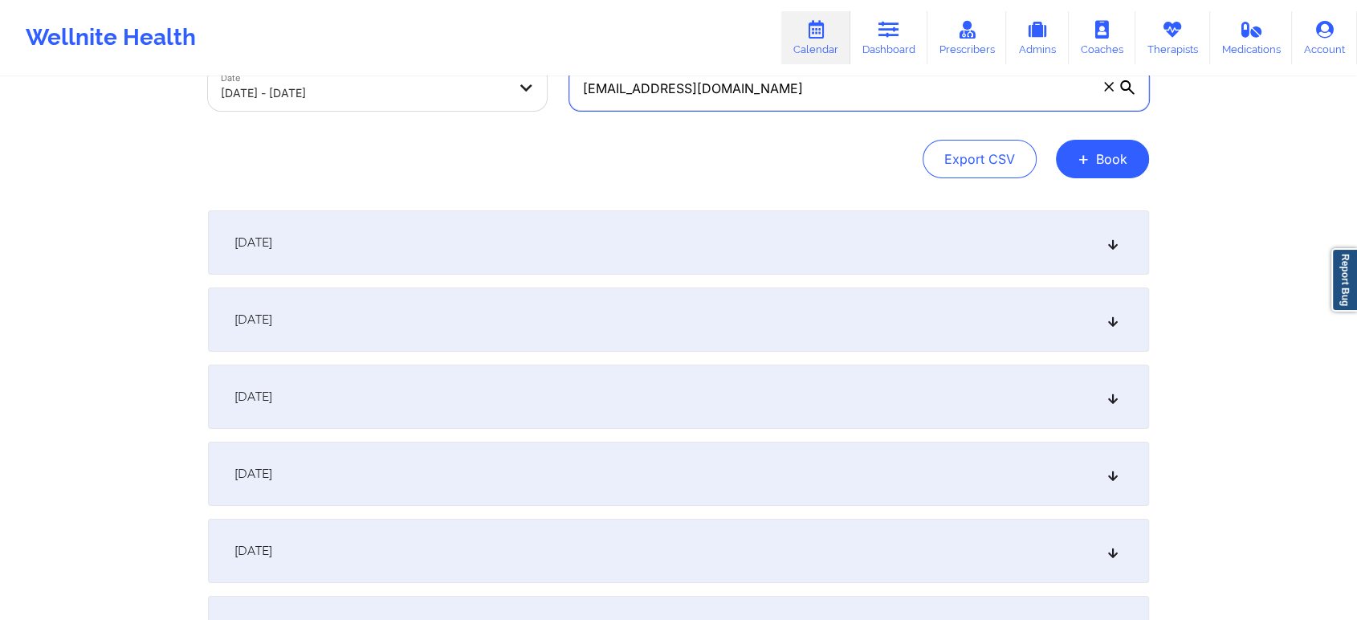
paste input "[EMAIL_ADDRESS]"
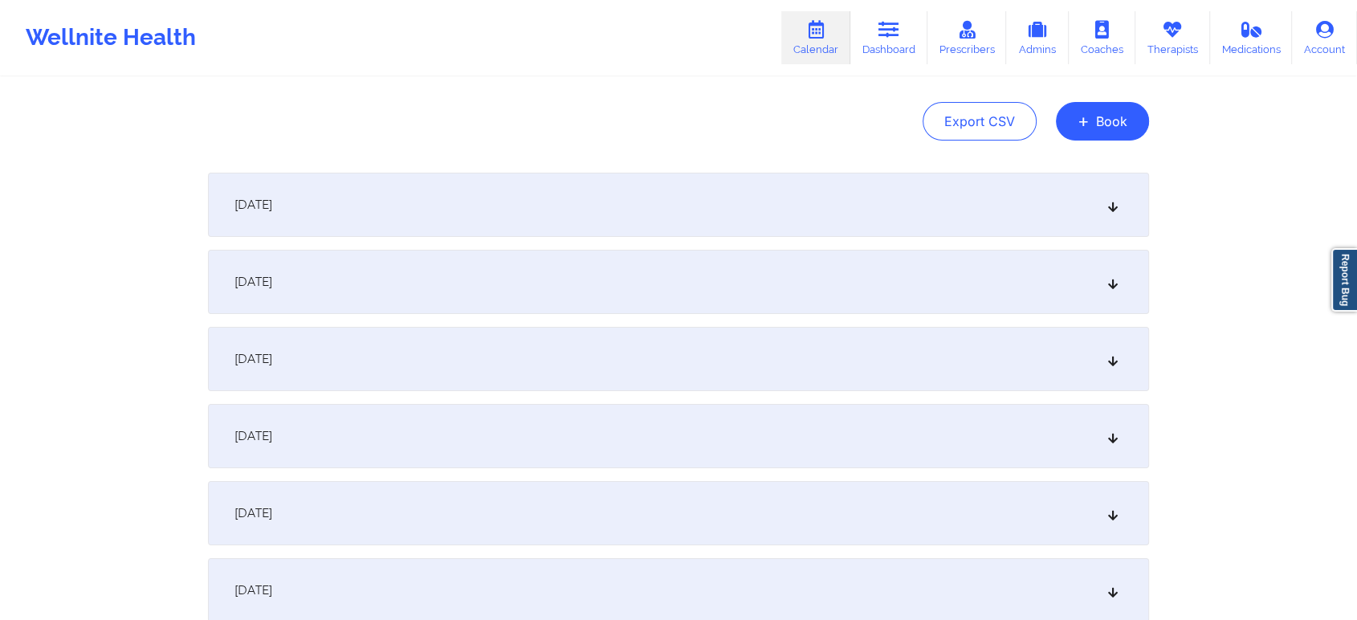
scroll to position [0, 0]
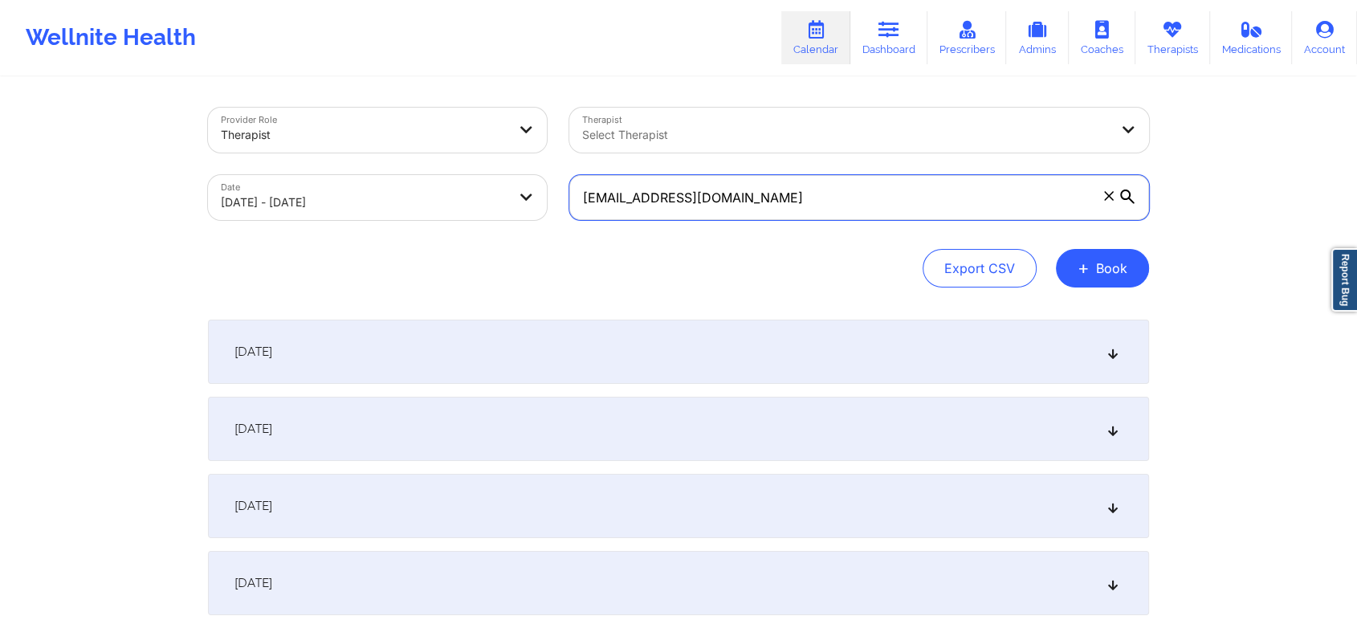
drag, startPoint x: 842, startPoint y: 188, endPoint x: 419, endPoint y: 184, distance: 423.1
click at [419, 184] on div "Provider Role Therapist Therapist Select Therapist Date [DATE] - [DATE] [EMAIL_…" at bounding box center [678, 163] width 963 height 135
paste input "[EMAIL_ADDRESS][DOMAIN_NAME]"
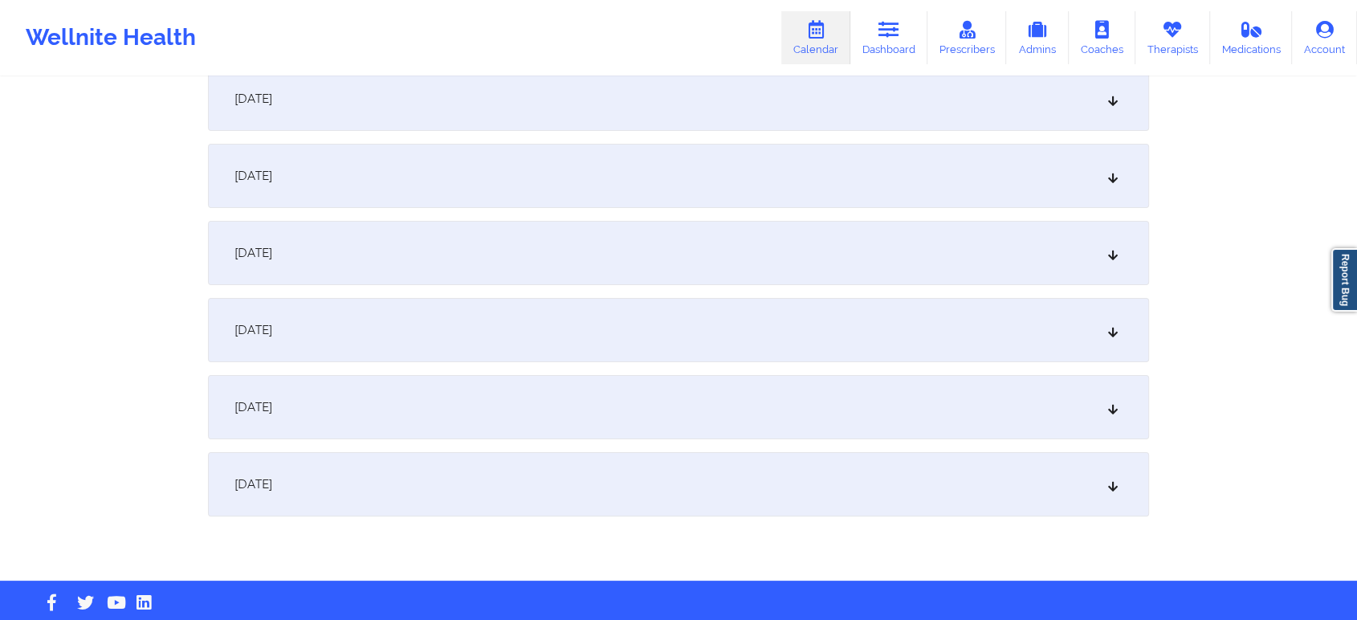
click at [488, 418] on div "[DATE]" at bounding box center [678, 407] width 941 height 64
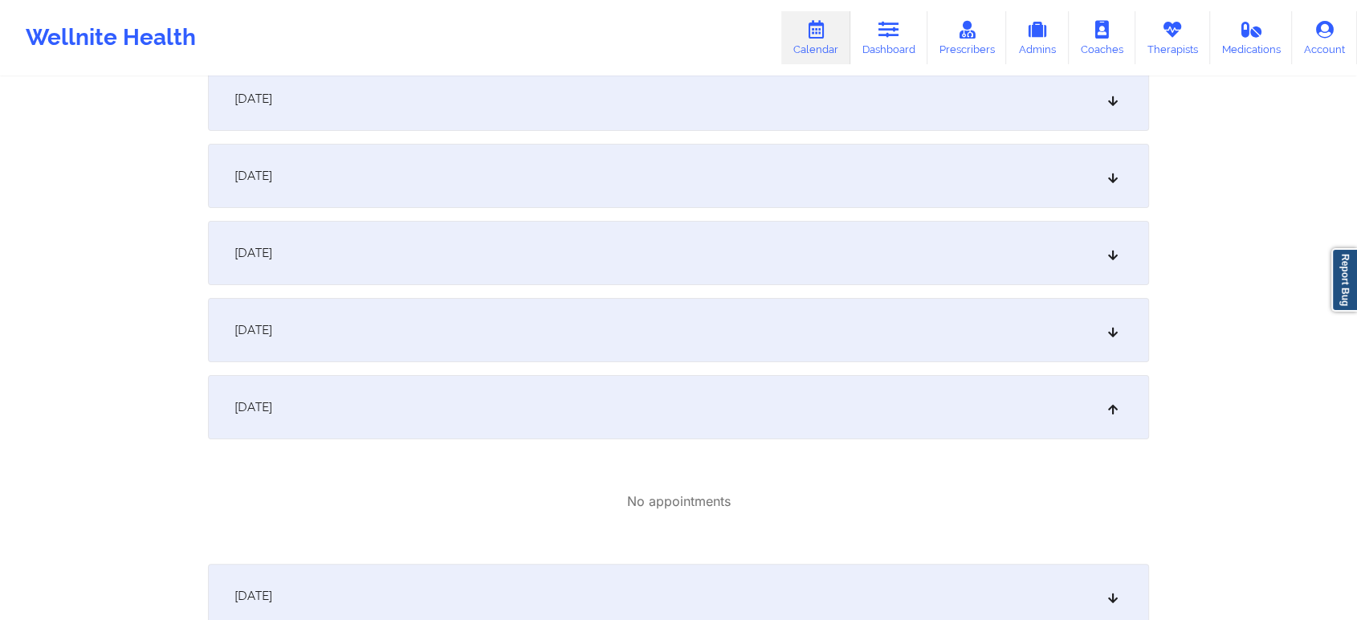
click at [613, 358] on div "[DATE]" at bounding box center [678, 330] width 941 height 64
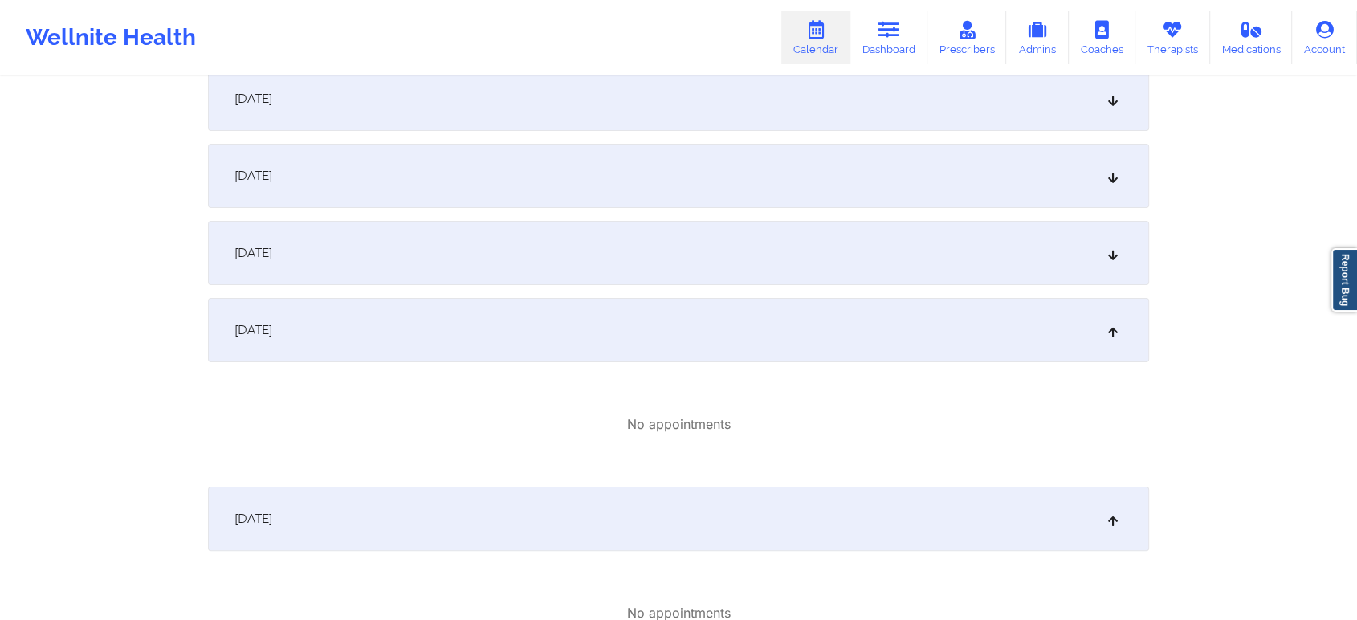
scroll to position [0, 0]
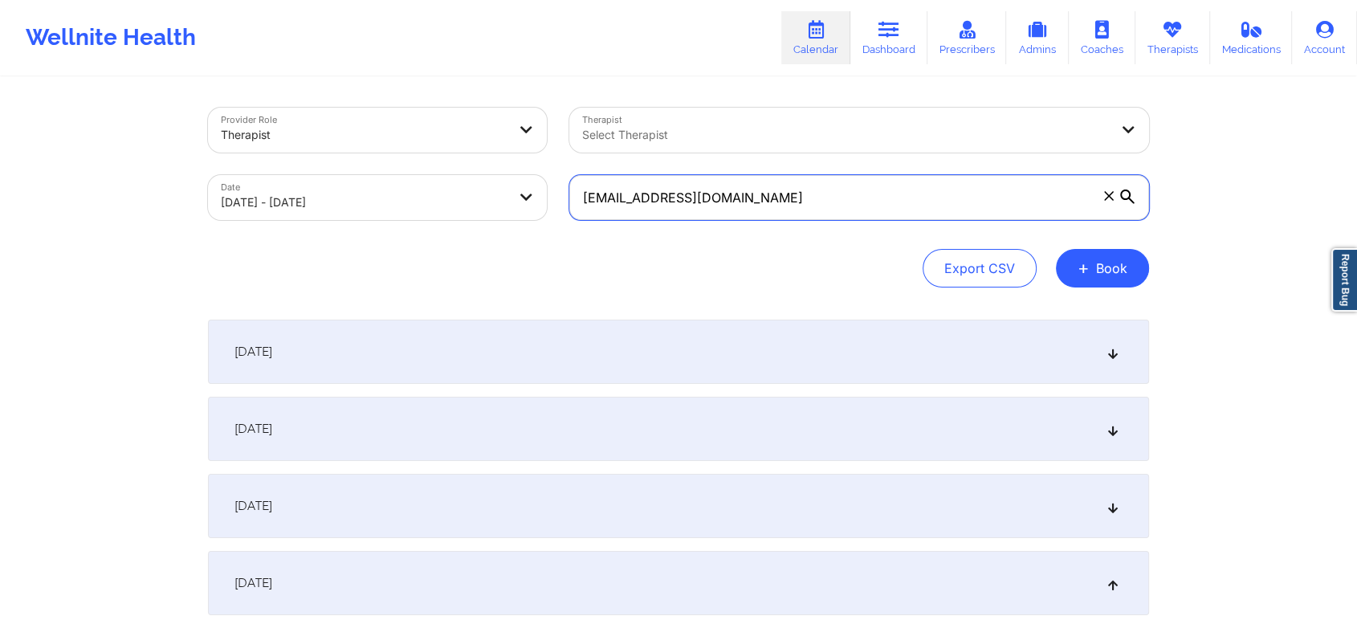
click at [591, 194] on input "[EMAIL_ADDRESS][DOMAIN_NAME]" at bounding box center [859, 197] width 580 height 45
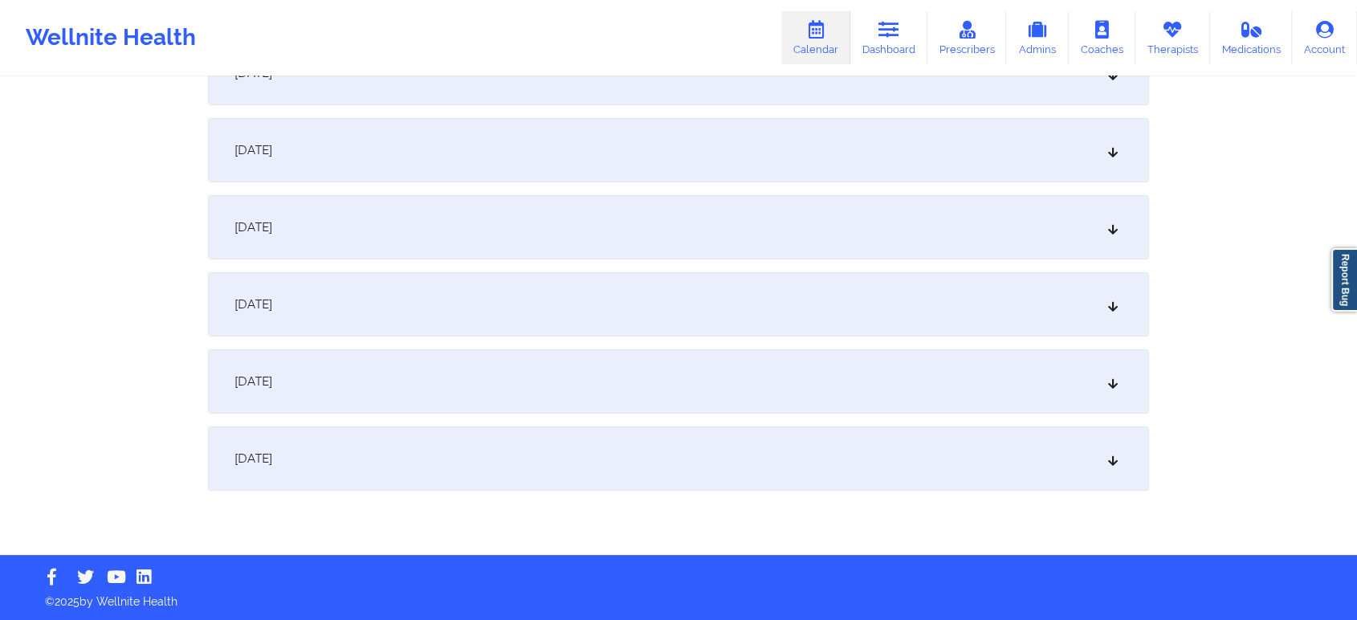
type input "[EMAIL_ADDRESS][DOMAIN_NAME]"
click at [479, 372] on div "[DATE]" at bounding box center [678, 381] width 941 height 64
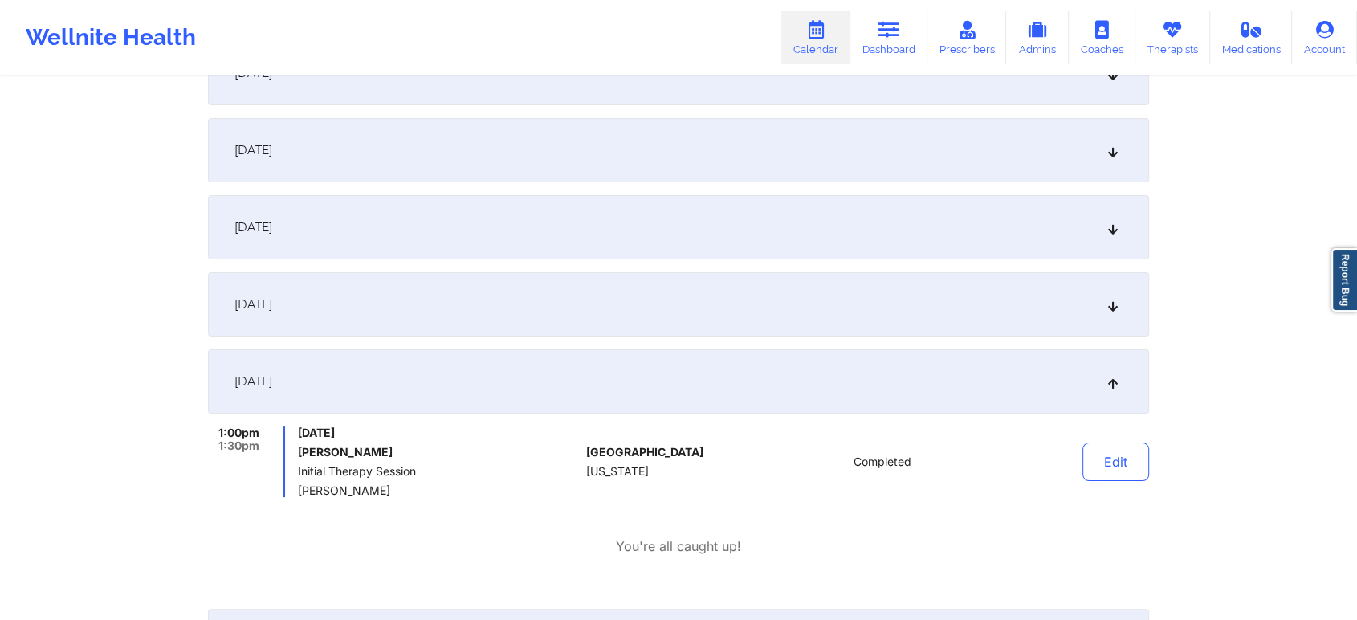
click at [525, 313] on div "[DATE]" at bounding box center [678, 304] width 941 height 64
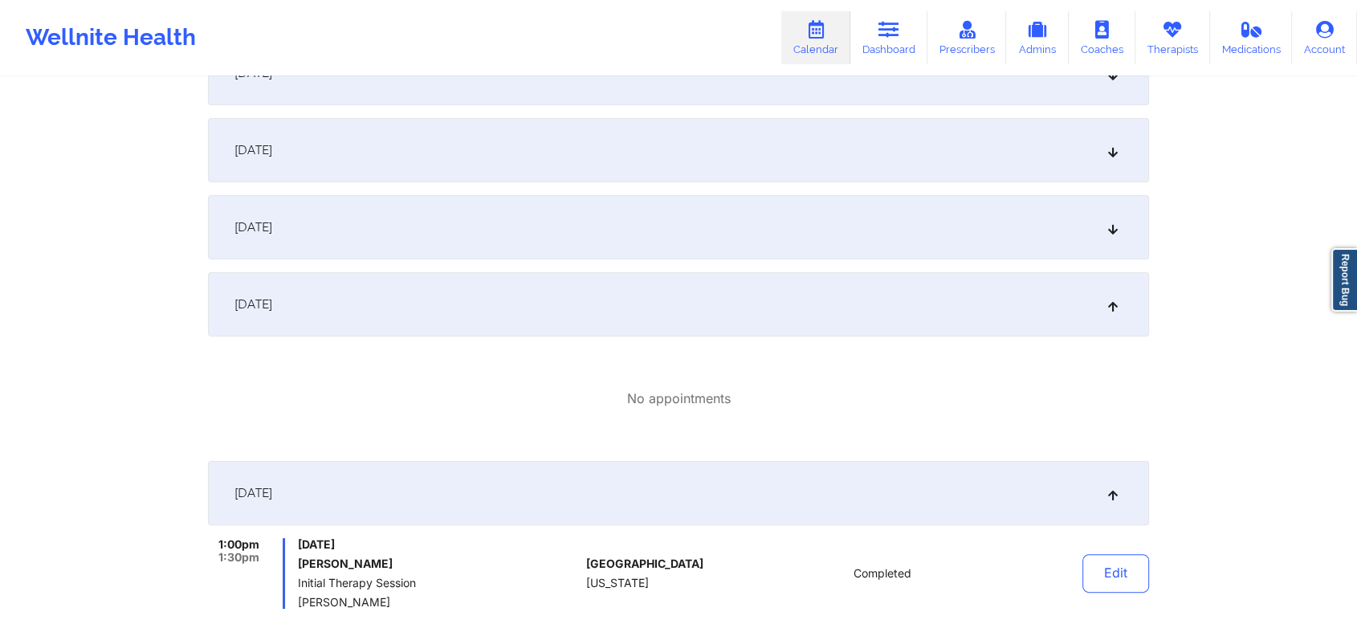
scroll to position [0, 0]
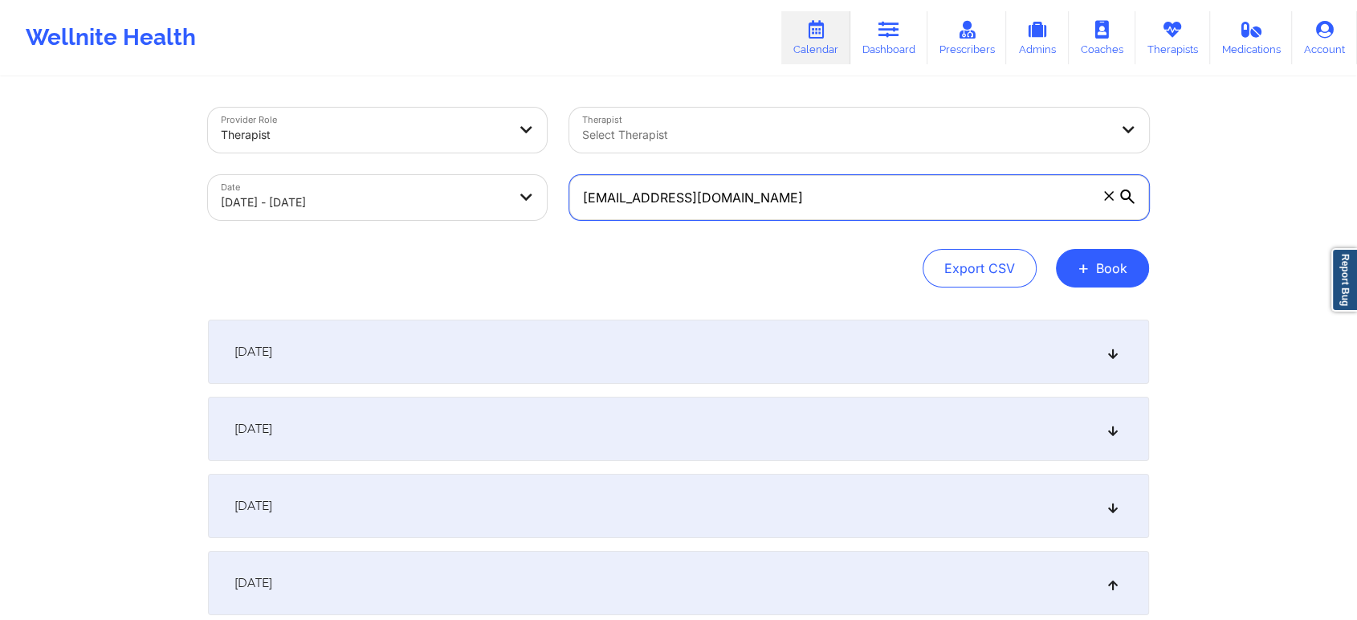
click at [591, 204] on input "[EMAIL_ADDRESS][DOMAIN_NAME]" at bounding box center [859, 197] width 580 height 45
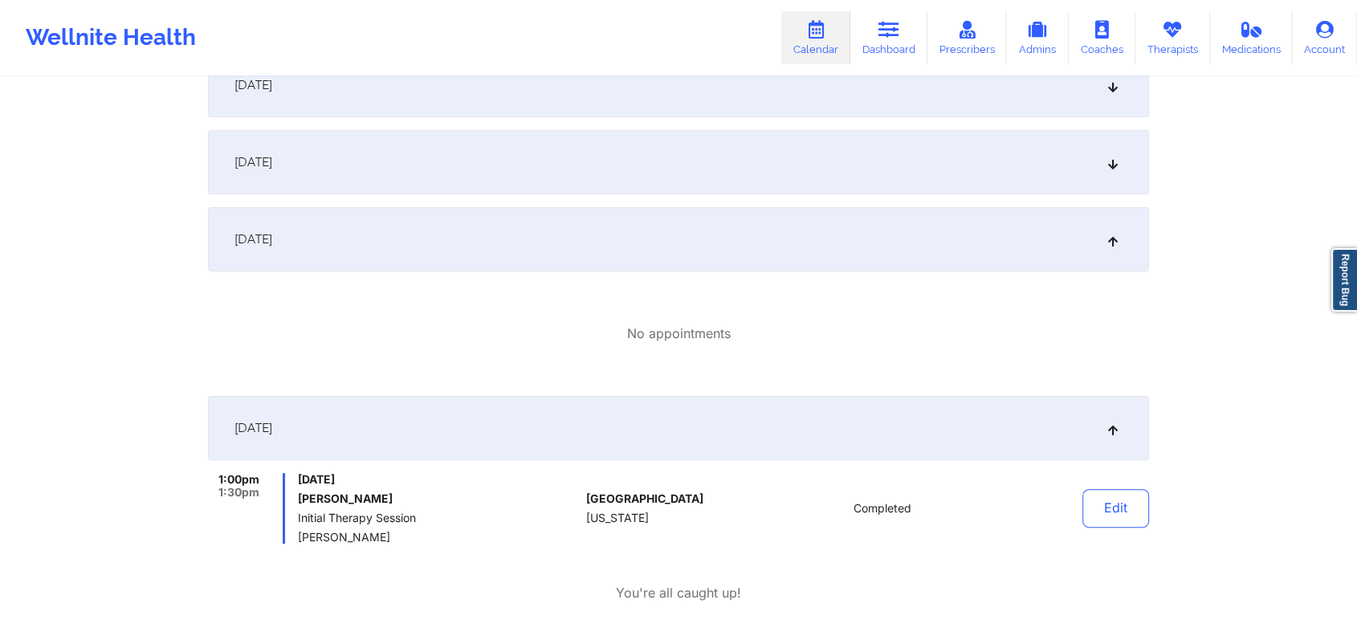
scroll to position [364, 0]
